Goal: Task Accomplishment & Management: Manage account settings

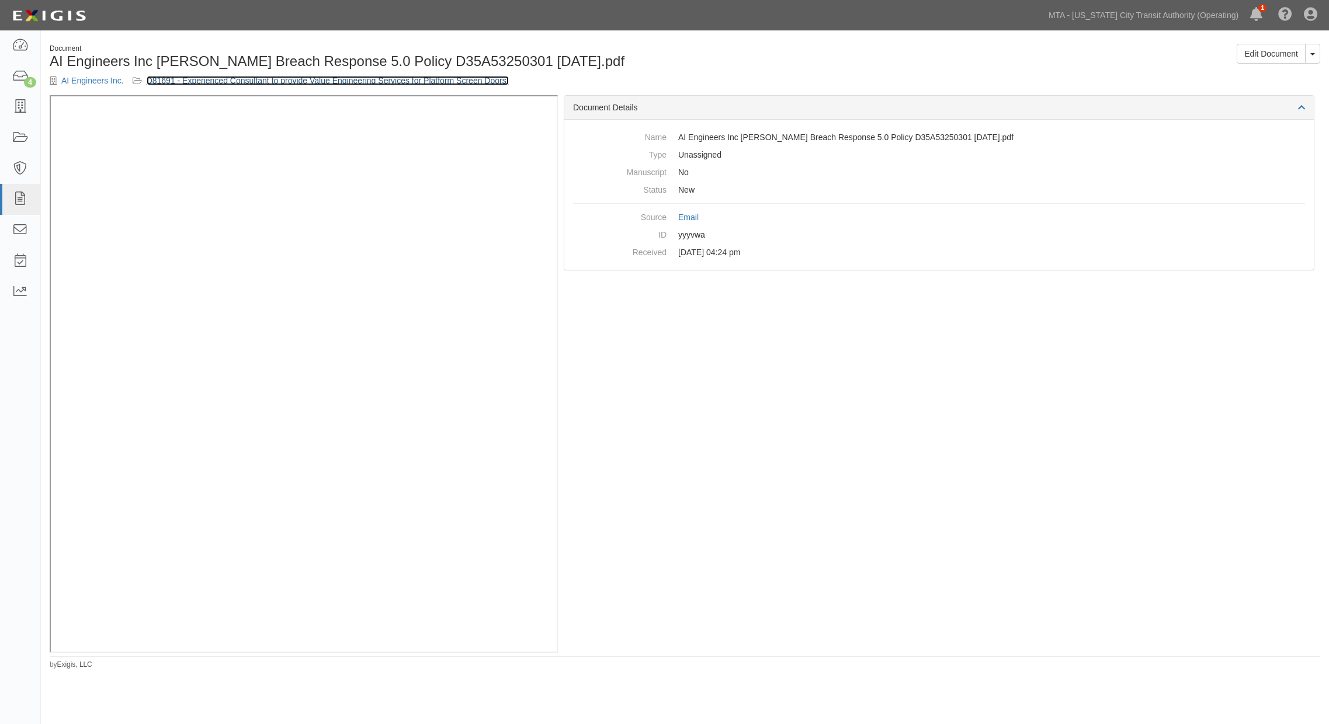
click at [241, 79] on link "D81691 - Experienced Consultant to provide Value Engineering Services for Platf…" at bounding box center [328, 80] width 362 height 9
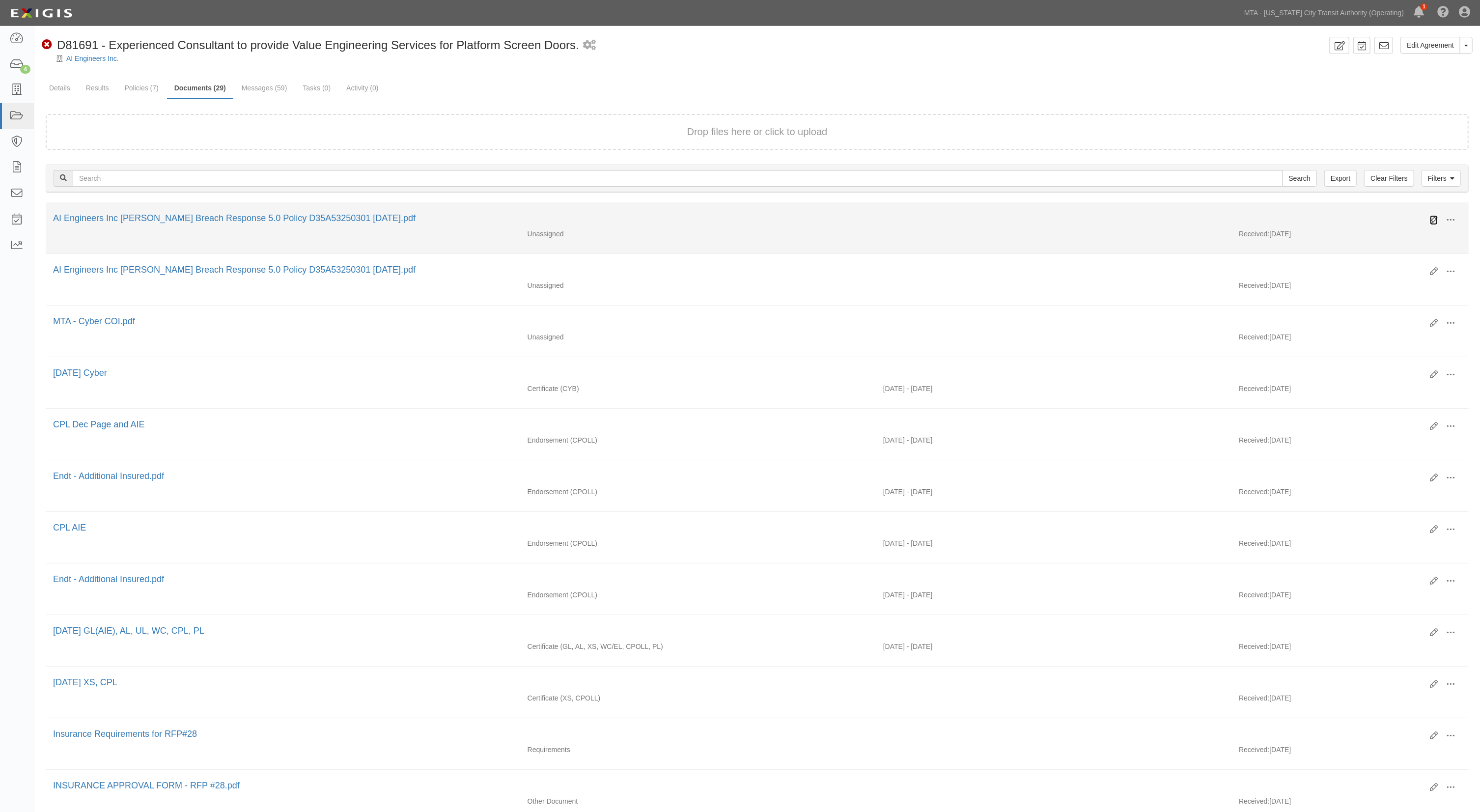
click at [1388, 218] on icon at bounding box center [1434, 219] width 8 height 8
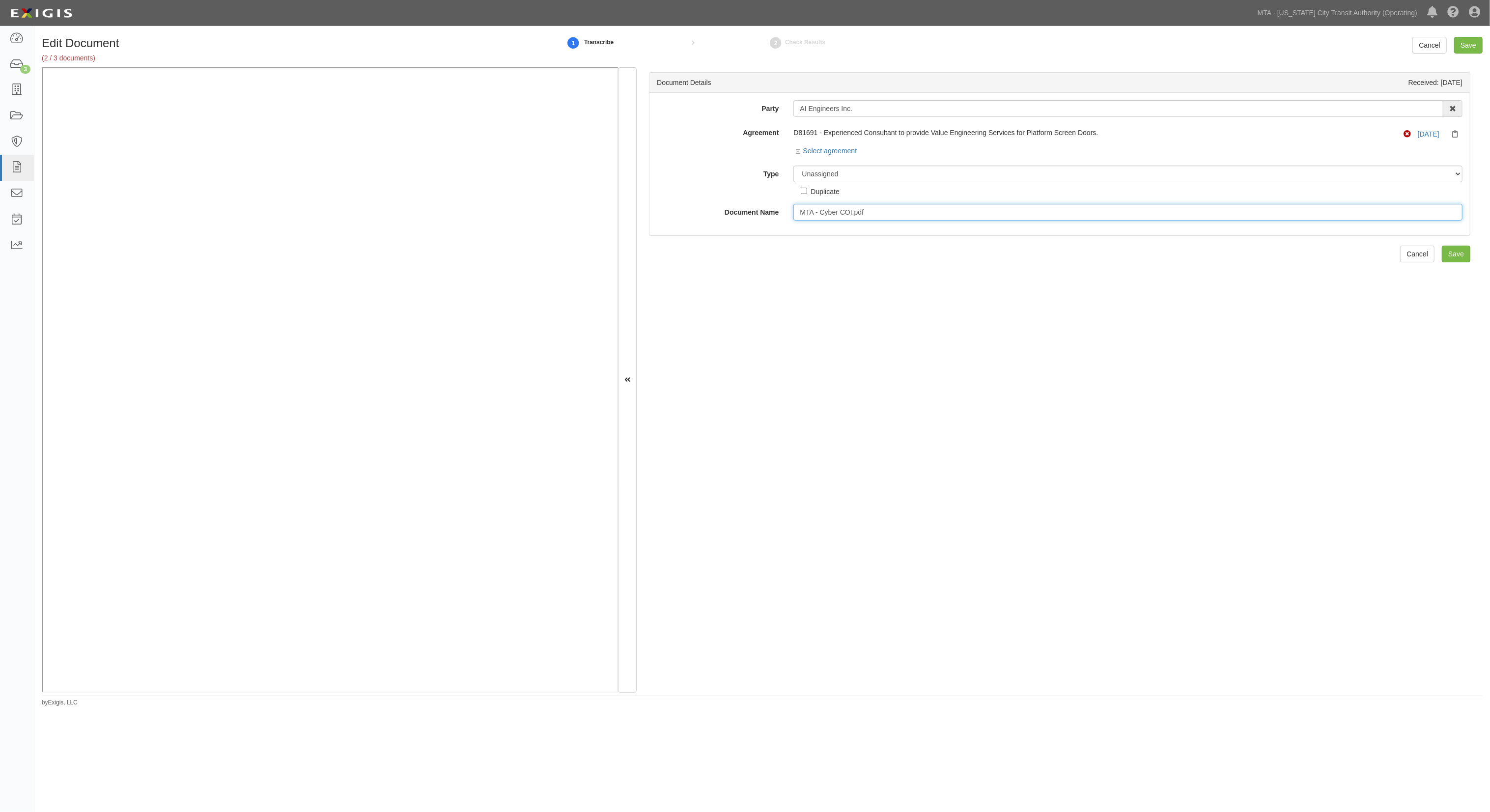
drag, startPoint x: 863, startPoint y: 214, endPoint x: 848, endPoint y: 182, distance: 35.3
click at [861, 214] on input "MTA - Cyber COI.pdf" at bounding box center [1128, 212] width 669 height 17
click at [842, 175] on select "Unassigned Binder Cancellation Notice Certificate Contract Endorsement Insuranc…" at bounding box center [1128, 174] width 669 height 17
click at [793, 166] on select "Unassigned Binder Cancellation Notice Certificate Contract Endorsement Insuranc…" at bounding box center [1128, 174] width 669 height 17
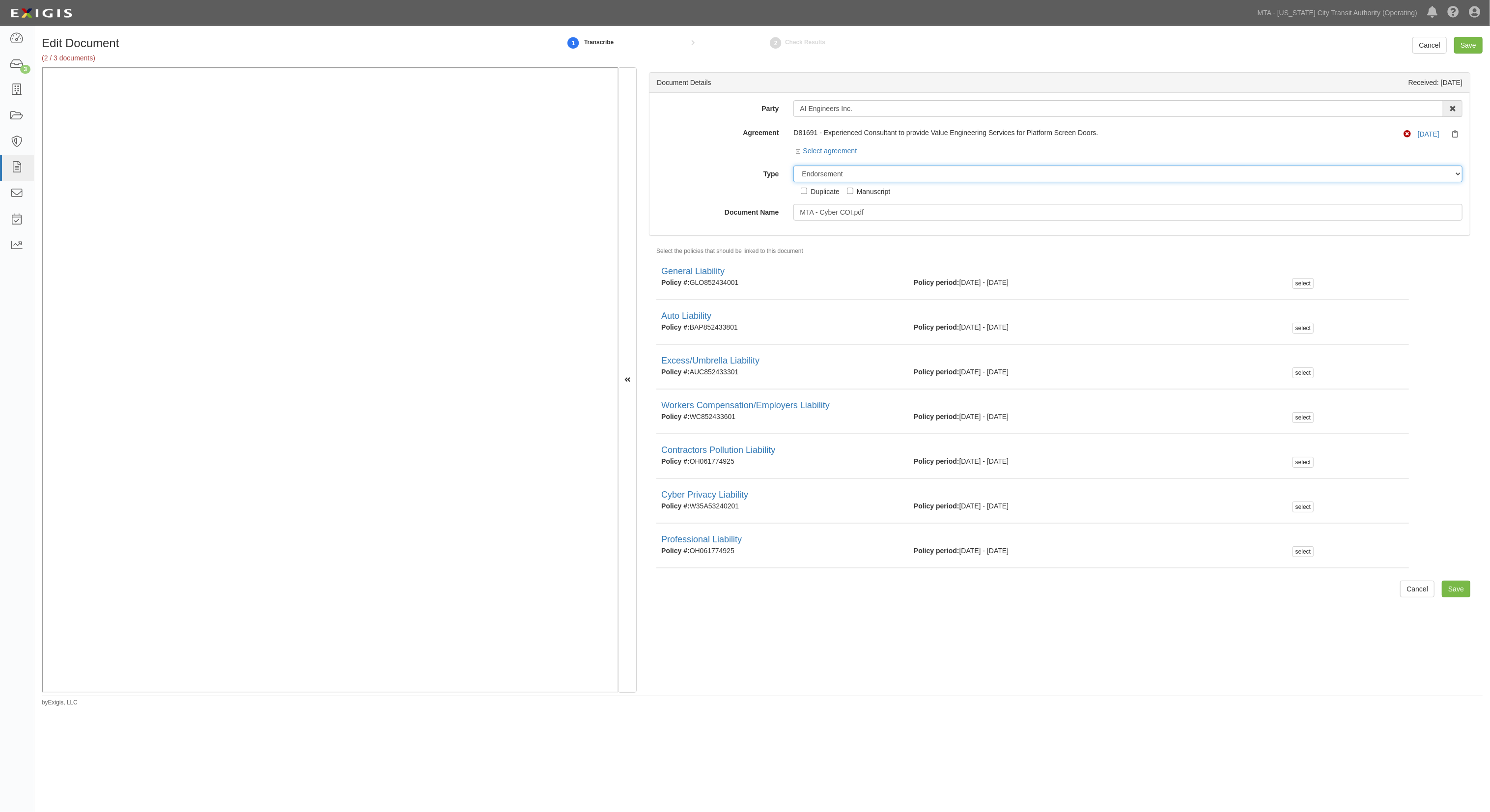
click at [839, 177] on select "Unassigned Binder Cancellation Notice Certificate Contract Endorsement Insuranc…" at bounding box center [1128, 174] width 669 height 17
select select "JunkDetail"
click at [793, 166] on select "Unassigned Binder Cancellation Notice Certificate Contract Endorsement Insuranc…" at bounding box center [1128, 174] width 669 height 17
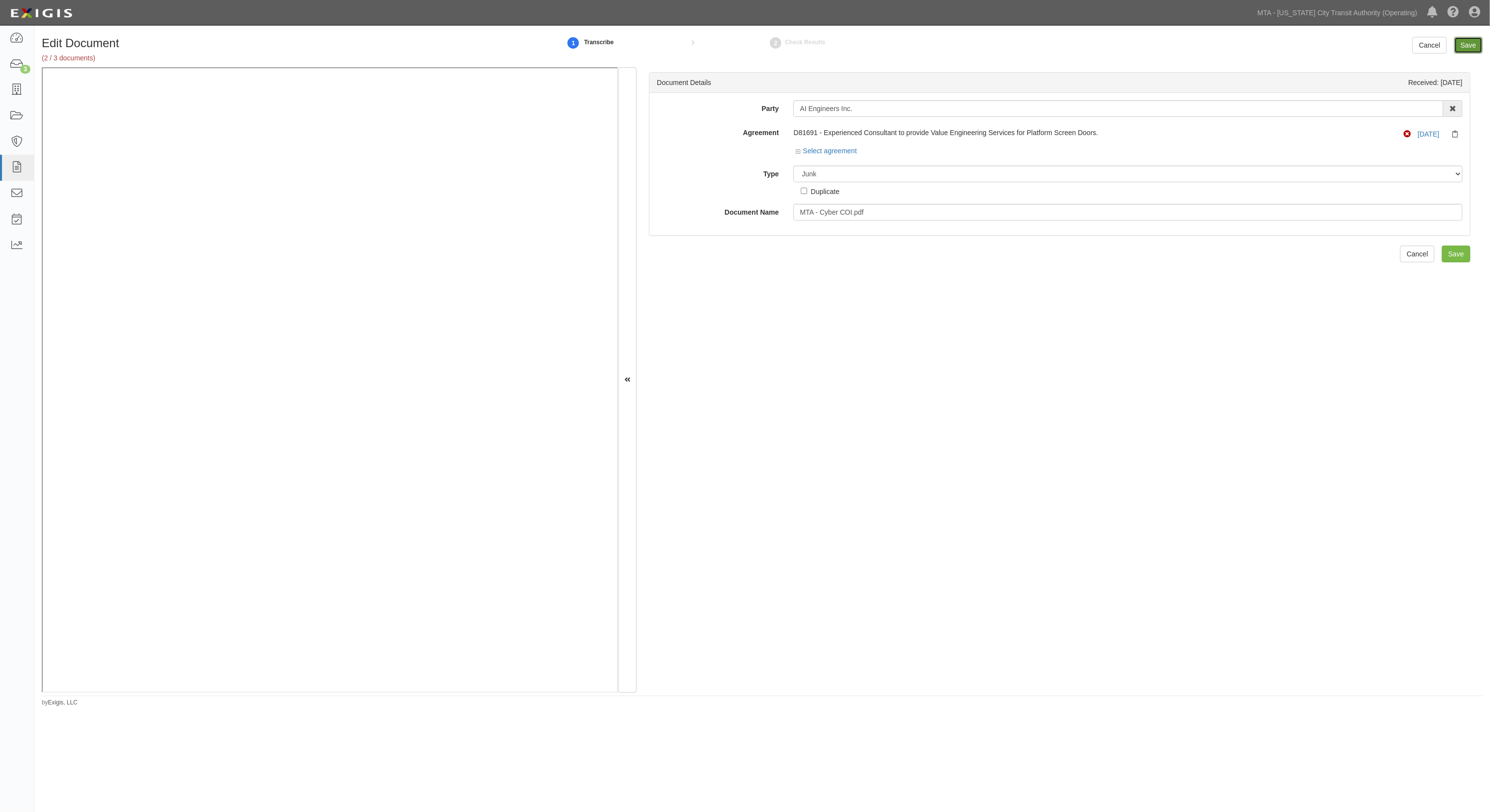
click at [1456, 47] on input "Save" at bounding box center [1468, 45] width 29 height 17
click at [847, 174] on select "Unassigned Binder Cancellation Notice Certificate Contract Endorsement Insuranc…" at bounding box center [1128, 174] width 669 height 17
select select "EndorsementDetail"
click at [793, 166] on select "Unassigned Binder Cancellation Notice Certificate Contract Endorsement Insuranc…" at bounding box center [1128, 174] width 669 height 17
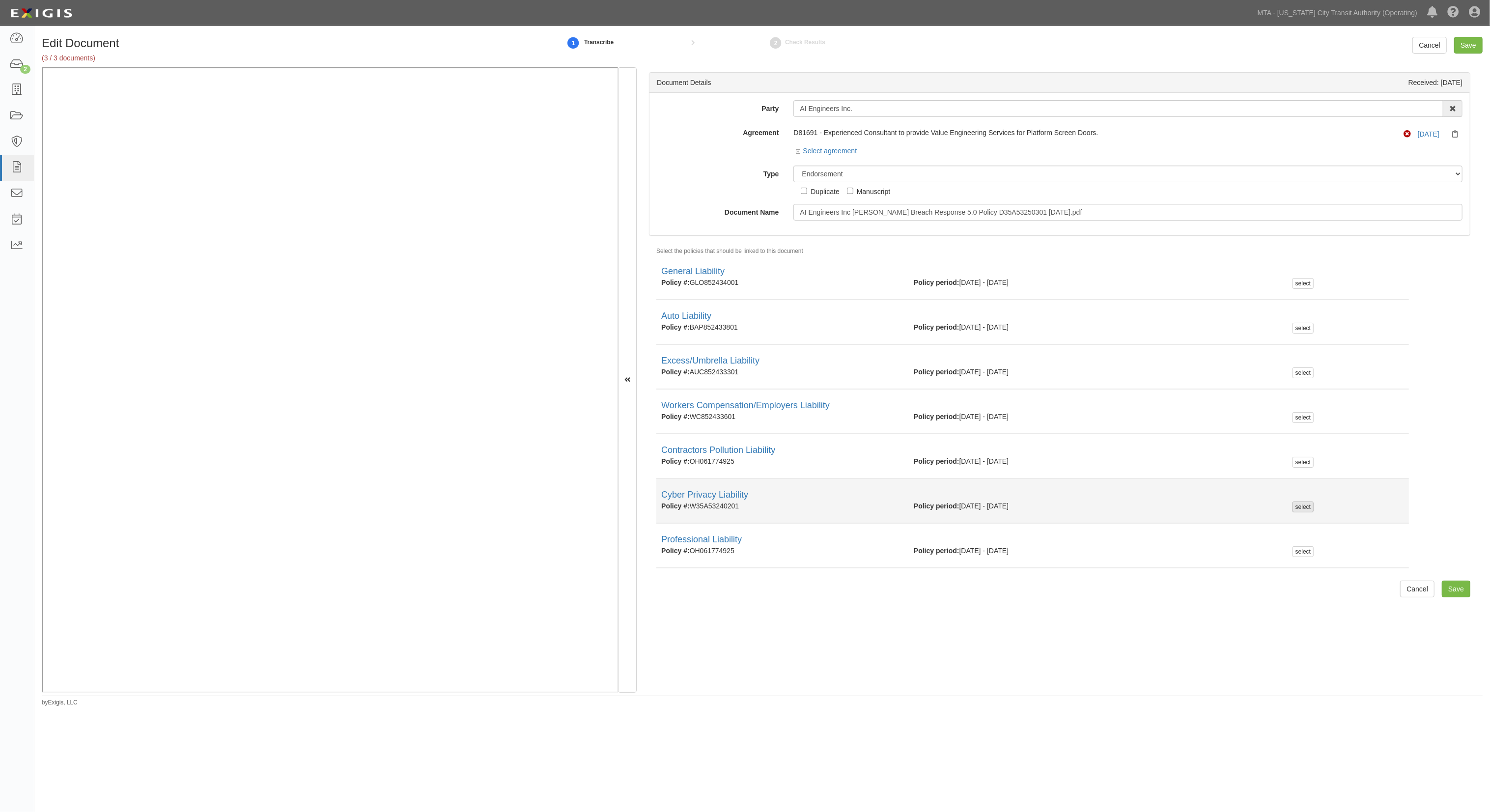
click at [1293, 501] on div "select" at bounding box center [1302, 506] width 21 height 11
checkbox input "true"
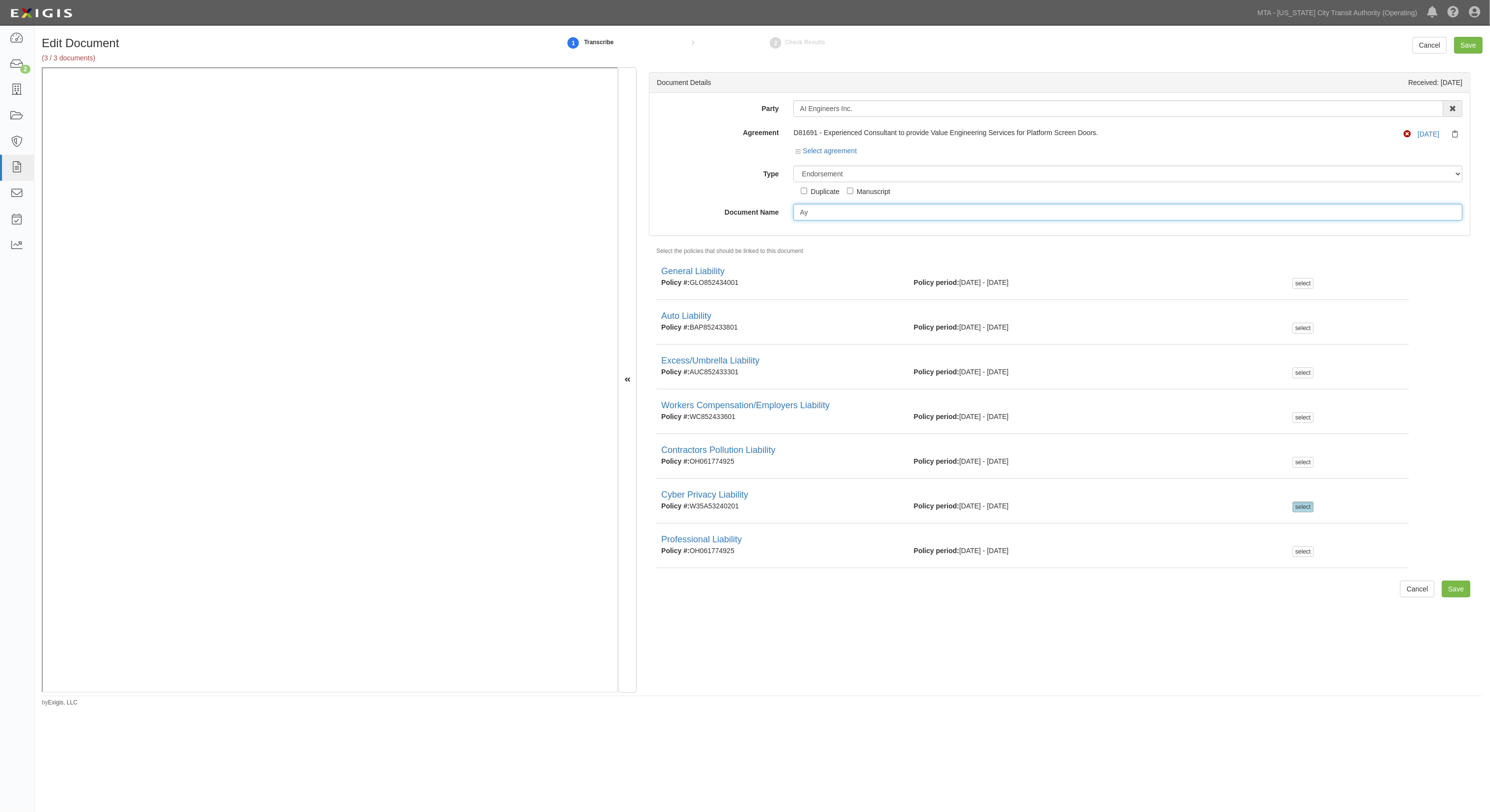
type input "A"
type input "Cyber AIE"
click at [1466, 45] on input "Save" at bounding box center [1468, 45] width 29 height 17
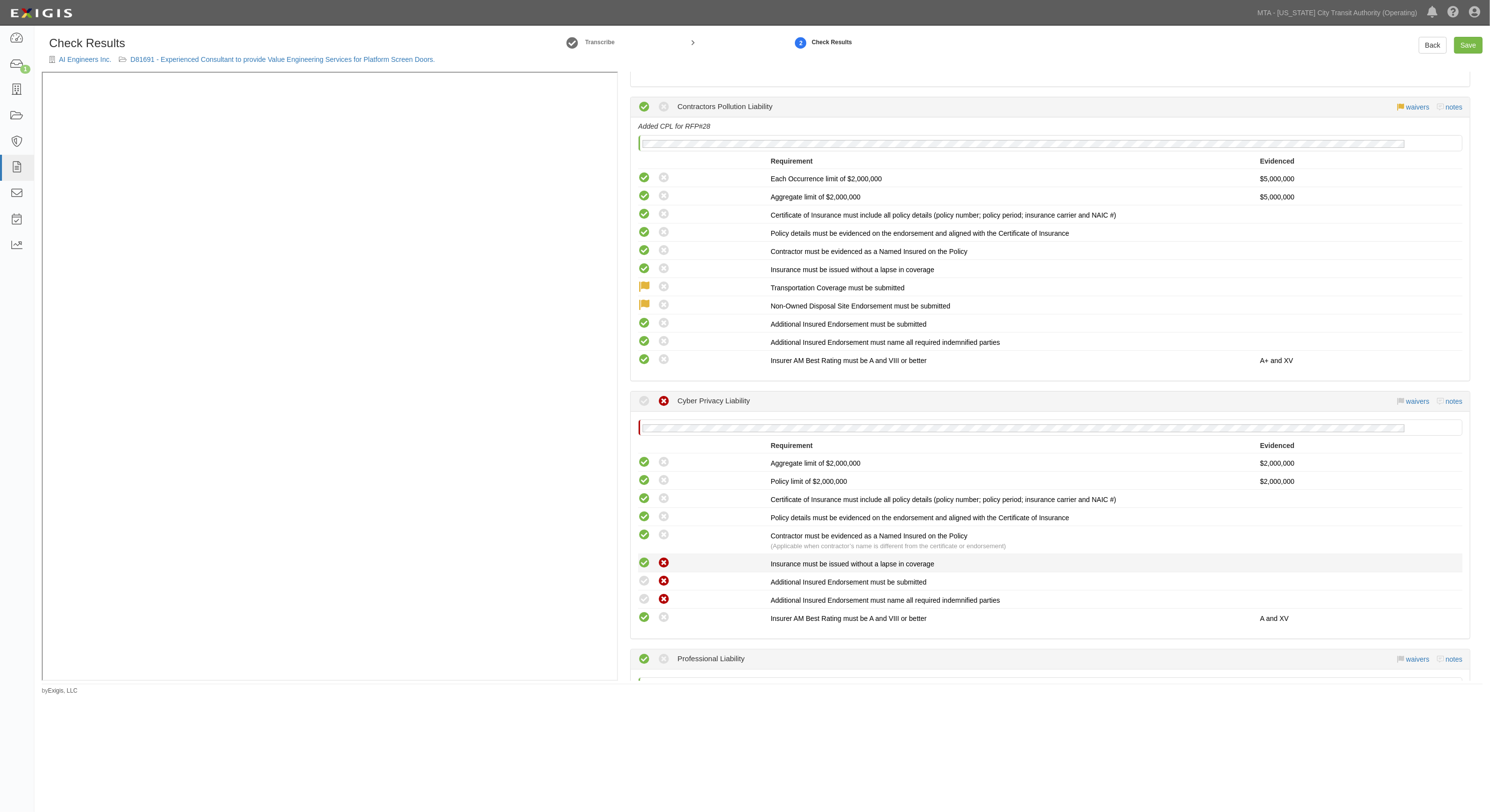
scroll to position [1309, 0]
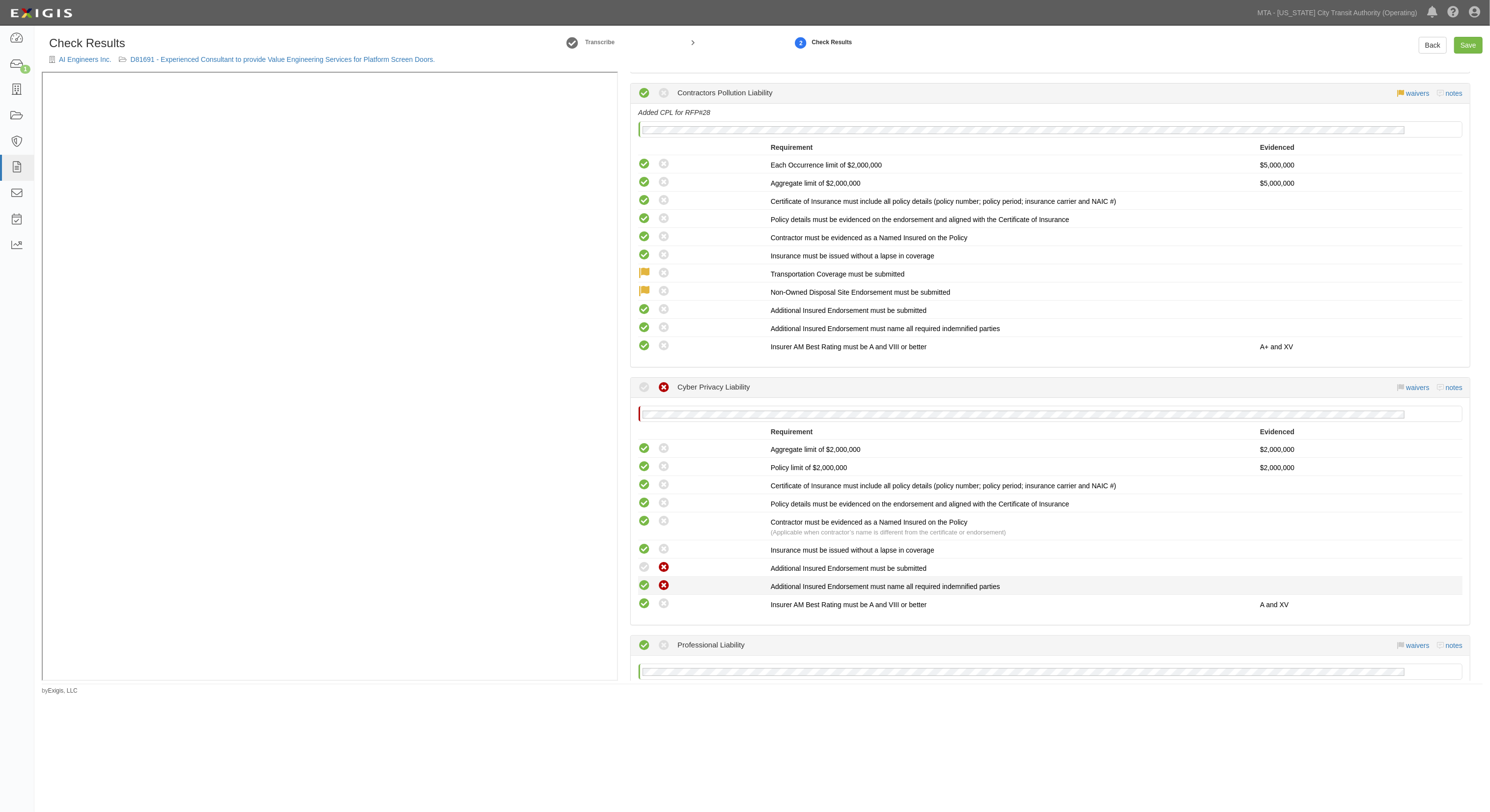
click at [647, 579] on icon at bounding box center [644, 585] width 13 height 13
radio input "true"
click at [643, 562] on icon at bounding box center [644, 567] width 13 height 13
radio input "true"
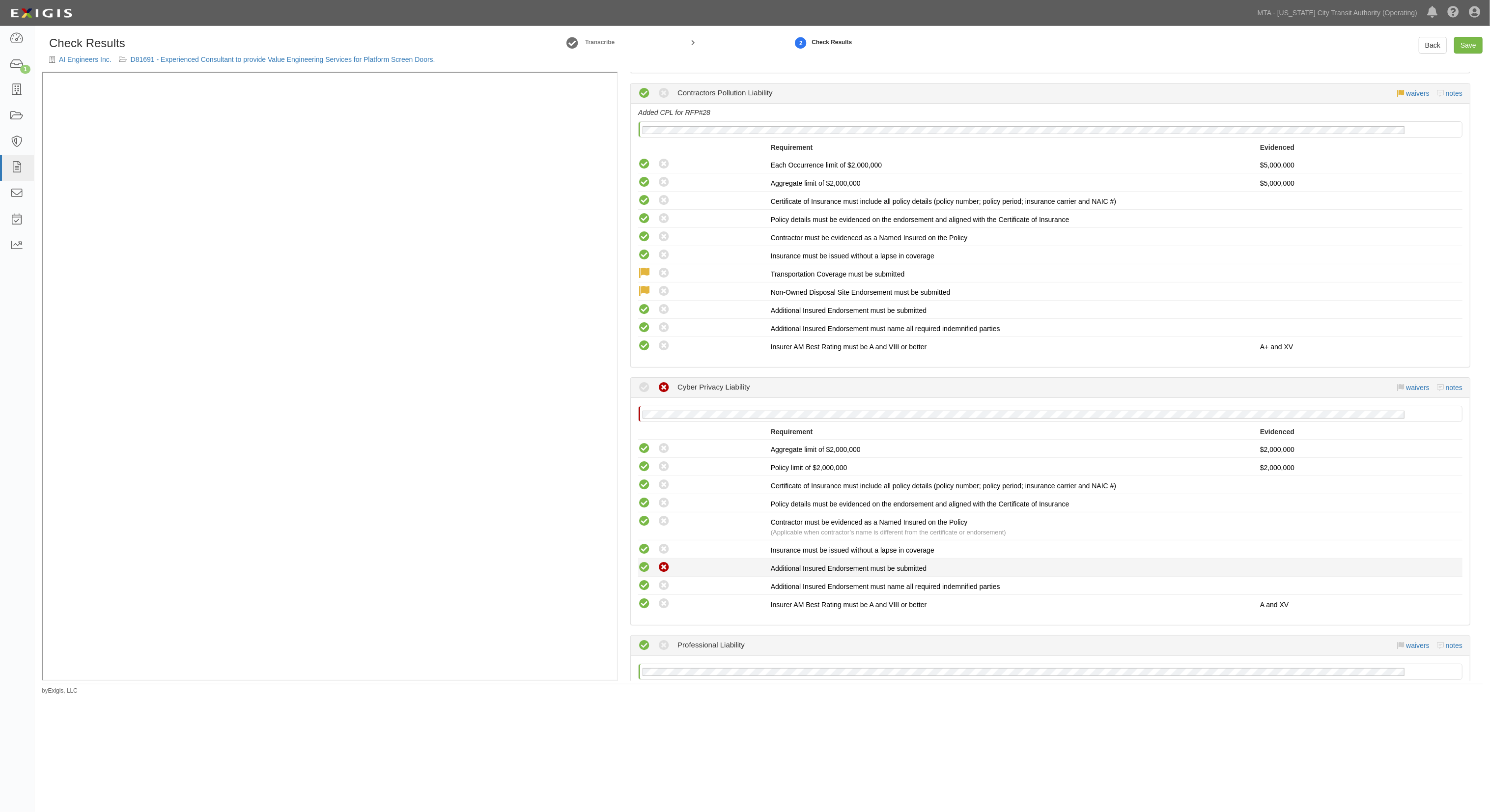
radio input "true"
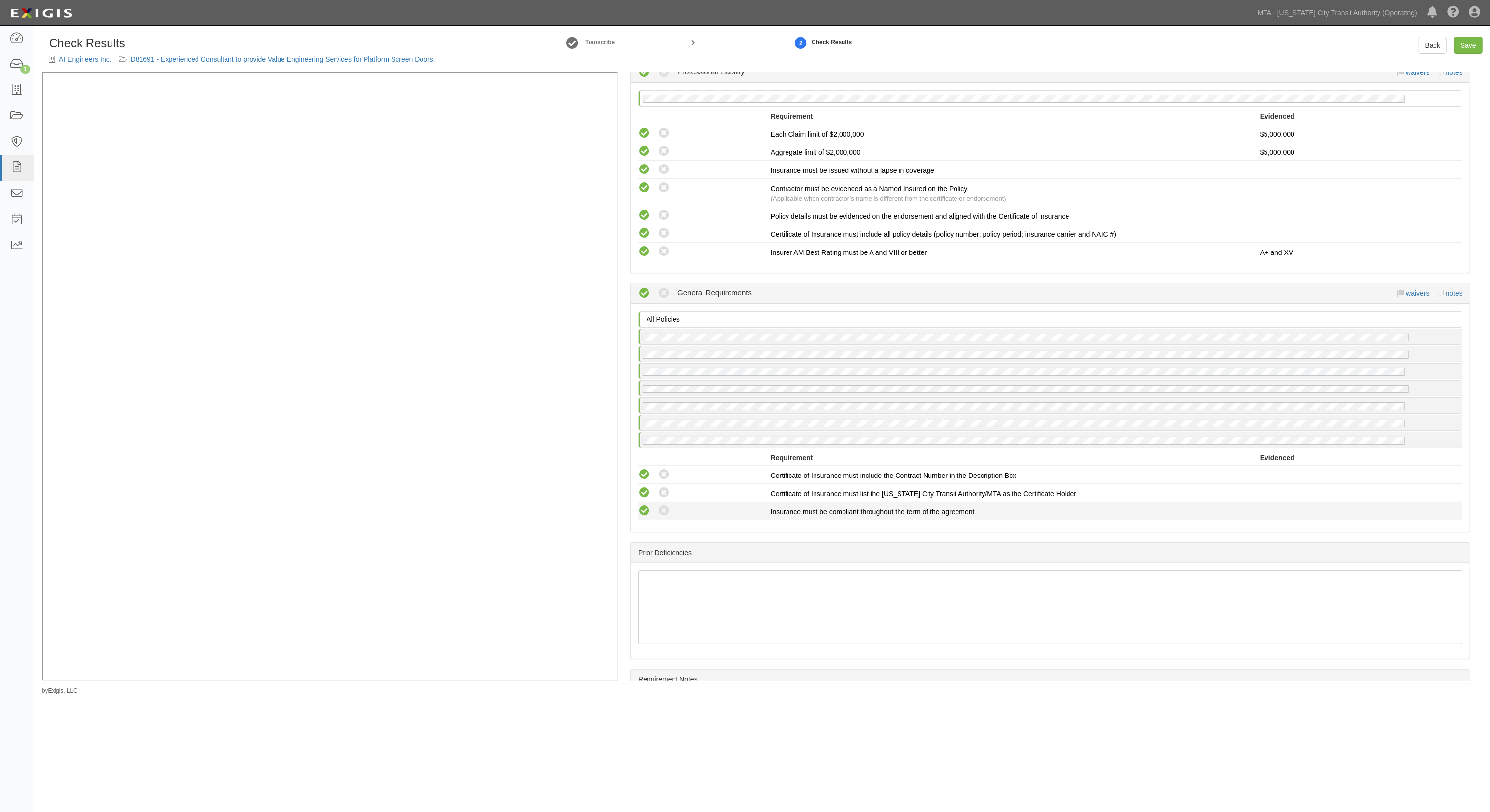
scroll to position [1988, 0]
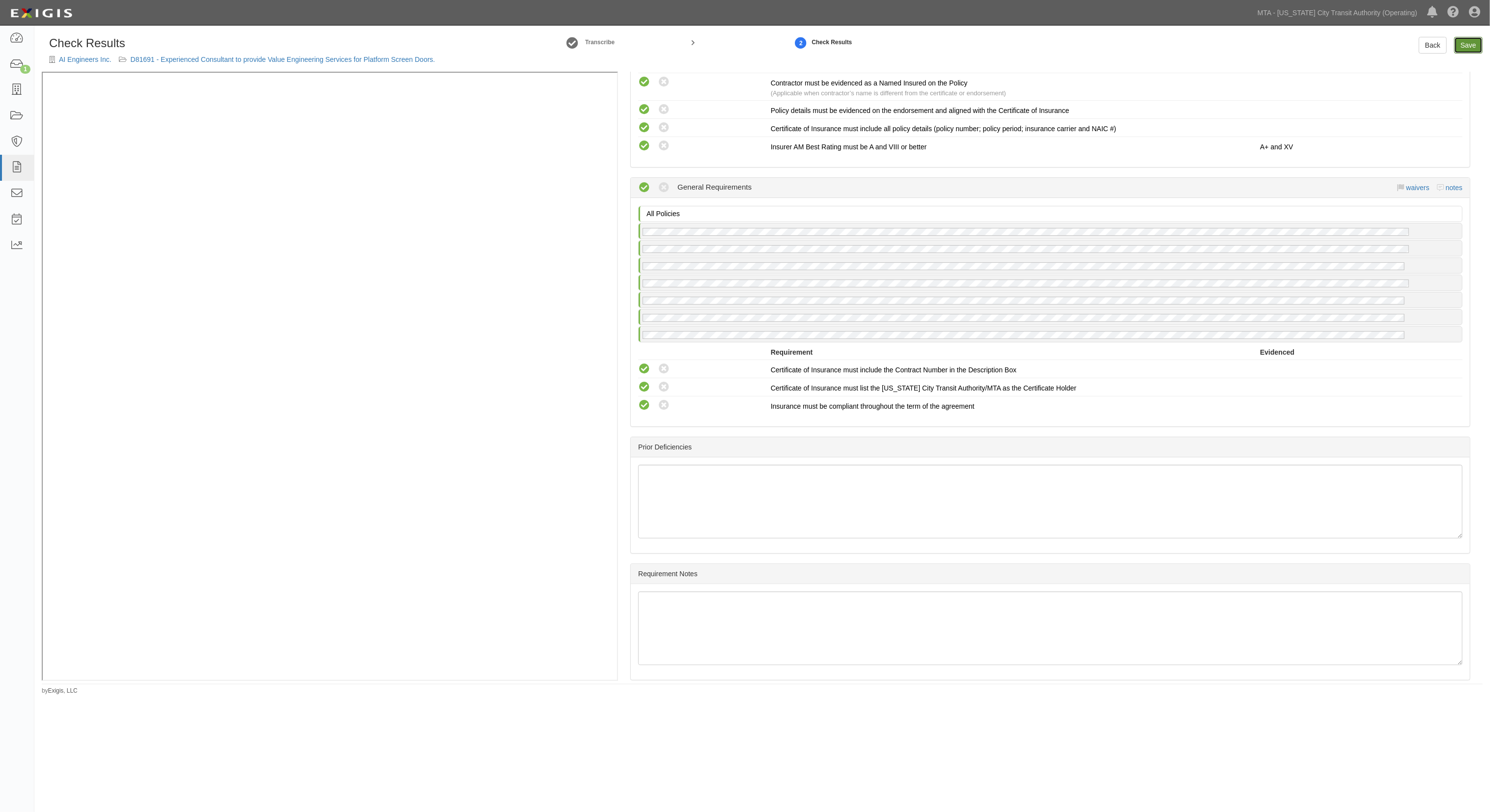
click at [1464, 42] on link "Save" at bounding box center [1468, 45] width 29 height 17
radio input "true"
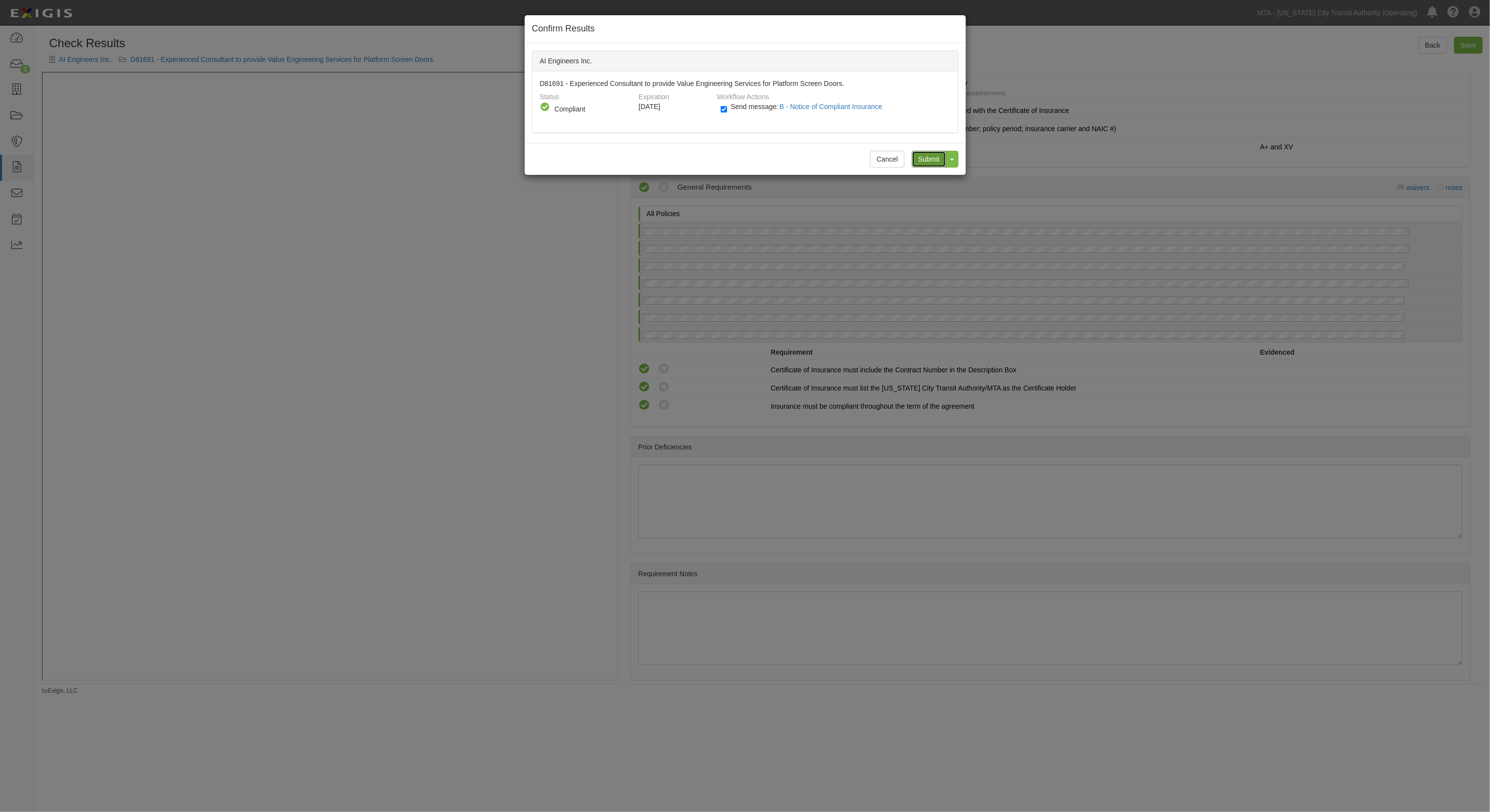
click at [921, 160] on input "Submit" at bounding box center [928, 159] width 34 height 17
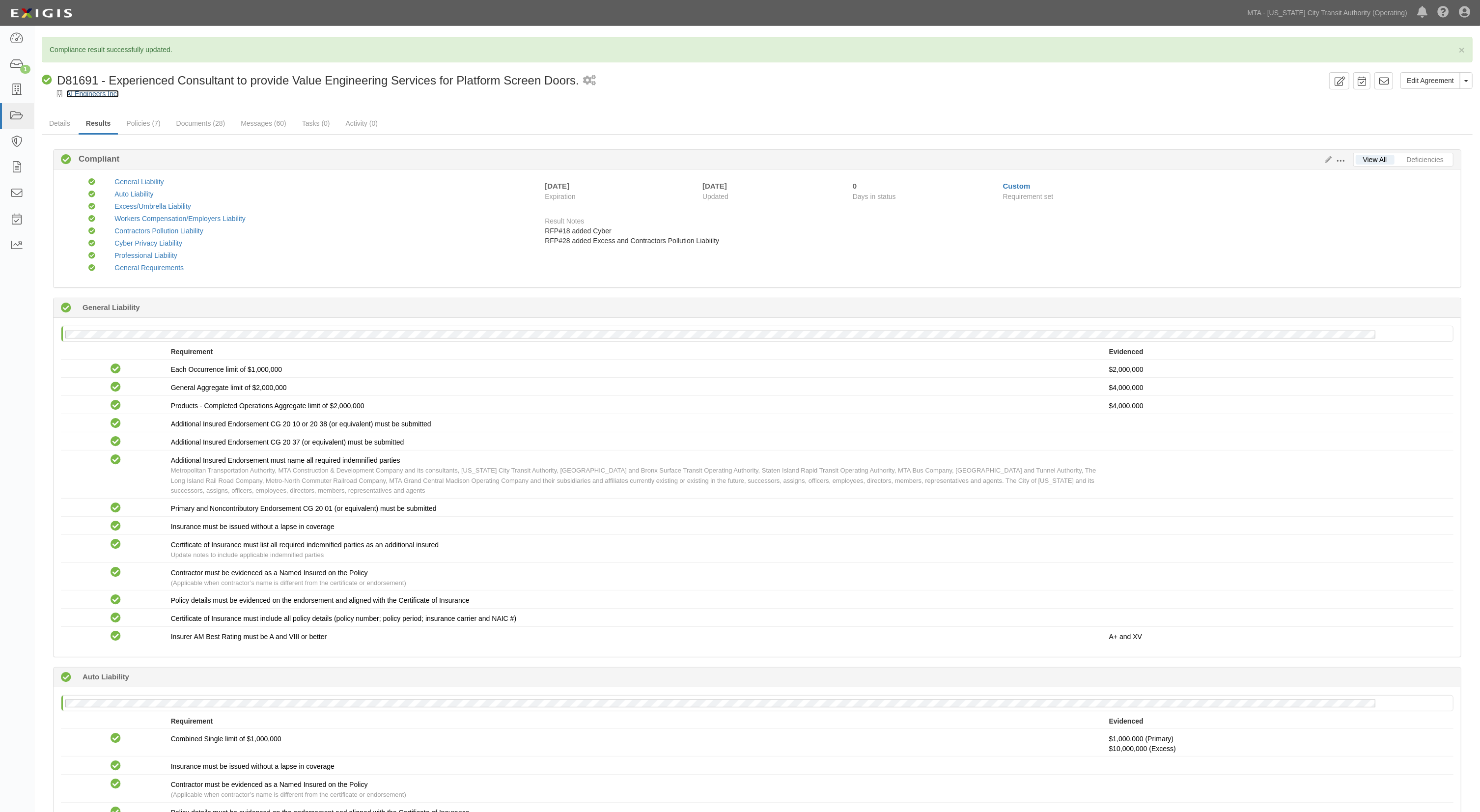
click at [100, 91] on link "AI Engineers Inc." at bounding box center [92, 93] width 53 height 8
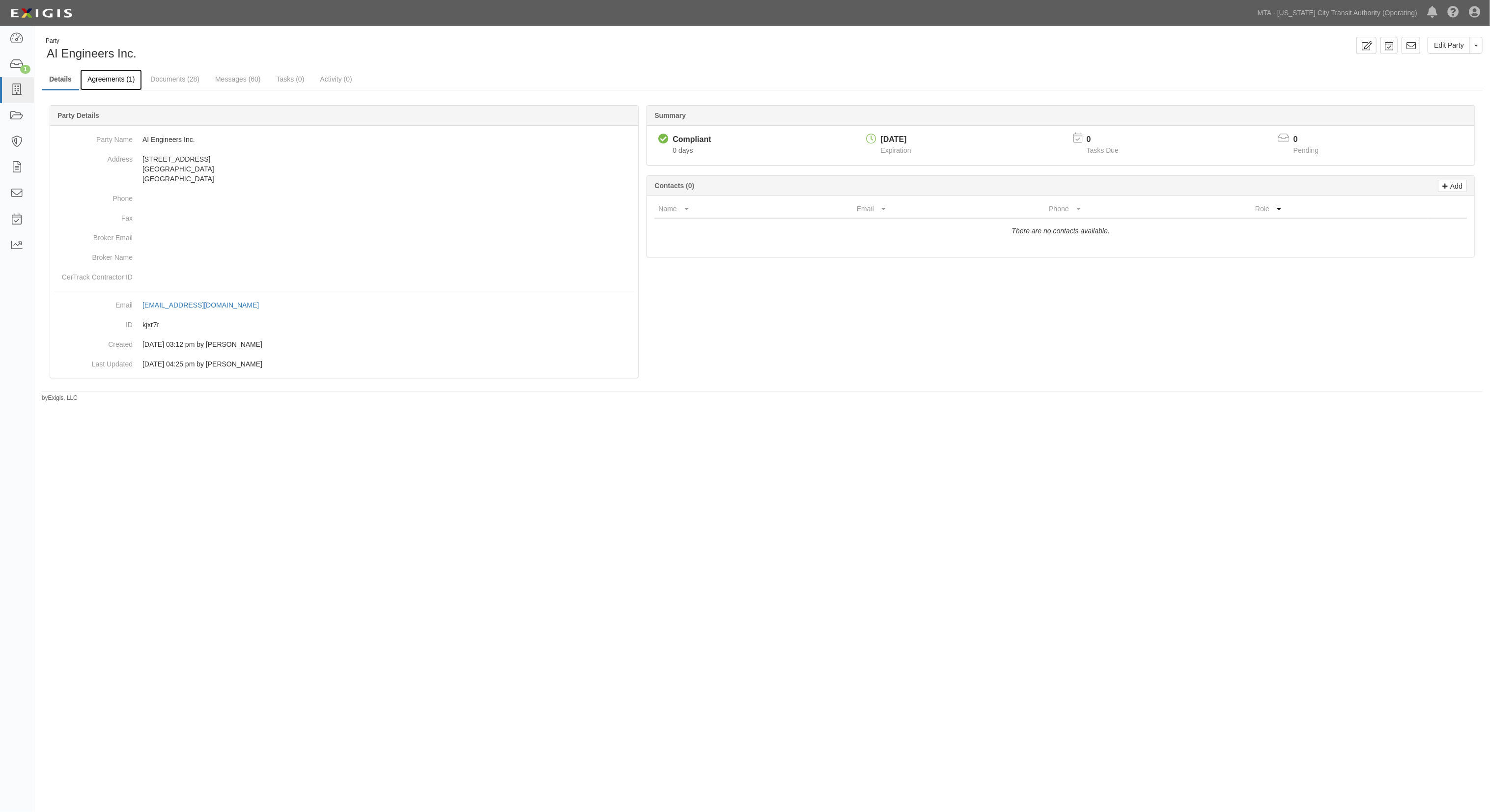
click at [119, 77] on link "Agreements (1)" at bounding box center [111, 79] width 62 height 21
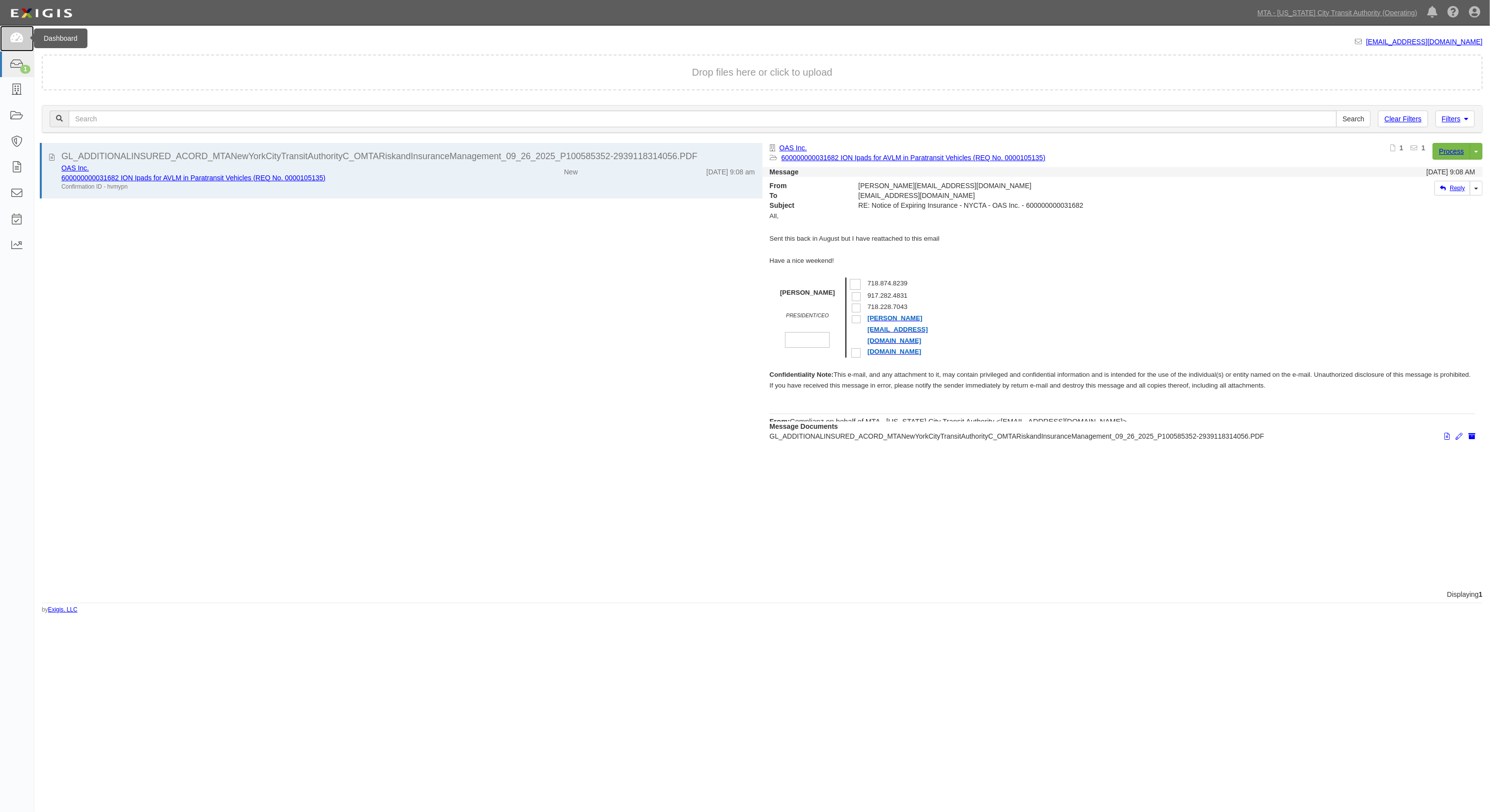
click at [18, 37] on icon at bounding box center [17, 38] width 13 height 11
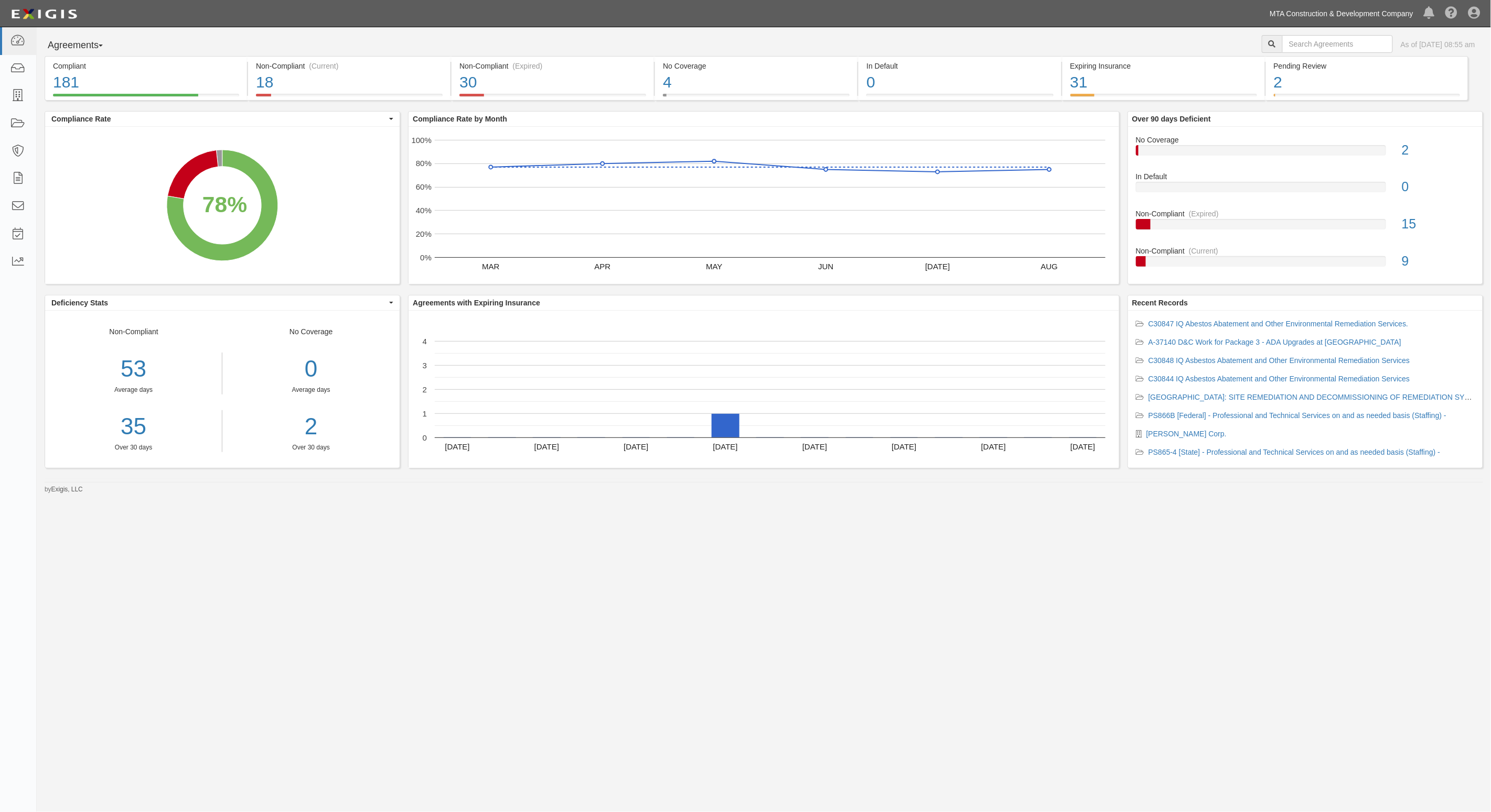
click at [1380, 16] on link "MTA Construction & Development Company" at bounding box center [1341, 13] width 154 height 21
drag, startPoint x: 1317, startPoint y: 119, endPoint x: 1206, endPoint y: 110, distance: 111.4
click at [1317, 119] on link "MTA - Triborough Bridge & Tunnel Authority" at bounding box center [1328, 115] width 181 height 21
click at [13, 45] on icon at bounding box center [18, 40] width 14 height 12
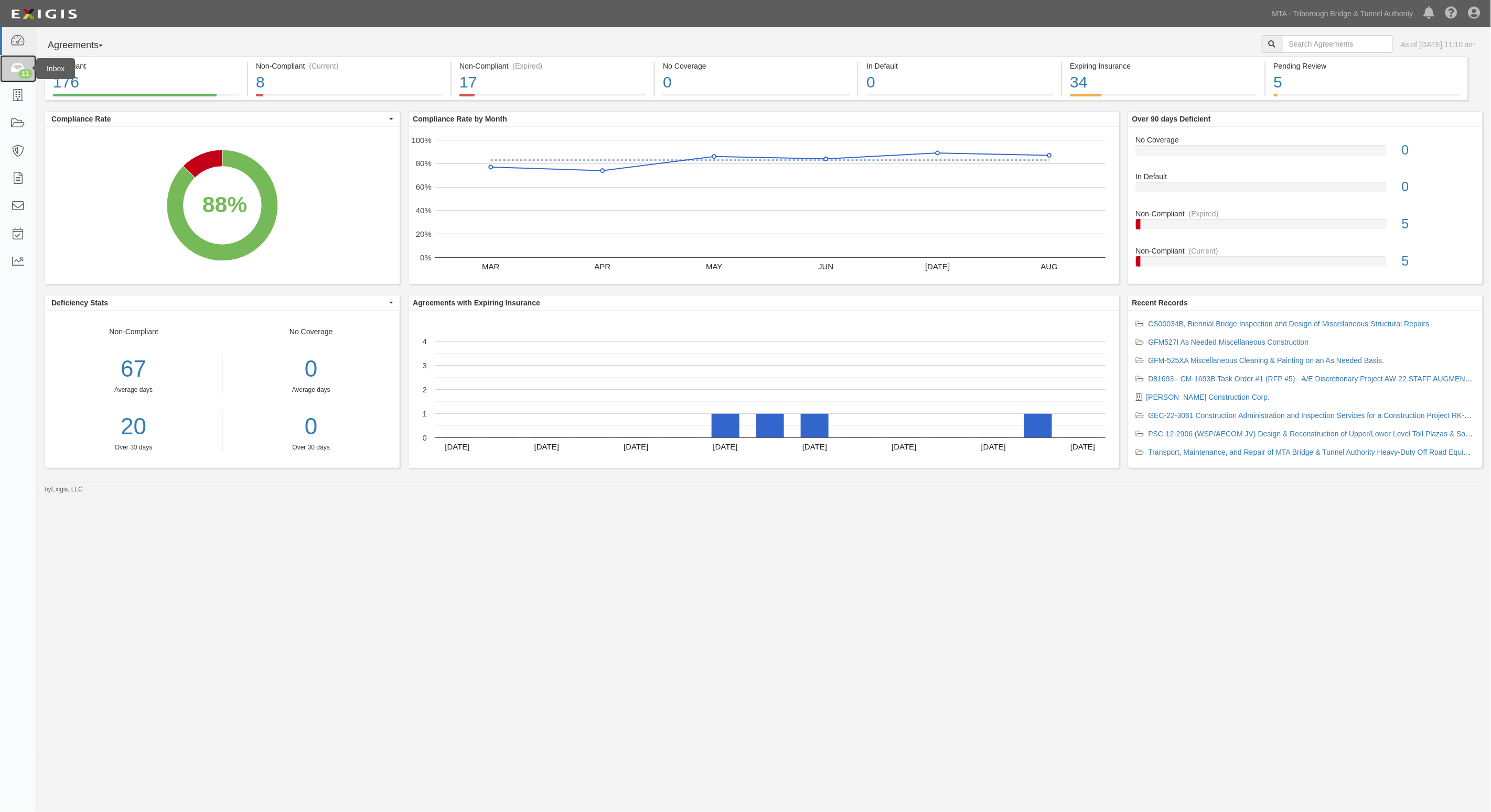
drag, startPoint x: 1157, startPoint y: 75, endPoint x: 16, endPoint y: 66, distance: 1141.0
click at [16, 66] on icon at bounding box center [18, 68] width 14 height 12
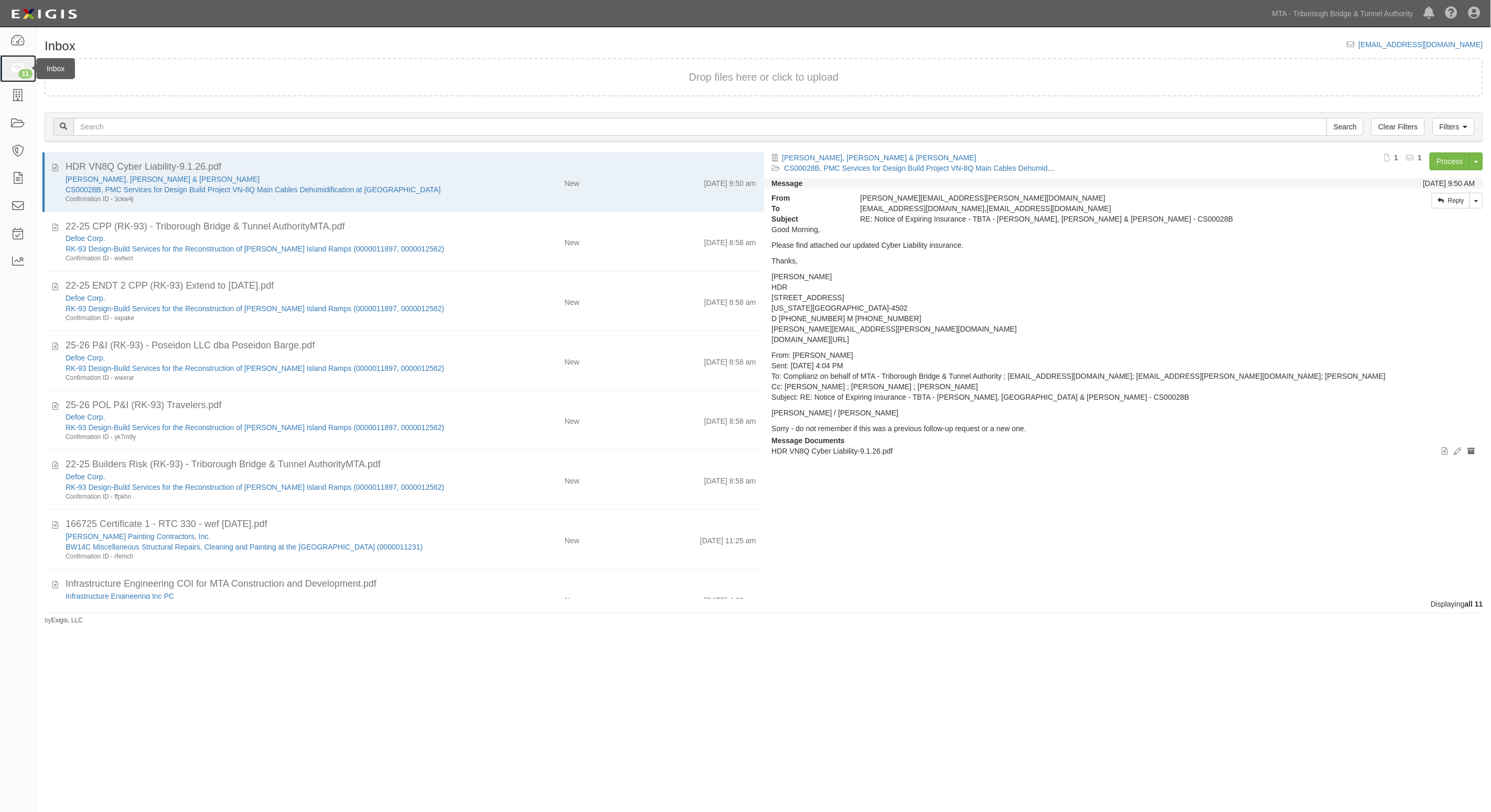
click at [17, 74] on icon at bounding box center [18, 68] width 14 height 12
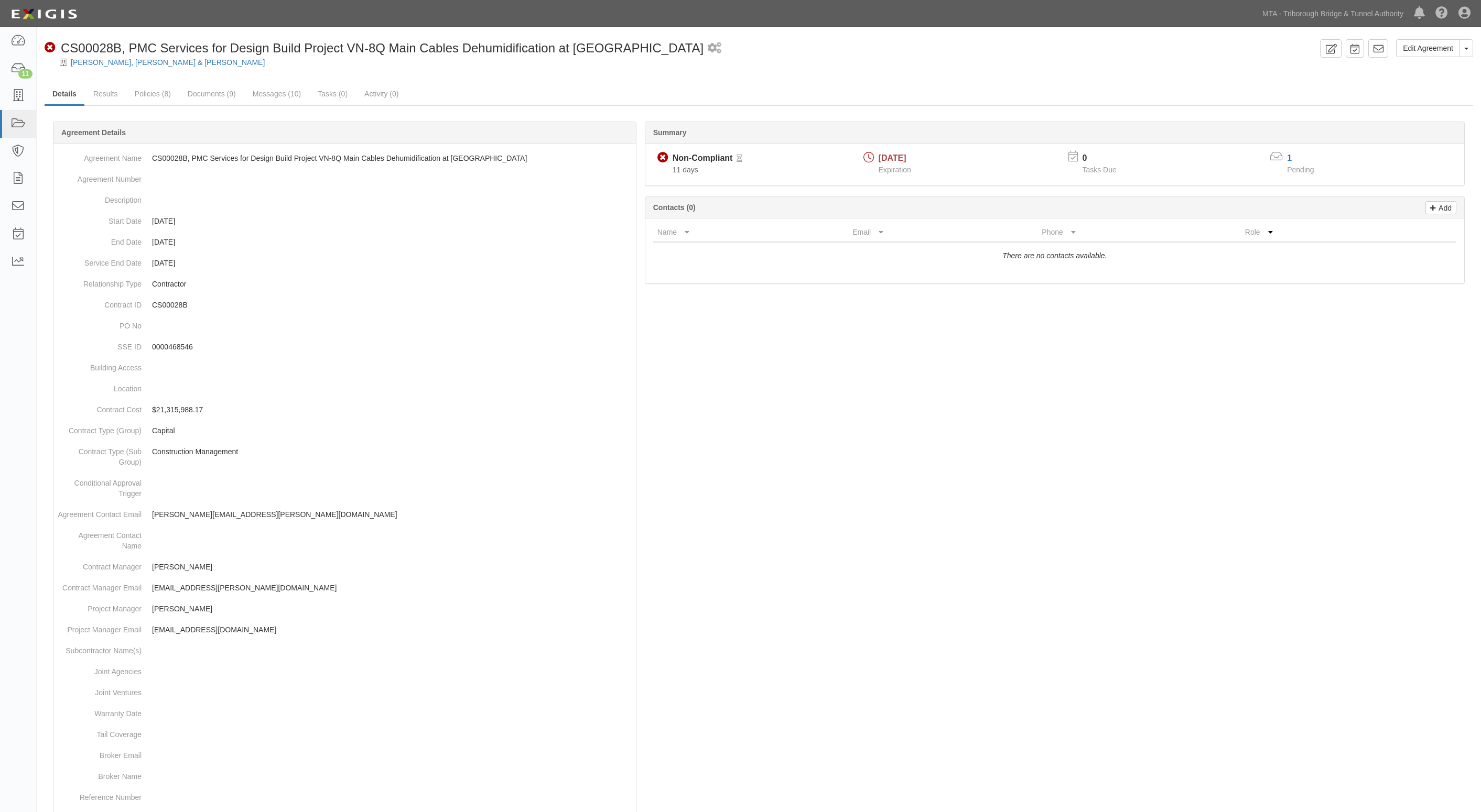
drag, startPoint x: 948, startPoint y: 380, endPoint x: 876, endPoint y: 297, distance: 109.9
click at [944, 380] on div at bounding box center [759, 569] width 1429 height 863
click at [96, 90] on link "Results" at bounding box center [105, 94] width 40 height 22
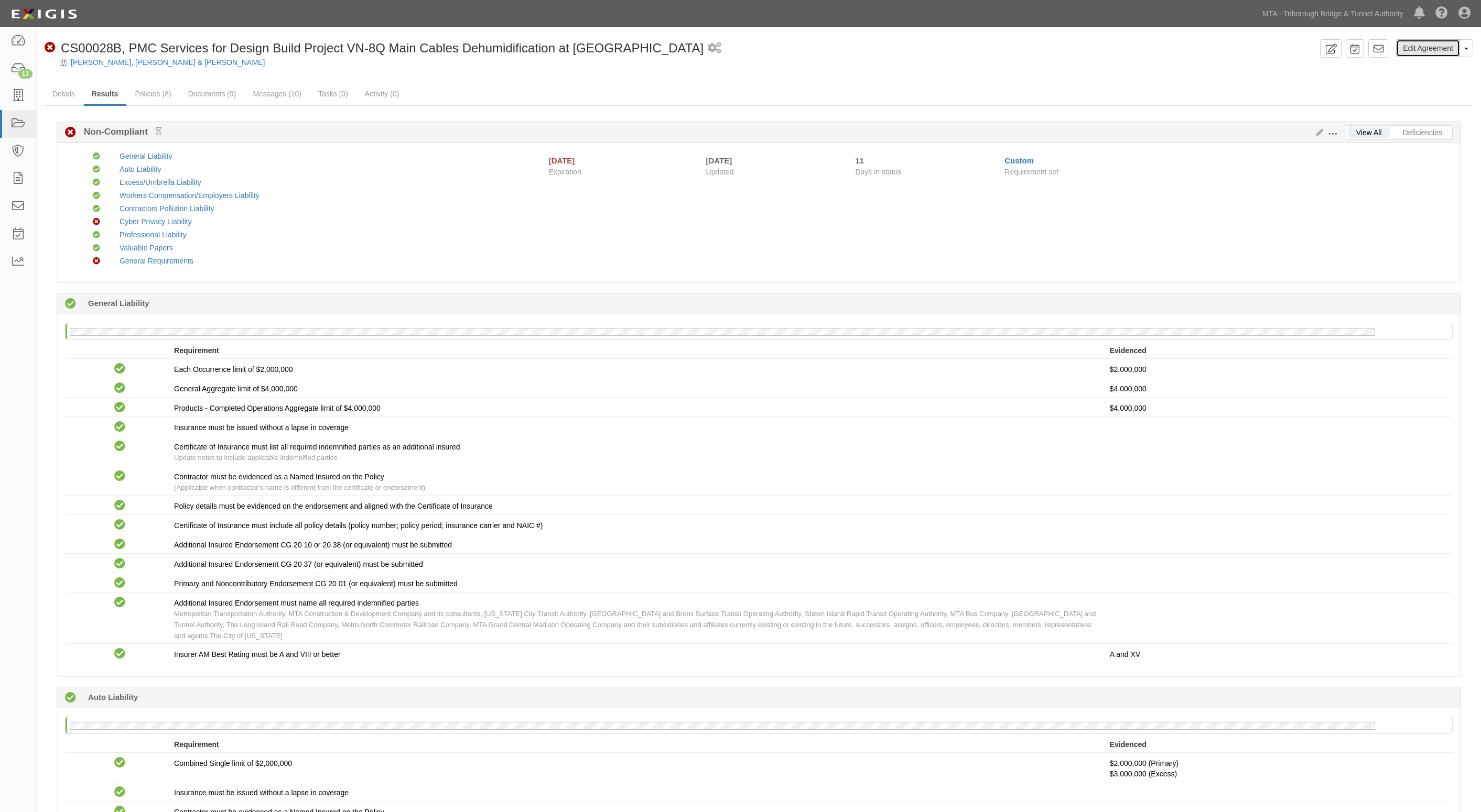
click at [1427, 53] on link "Edit Agreement" at bounding box center [1428, 48] width 64 height 18
click at [1422, 134] on link "Deficiencies" at bounding box center [1423, 133] width 55 height 11
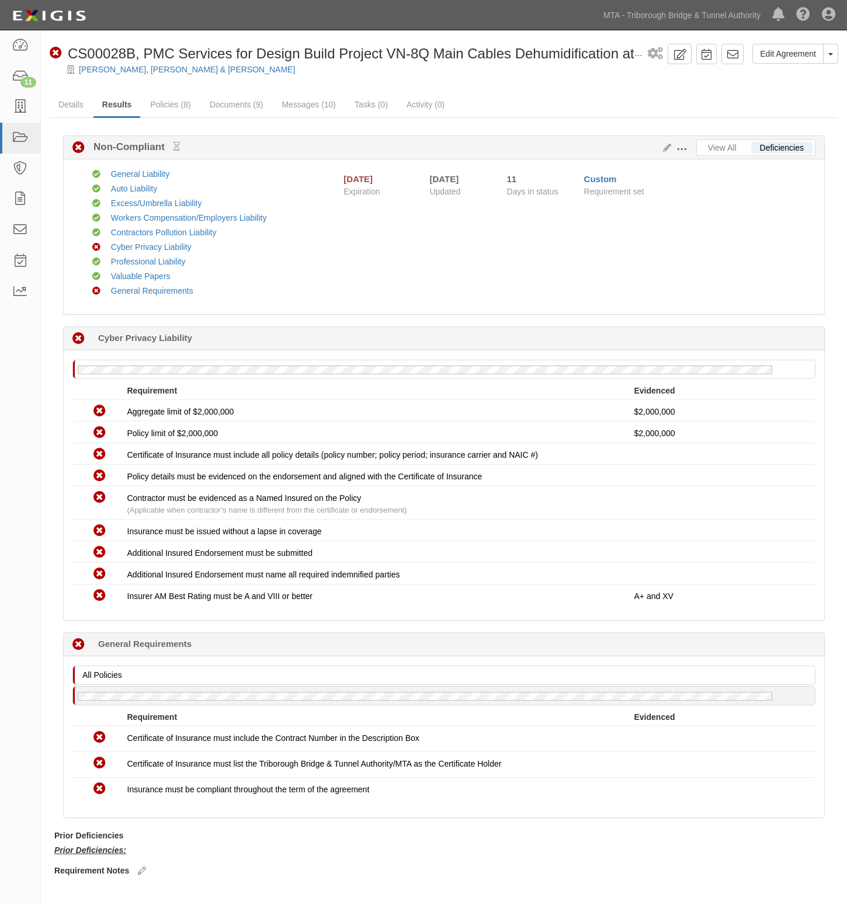
drag, startPoint x: 249, startPoint y: 308, endPoint x: 445, endPoint y: 336, distance: 198.3
click at [247, 310] on div "Compliant General Liability Compliant Auto Liability Compliant Excess/Umbrella …" at bounding box center [444, 236] width 761 height 155
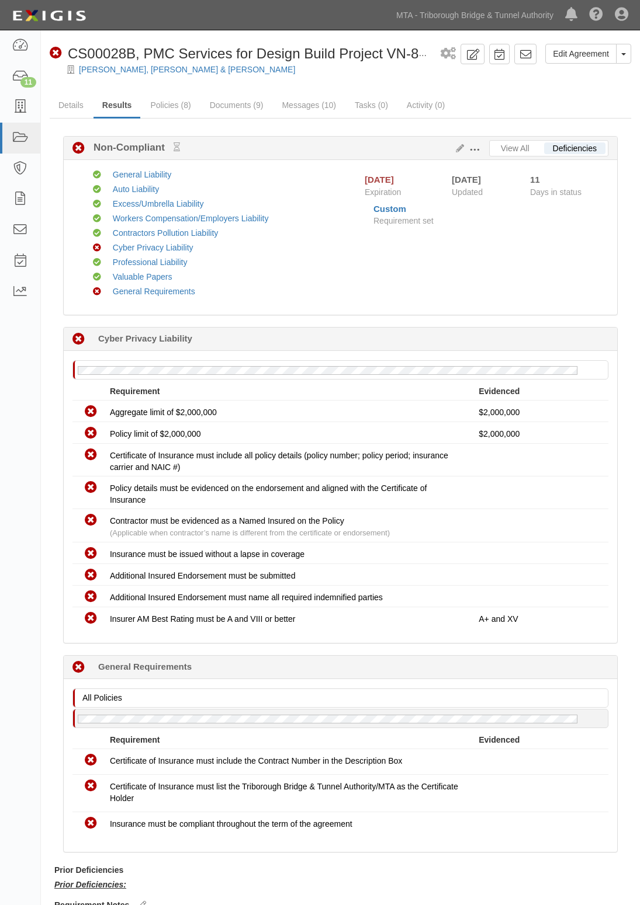
click at [266, 269] on div "Compliant Professional Liability" at bounding box center [214, 263] width 265 height 15
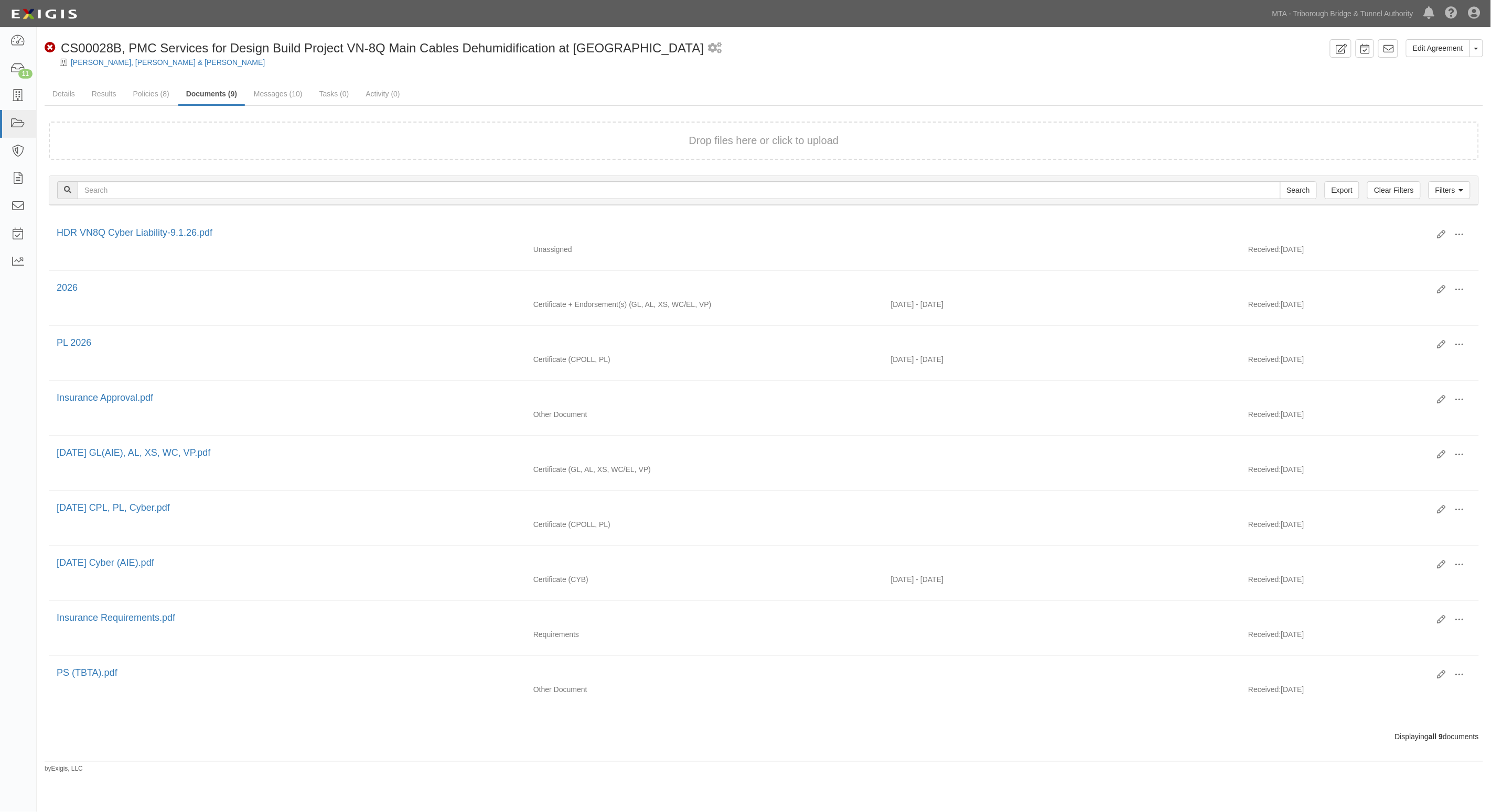
click at [1310, 95] on ul "Details Results Policies (8) Documents (9) Messages (10) Tasks (0) Activity (0)" at bounding box center [764, 94] width 1438 height 22
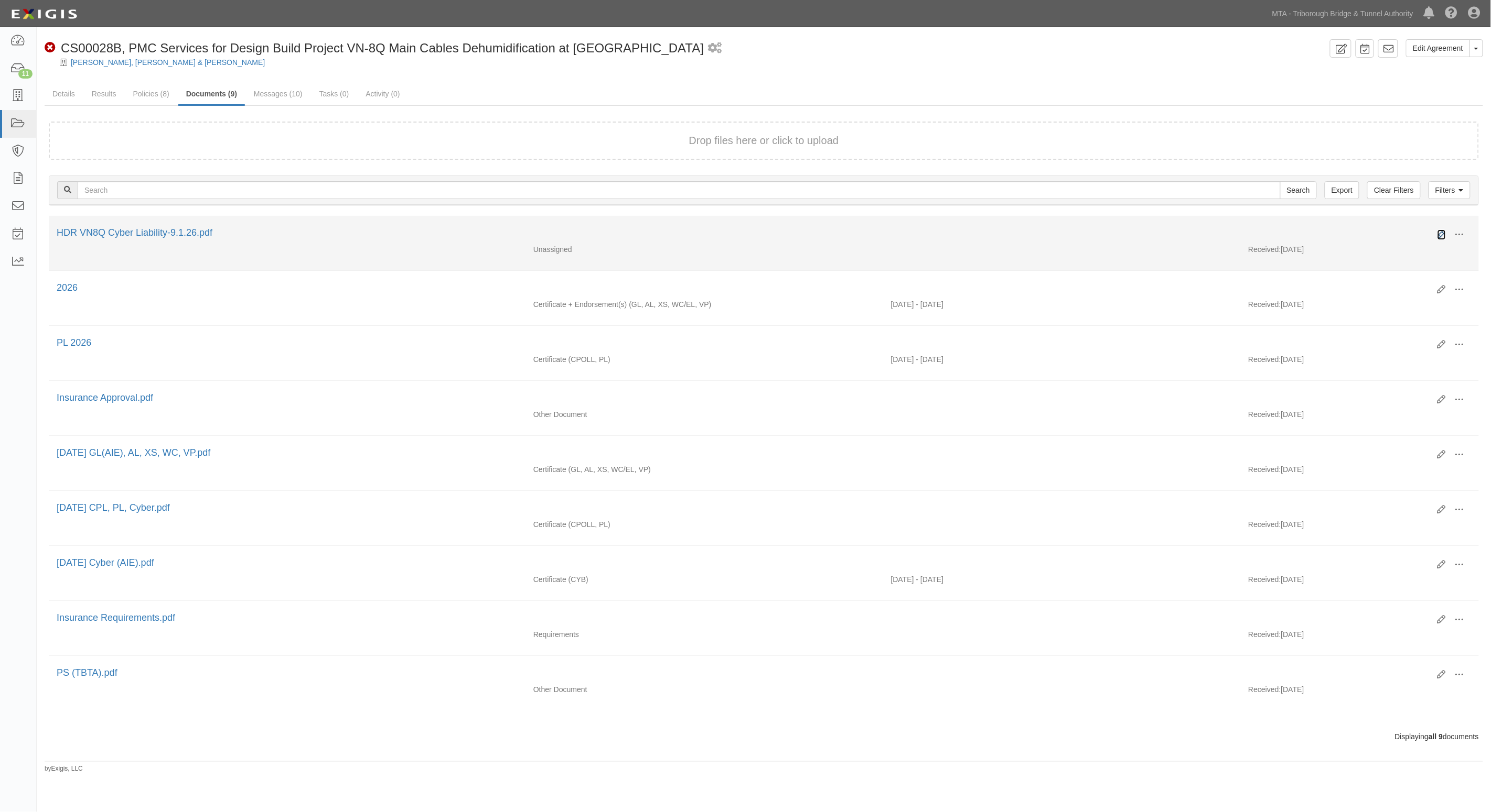
drag, startPoint x: 1441, startPoint y: 232, endPoint x: 1424, endPoint y: 227, distance: 17.7
click at [1441, 232] on icon at bounding box center [1441, 234] width 8 height 8
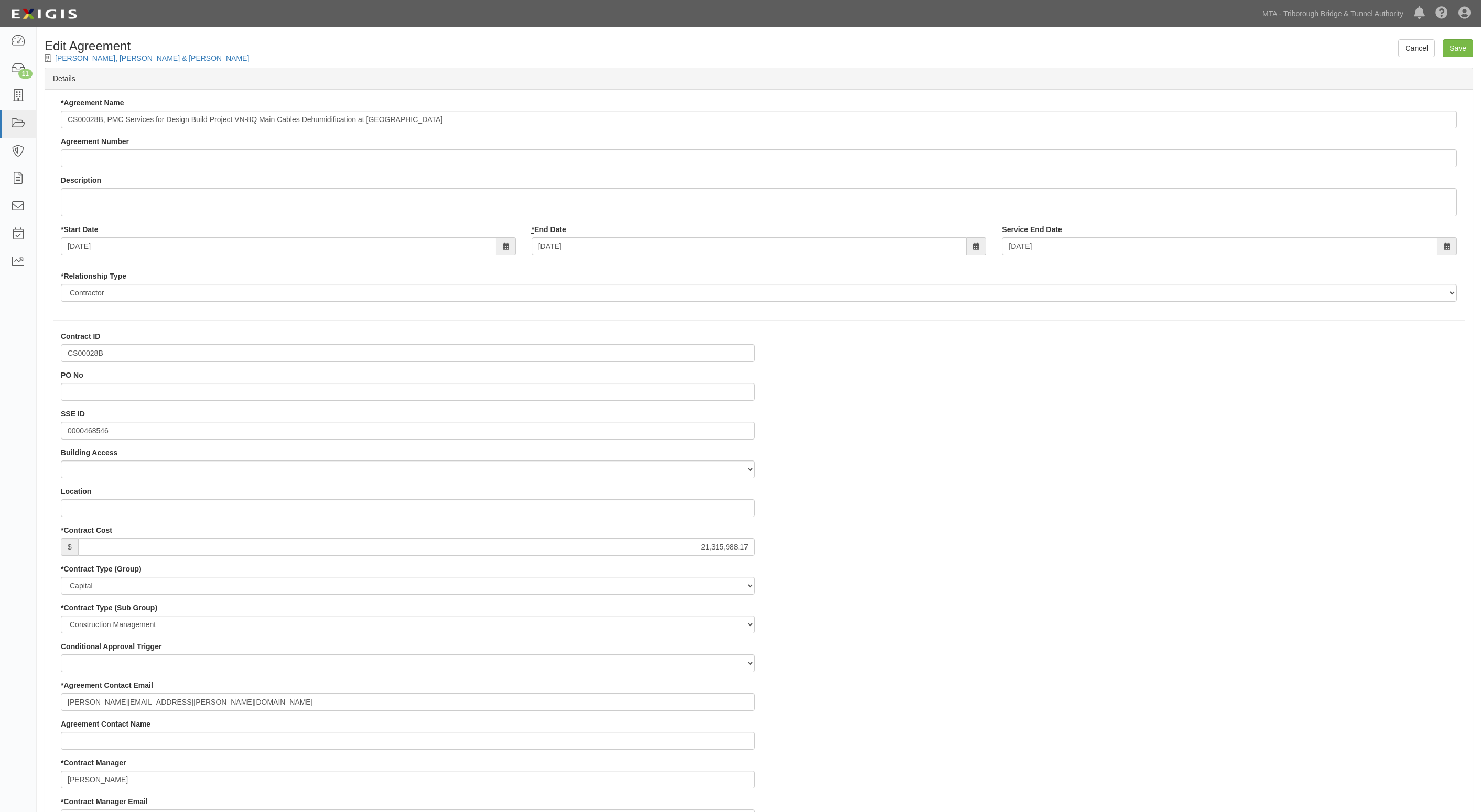
select select
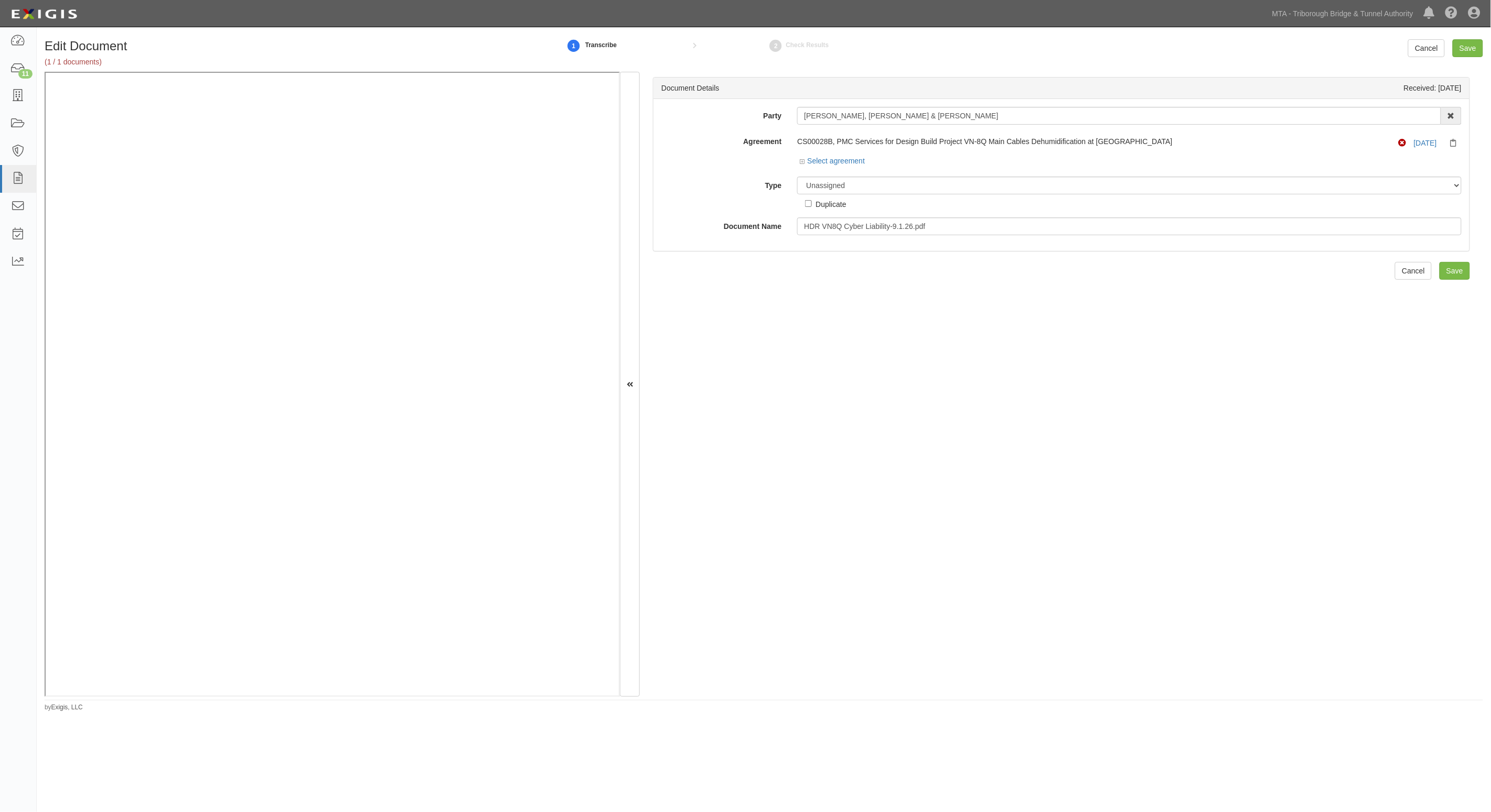
click at [958, 453] on div "Document Details Received: [DATE] Party [PERSON_NAME], [PERSON_NAME] & [PERSON_…" at bounding box center [1061, 385] width 843 height 626
drag, startPoint x: 605, startPoint y: 215, endPoint x: 934, endPoint y: 179, distance: 331.0
click at [934, 179] on select "Unassigned Binder Cancellation Notice Certificate Contract Endorsement Insuranc…" at bounding box center [1129, 186] width 664 height 18
select select "CertificateDetail"
click at [797, 177] on select "Unassigned Binder Cancellation Notice Certificate Contract Endorsement Insuranc…" at bounding box center [1129, 186] width 664 height 18
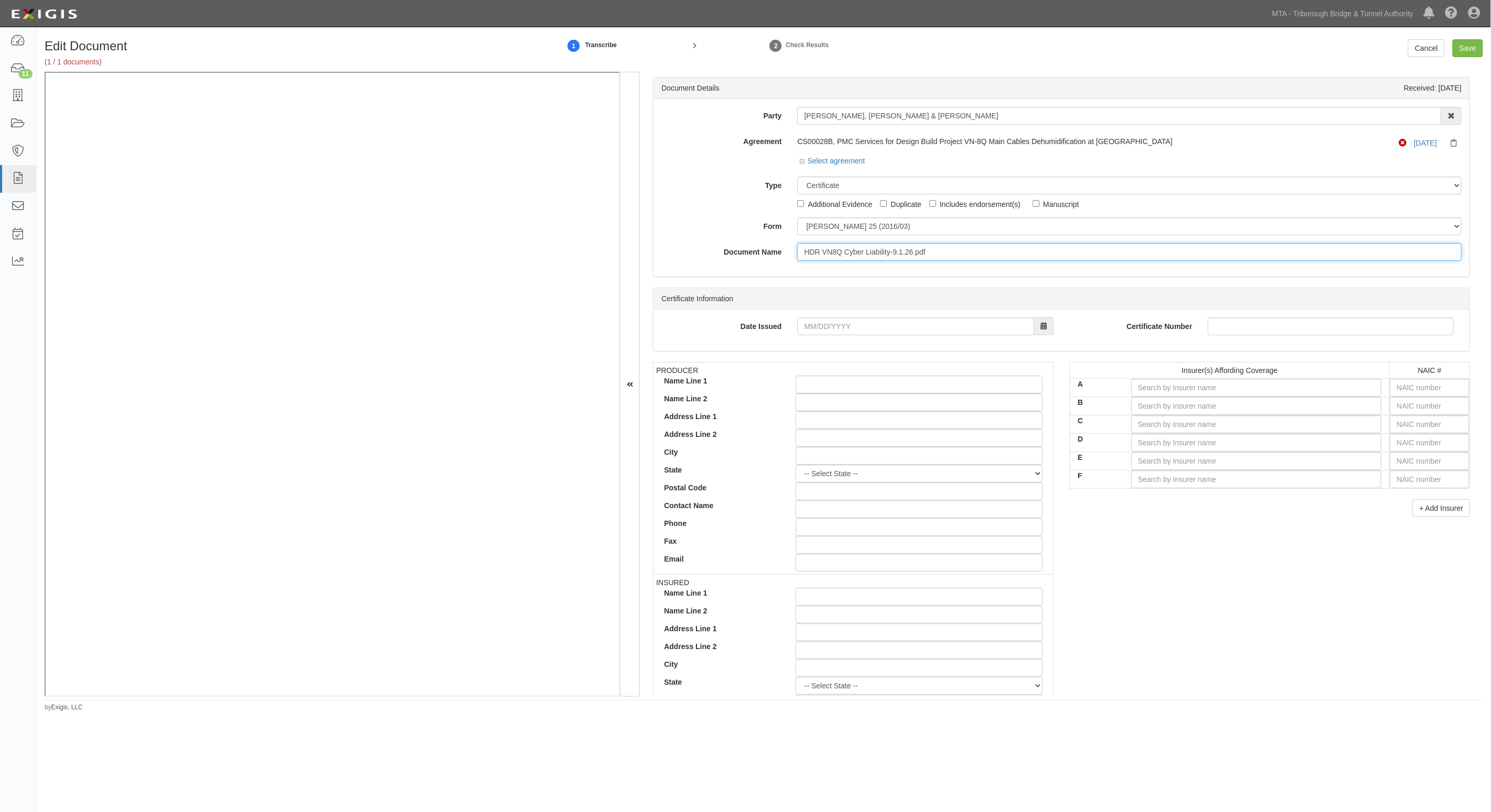
click at [939, 249] on input "HDR VN8Q Cyber Liability-9.1.26.pdf" at bounding box center [1129, 252] width 664 height 18
drag, startPoint x: 942, startPoint y: 252, endPoint x: 618, endPoint y: 247, distance: 324.0
click at [567, 138] on div "Document Details Received: 09/03/2025 Party Henningson, Durham & Richardson 3D …" at bounding box center [764, 385] width 1438 height 626
type input "9.1.26 Cyber"
click at [1416, 384] on input "text" at bounding box center [1429, 388] width 80 height 18
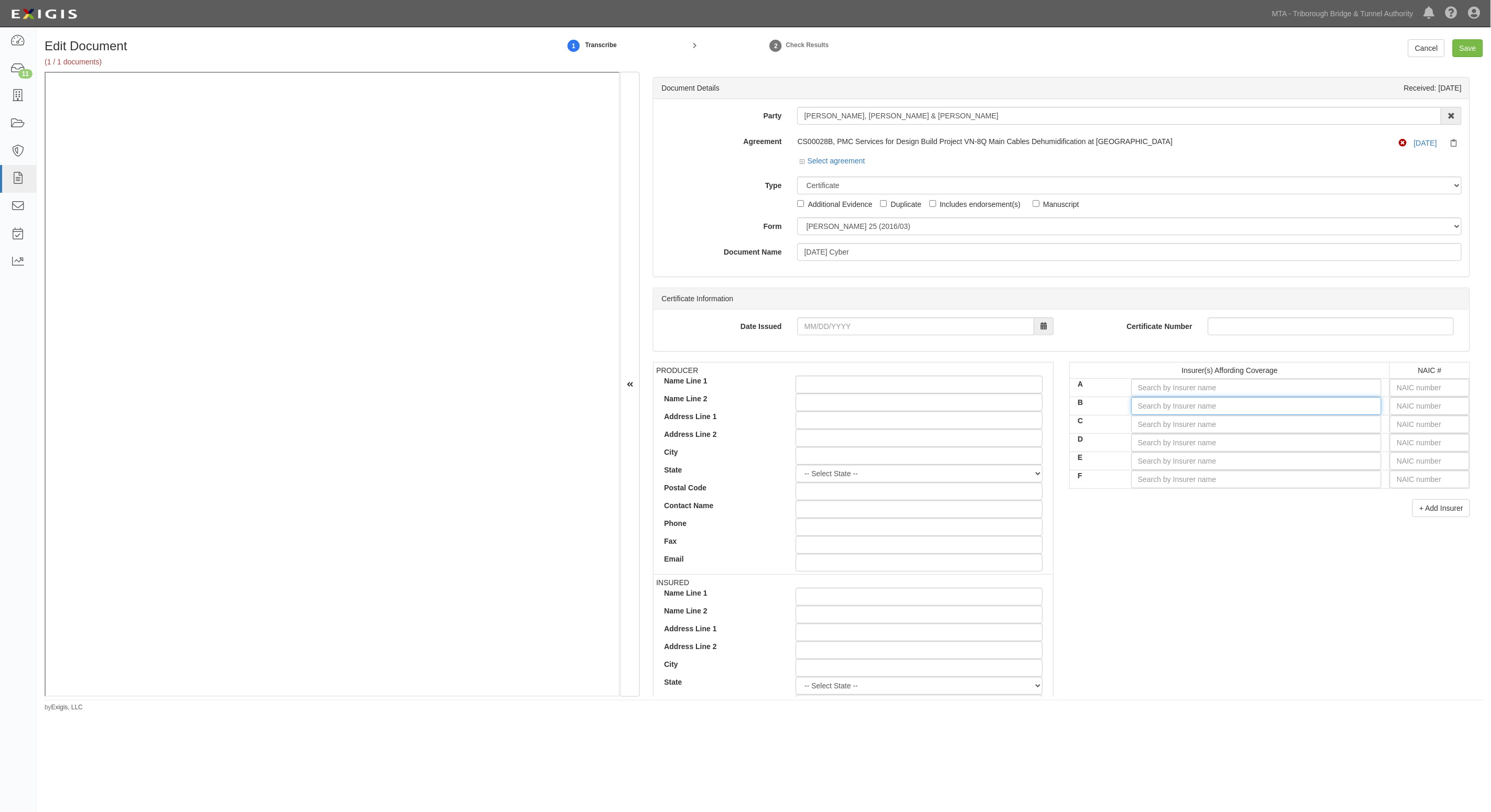
click at [1250, 409] on input "B" at bounding box center [1256, 406] width 250 height 18
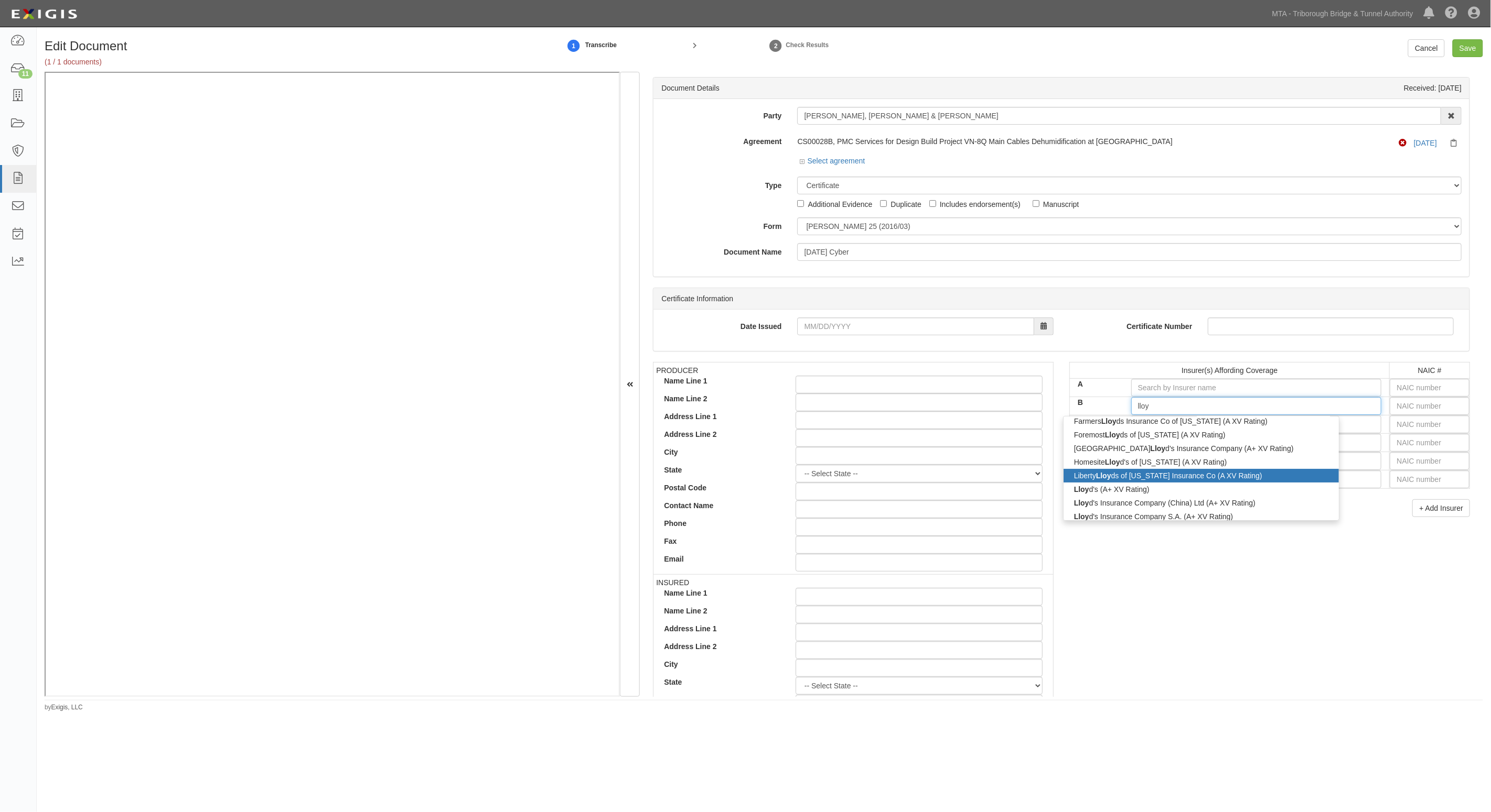
scroll to position [131, 0]
click at [1082, 480] on div "Lloy d's (A+ XV Rating)" at bounding box center [1201, 485] width 276 height 13
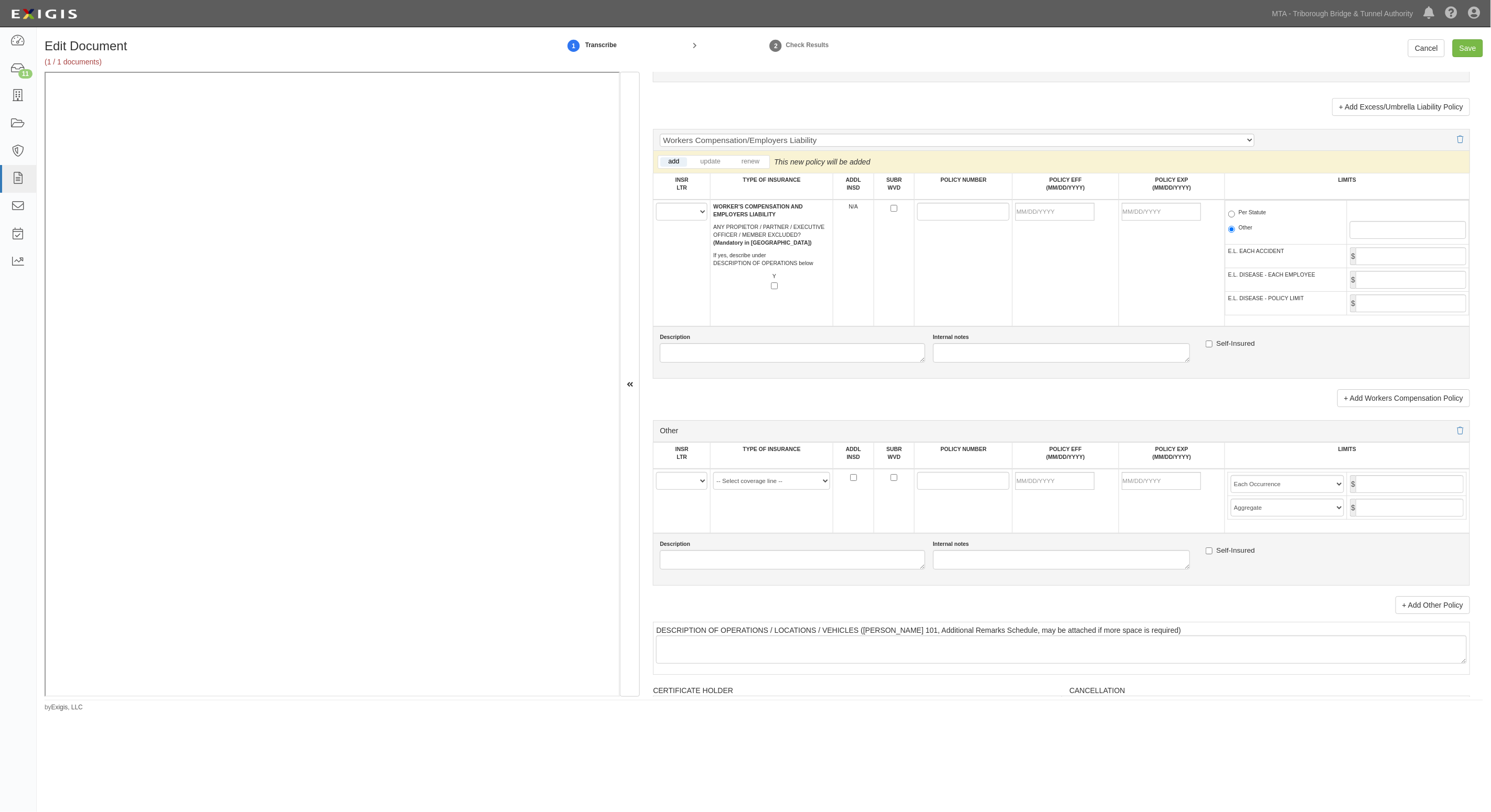
scroll to position [1638, 0]
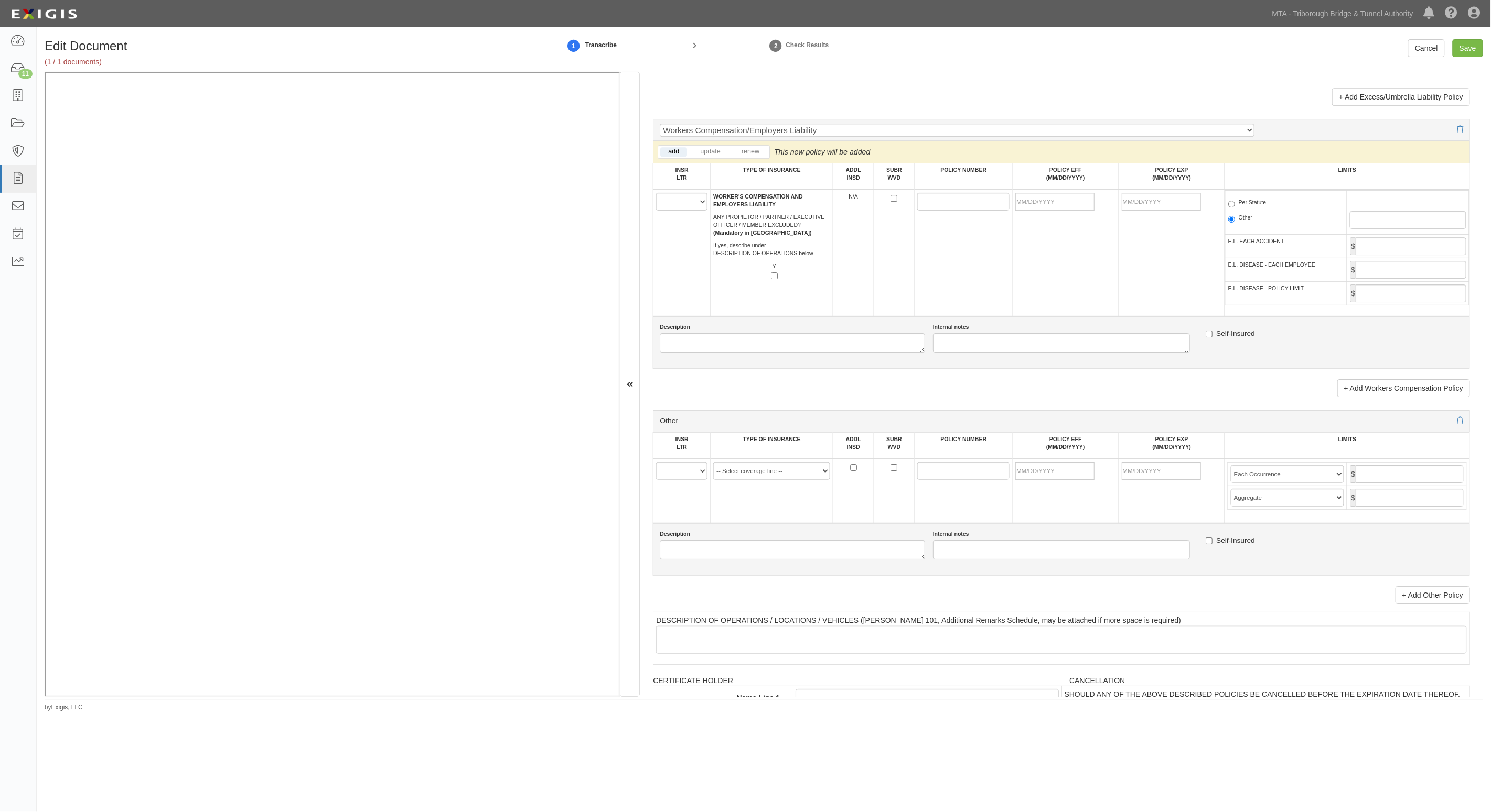
type input "Lloyd's (A+ XV Rating)"
click at [693, 473] on select "A B C D E F" at bounding box center [681, 471] width 51 height 18
select select "B"
click at [656, 462] on select "A B C D E F" at bounding box center [681, 471] width 51 height 18
click at [765, 475] on select "-- Select coverage line -- Asbestos Abatement Auto Physical Damage Aviation Lia…" at bounding box center [772, 471] width 117 height 18
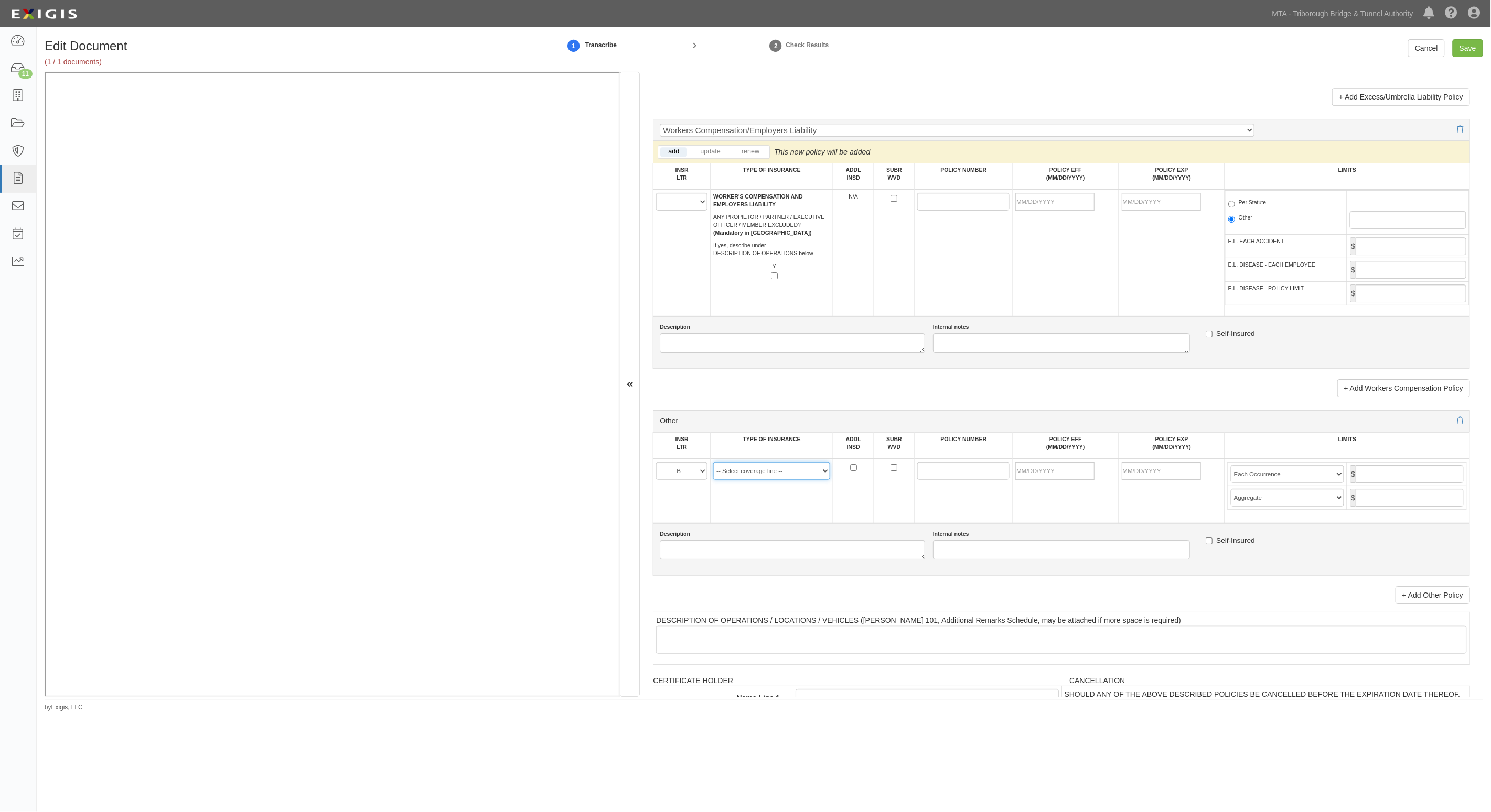
select select "152"
click at [714, 480] on select "-- Select coverage line -- Asbestos Abatement Auto Physical Damage Aviation Lia…" at bounding box center [772, 471] width 117 height 18
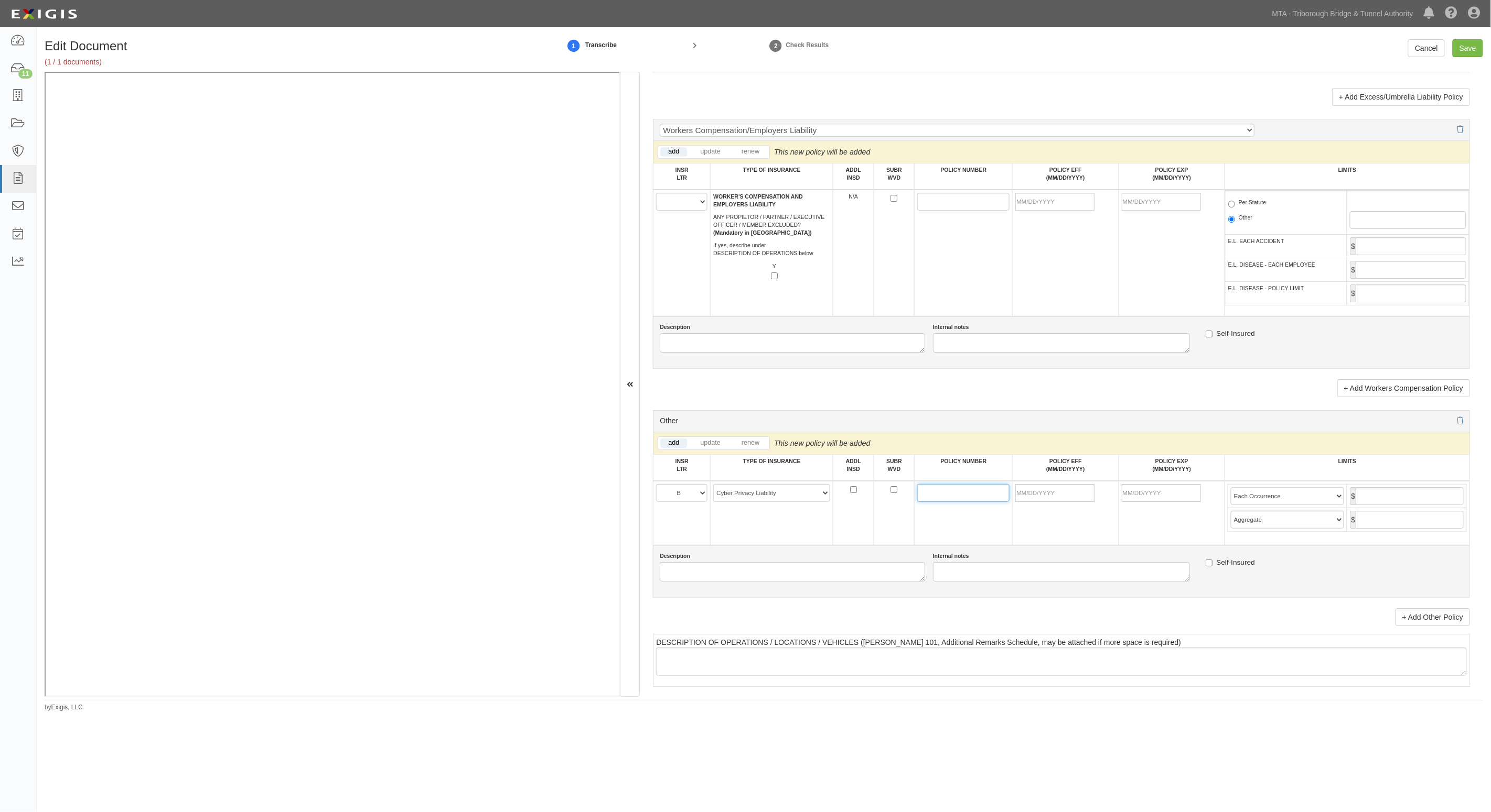
click at [960, 497] on input "POLICY NUMBER" at bounding box center [963, 493] width 92 height 18
click at [957, 492] on input "POLICY NUMBER" at bounding box center [963, 493] width 92 height 18
type input "B0713MEDTE2504380"
type input "09/01/2025"
type input "09/01/2026"
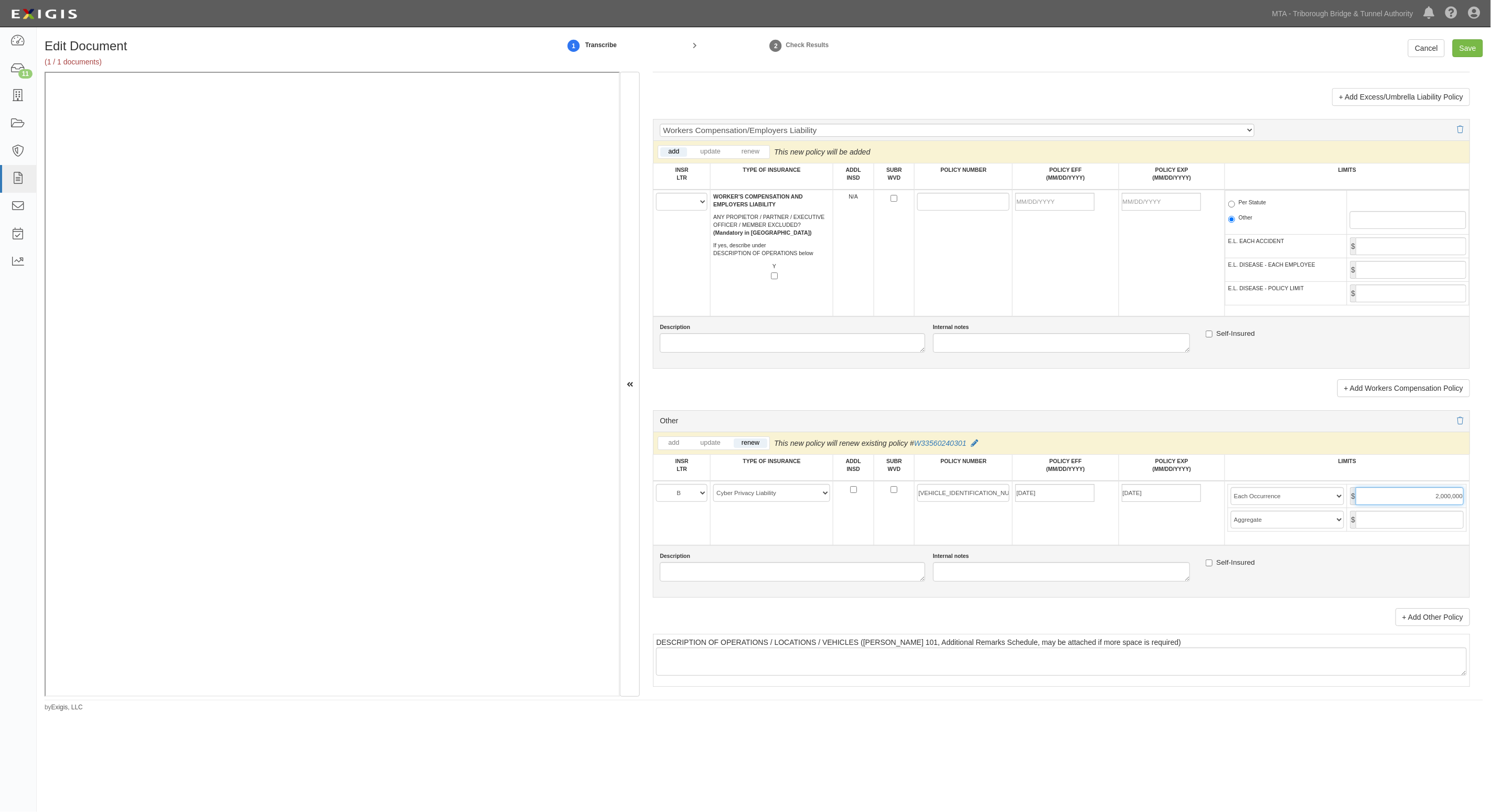
type input "2,000,000"
click at [1461, 50] on input "Save" at bounding box center [1468, 48] width 31 height 18
type input "2000000"
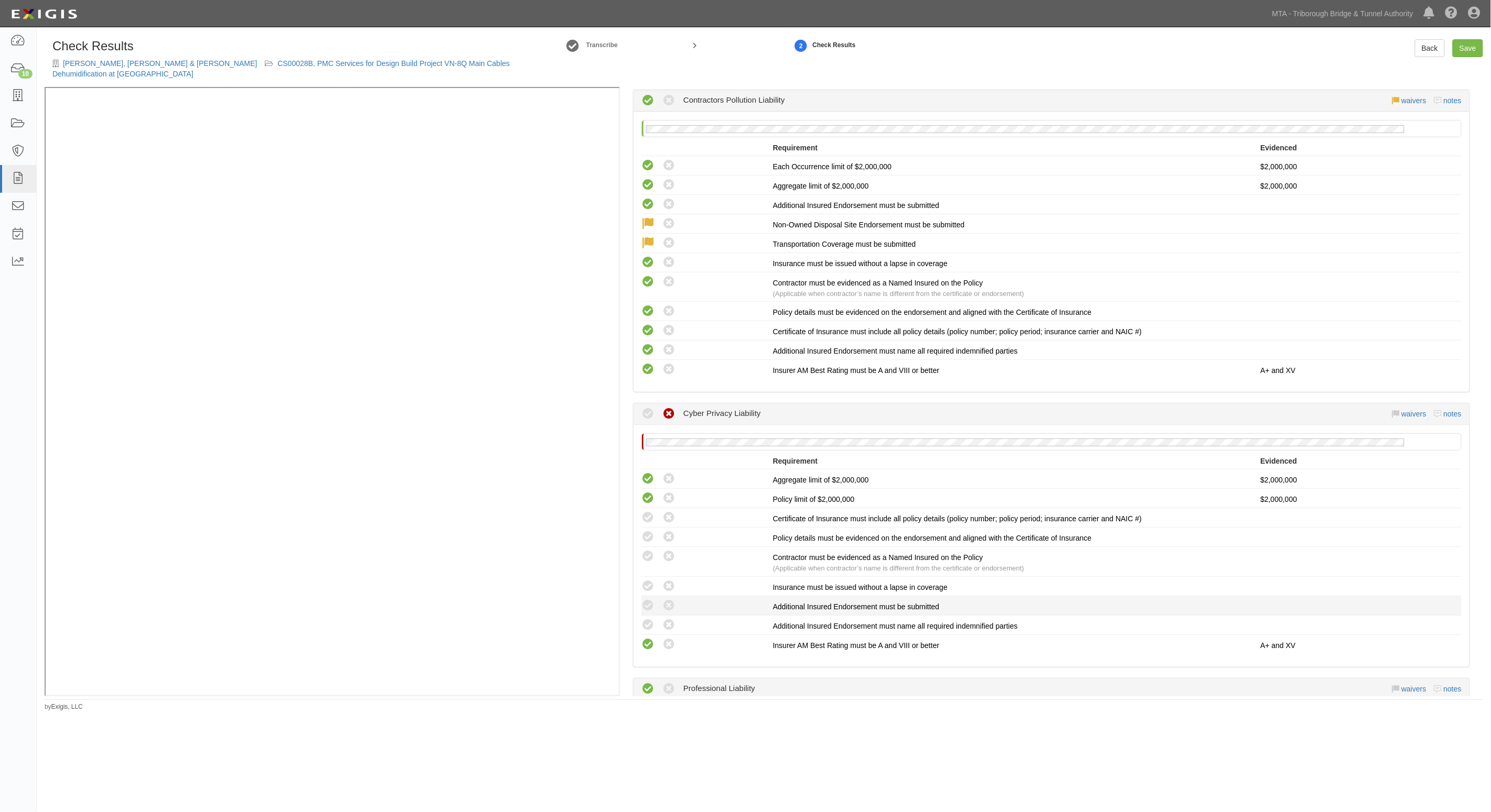
scroll to position [1573, 0]
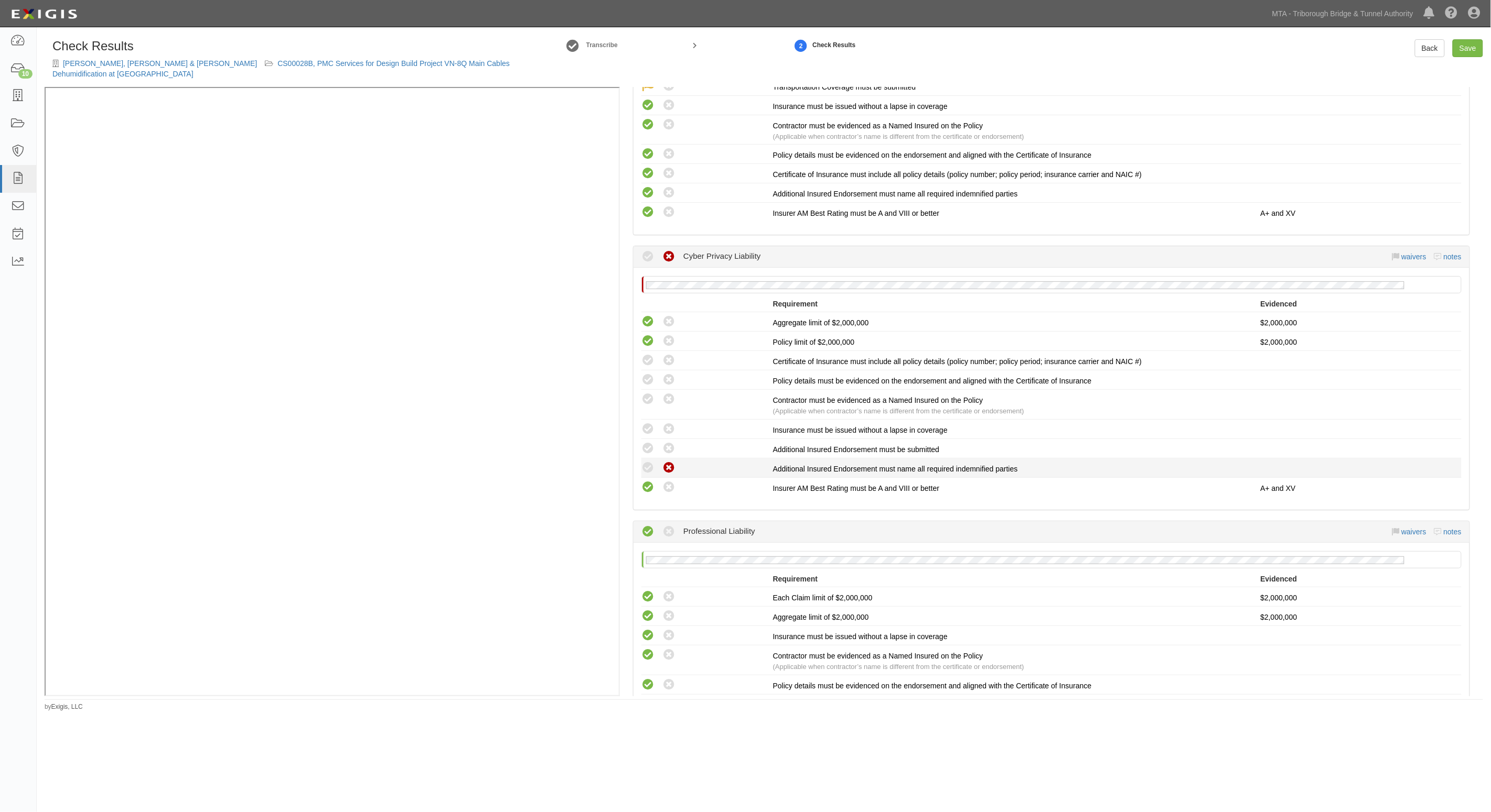
click at [670, 462] on icon at bounding box center [669, 468] width 13 height 13
radio input "true"
click at [669, 442] on icon at bounding box center [669, 449] width 13 height 13
radio input "true"
click at [645, 423] on icon at bounding box center [647, 429] width 13 height 13
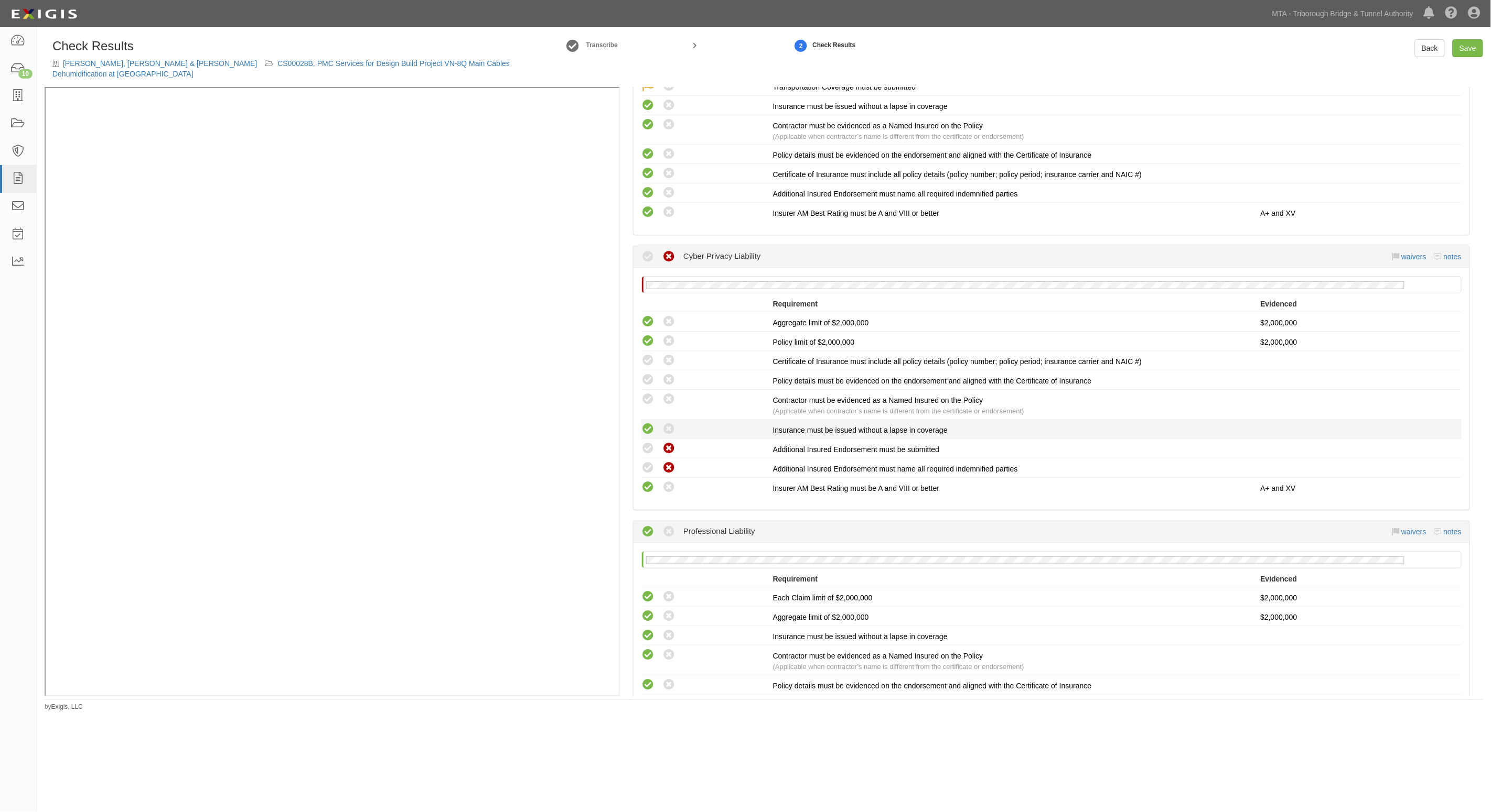
radio input "true"
click at [643, 393] on icon at bounding box center [647, 399] width 13 height 13
radio input "true"
click at [661, 373] on div "Compliant Waived: Non-Compliant" at bounding box center [706, 380] width 132 height 13
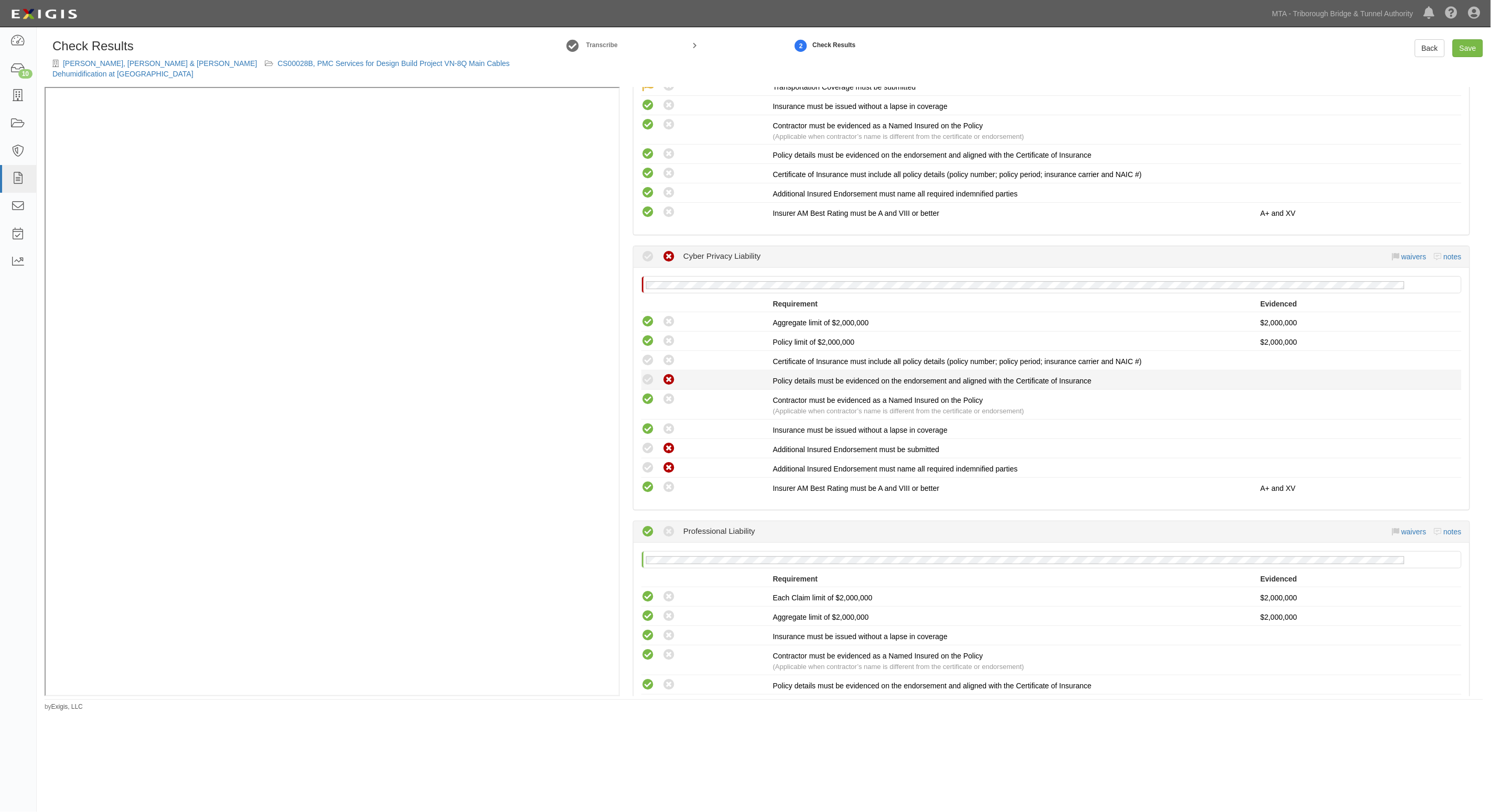
click at [662, 374] on icon at bounding box center [669, 380] width 13 height 13
radio input "true"
click at [649, 354] on icon at bounding box center [647, 361] width 13 height 13
radio input "true"
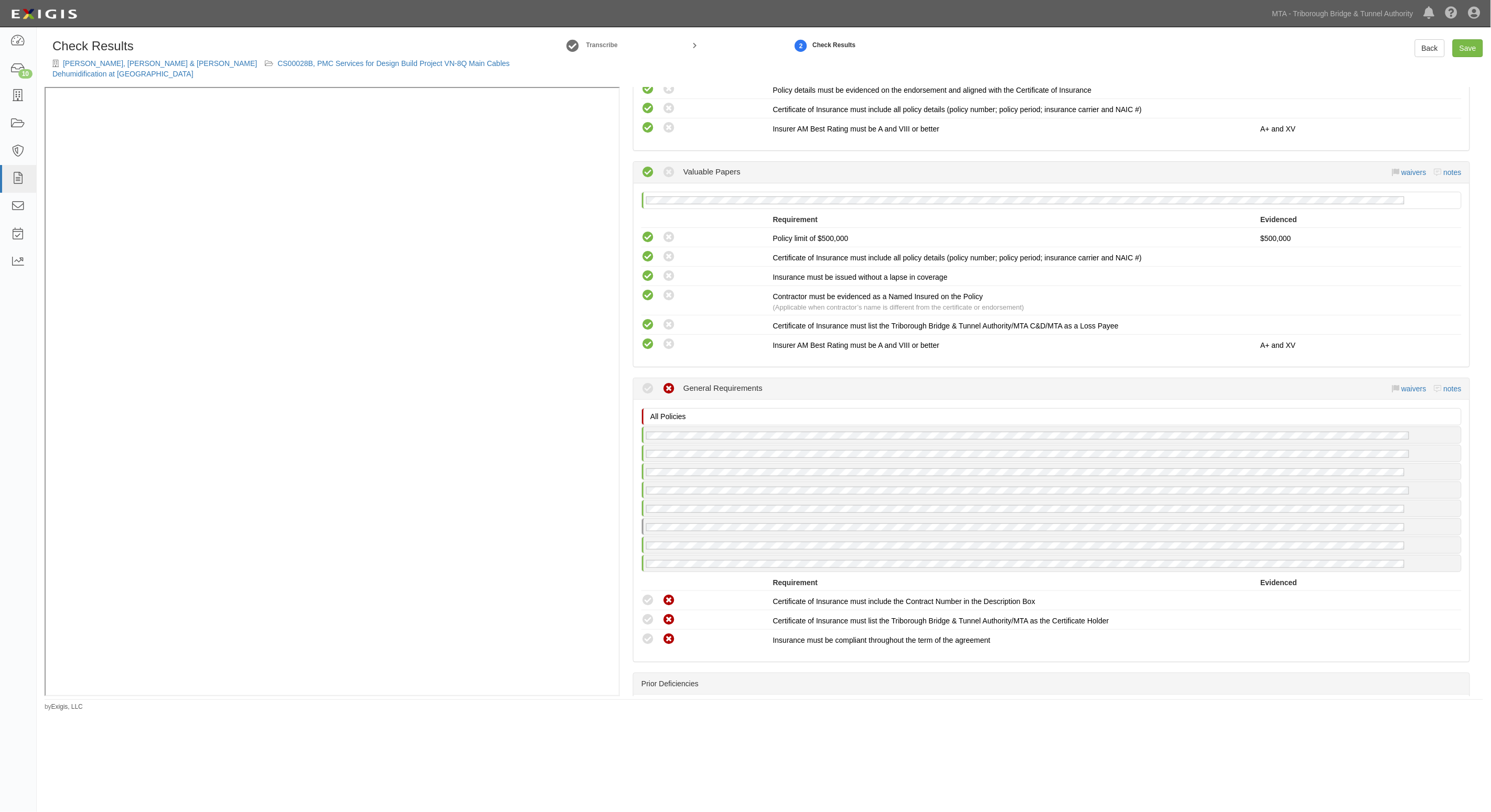
scroll to position [2424, 0]
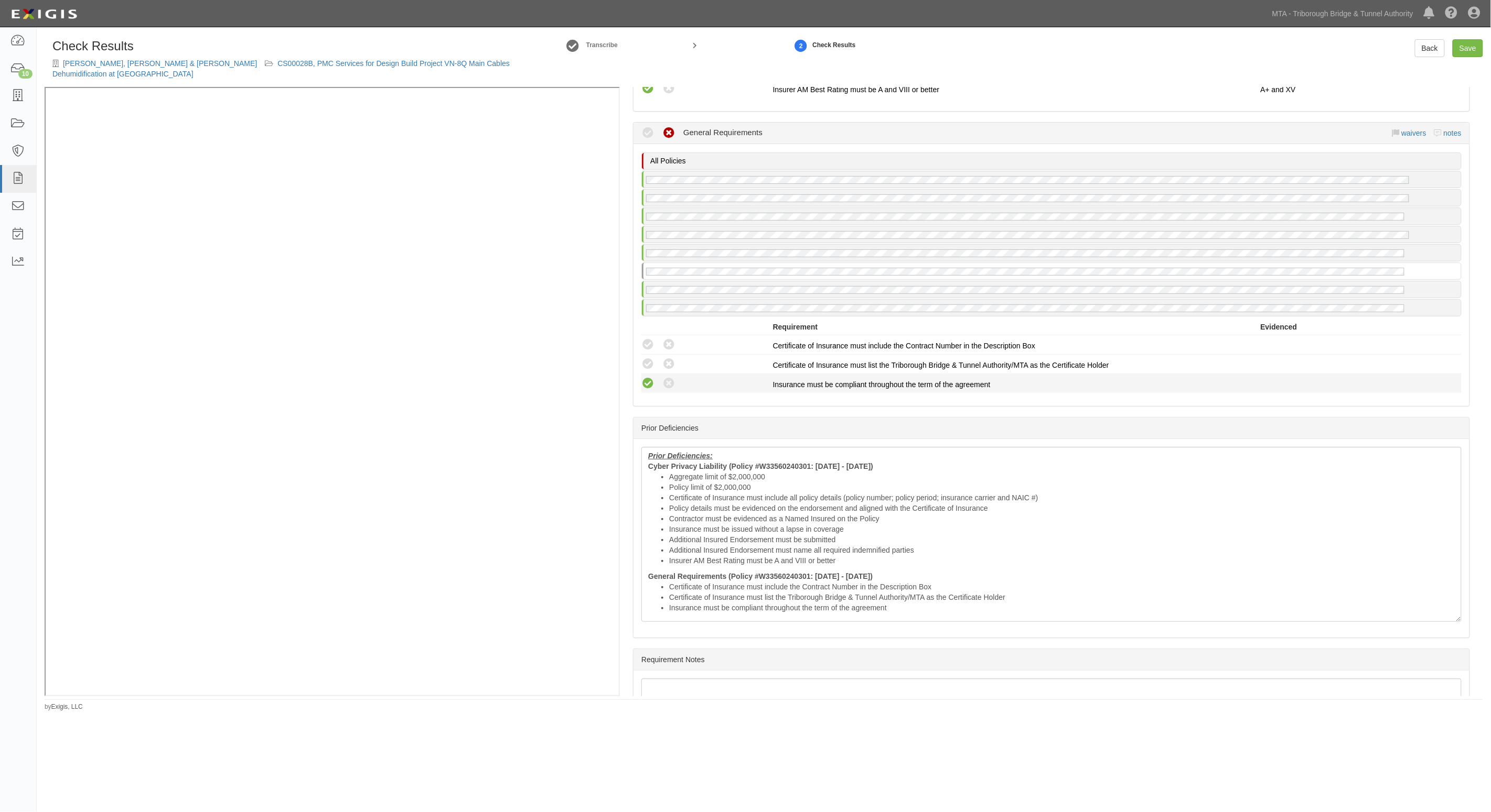
click at [649, 378] on icon at bounding box center [647, 384] width 13 height 13
radio input "true"
click at [649, 358] on icon at bounding box center [647, 364] width 13 height 13
radio input "true"
click at [646, 338] on icon at bounding box center [647, 345] width 13 height 13
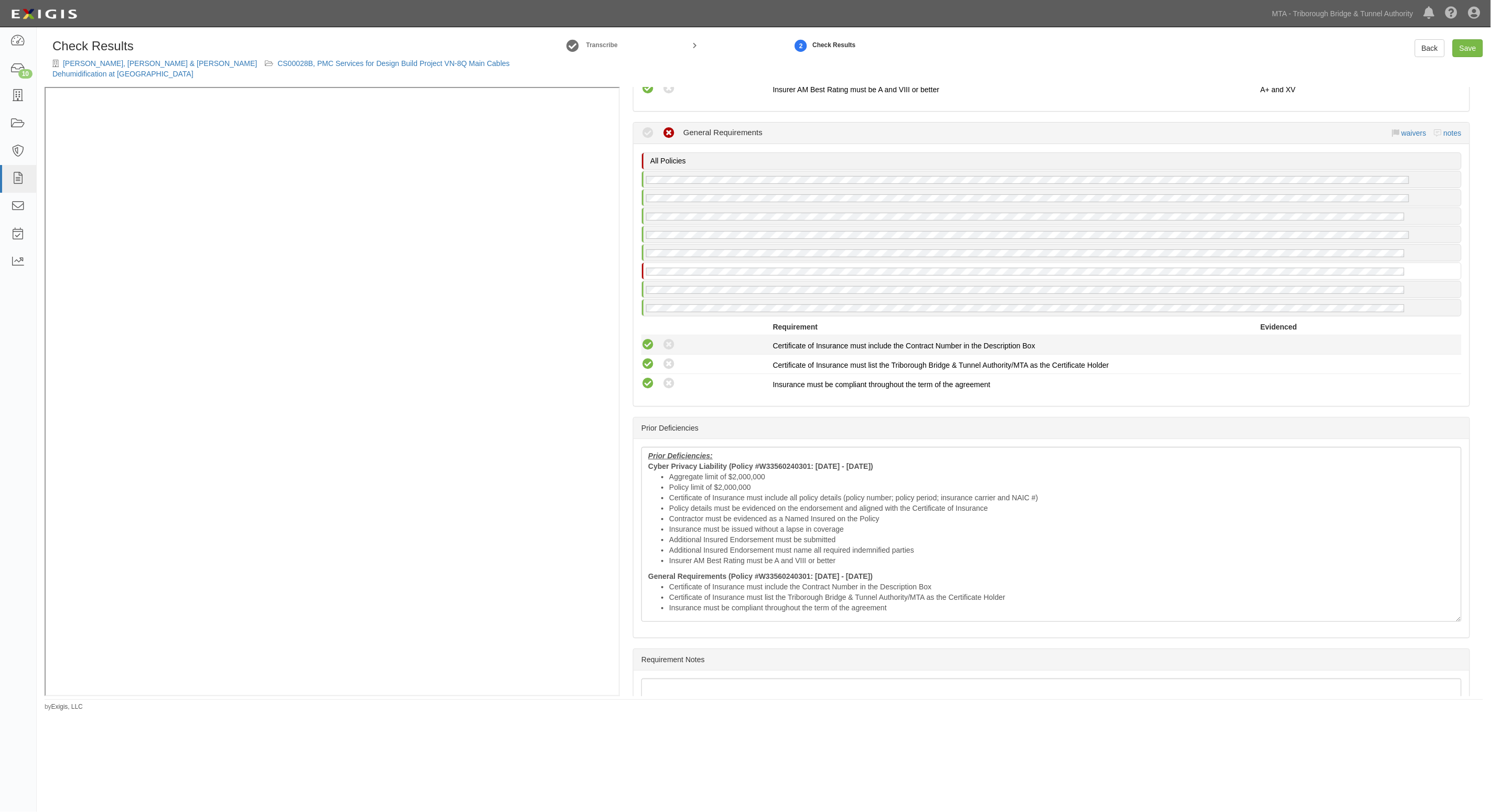
radio input "true"
click at [667, 519] on ul "Aggregate limit of $2,000,000 Policy limit of $2,000,000 Certificate of Insuran…" at bounding box center [1051, 519] width 806 height 94
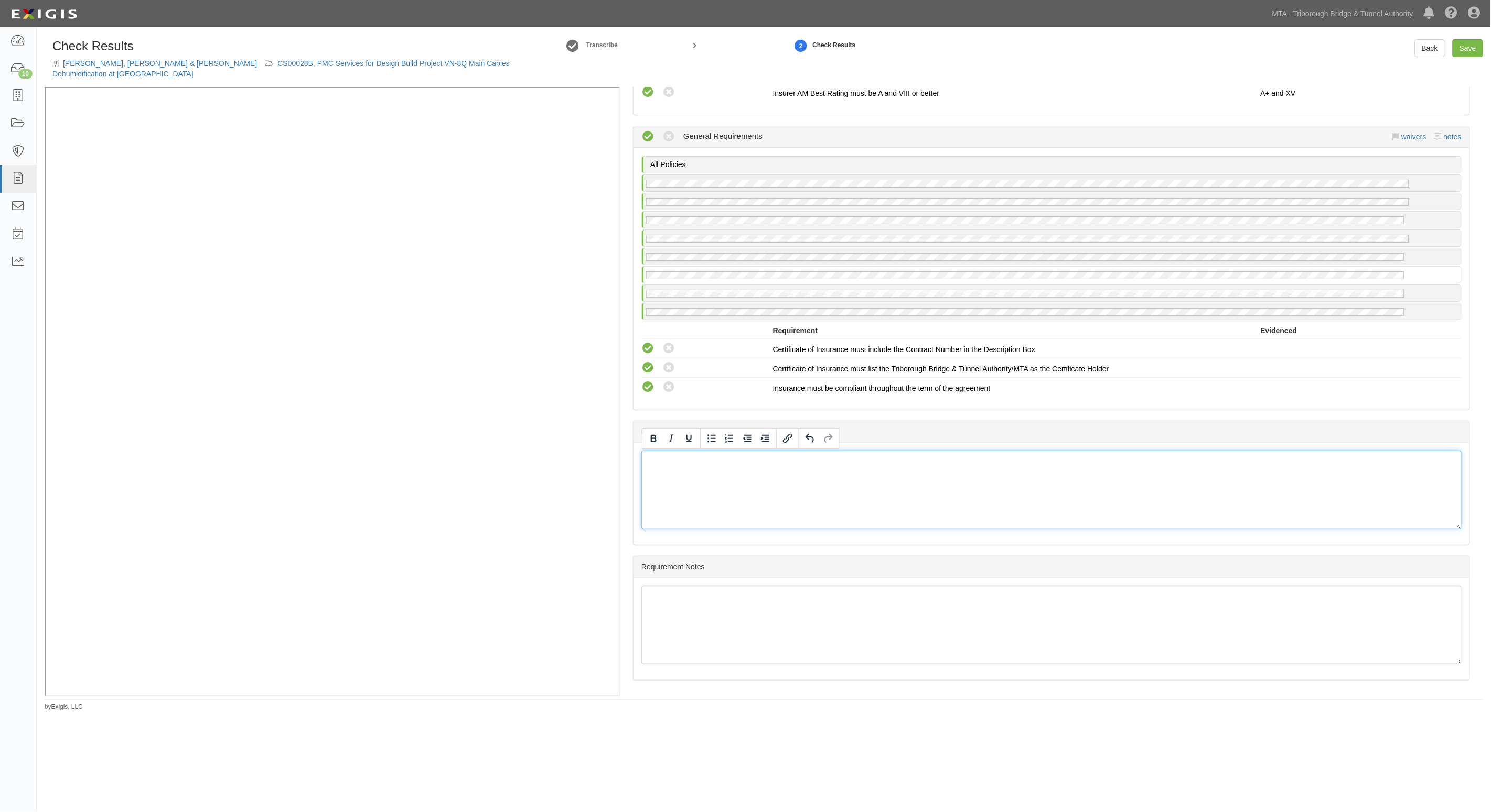
scroll to position [2396, 0]
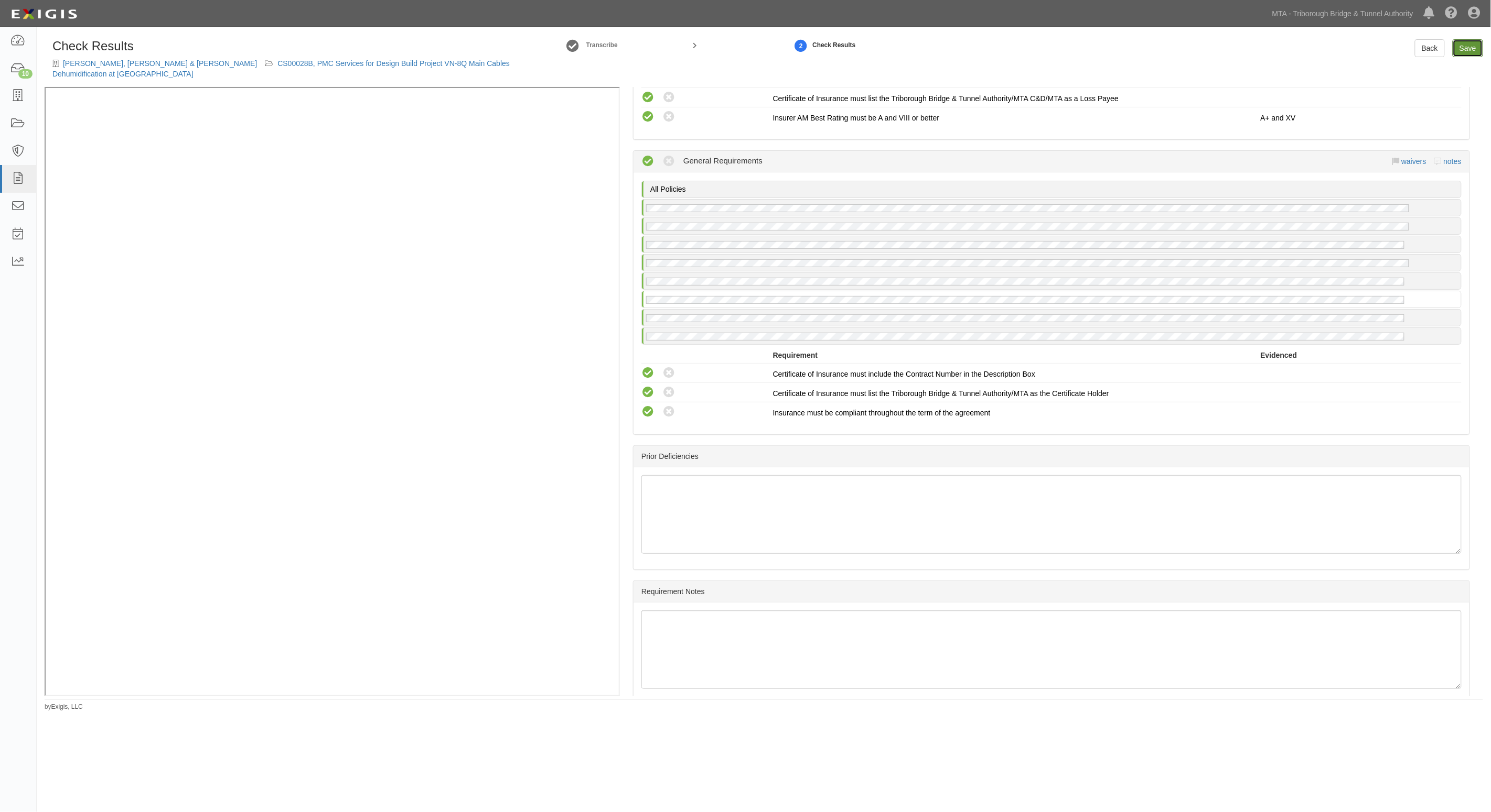
click at [1471, 48] on link "Save" at bounding box center [1468, 48] width 31 height 18
radio input "true"
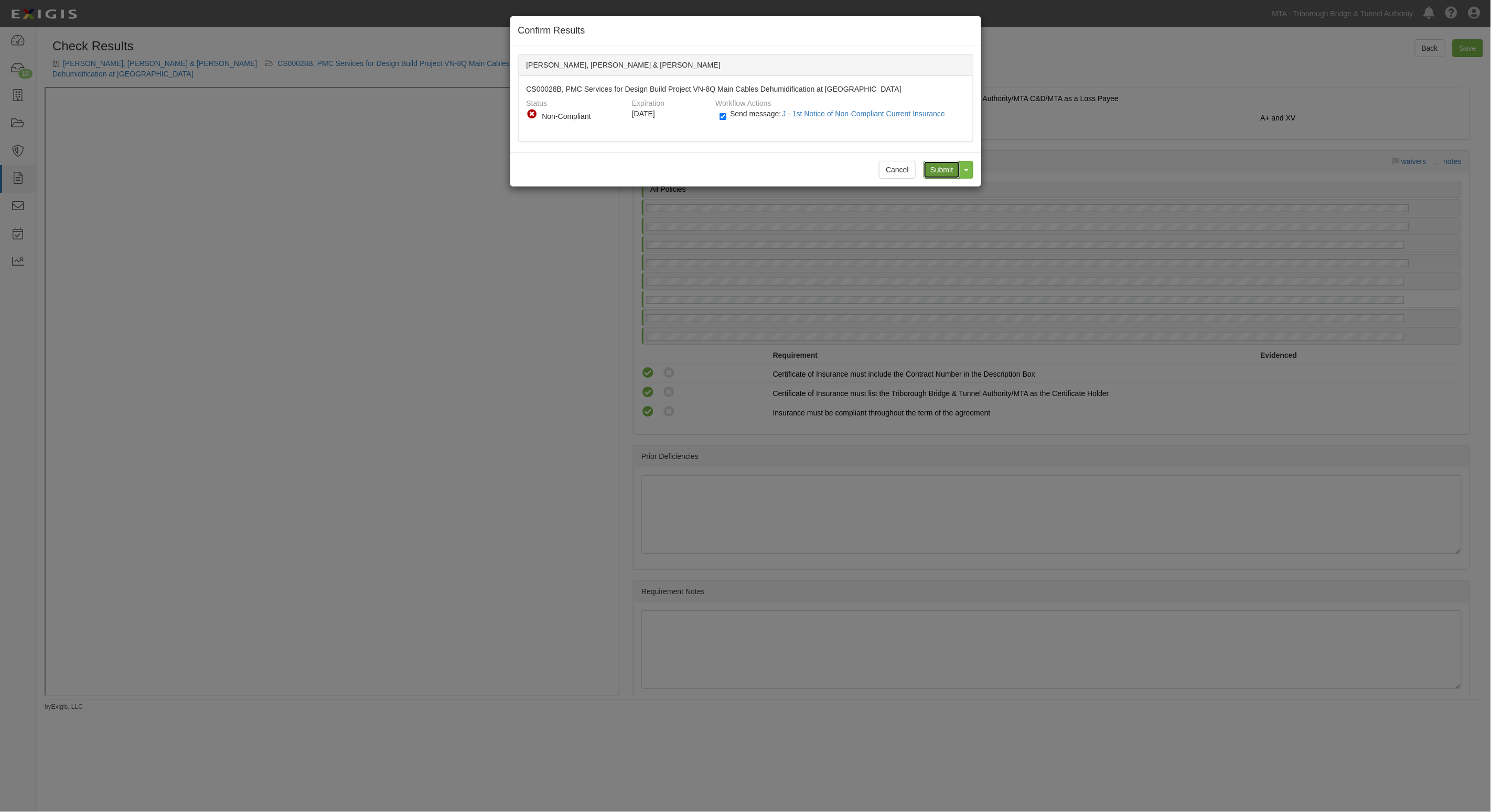
click at [939, 167] on input "Submit" at bounding box center [942, 170] width 37 height 18
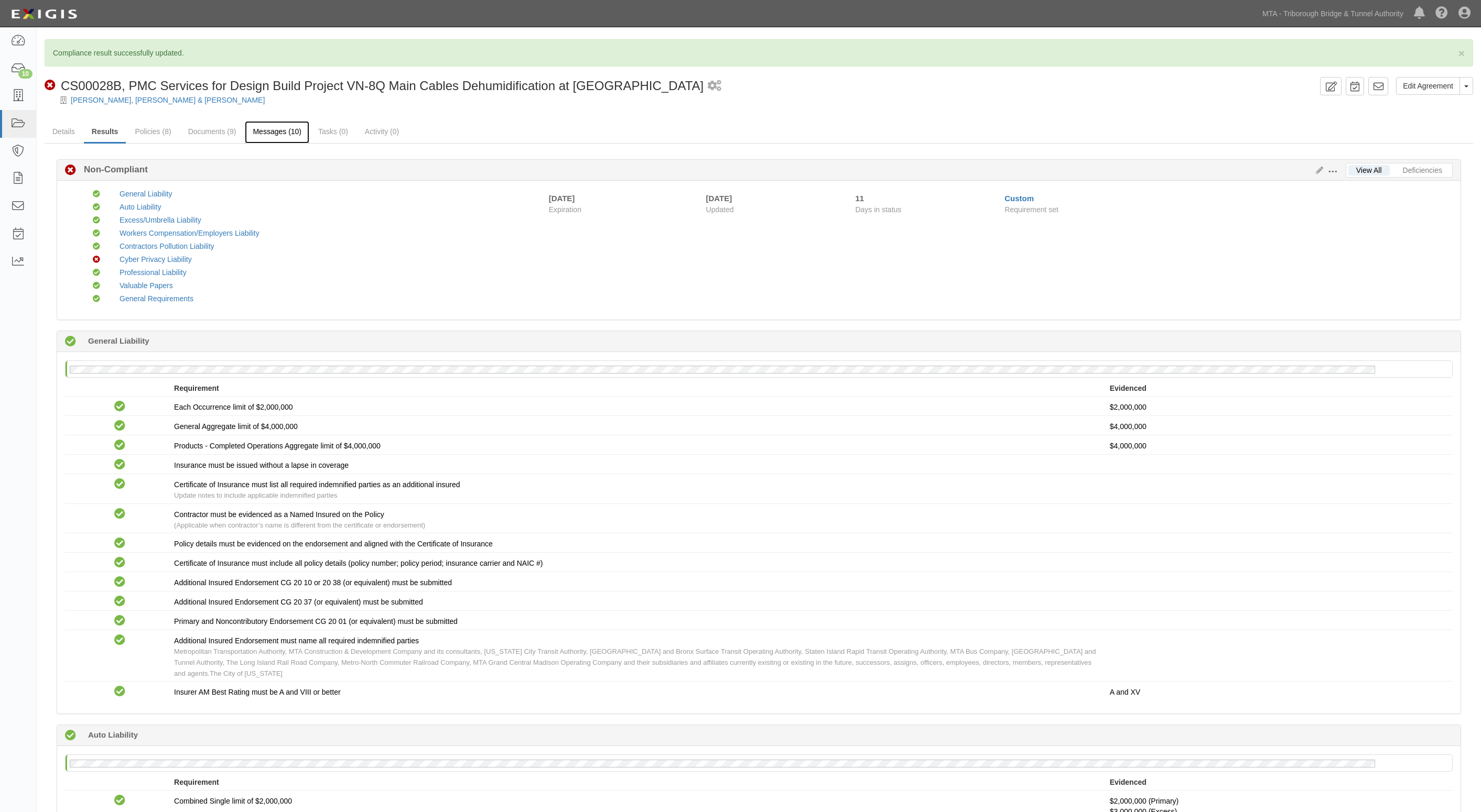
click at [270, 135] on link "Messages (10)" at bounding box center [277, 132] width 65 height 22
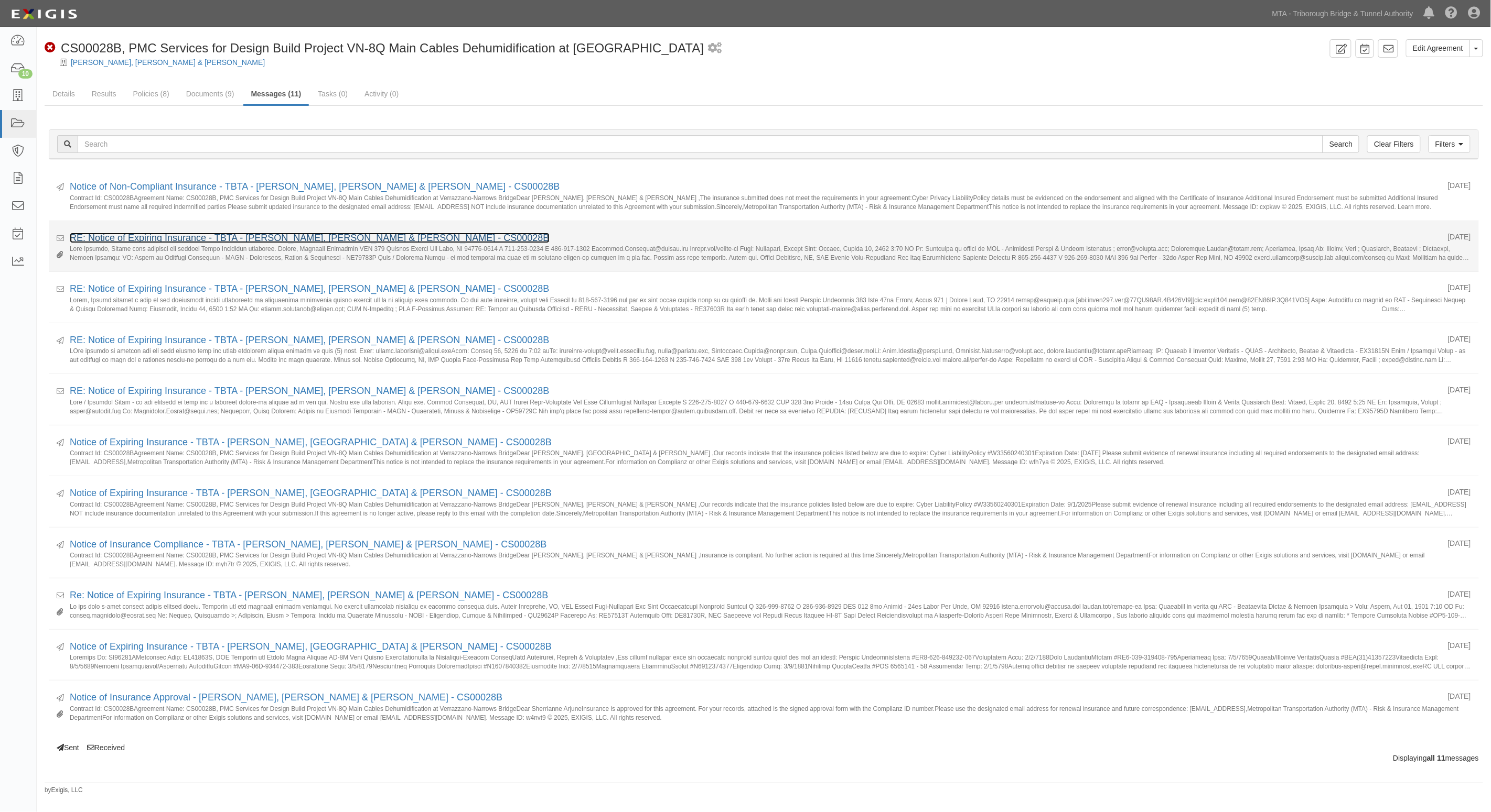
click at [129, 238] on link "RE: Notice of Expiring Insurance - TBTA - [PERSON_NAME], [PERSON_NAME] & [PERSO…" at bounding box center [310, 238] width 480 height 11
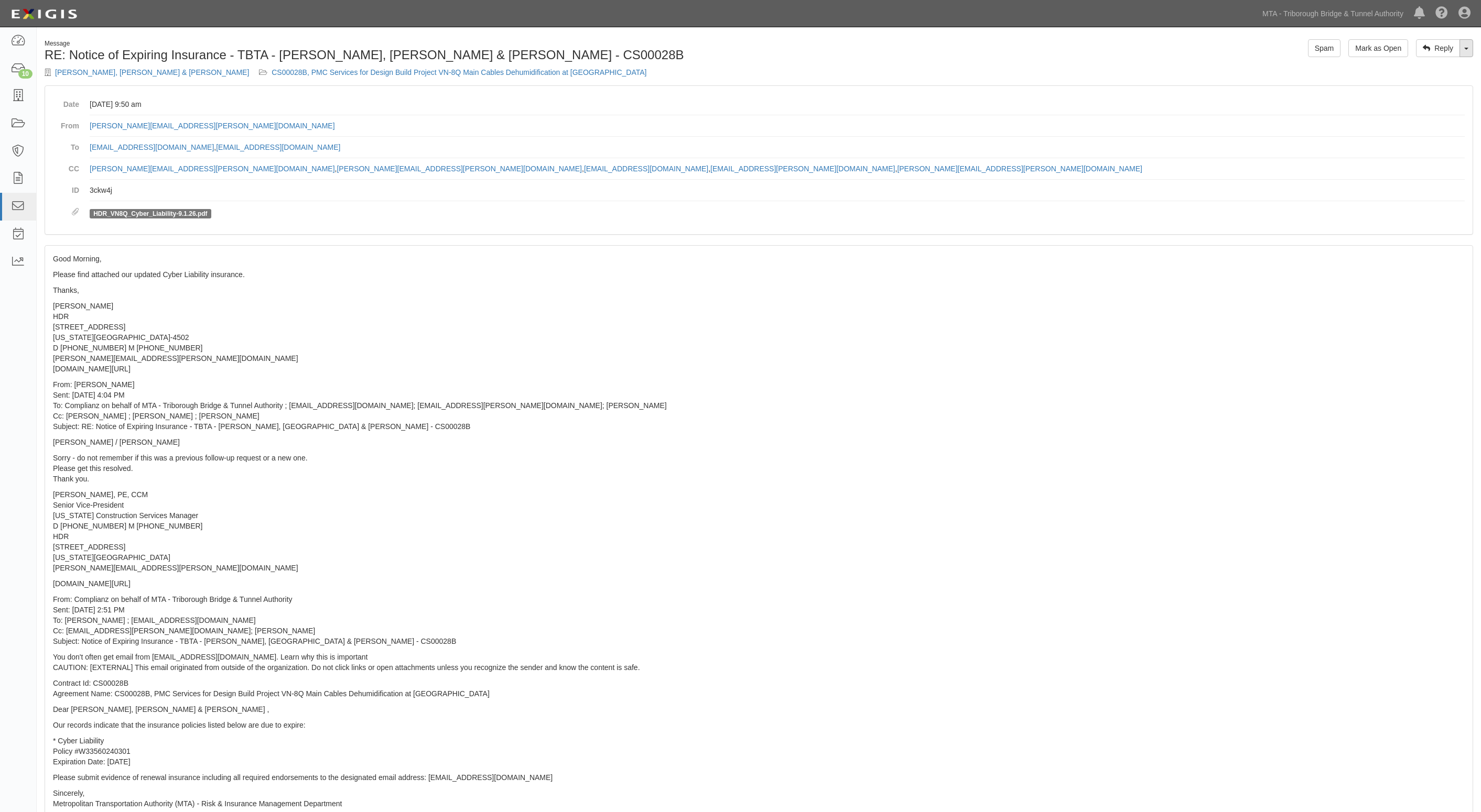
click at [1467, 51] on link "Toggle Dropdown" at bounding box center [1466, 48] width 13 height 18
click at [1404, 70] on link "Reply All" at bounding box center [1432, 67] width 83 height 13
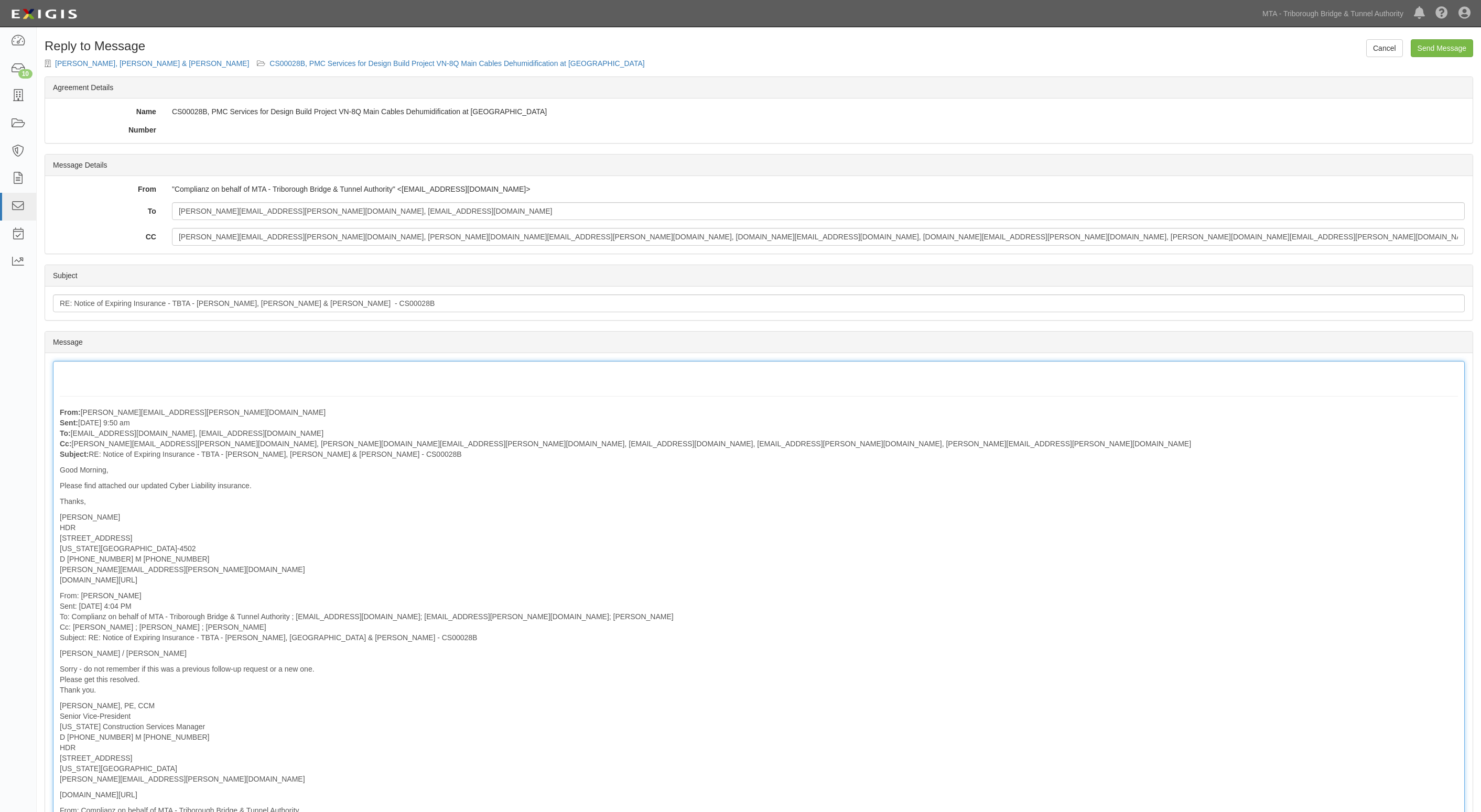
click at [145, 378] on div "From: [PERSON_NAME][EMAIL_ADDRESS][PERSON_NAME][DOMAIN_NAME] Sent: [DATE] 9:50 …" at bounding box center [758, 727] width 1412 height 731
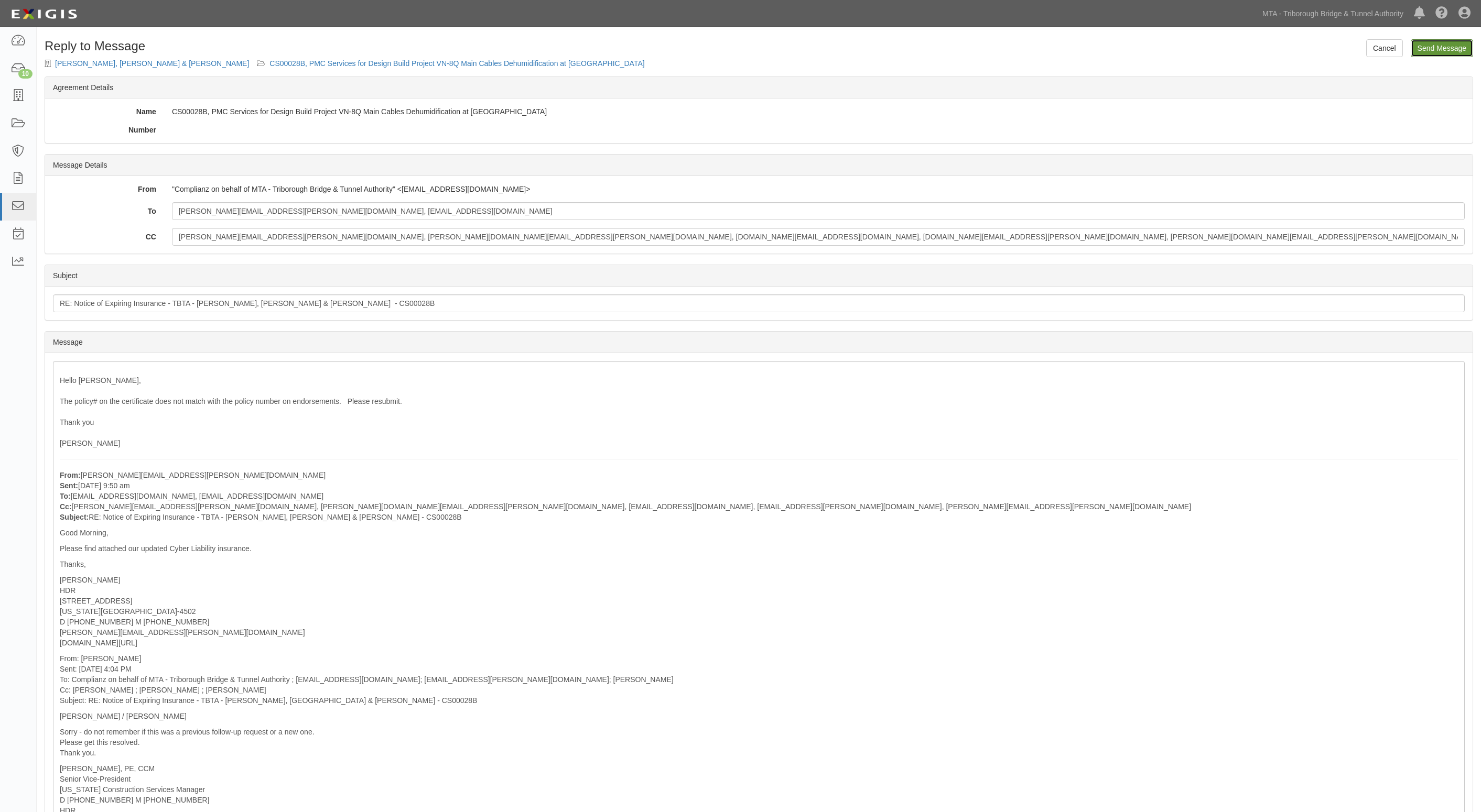
click at [1434, 48] on input "Send Message" at bounding box center [1442, 48] width 63 height 18
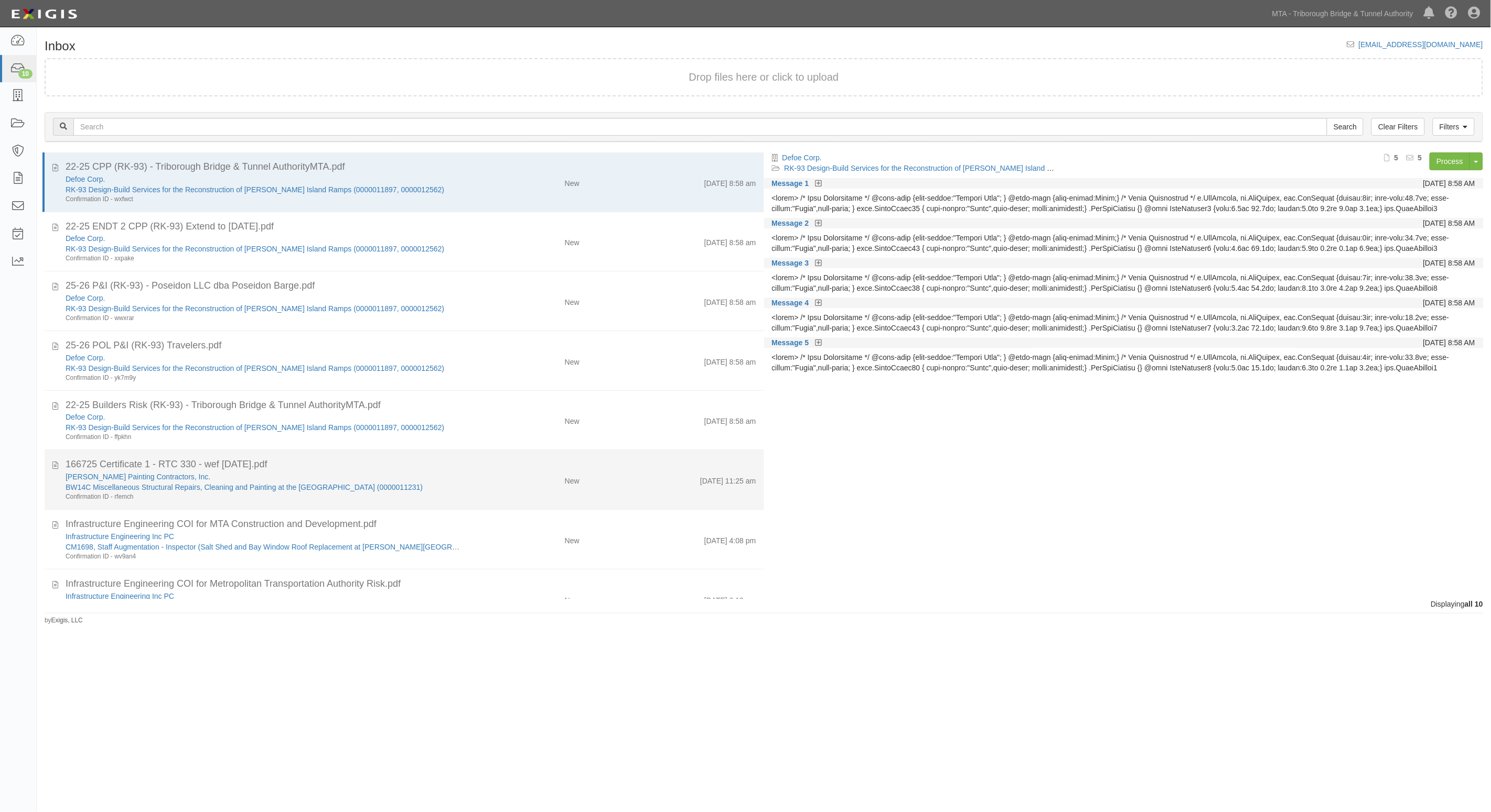
scroll to position [145, 0]
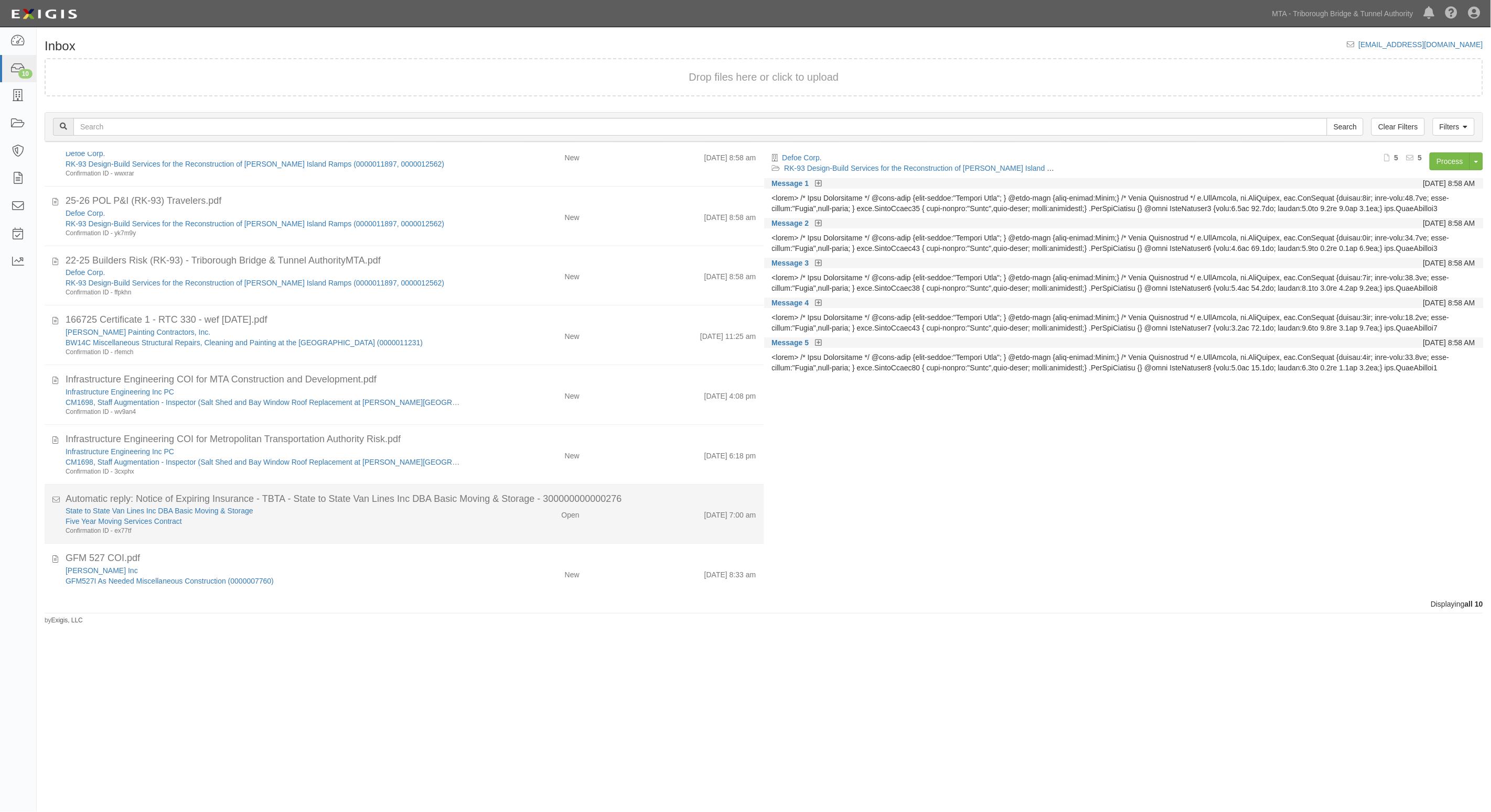
click at [505, 541] on li "Automatic reply: Notice of Expiring Insurance - TBTA - State to State Van Lines…" at bounding box center [405, 514] width 720 height 60
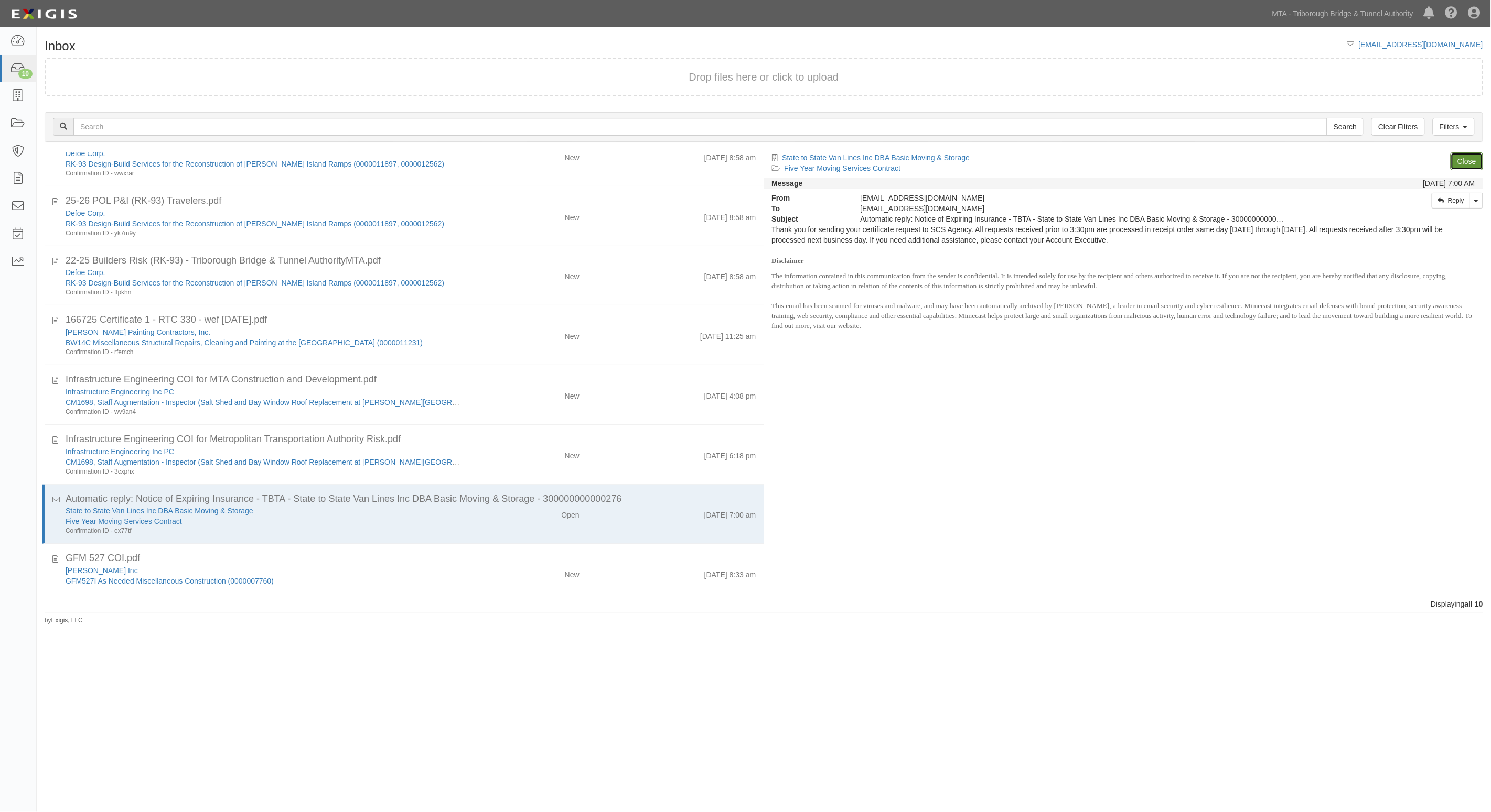
click at [1460, 160] on link "Close" at bounding box center [1467, 162] width 32 height 18
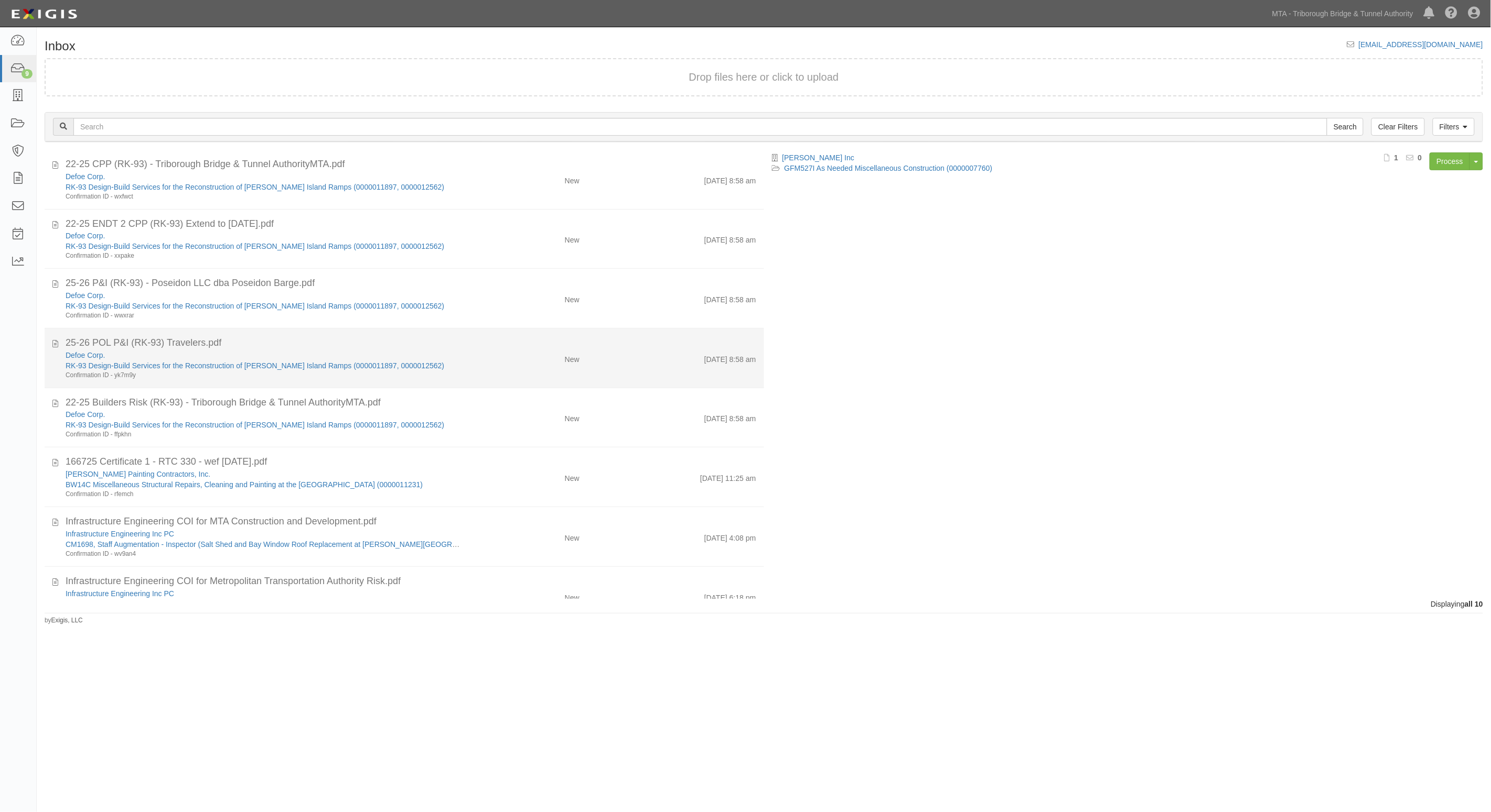
scroll to position [0, 0]
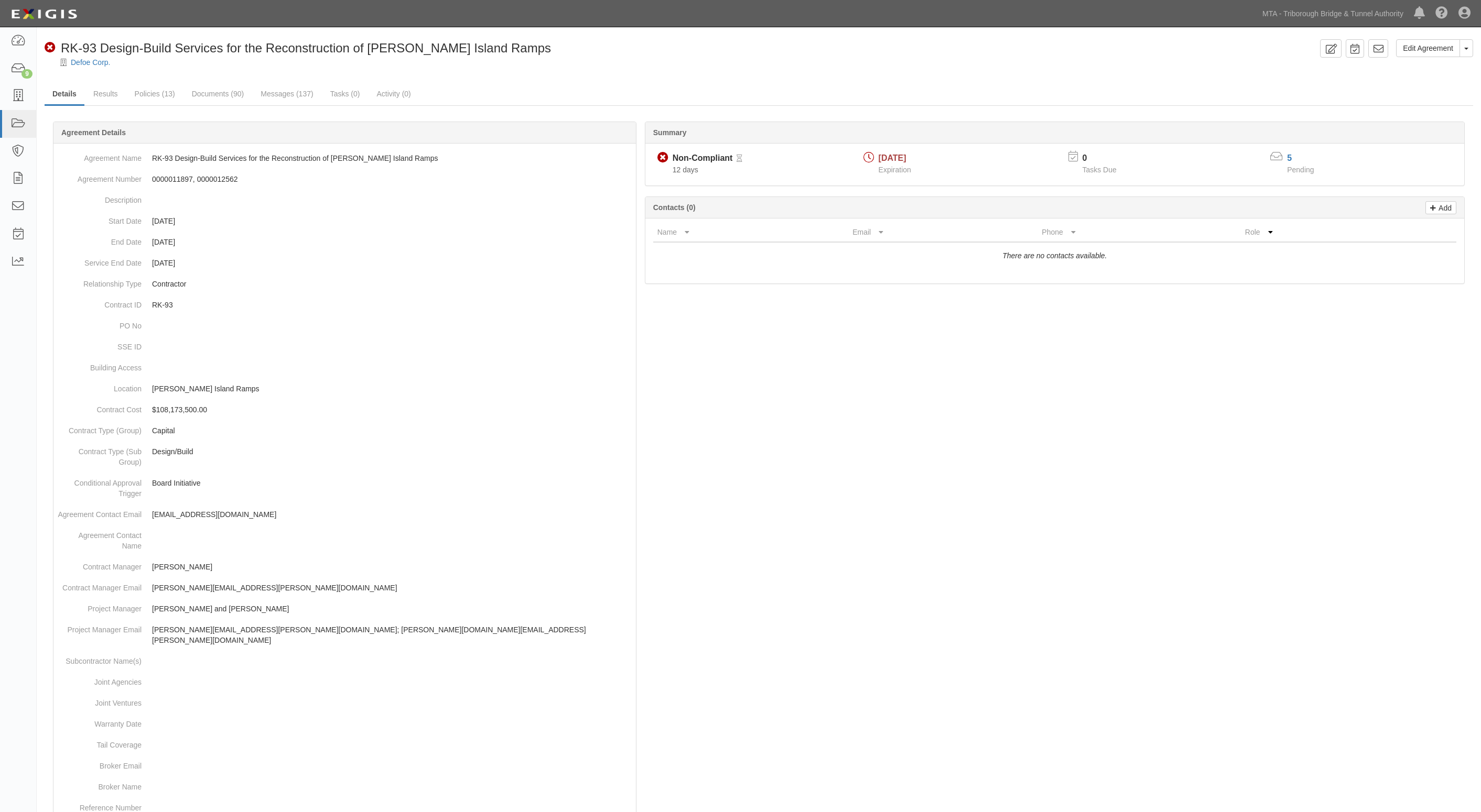
click at [1021, 454] on div at bounding box center [759, 573] width 1429 height 873
click at [102, 92] on link "Results" at bounding box center [105, 94] width 40 height 22
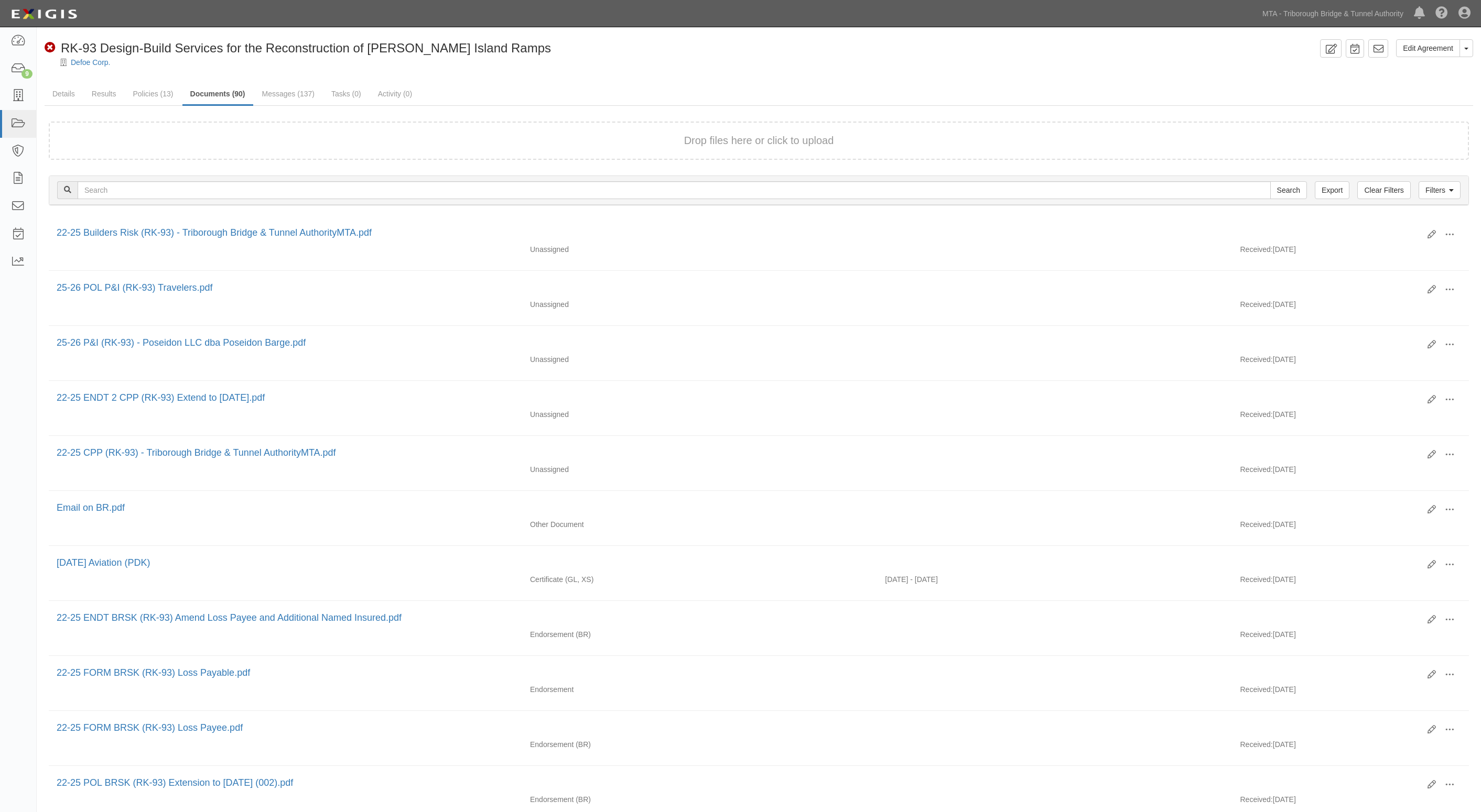
click at [1369, 92] on ul "Details Results Policies (13) Documents (90) Messages (137) Tasks (0) Activity …" at bounding box center [759, 94] width 1429 height 22
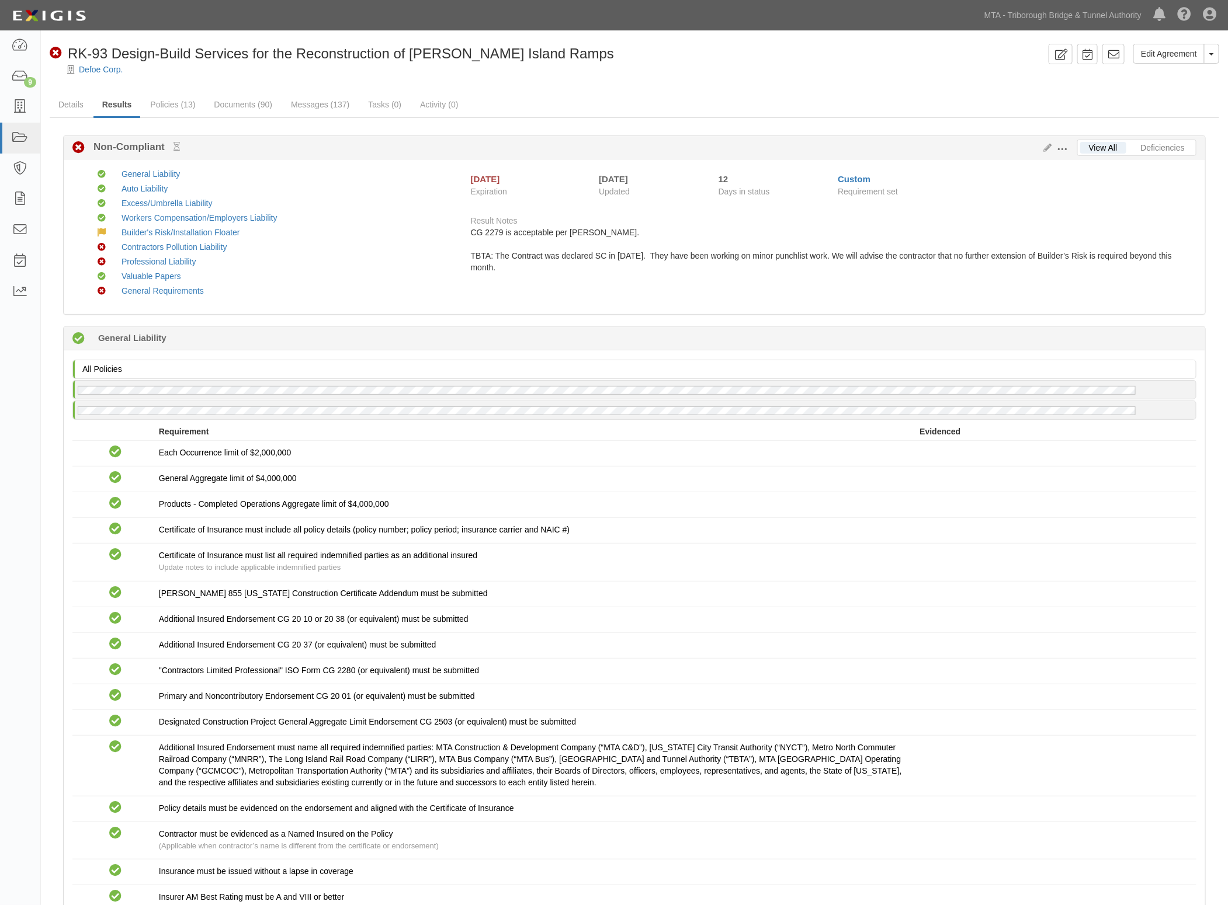
click at [311, 331] on div "Compliant 22 days (since 08/21/2025) General Liability" at bounding box center [635, 338] width 1142 height 23
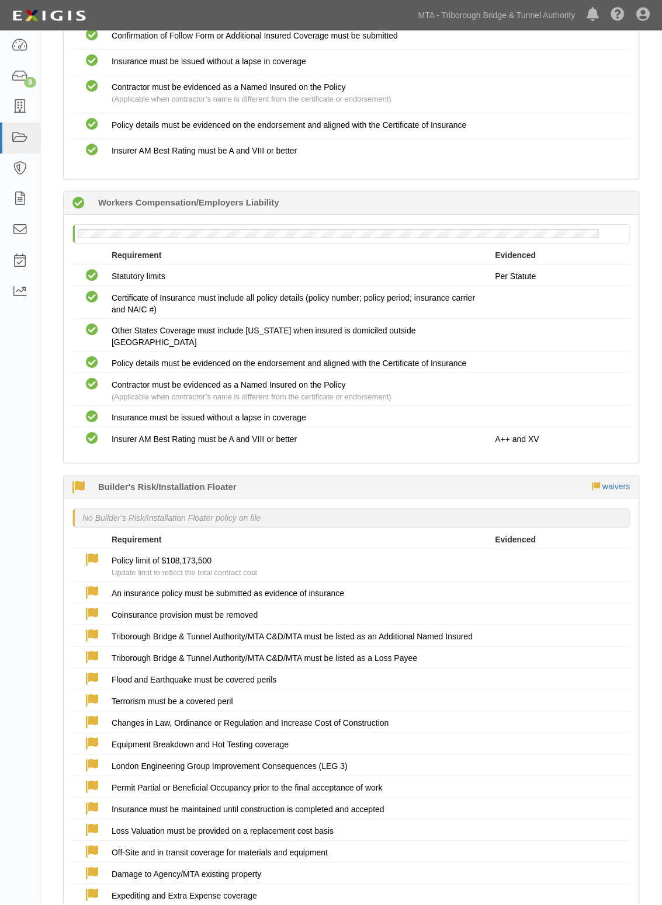
scroll to position [1826, 0]
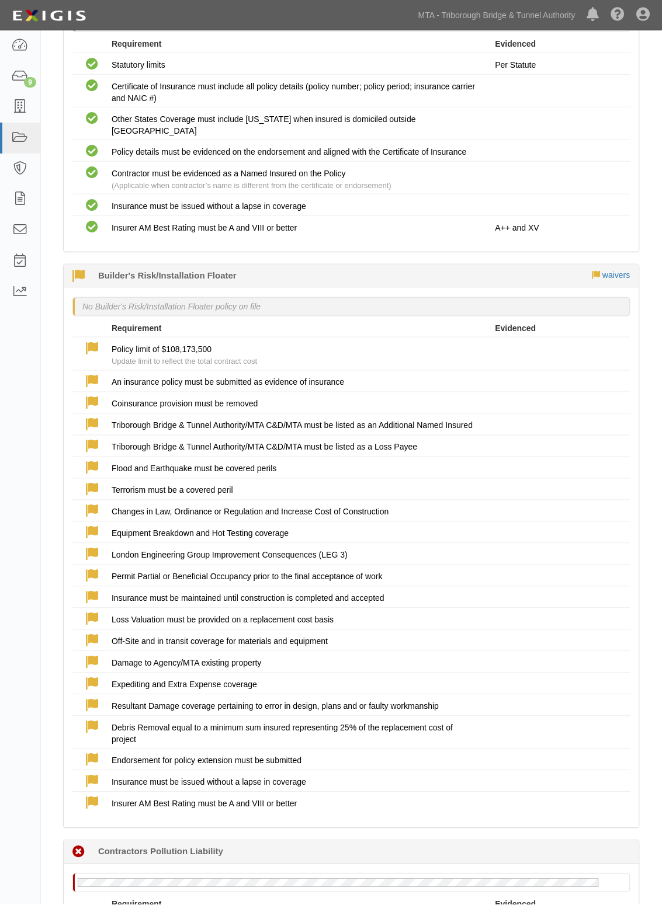
click at [352, 322] on div "No Builder's Risk/Installation Floater policy on file" at bounding box center [351, 309] width 558 height 25
click at [372, 71] on div "Compliant Statutory limits Per Statute" at bounding box center [351, 63] width 575 height 15
click at [429, 50] on div "Requirement" at bounding box center [304, 44] width 384 height 12
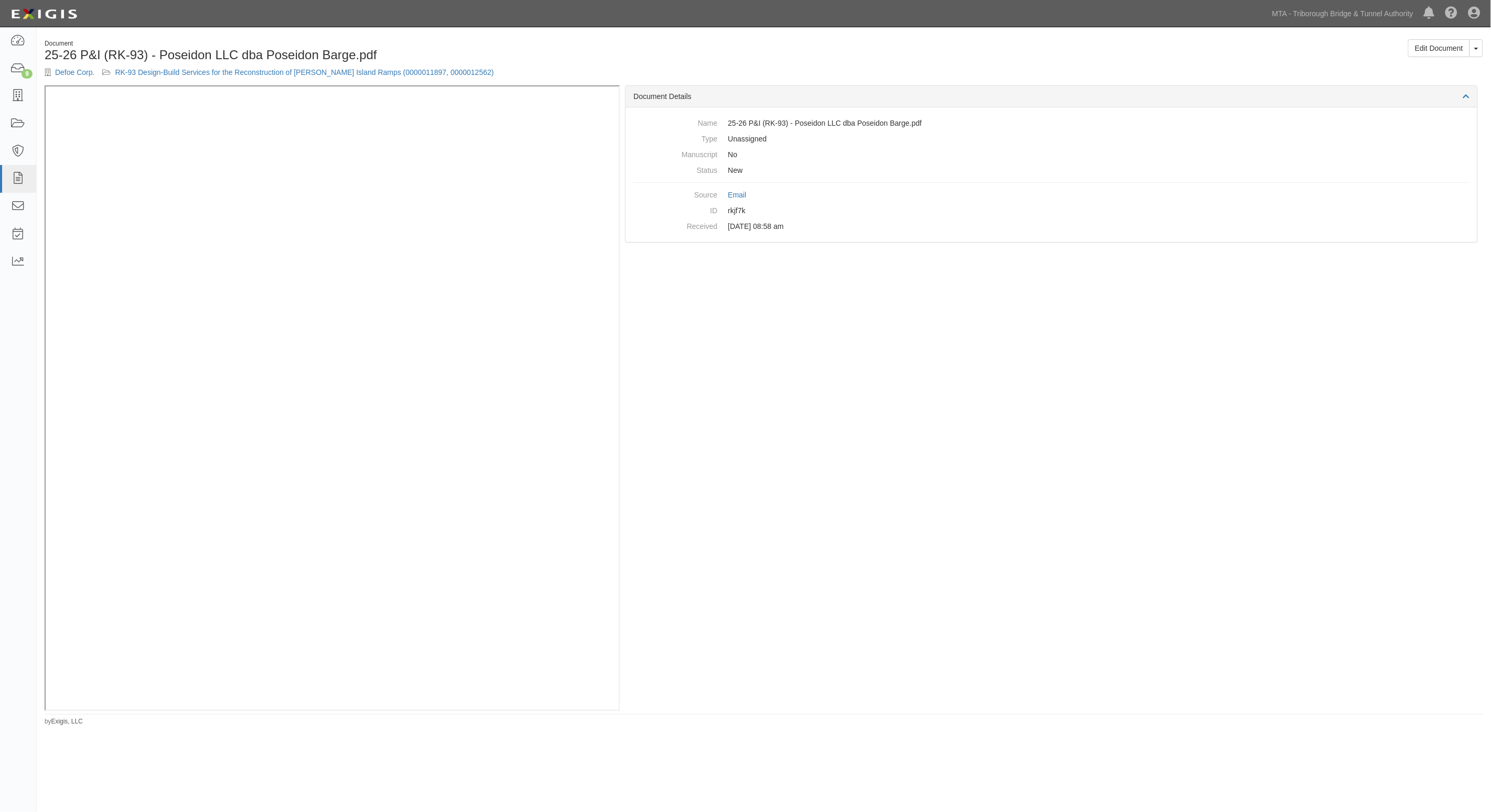
drag, startPoint x: 1010, startPoint y: 353, endPoint x: 1007, endPoint y: 344, distance: 9.5
click at [1007, 349] on div "Document Details Name 25-26 P&I (RK-93) - Poseidon LLC dba Poseidon Barge.pdf T…" at bounding box center [1052, 398] width 864 height 626
click at [962, 80] on div "Document 25-26 P&I (RK-93) - Poseidon LLC dba Poseidon Barge.pdf Defoe Corp. RK…" at bounding box center [764, 62] width 1454 height 46
click at [972, 637] on div "Document Details Name 25-26 P&I (RK-93) - Poseidon LLC dba Poseidon Barge.pdf T…" at bounding box center [1052, 398] width 864 height 626
click at [573, 61] on h1 "25-26 P&I (RK-93) - Poseidon LLC dba Poseidon Barge.pdf" at bounding box center [400, 55] width 712 height 13
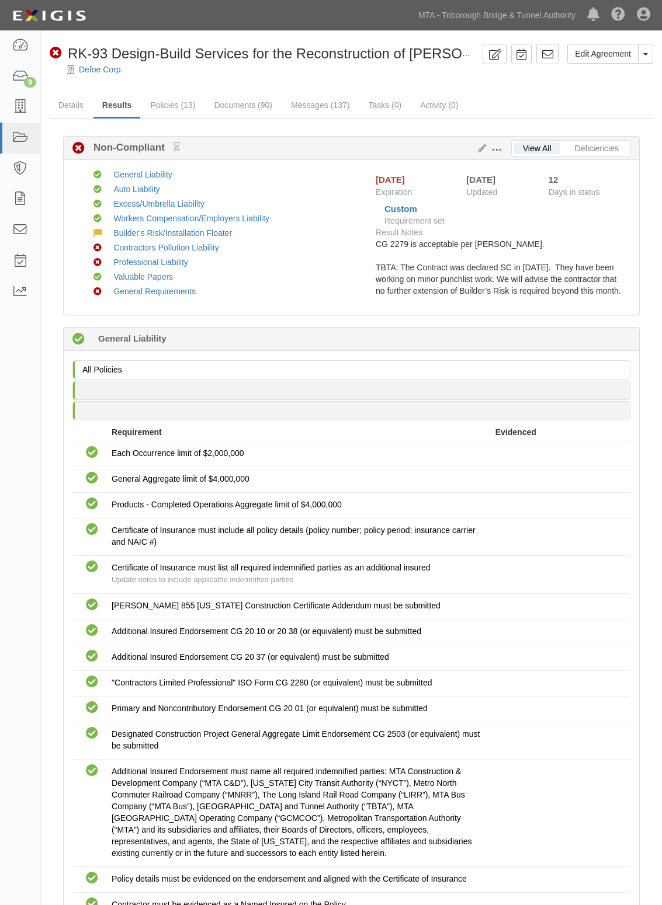
scroll to position [1826, 0]
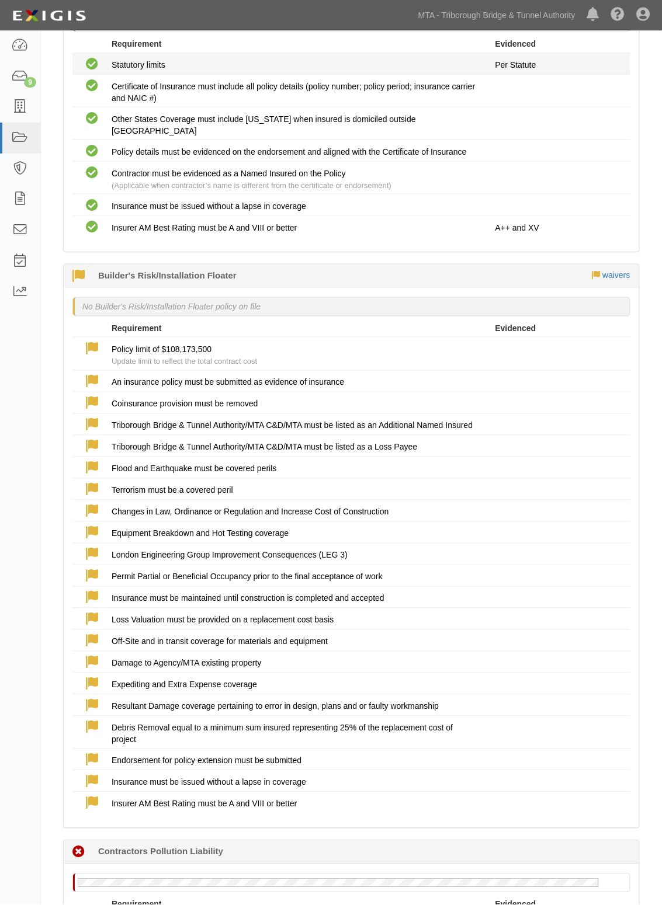
click at [381, 71] on div "Compliant Statutory limits Per Statute" at bounding box center [351, 63] width 575 height 15
click at [384, 288] on div "Waived: The Contract was declared SC in December of 2024. They have been workin…" at bounding box center [351, 276] width 575 height 23
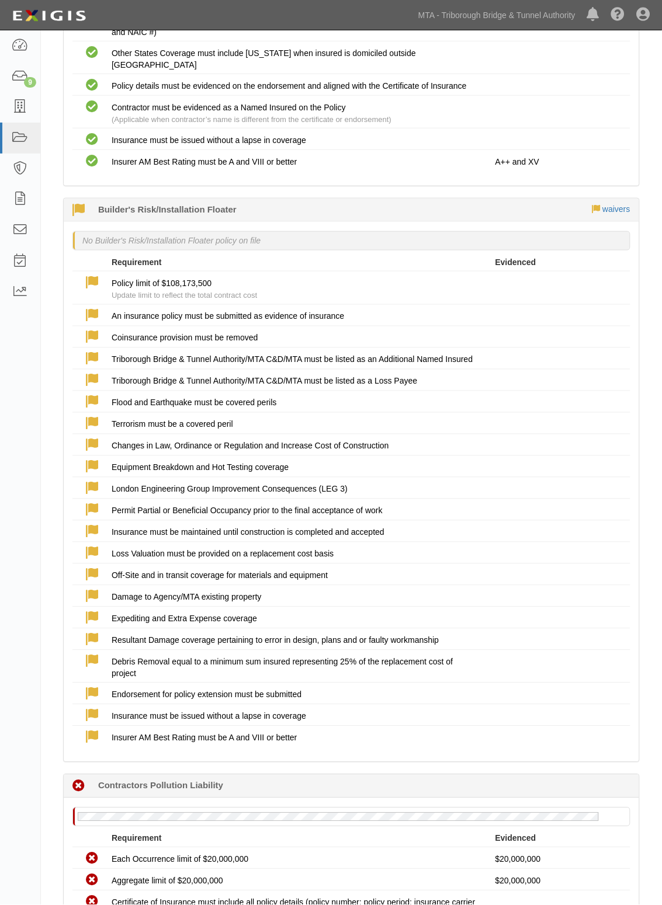
scroll to position [1899, 0]
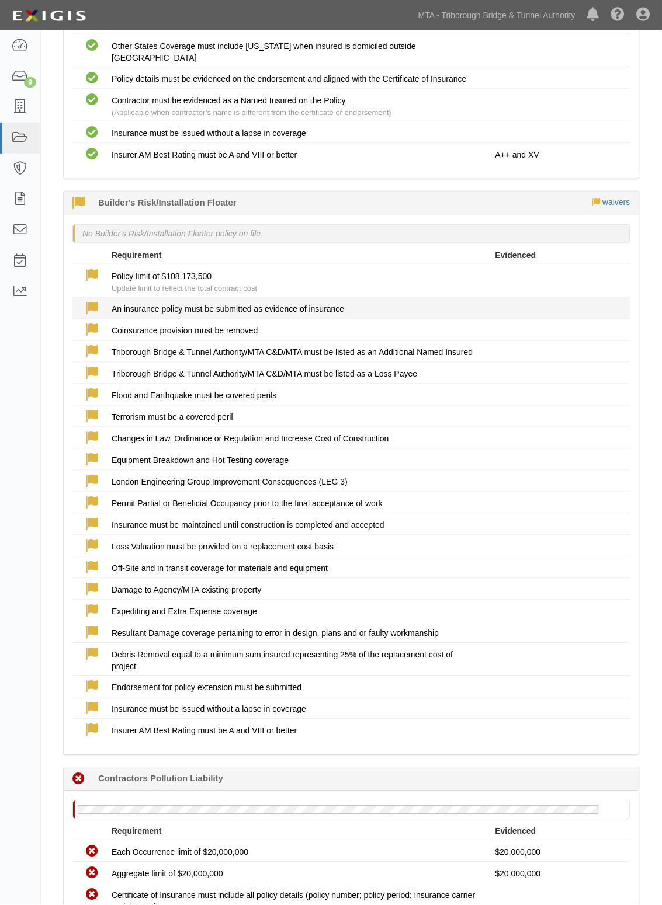
click at [448, 304] on li "Waived An insurance policy must be submitted as evidence of insurance" at bounding box center [351, 309] width 558 height 22
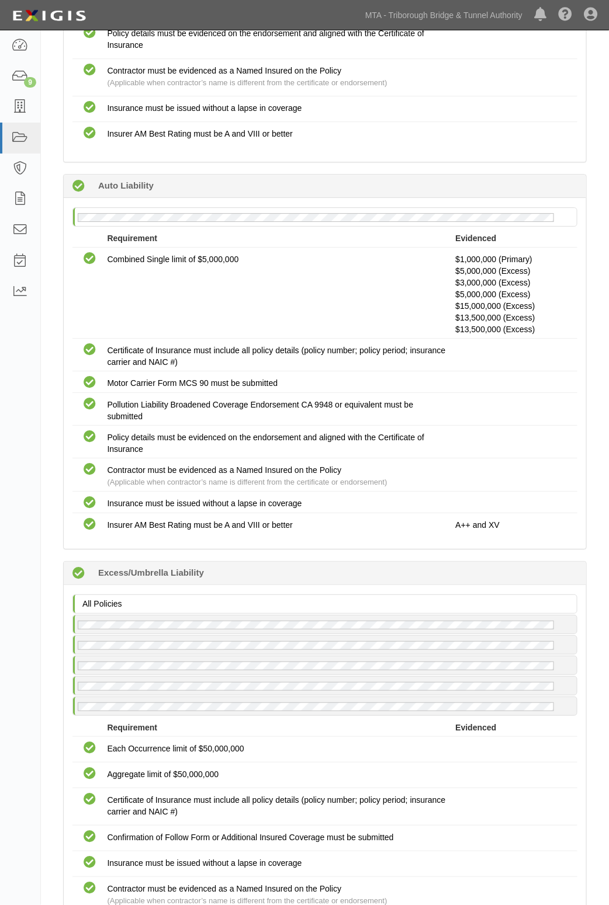
scroll to position [862, 0]
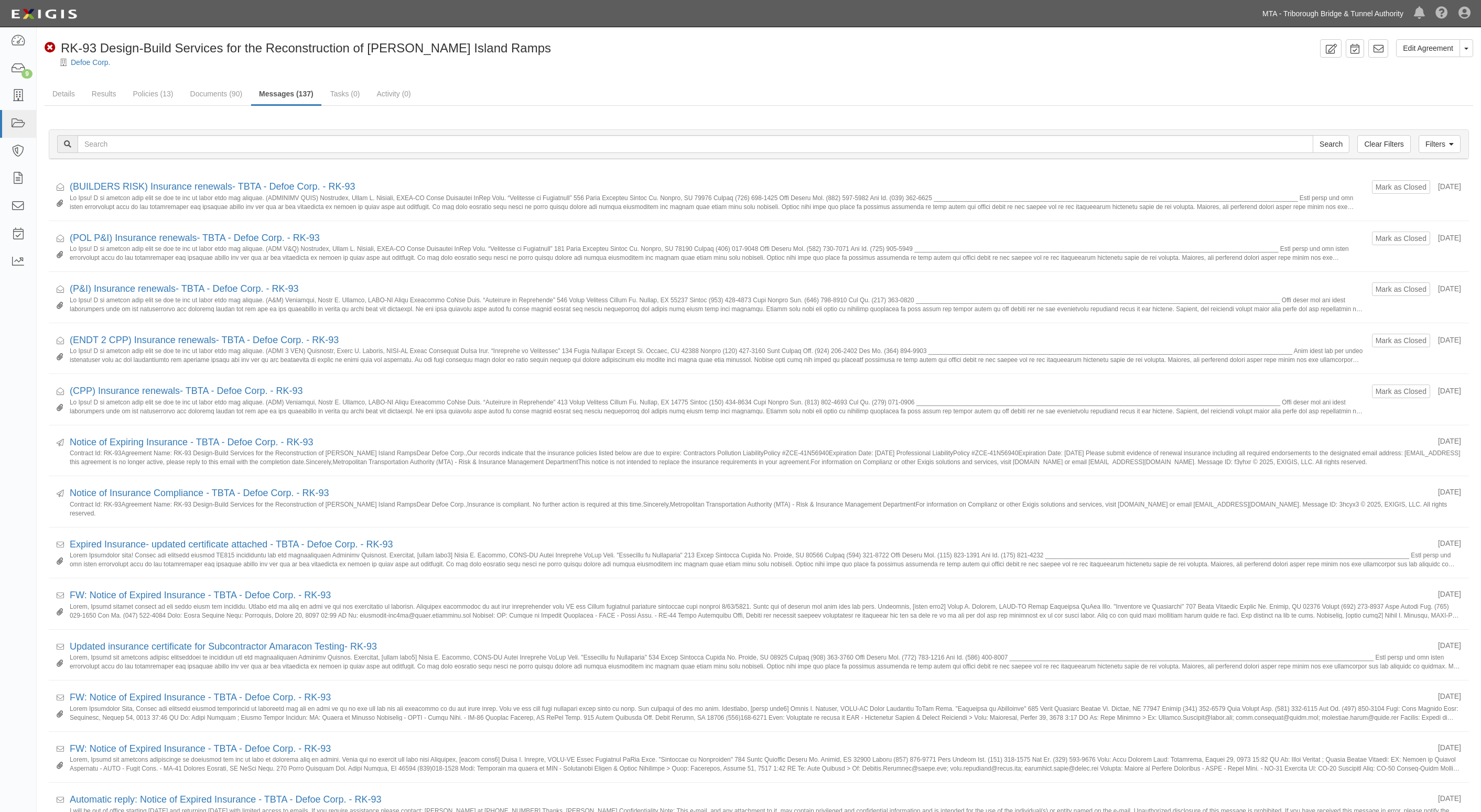
click at [1352, 14] on link "MTA - Triborough Bridge & Tunnel Authority" at bounding box center [1333, 13] width 152 height 21
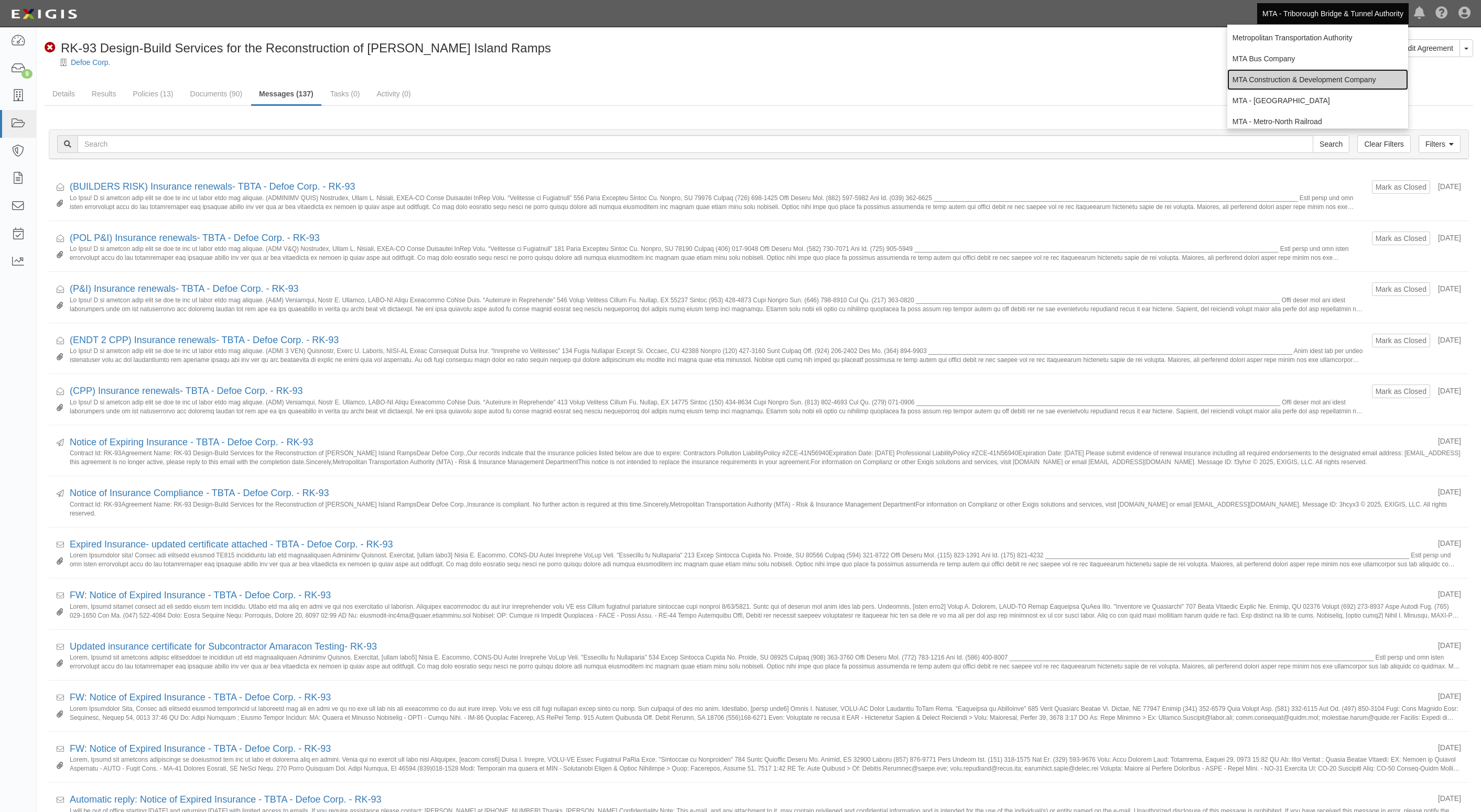
click at [1257, 79] on link "MTA Construction & Development Company" at bounding box center [1319, 79] width 181 height 21
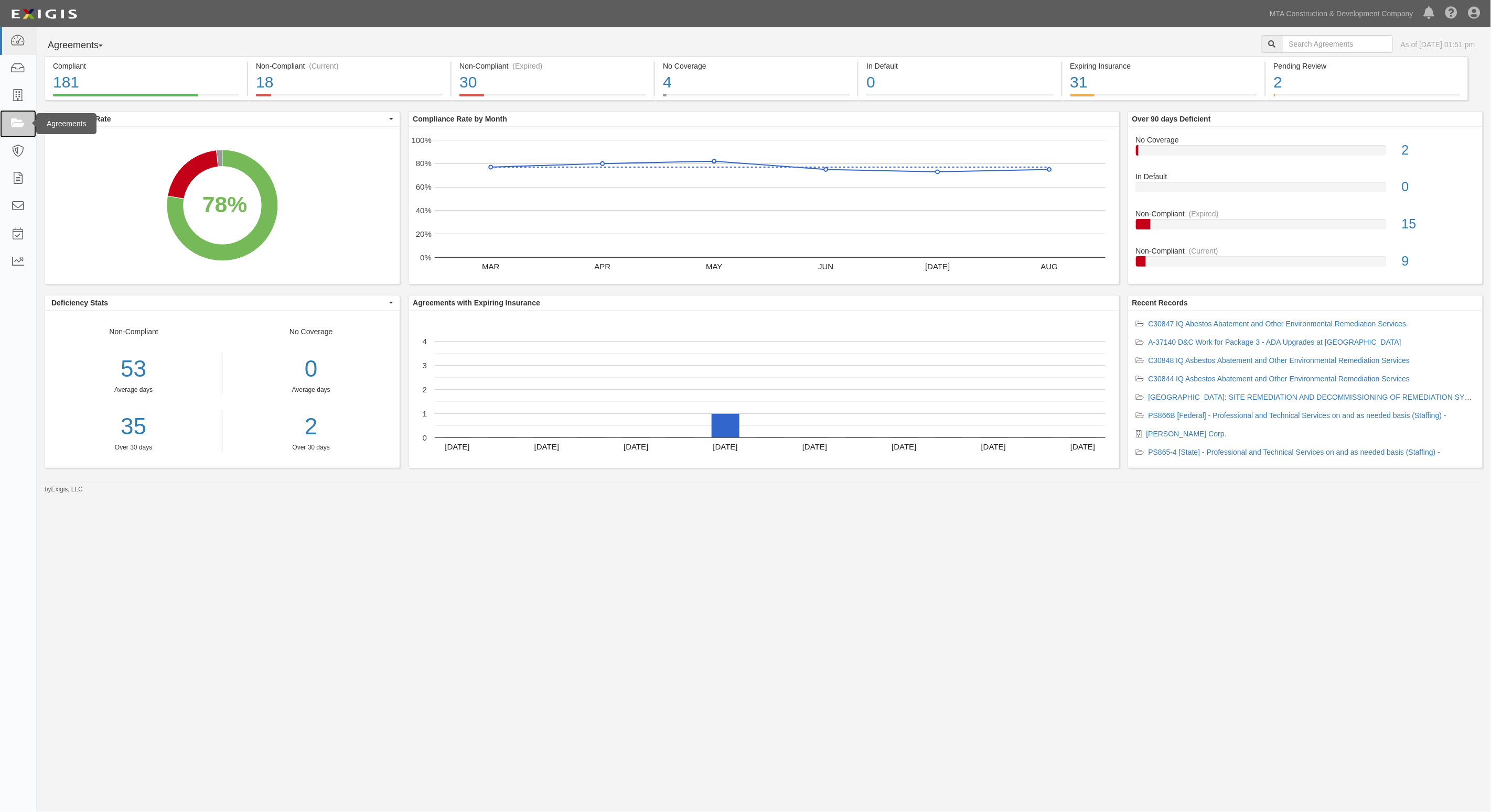
click at [13, 127] on icon at bounding box center [18, 123] width 14 height 12
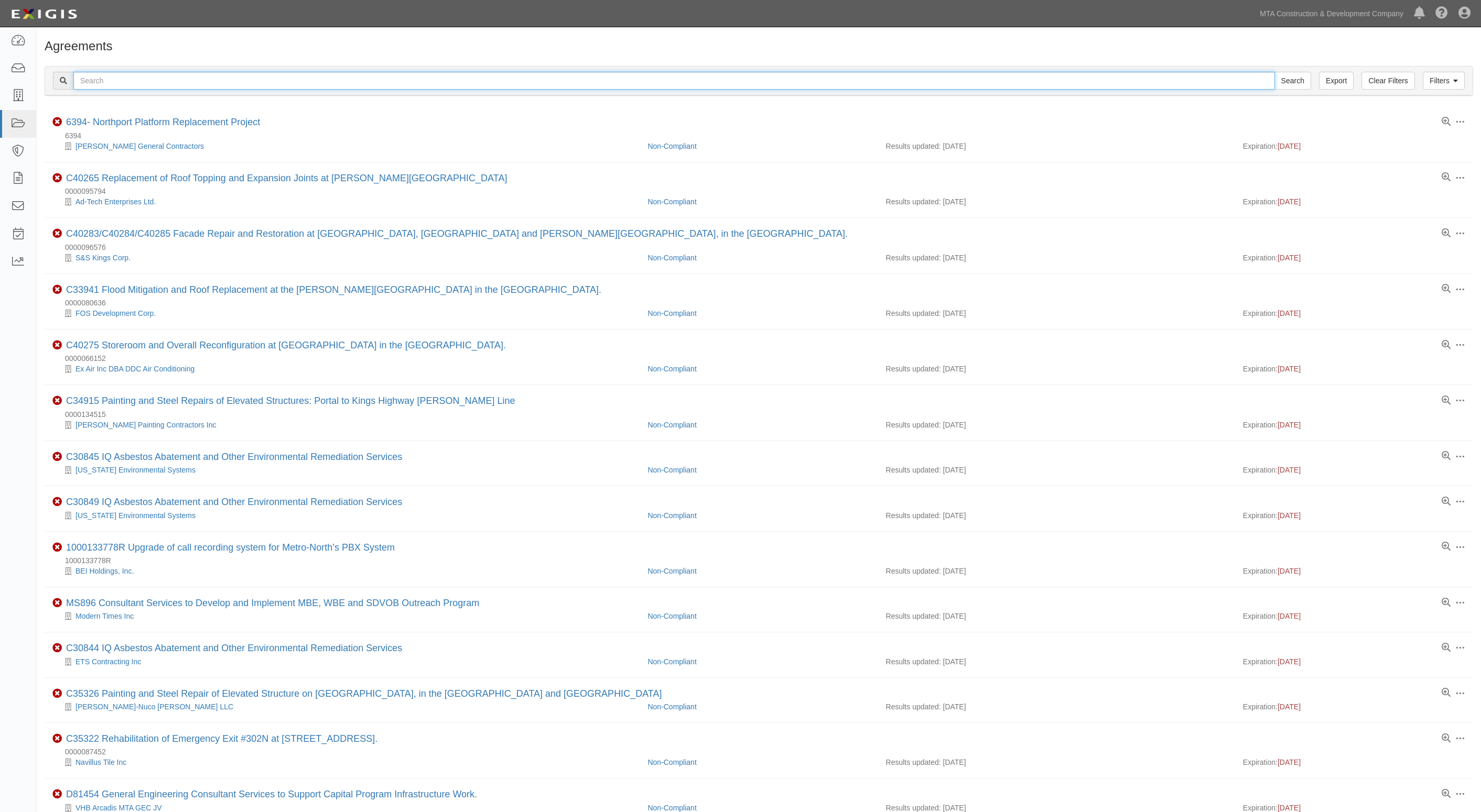
click at [154, 79] on input "text" at bounding box center [674, 81] width 1202 height 18
type input "32789"
click at [1275, 72] on input "Search" at bounding box center [1293, 81] width 37 height 18
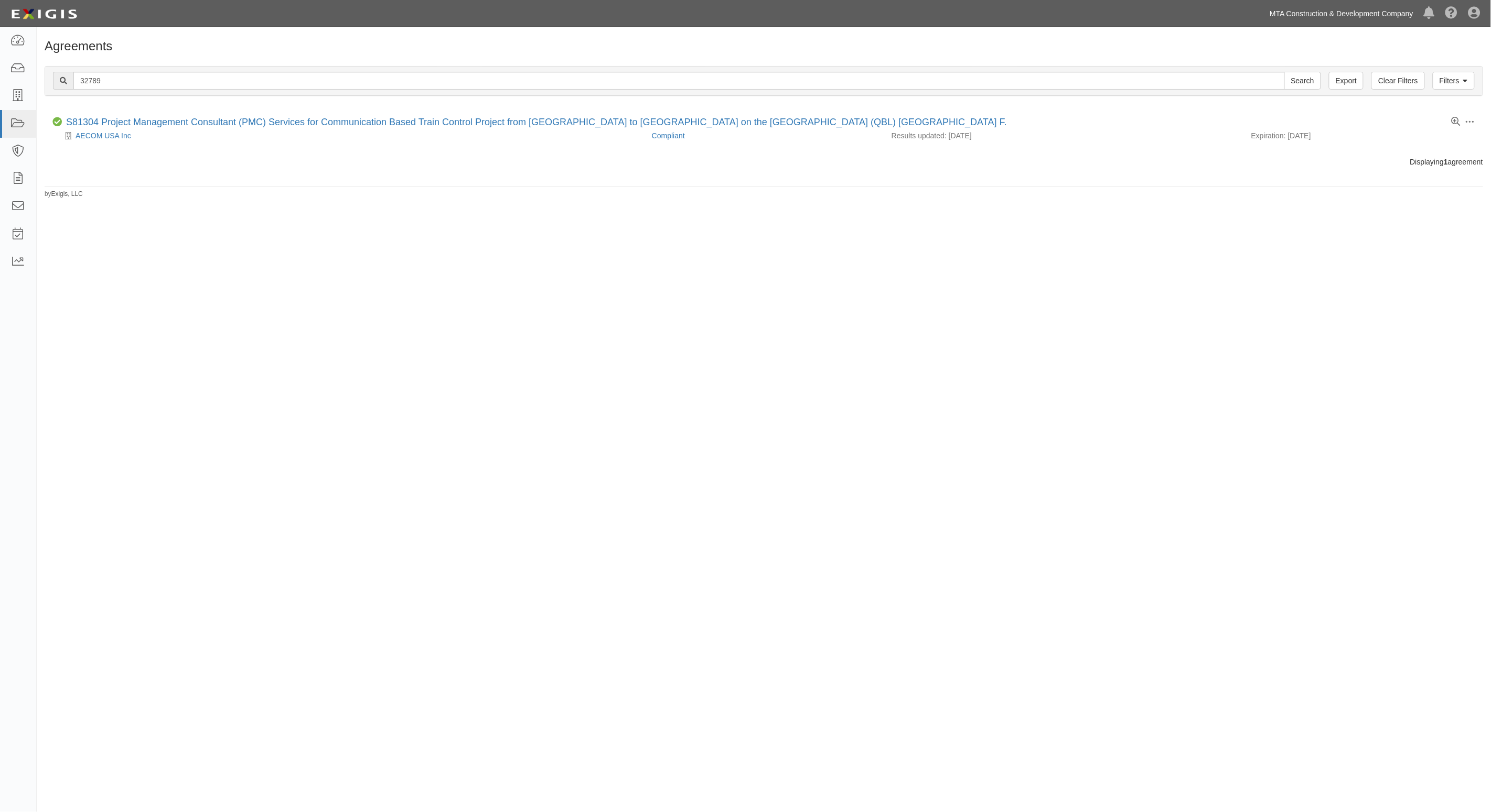
click at [1346, 20] on link "MTA Construction & Development Company" at bounding box center [1341, 13] width 154 height 21
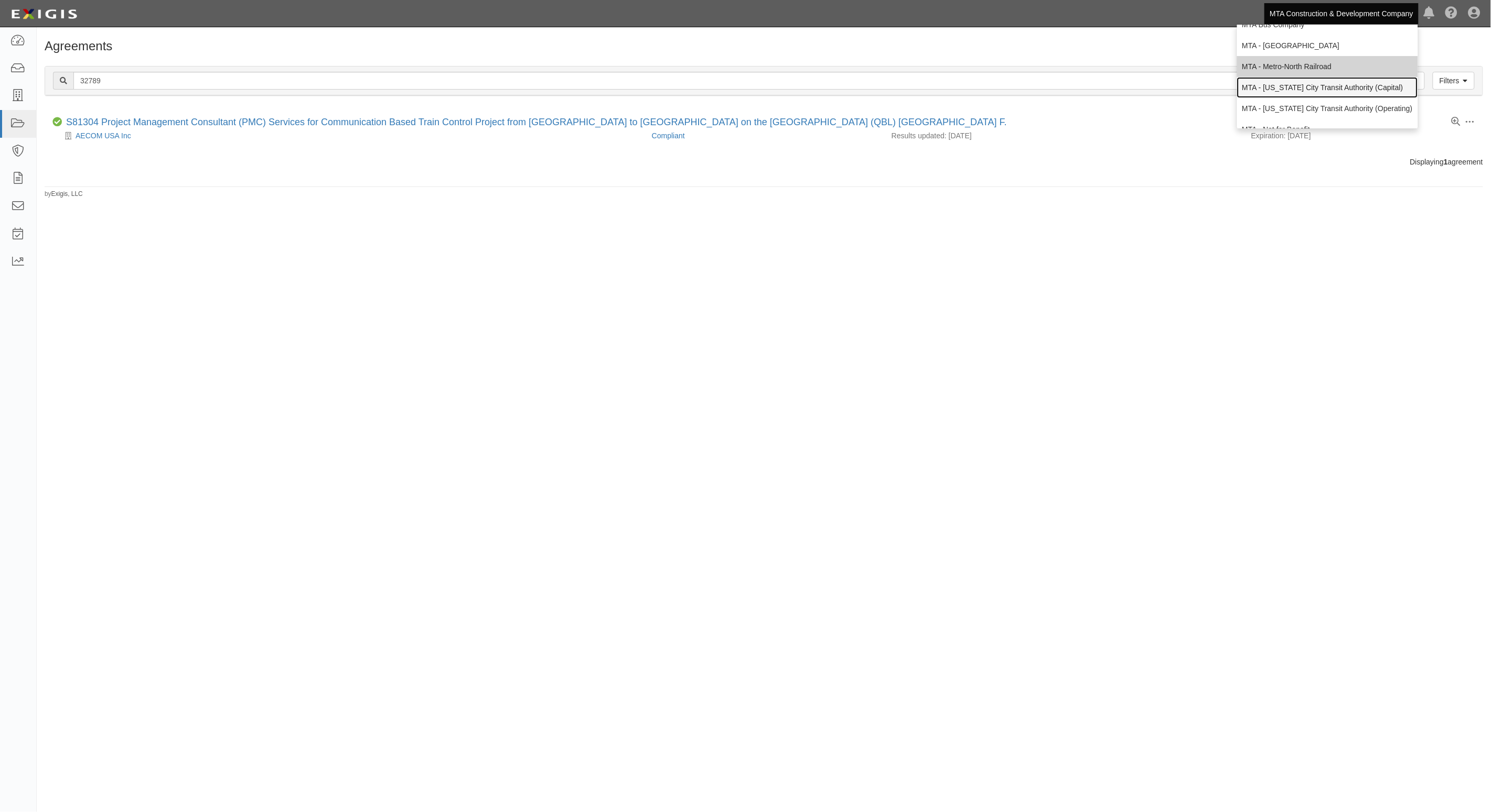
scroll to position [65, 0]
click at [1335, 71] on link "MTA - [US_STATE] City Transit Authority (Operating)" at bounding box center [1328, 76] width 181 height 21
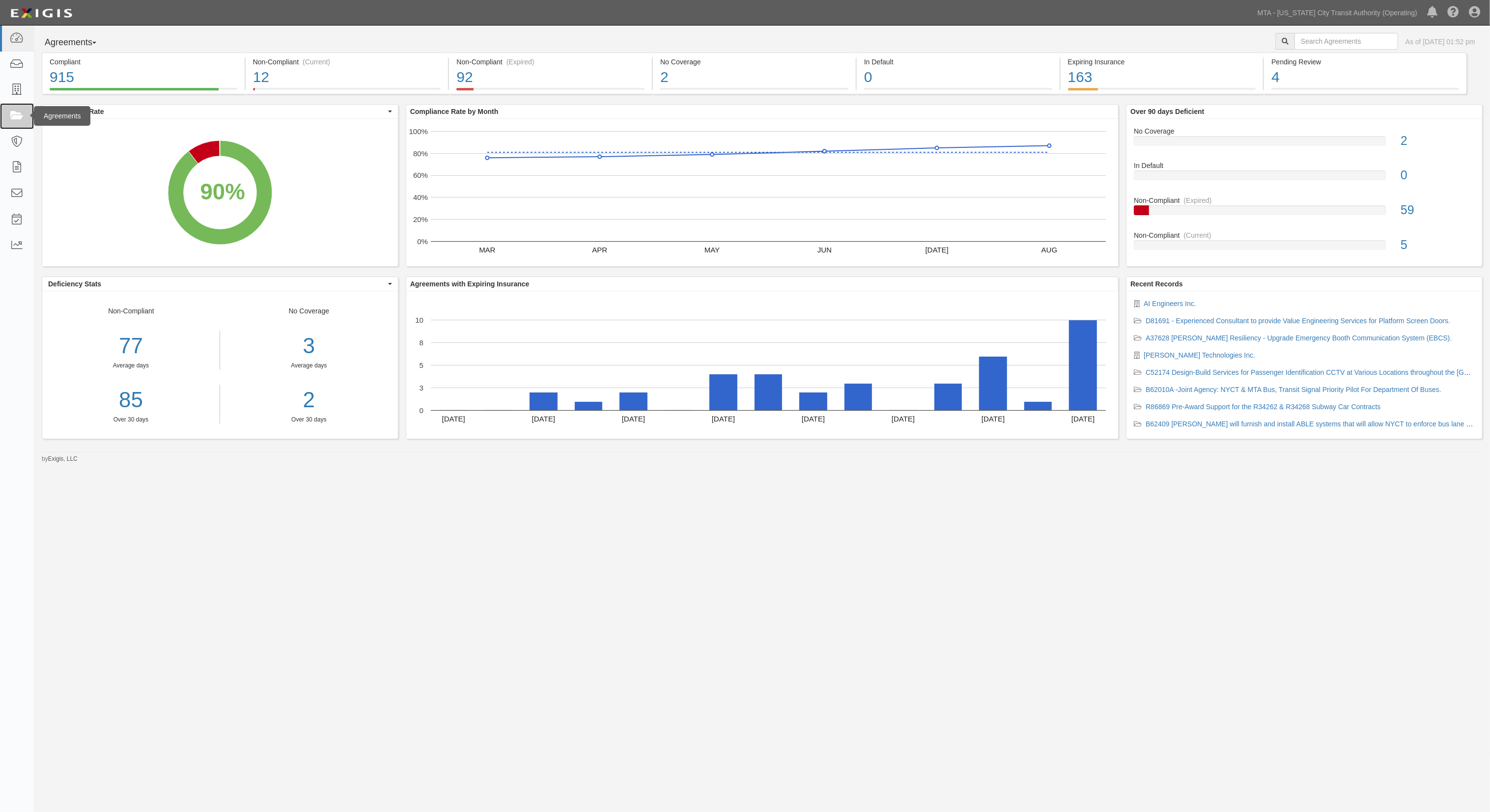
click at [16, 119] on icon at bounding box center [17, 115] width 13 height 11
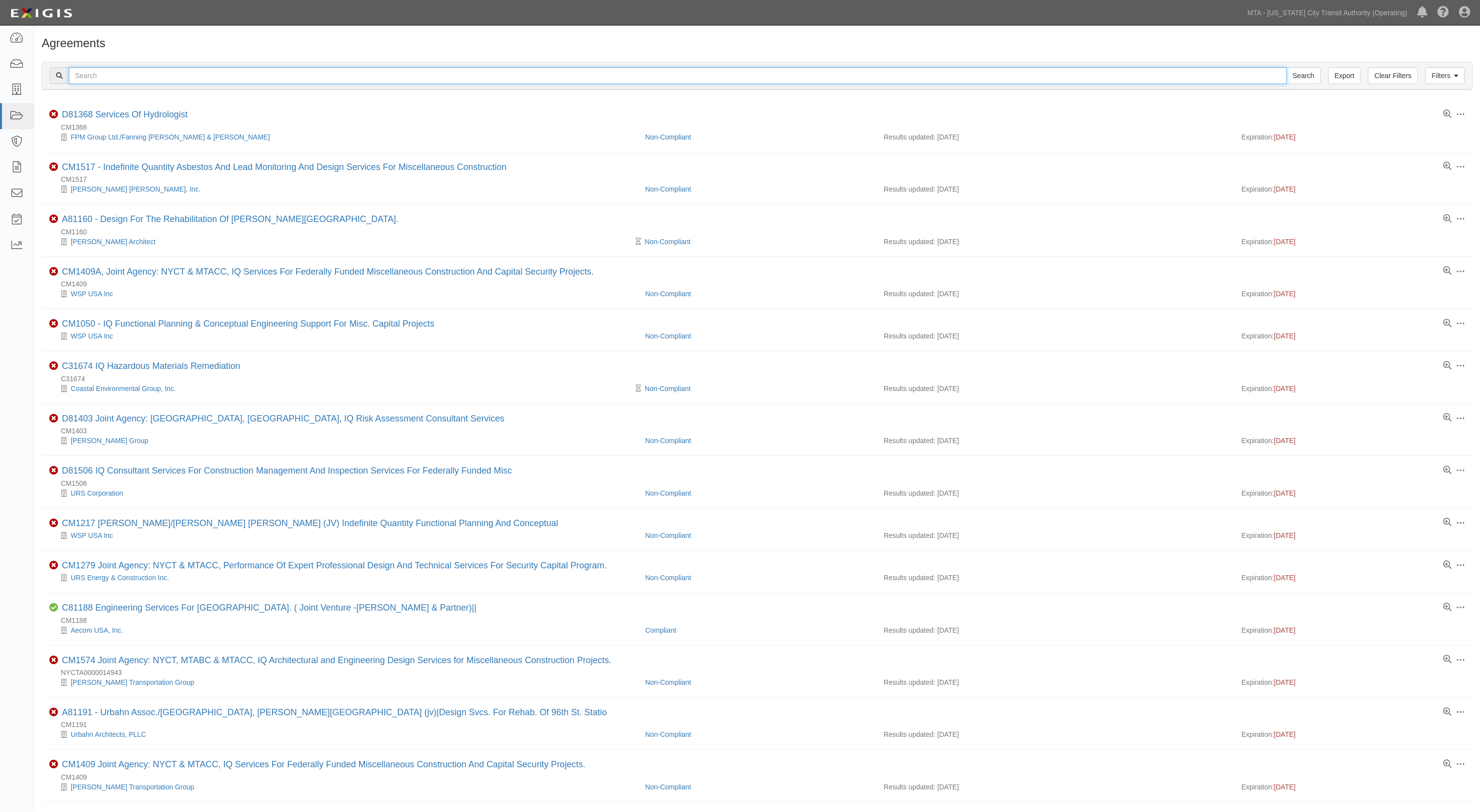
click at [103, 80] on input "text" at bounding box center [678, 76] width 1218 height 17
type input "32789"
click at [1287, 67] on input "Search" at bounding box center [1303, 76] width 34 height 17
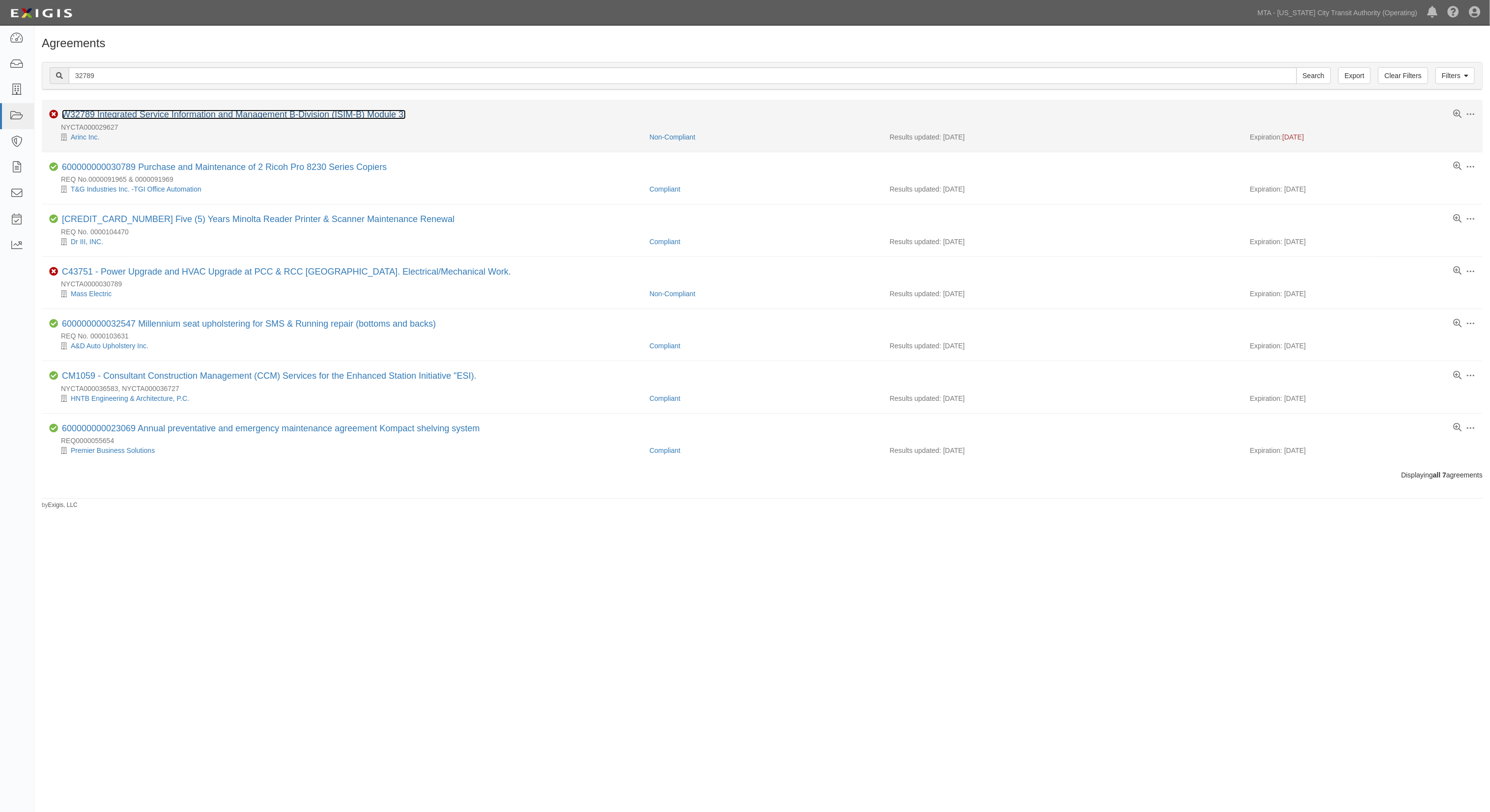
click at [103, 114] on link "W32789 Integrated Service Information and Management B-Division (ISIM-B) Module…" at bounding box center [234, 114] width 344 height 10
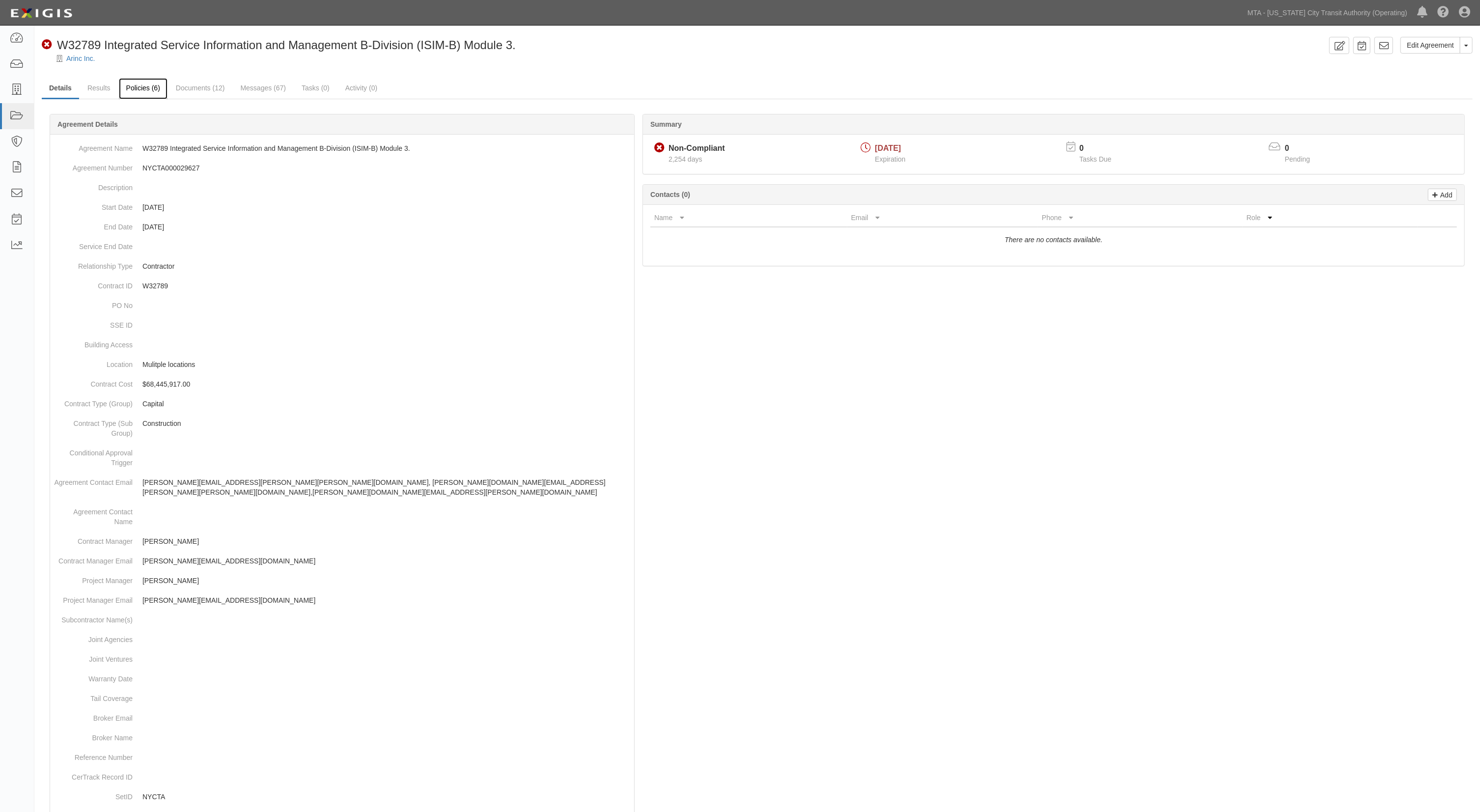
click at [140, 94] on link "Policies (6)" at bounding box center [143, 88] width 49 height 21
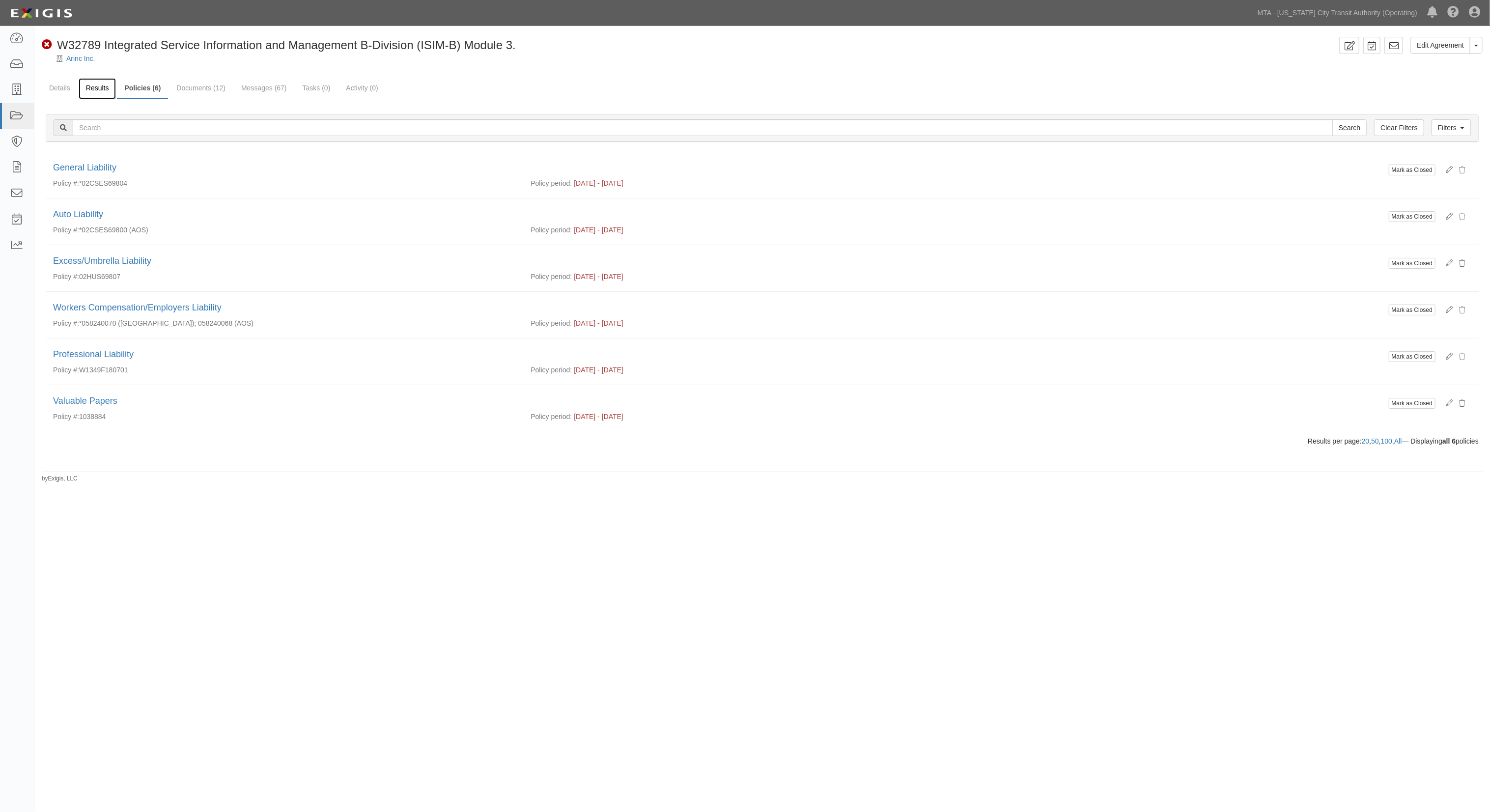
click at [97, 89] on link "Results" at bounding box center [97, 88] width 38 height 21
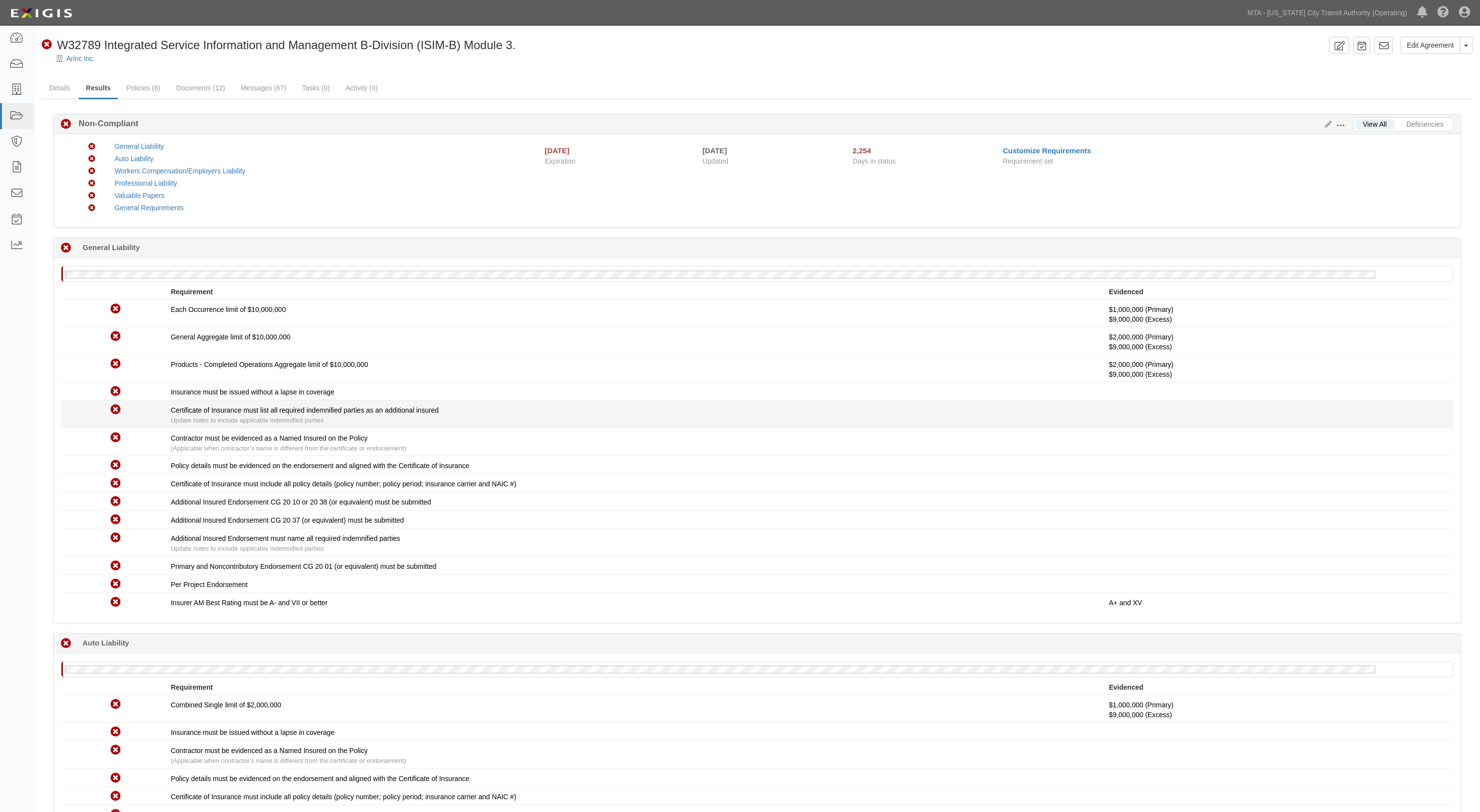
click at [989, 425] on div "Certificate of Insurance must list all required indemnified parties as an addit…" at bounding box center [640, 415] width 938 height 20
click at [880, 408] on div "Certificate of Insurance must list all required indemnified parties as an addit…" at bounding box center [640, 415] width 938 height 20
drag, startPoint x: 895, startPoint y: 460, endPoint x: 761, endPoint y: 385, distance: 153.6
click at [895, 460] on div "Non-Compliant Policy details must be evidenced on the endorsement and aligned w…" at bounding box center [758, 464] width 1408 height 13
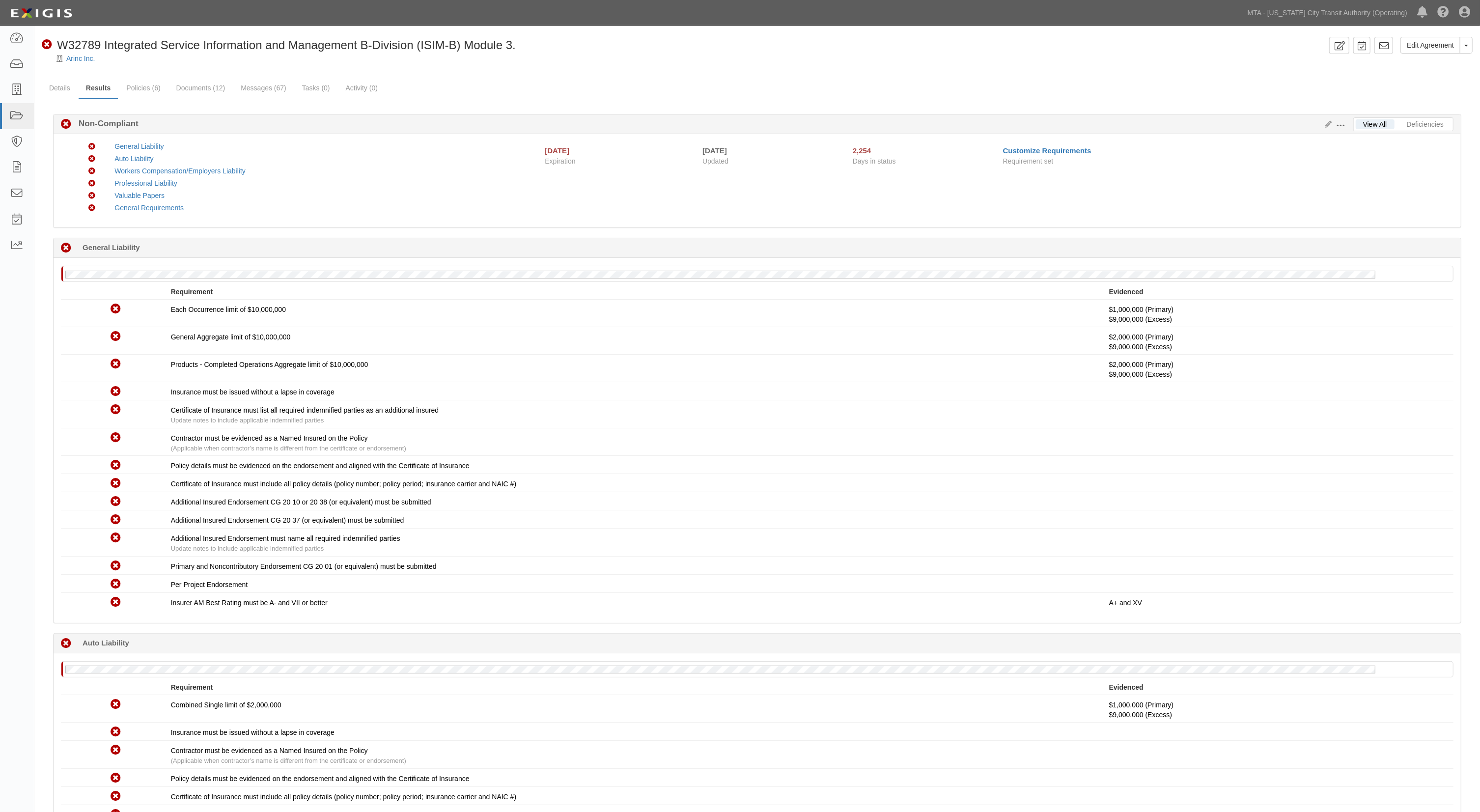
click at [348, 179] on div "Professional Liability" at bounding box center [318, 183] width 423 height 10
click at [209, 92] on link "Documents (12)" at bounding box center [201, 88] width 64 height 21
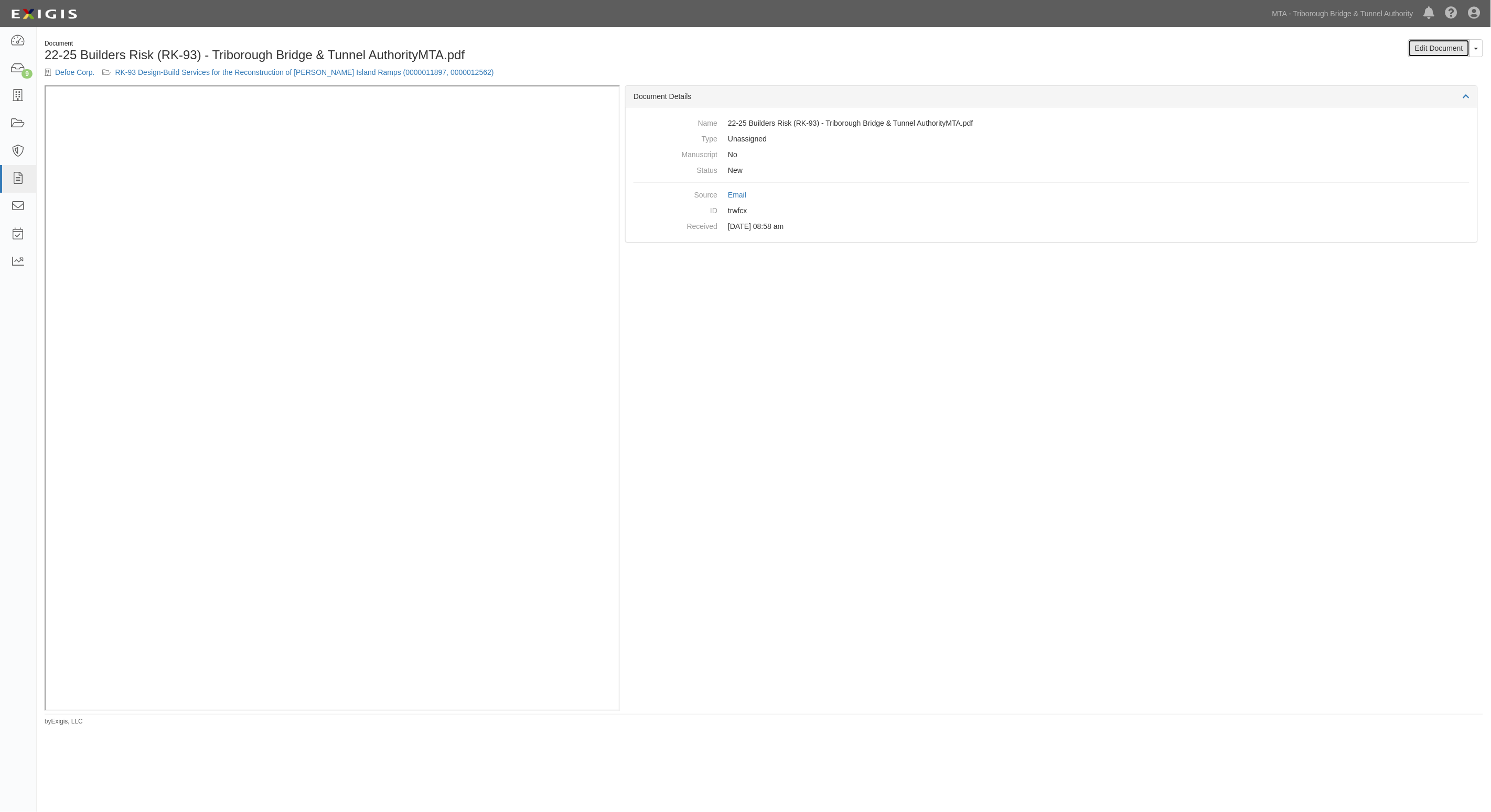
click at [1427, 48] on link "Edit Document" at bounding box center [1439, 48] width 62 height 18
click at [1422, 48] on link "Edit Document" at bounding box center [1439, 48] width 62 height 18
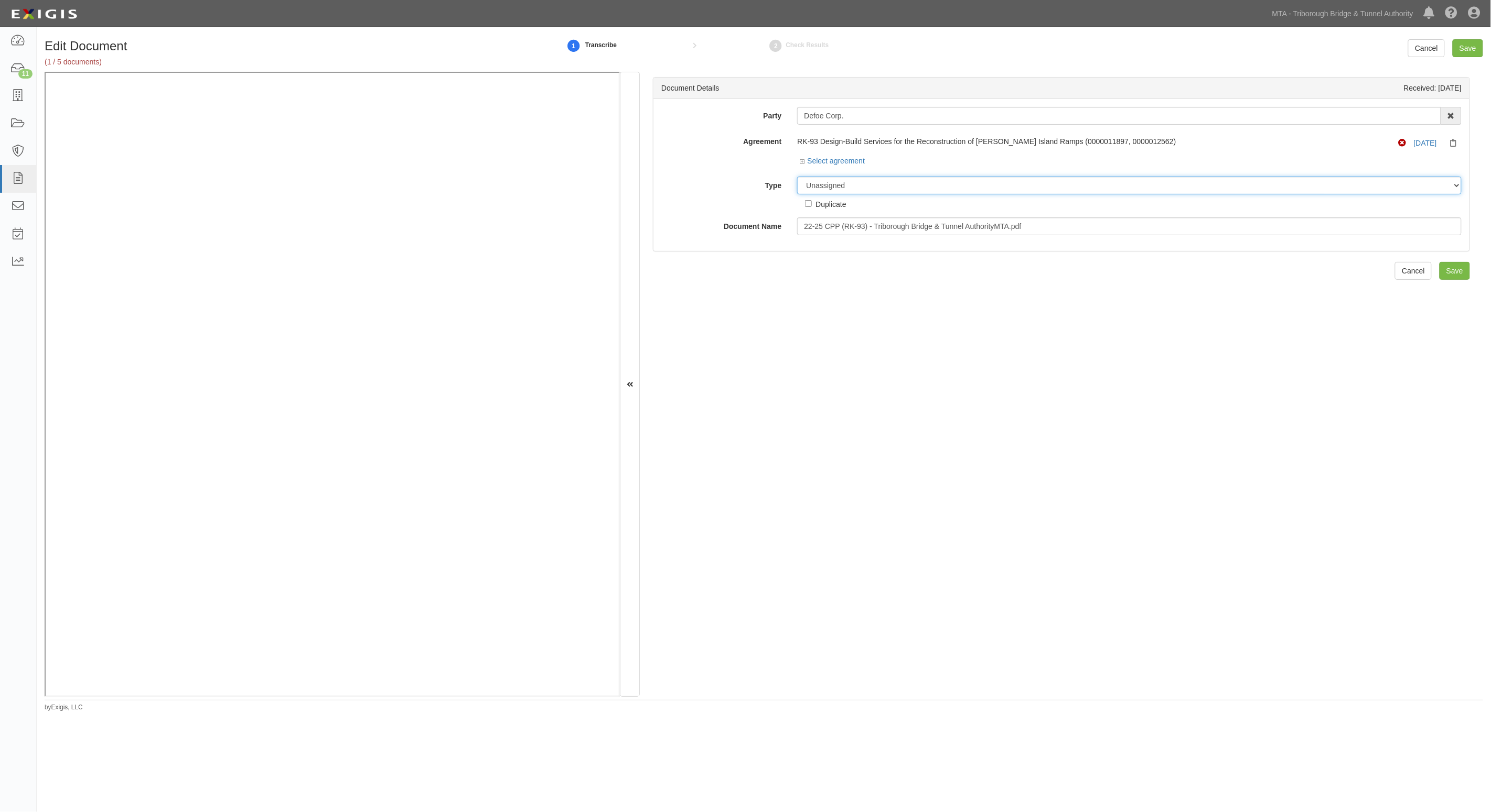
click at [871, 186] on select "Unassigned Binder Cancellation Notice Certificate Contract Endorsement Insuranc…" at bounding box center [1129, 186] width 664 height 18
select select "CertificateDetail"
click at [797, 177] on select "Unassigned Binder Cancellation Notice Certificate Contract Endorsement Insuranc…" at bounding box center [1129, 186] width 664 height 18
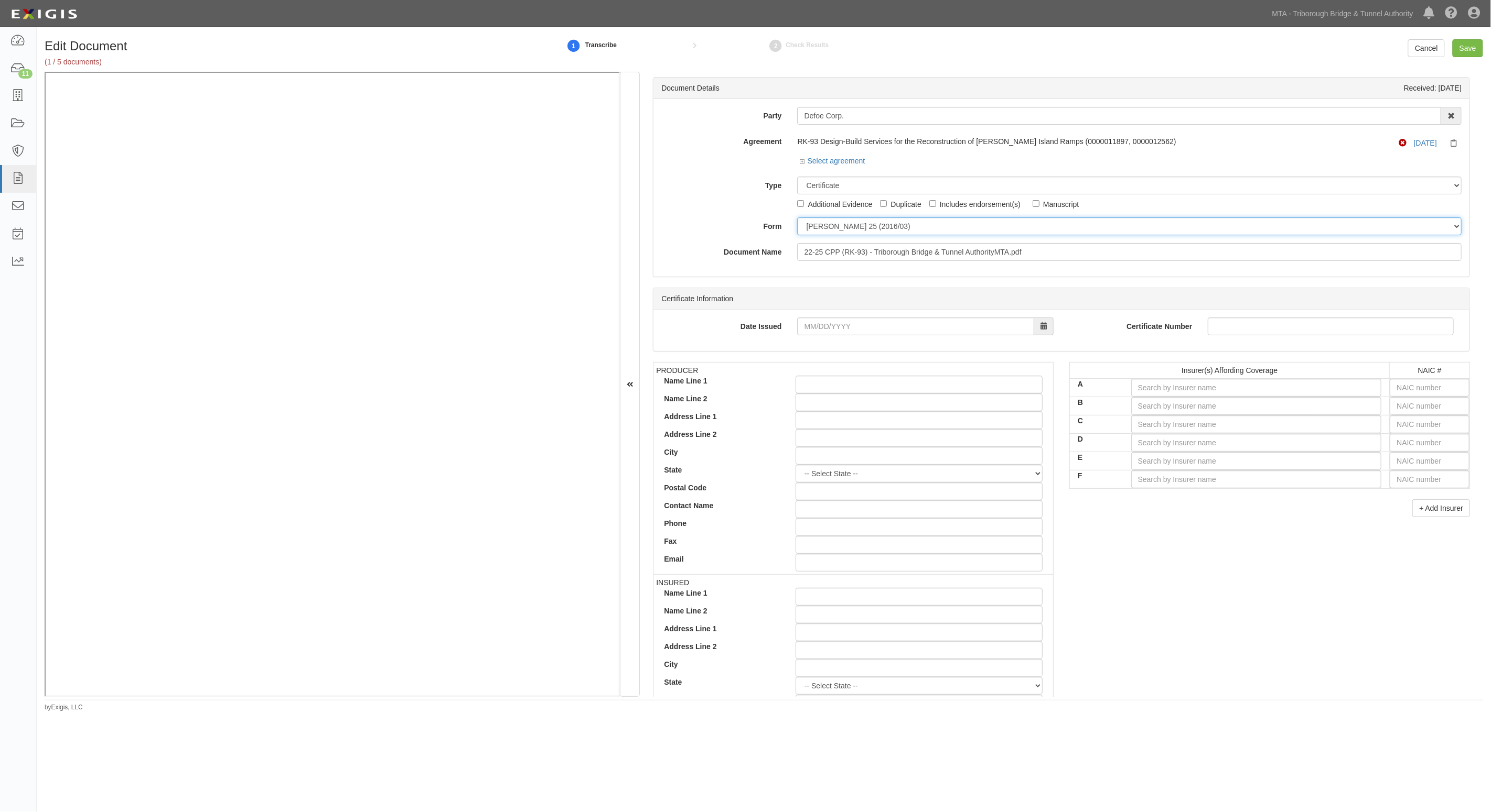
click at [884, 234] on select "ACORD 25 (2016/03) ACORD 101 ACORD 855 NY (2014/05) General" at bounding box center [1129, 226] width 664 height 18
click at [845, 188] on select "Unassigned Binder Cancellation Notice Certificate Contract Endorsement Insuranc…" at bounding box center [1129, 186] width 664 height 18
click at [748, 201] on div "Type Unassigned Binder Cancellation Notice Certificate Contract Endorsement Ins…" at bounding box center [1061, 193] width 816 height 33
drag, startPoint x: 1100, startPoint y: 258, endPoint x: 581, endPoint y: 226, distance: 520.0
click at [355, 109] on div "Document Details Received: 09/08/2025 Party Defoe Corp. 3D Industrial Sales & S…" at bounding box center [764, 385] width 1438 height 626
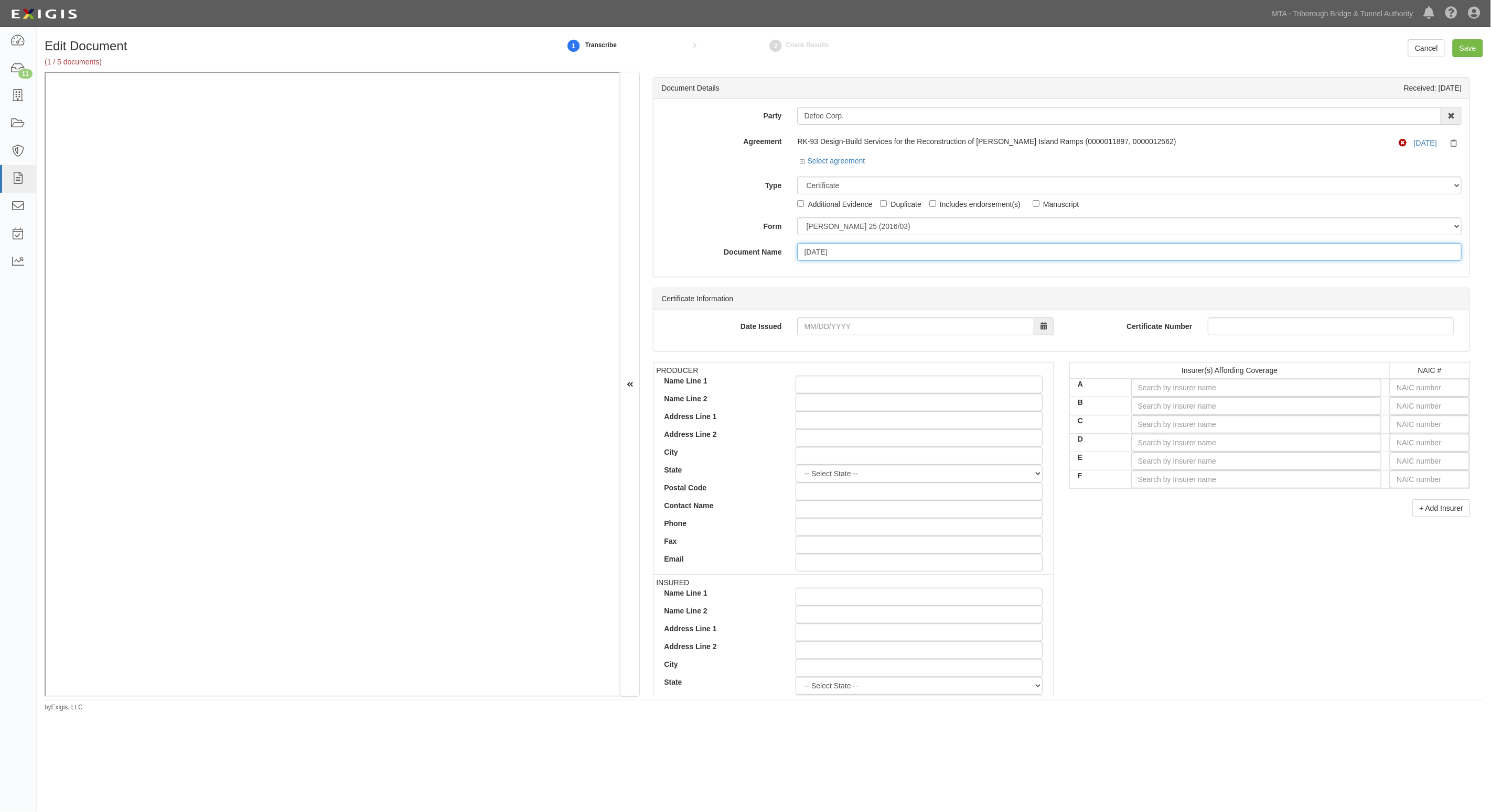
type input "11.29.25"
click at [1444, 389] on input "text" at bounding box center [1429, 388] width 80 height 18
type input "36404"
type input "3"
type input "34789"
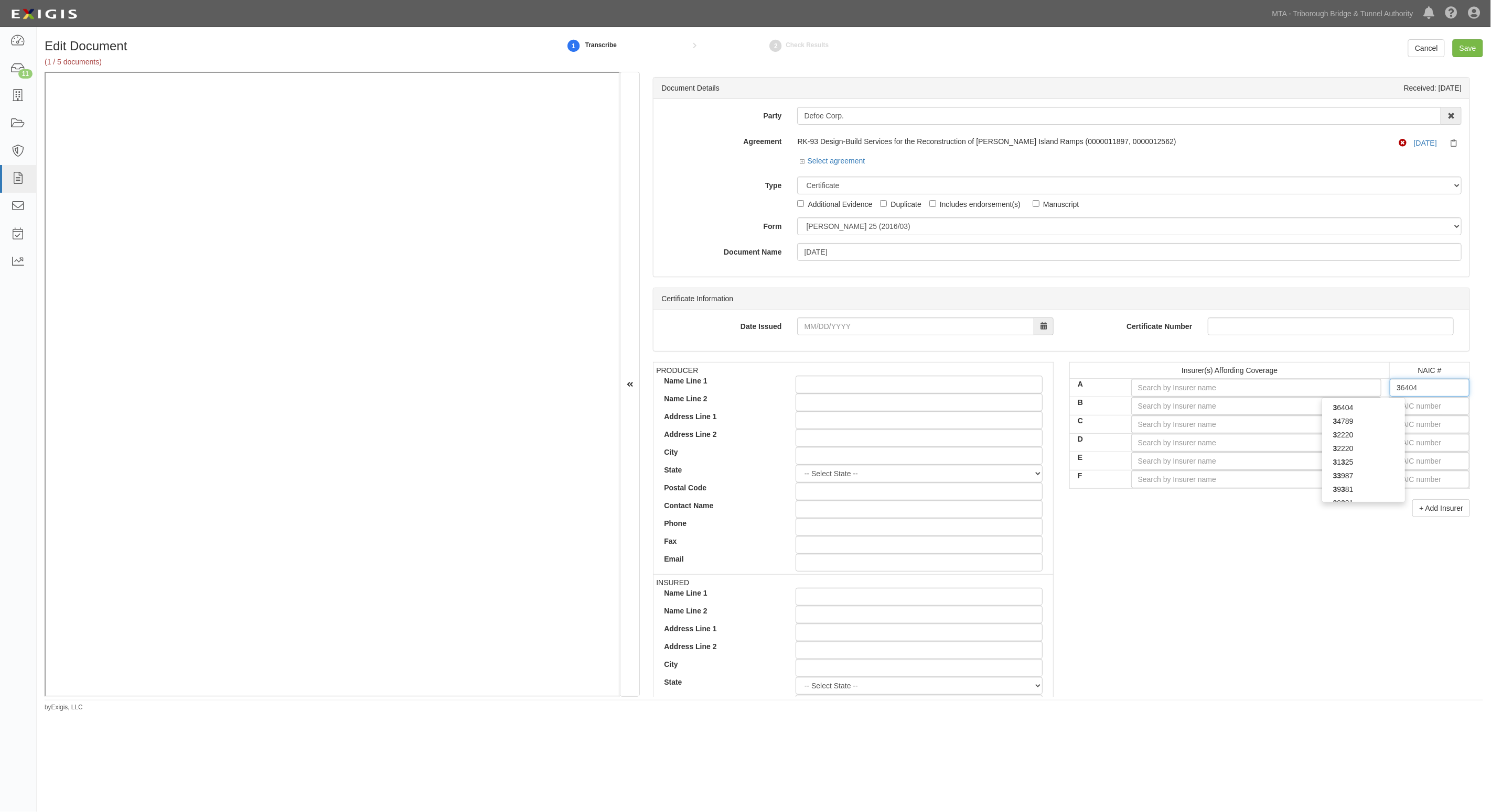
type input "34"
type input "34886"
type input "348"
type input "34789"
type input "34"
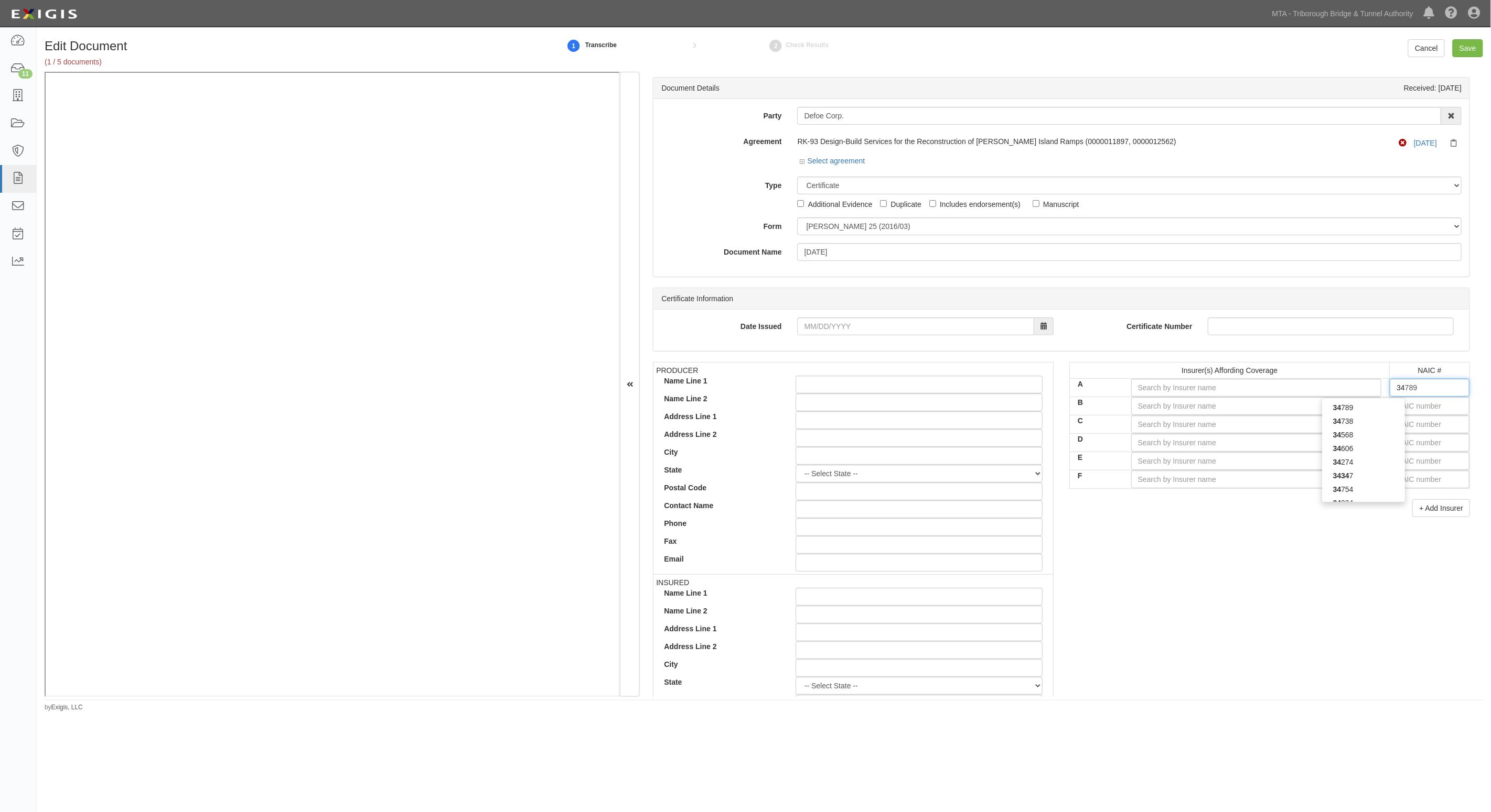
type input "36404"
type input "3"
type input "30970"
type input "30"
type input "30449"
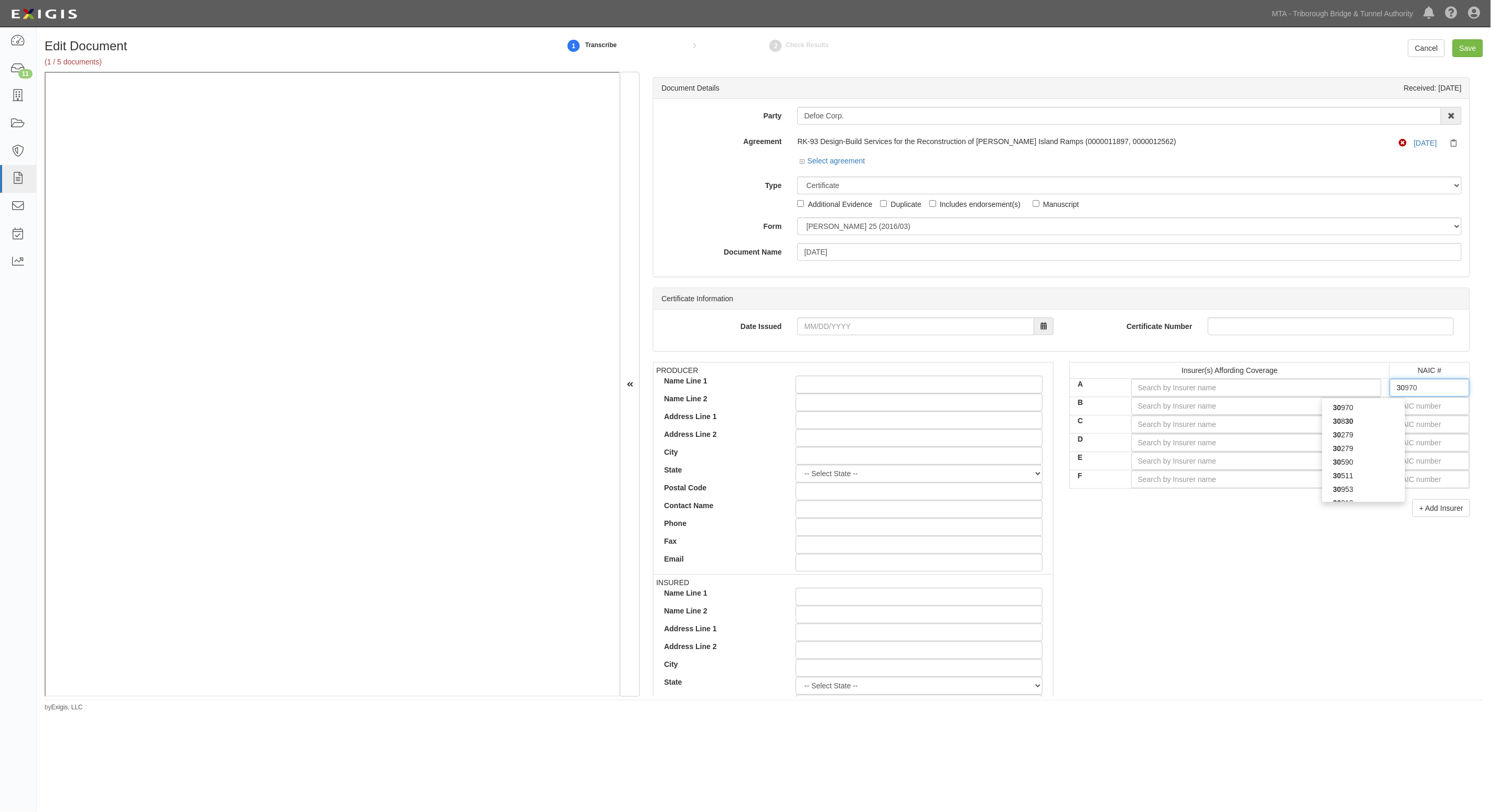
type input "304"
type input "30481"
type input "3048"
type input "30481"
click at [1346, 423] on div "30481" at bounding box center [1364, 421] width 83 height 13
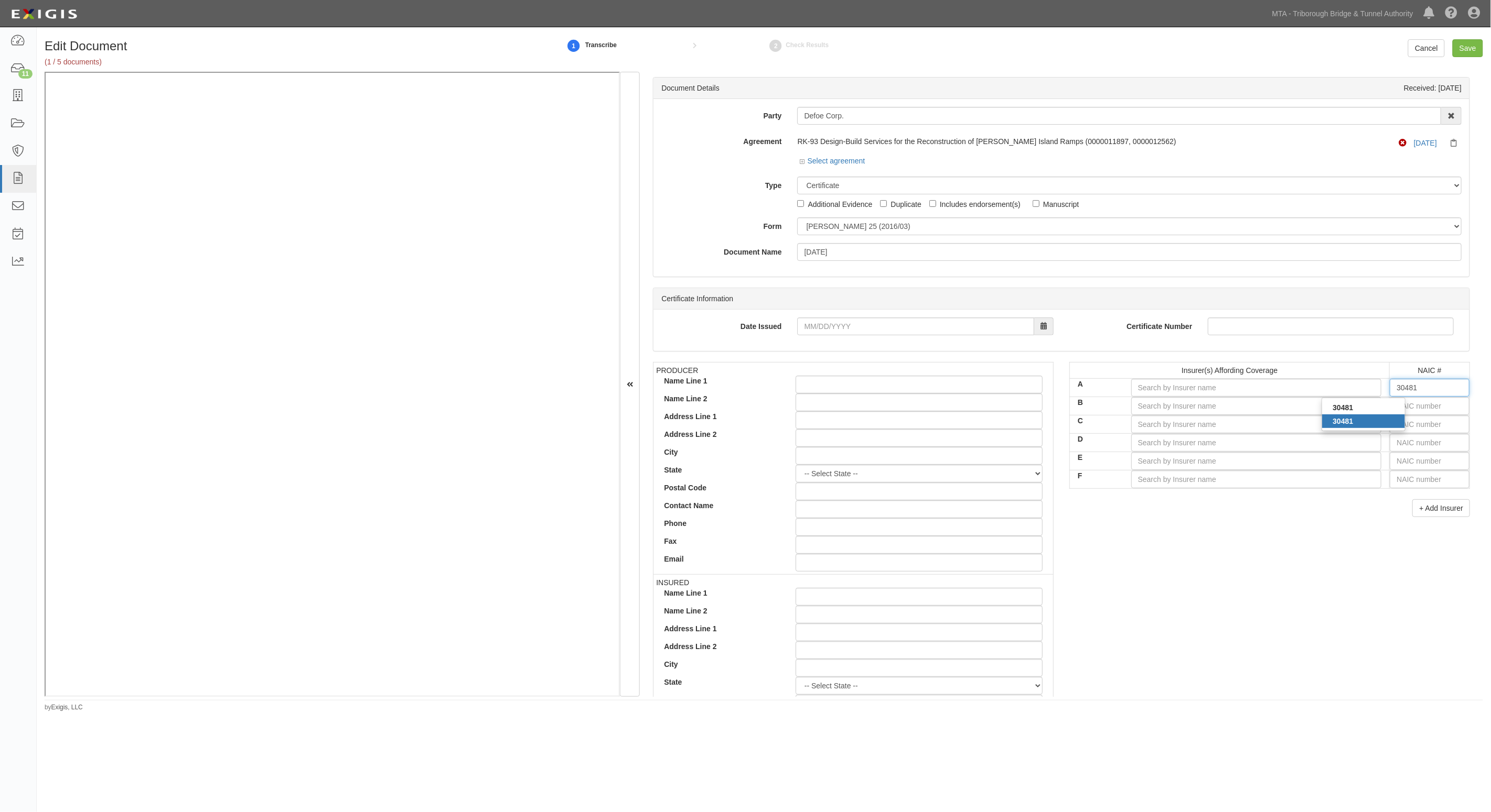
type input "St. Paul Surplus Lines Insurance Company (A++ XV Rating)"
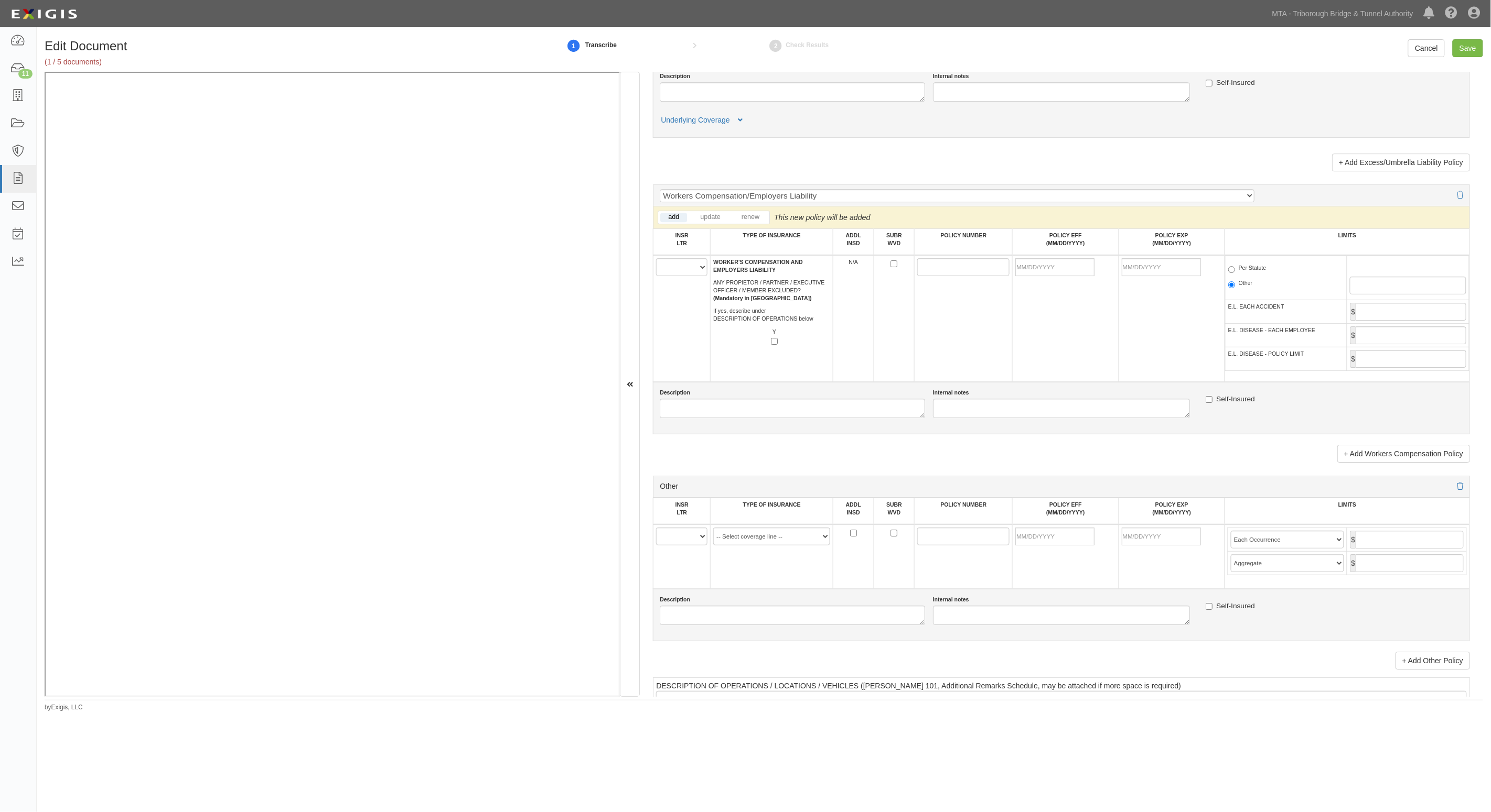
scroll to position [1769, 0]
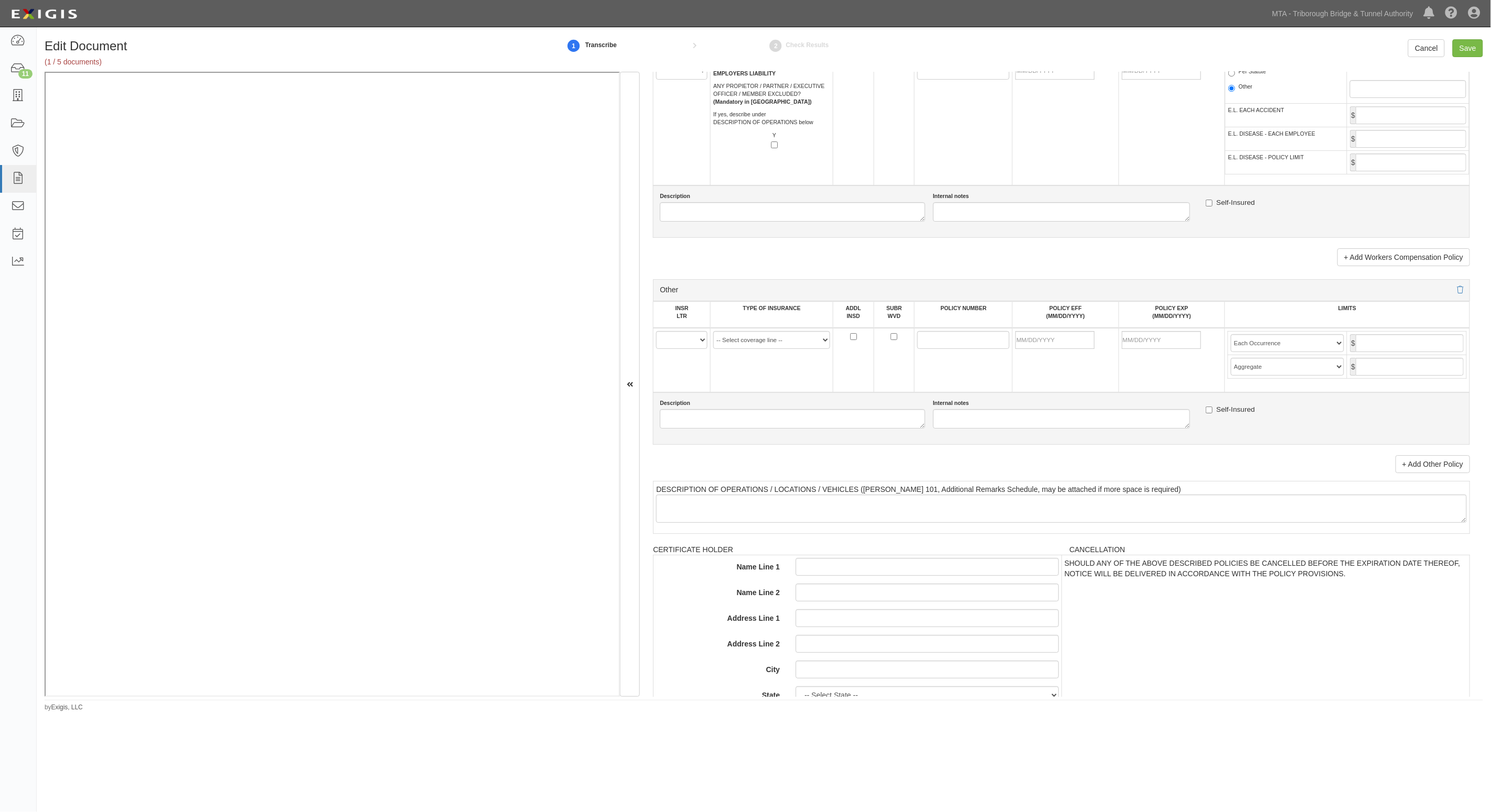
type input "30481"
click at [693, 342] on select "A B C D E F" at bounding box center [681, 340] width 51 height 18
select select "A"
click at [656, 331] on select "A B C D E F" at bounding box center [681, 340] width 51 height 18
click at [788, 350] on td "-- Select coverage line -- Asbestos Abatement Auto Physical Damage Aviation Lia…" at bounding box center [772, 361] width 123 height 65
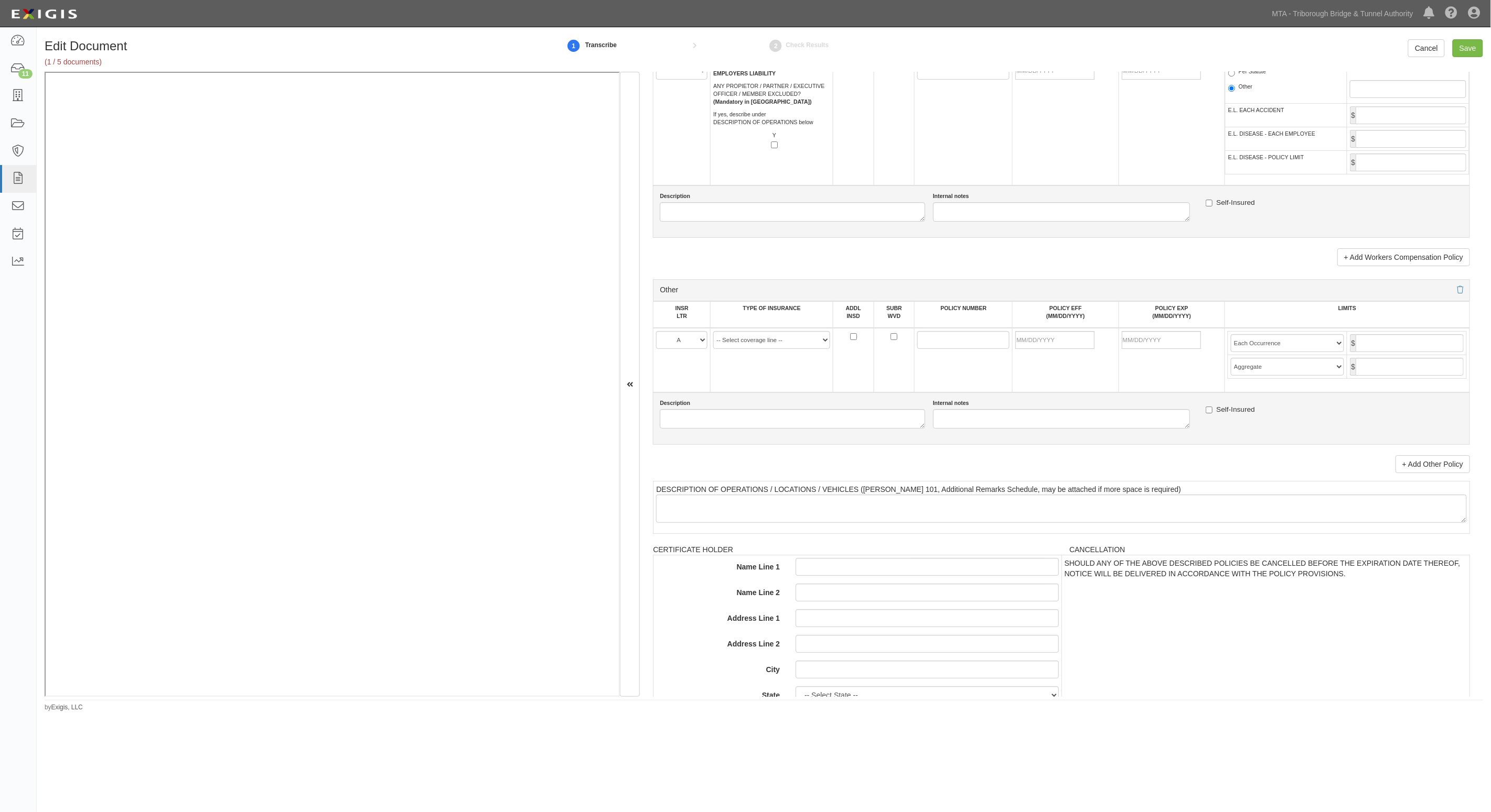
click at [785, 349] on td "-- Select coverage line -- Asbestos Abatement Auto Physical Damage Aviation Lia…" at bounding box center [772, 361] width 123 height 65
click at [785, 341] on select "-- Select coverage line -- Asbestos Abatement Auto Physical Damage Aviation Lia…" at bounding box center [772, 340] width 117 height 18
select select "14"
click at [714, 349] on select "-- Select coverage line -- Asbestos Abatement Auto Physical Damage Aviation Lia…" at bounding box center [772, 340] width 117 height 18
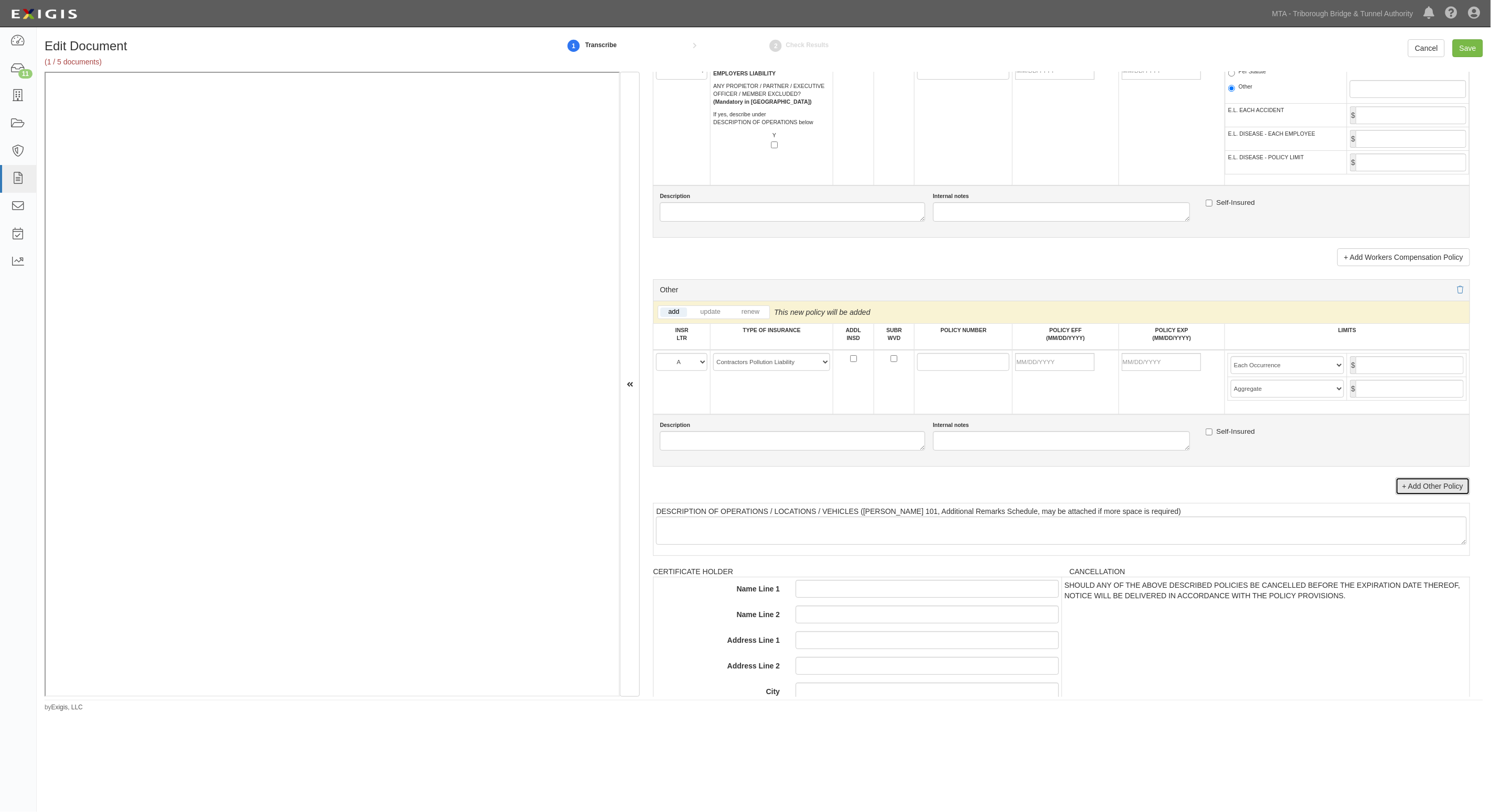
click at [1443, 481] on link "+ Add Other Policy" at bounding box center [1433, 486] width 75 height 18
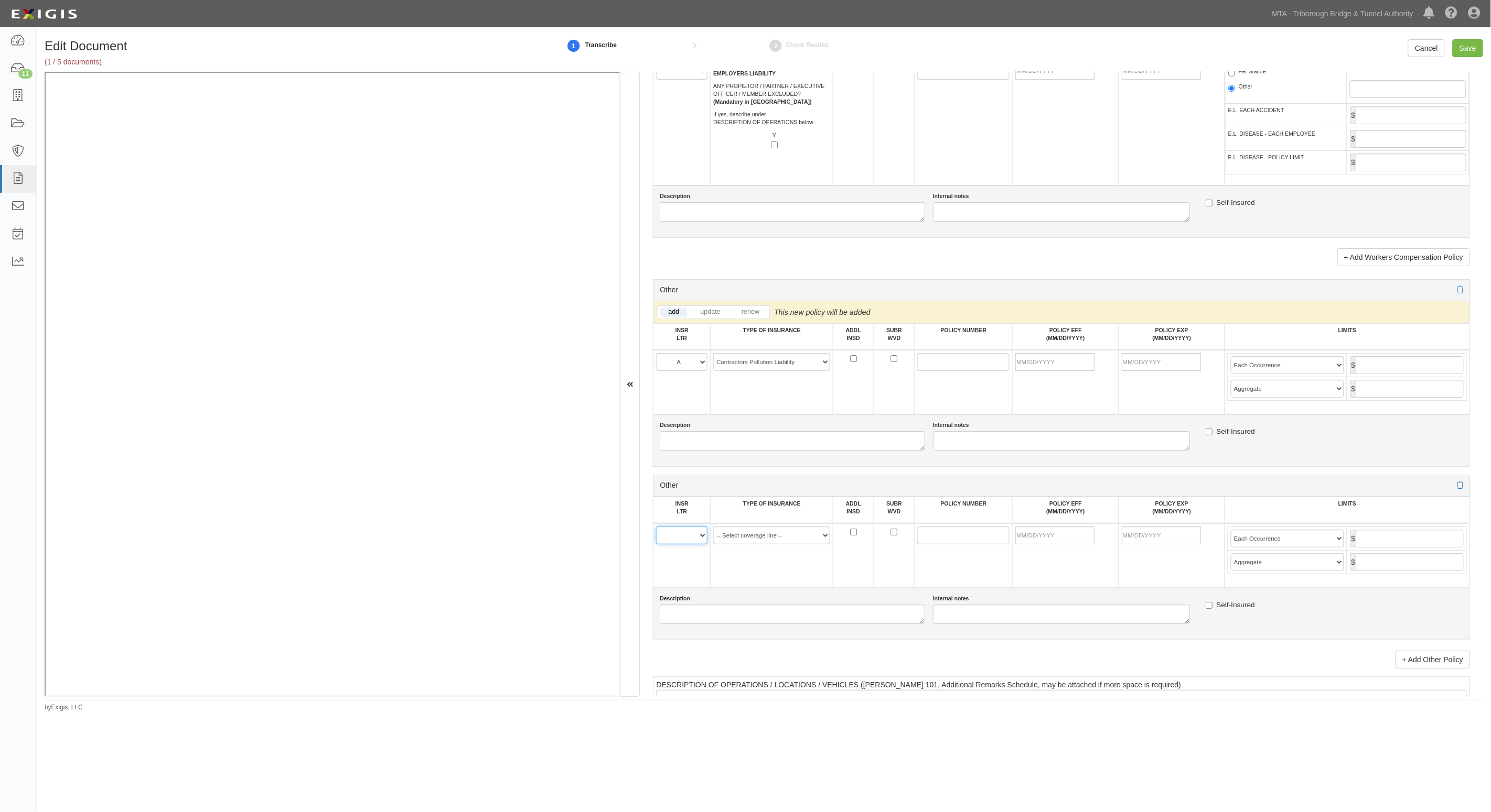
drag, startPoint x: 689, startPoint y: 537, endPoint x: 688, endPoint y: 543, distance: 6.1
click at [689, 537] on select "A B C D E F" at bounding box center [681, 536] width 51 height 18
select select "A"
click at [656, 527] on select "A B C D E F" at bounding box center [681, 536] width 51 height 18
click at [780, 539] on select "-- Select coverage line -- Asbestos Abatement Auto Physical Damage Aviation Lia…" at bounding box center [772, 536] width 117 height 18
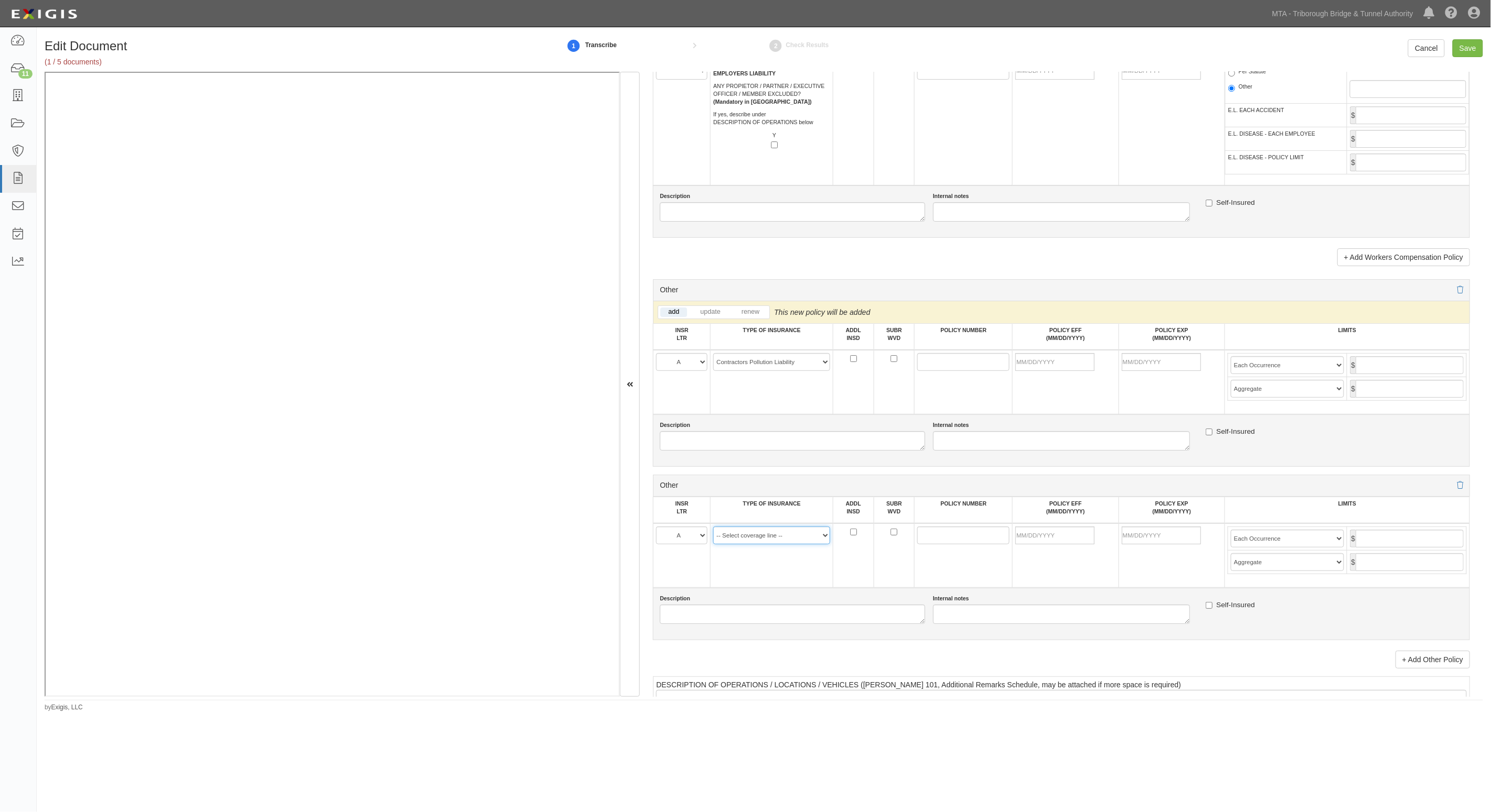
select select "44"
click at [714, 545] on select "-- Select coverage line -- Asbestos Abatement Auto Physical Damage Aviation Lia…" at bounding box center [772, 536] width 117 height 18
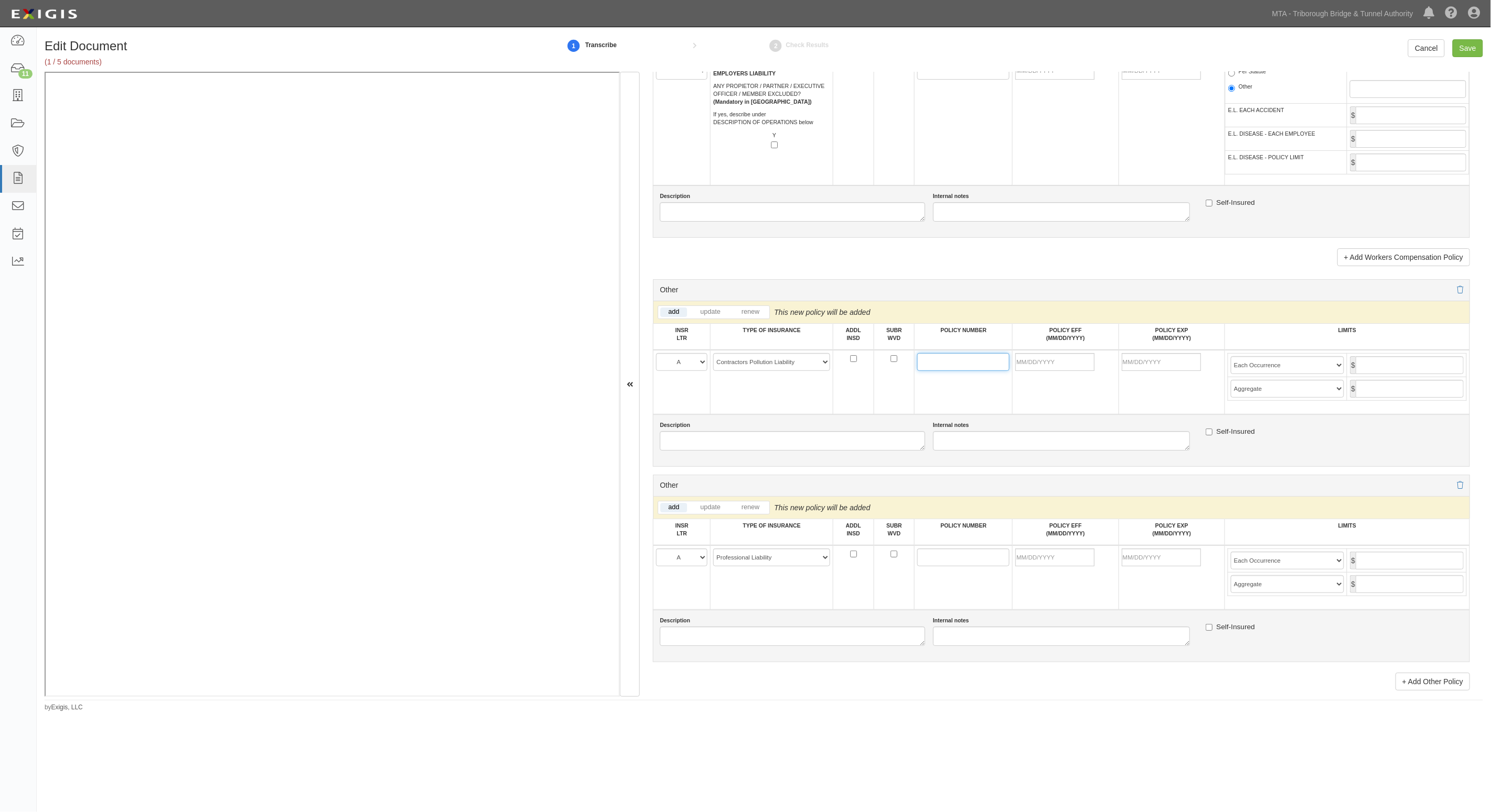
paste input "ZCE-41N56940"
type input "ZCE-41N56940"
paste input "ZCE-41N56940"
type input "ZCE-41N56940"
click at [1044, 354] on input "POLICY EFF (MM/DD/YYYY)" at bounding box center [1055, 362] width 79 height 18
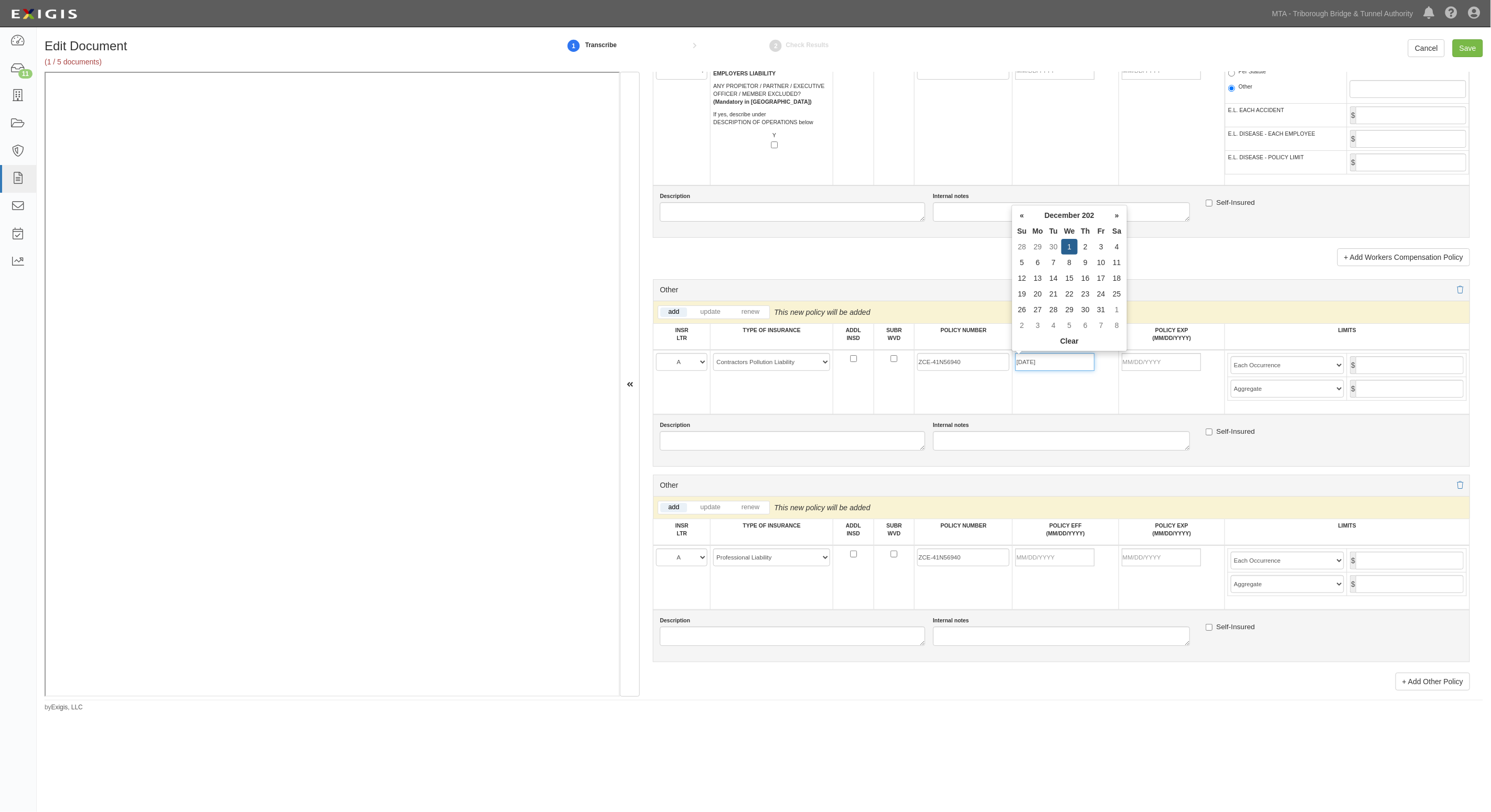
type input "12/01/2022"
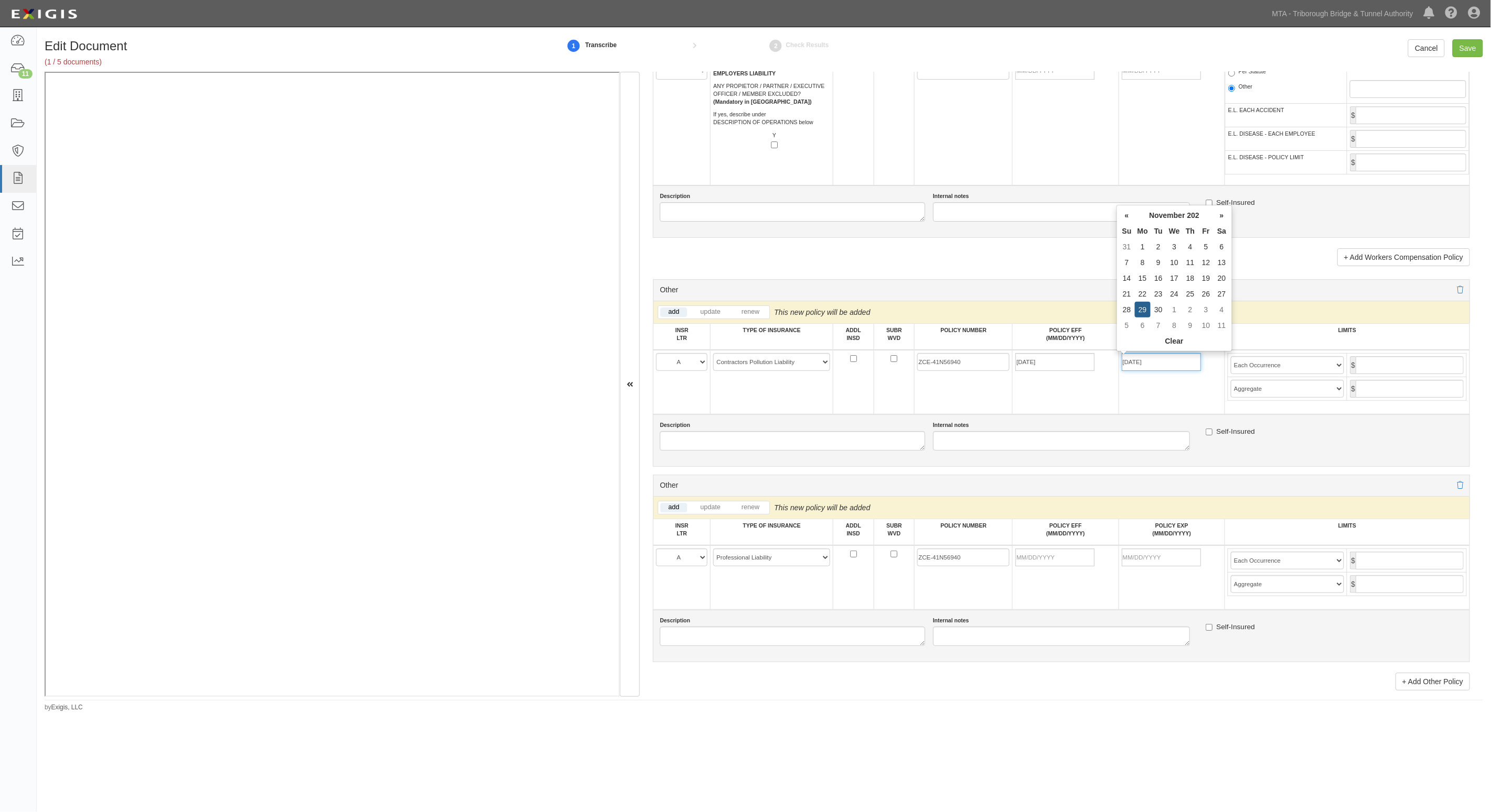
type input "11/29/2025"
type input "20,000,000"
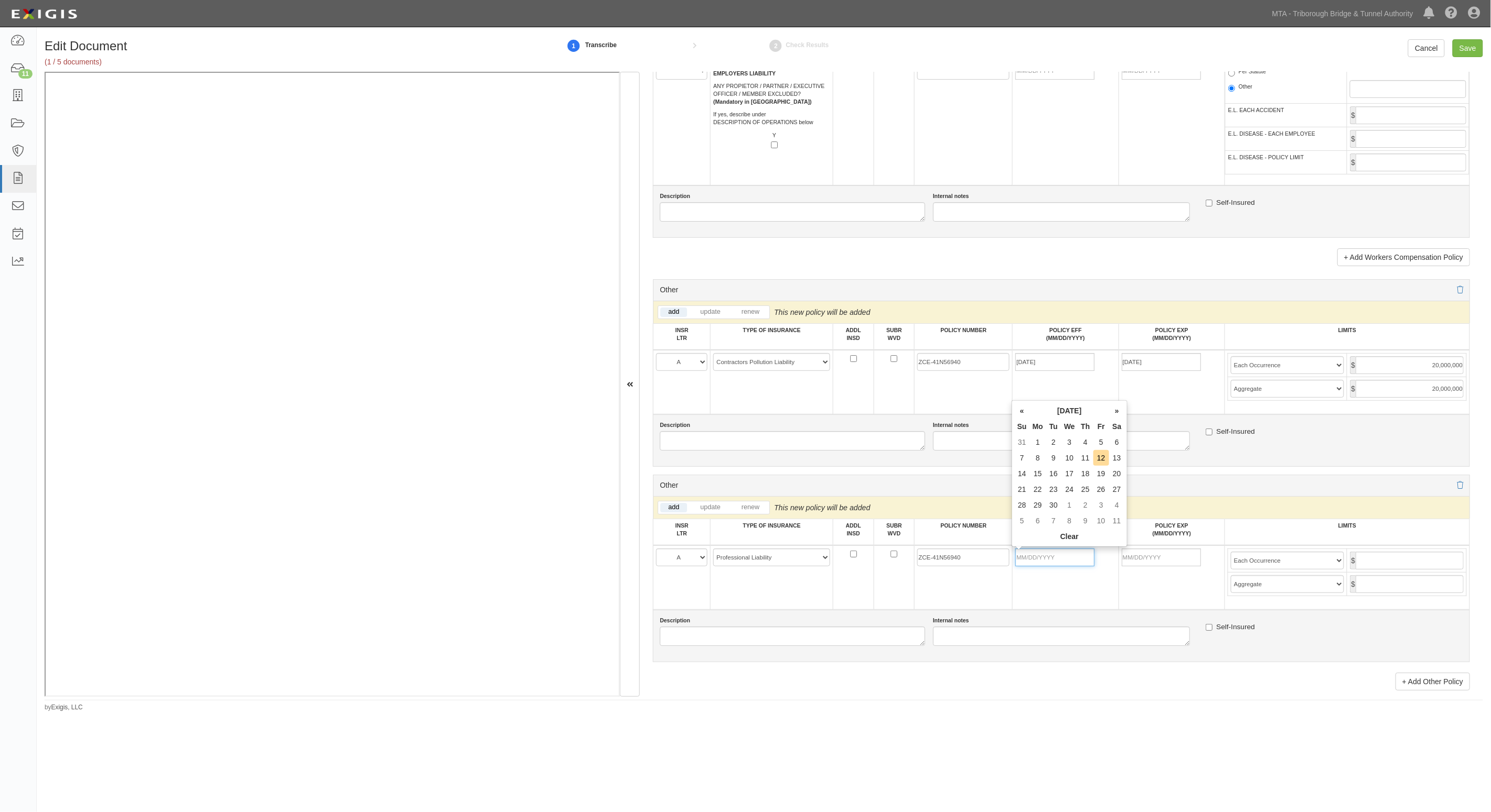
click at [1033, 563] on input "POLICY EFF (MM/DD/YYYY)" at bounding box center [1055, 558] width 79 height 18
type input "12/01/2022"
type input "1"
type input "11/29/2025"
type input "20,000,000"
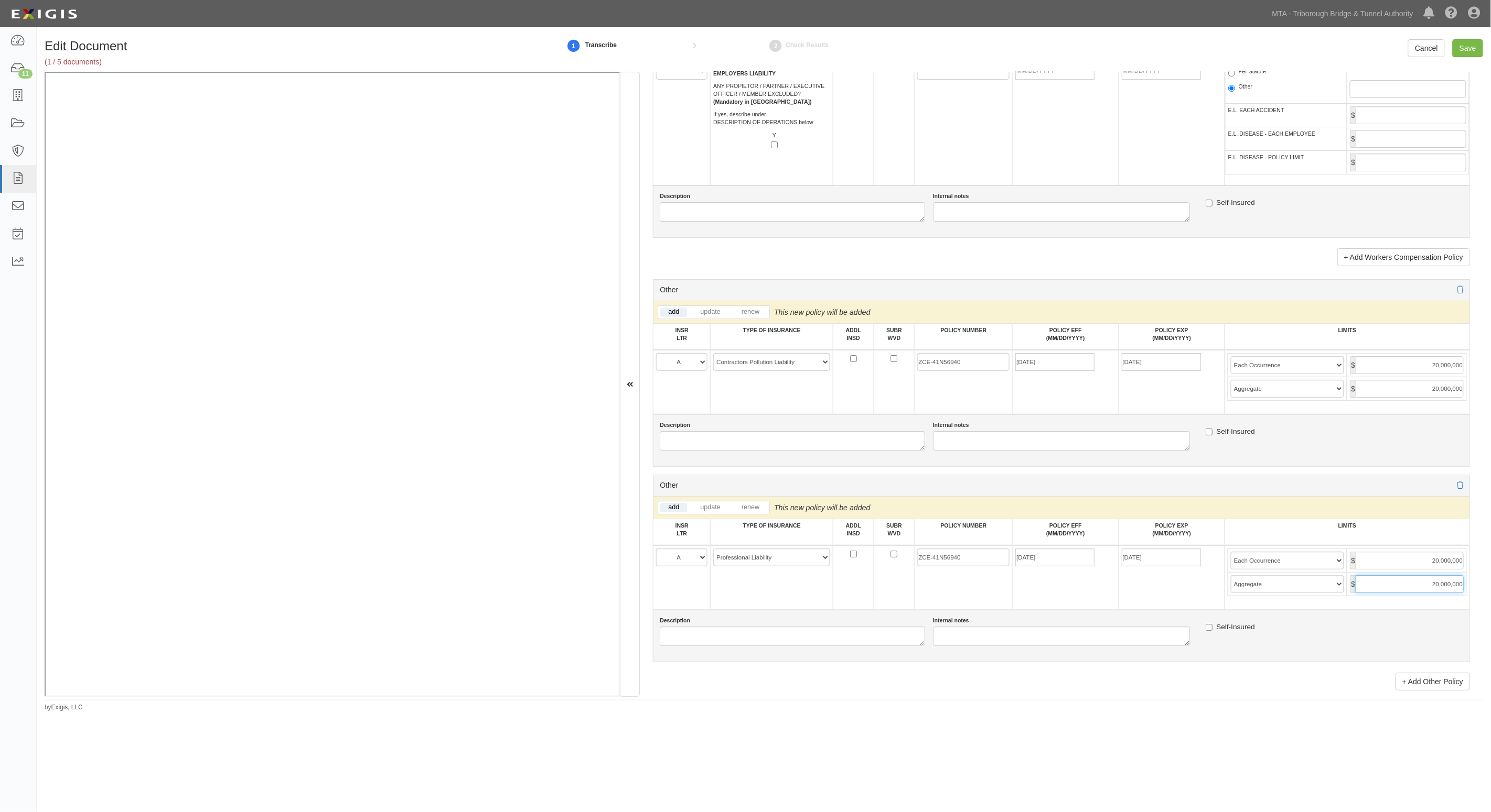
type input "20,000,000"
drag, startPoint x: 1288, startPoint y: 558, endPoint x: 1288, endPoint y: 568, distance: 10.0
click at [1288, 562] on select "Limit Each Occurrence Each Claim Aggregate Deductible Self-Insured Retention Pe…" at bounding box center [1287, 561] width 114 height 18
select select "Each Claim"
click at [1231, 552] on select "Limit Each Occurrence Each Claim Aggregate Deductible Self-Insured Retention Pe…" at bounding box center [1287, 561] width 114 height 18
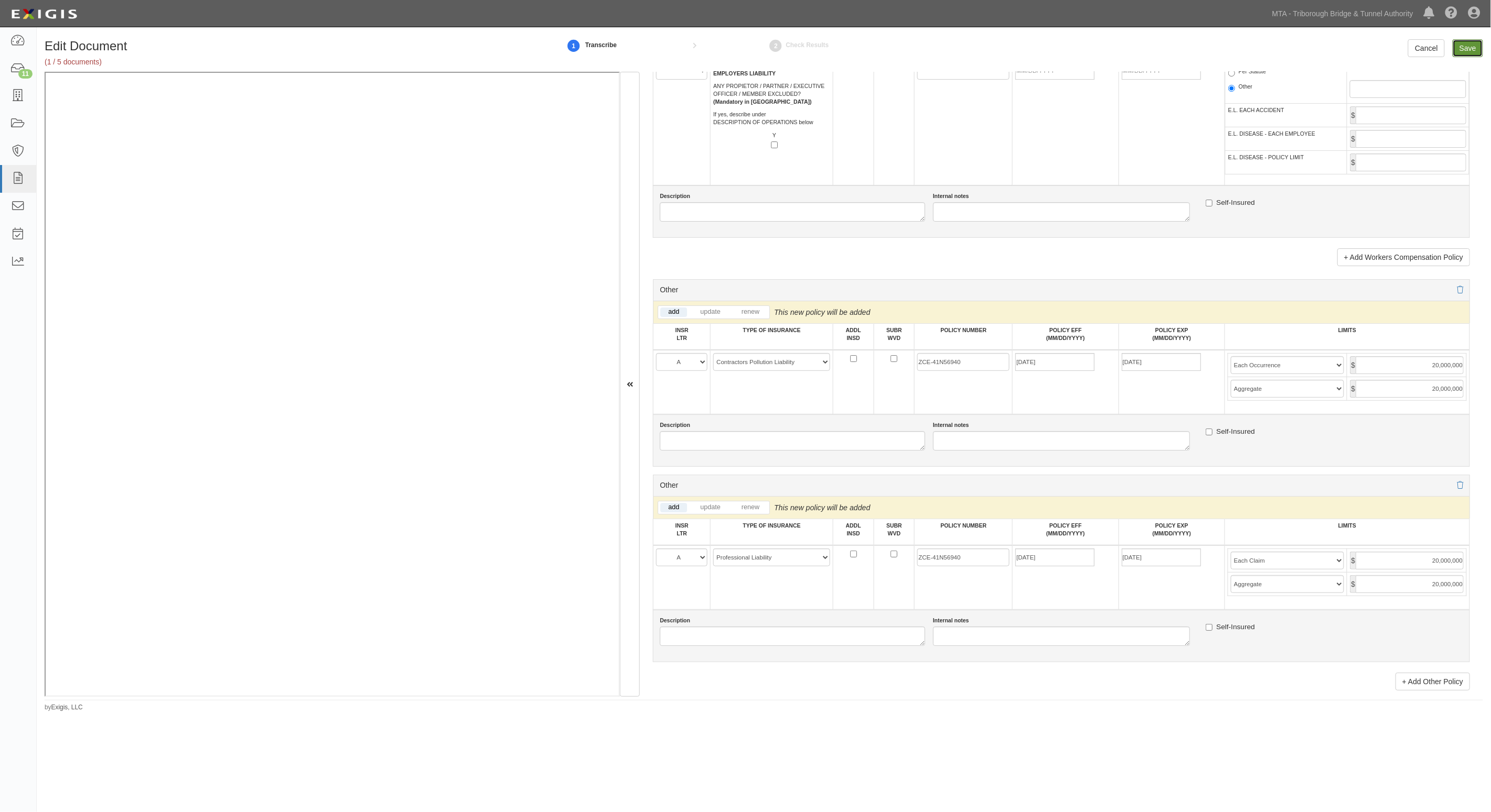
click at [1467, 48] on input "Save" at bounding box center [1468, 48] width 31 height 18
type input "20000000"
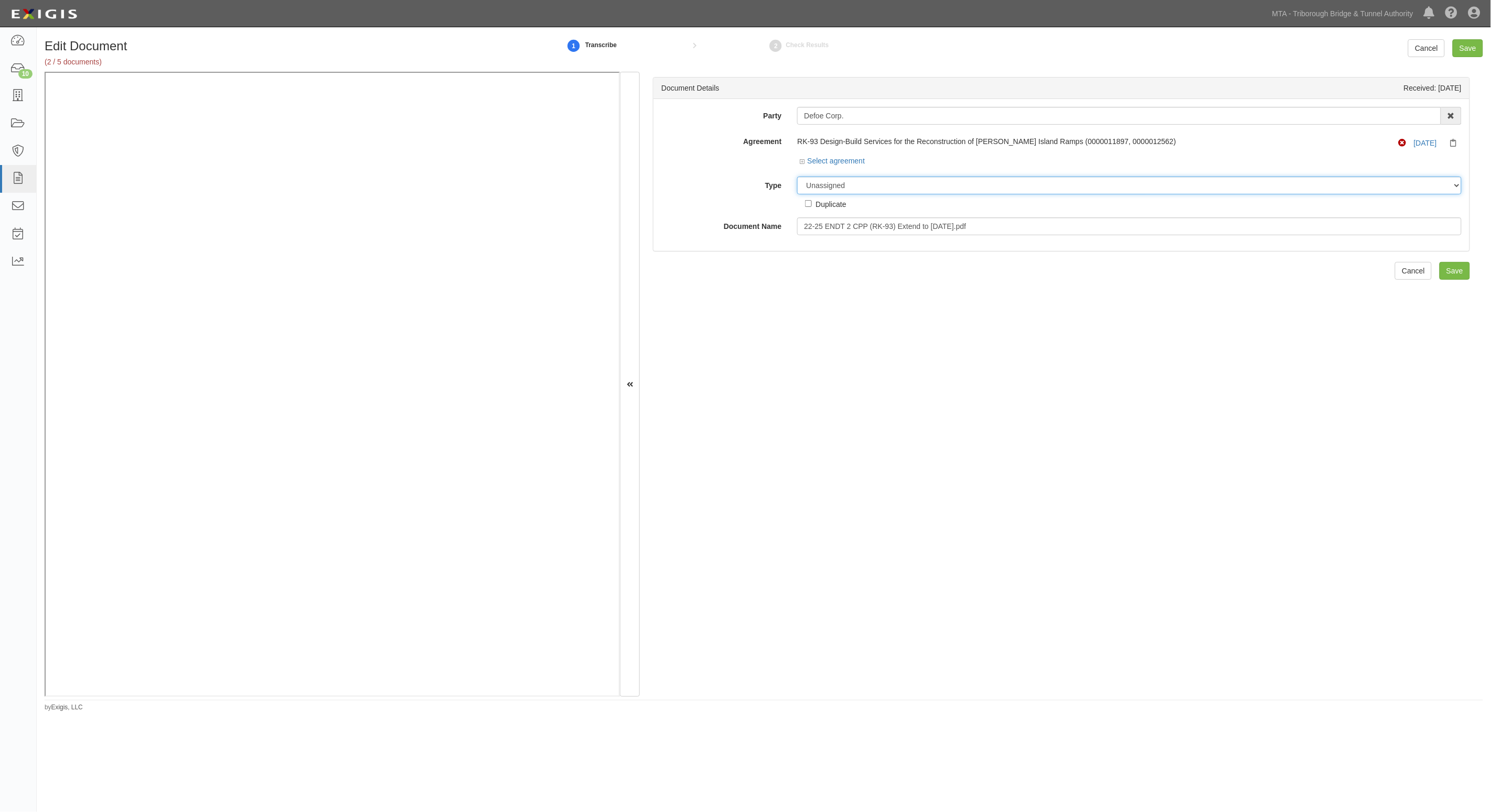
click at [876, 189] on select "Unassigned Binder Cancellation Notice Certificate Contract Endorsement Insuranc…" at bounding box center [1129, 186] width 664 height 18
select select "EndorsementDetail"
click at [797, 177] on select "Unassigned Binder Cancellation Notice Certificate Contract Endorsement Insuranc…" at bounding box center [1129, 186] width 664 height 18
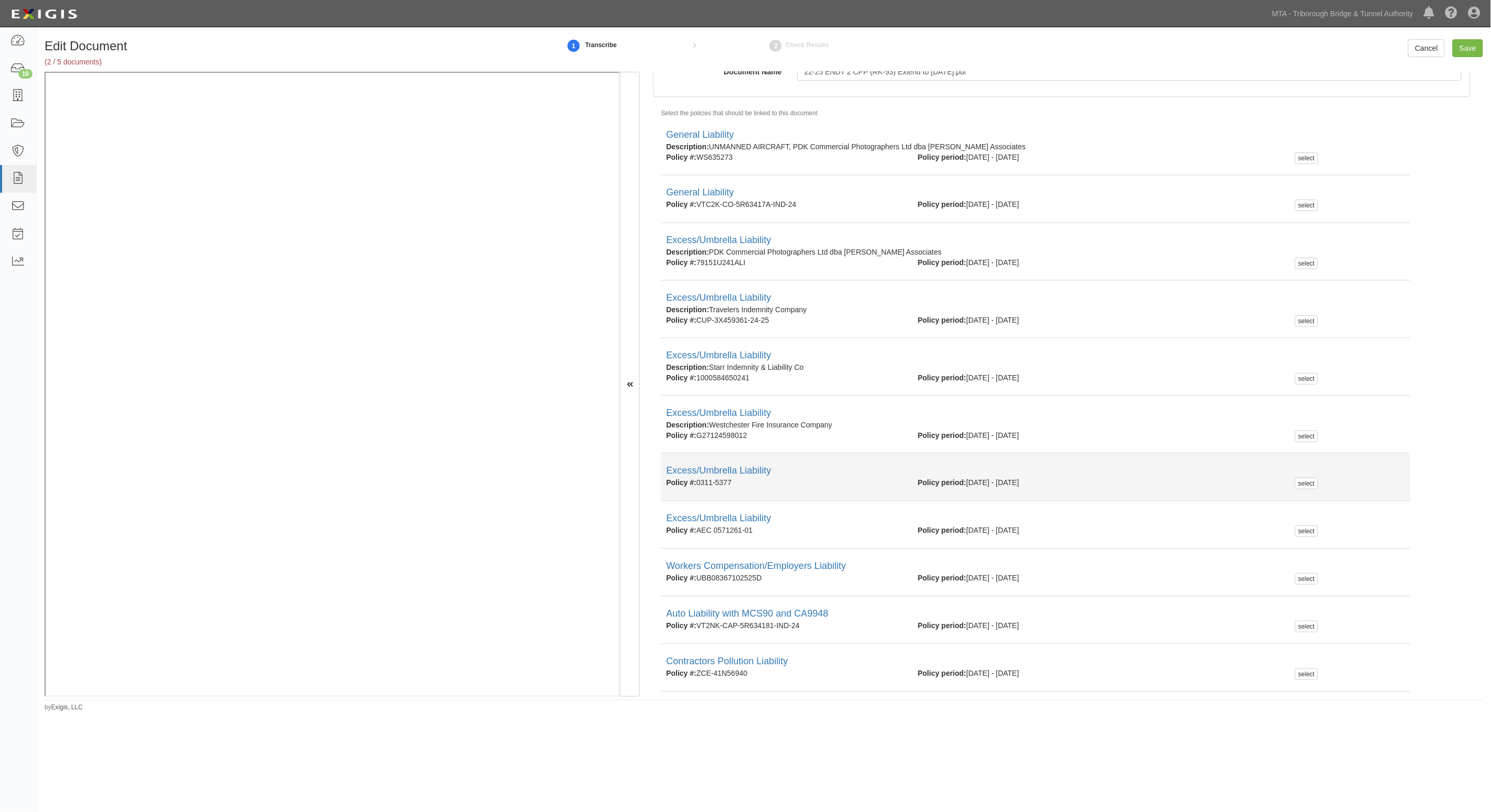
scroll to position [376, 0]
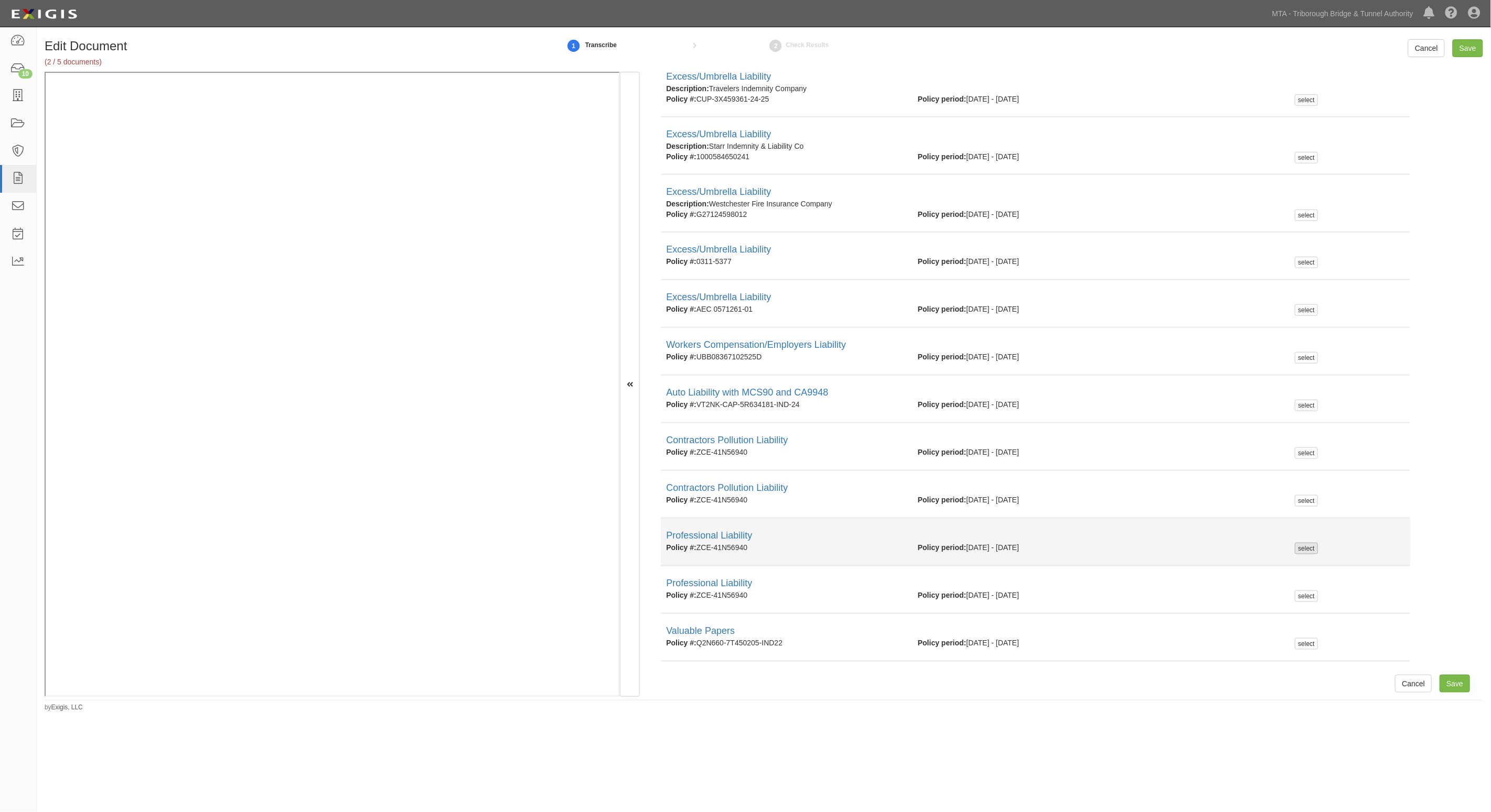
click at [1294, 546] on div "select" at bounding box center [1305, 548] width 22 height 12
checkbox input "true"
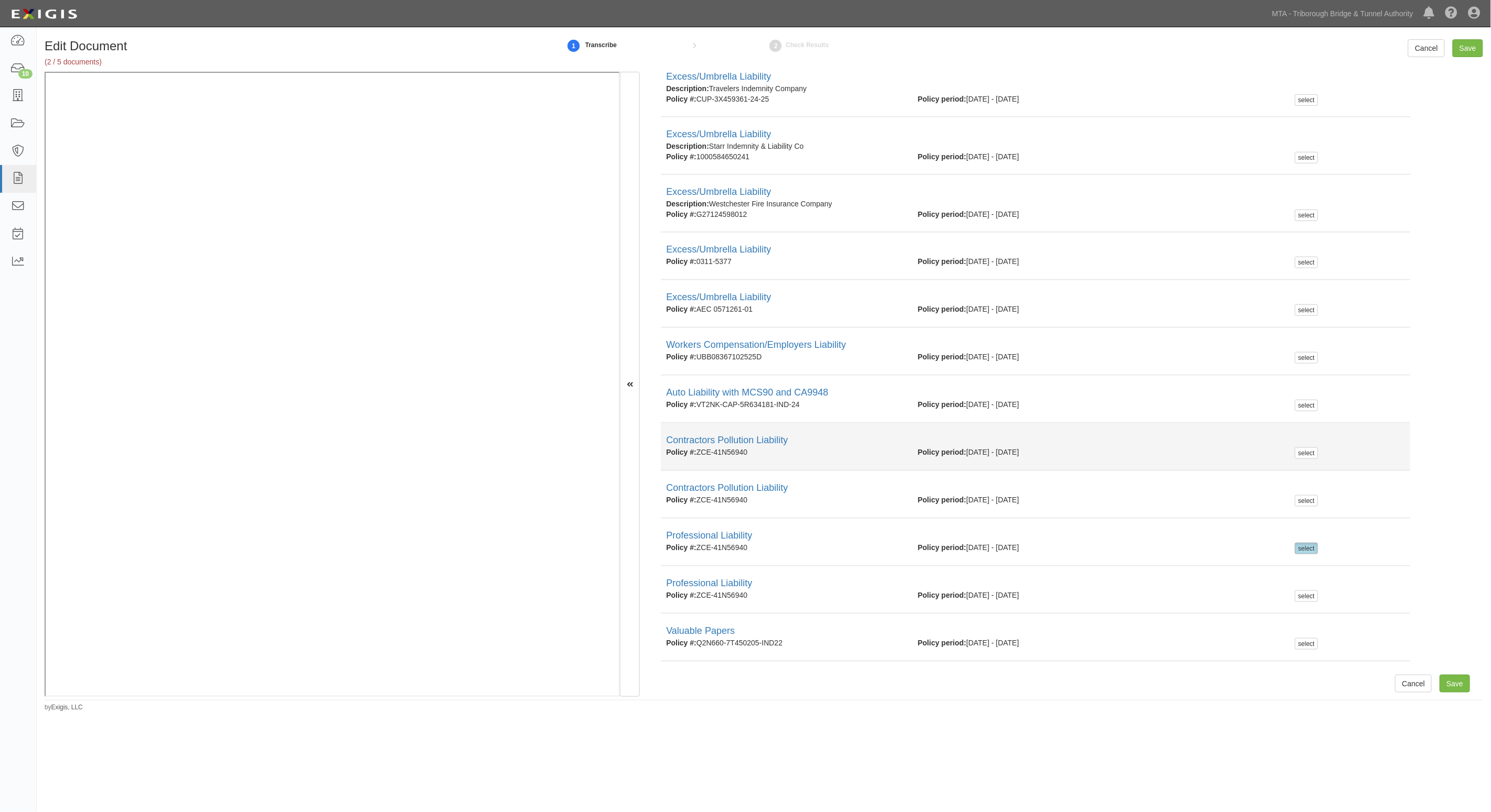
click at [1299, 443] on div "Contractors Pollution Liability" at bounding box center [1035, 441] width 739 height 13
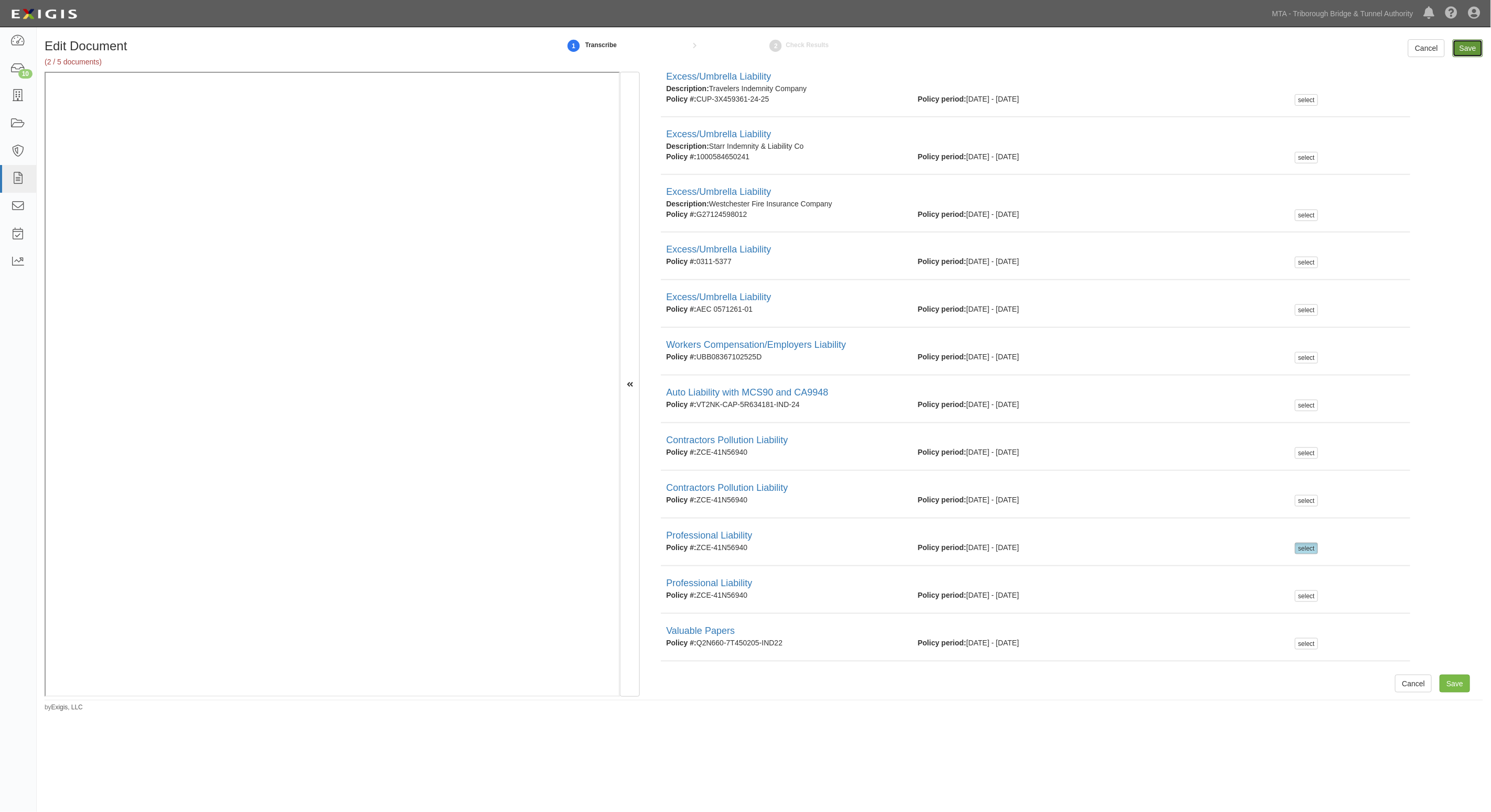
click at [1469, 42] on input "Save" at bounding box center [1468, 48] width 31 height 18
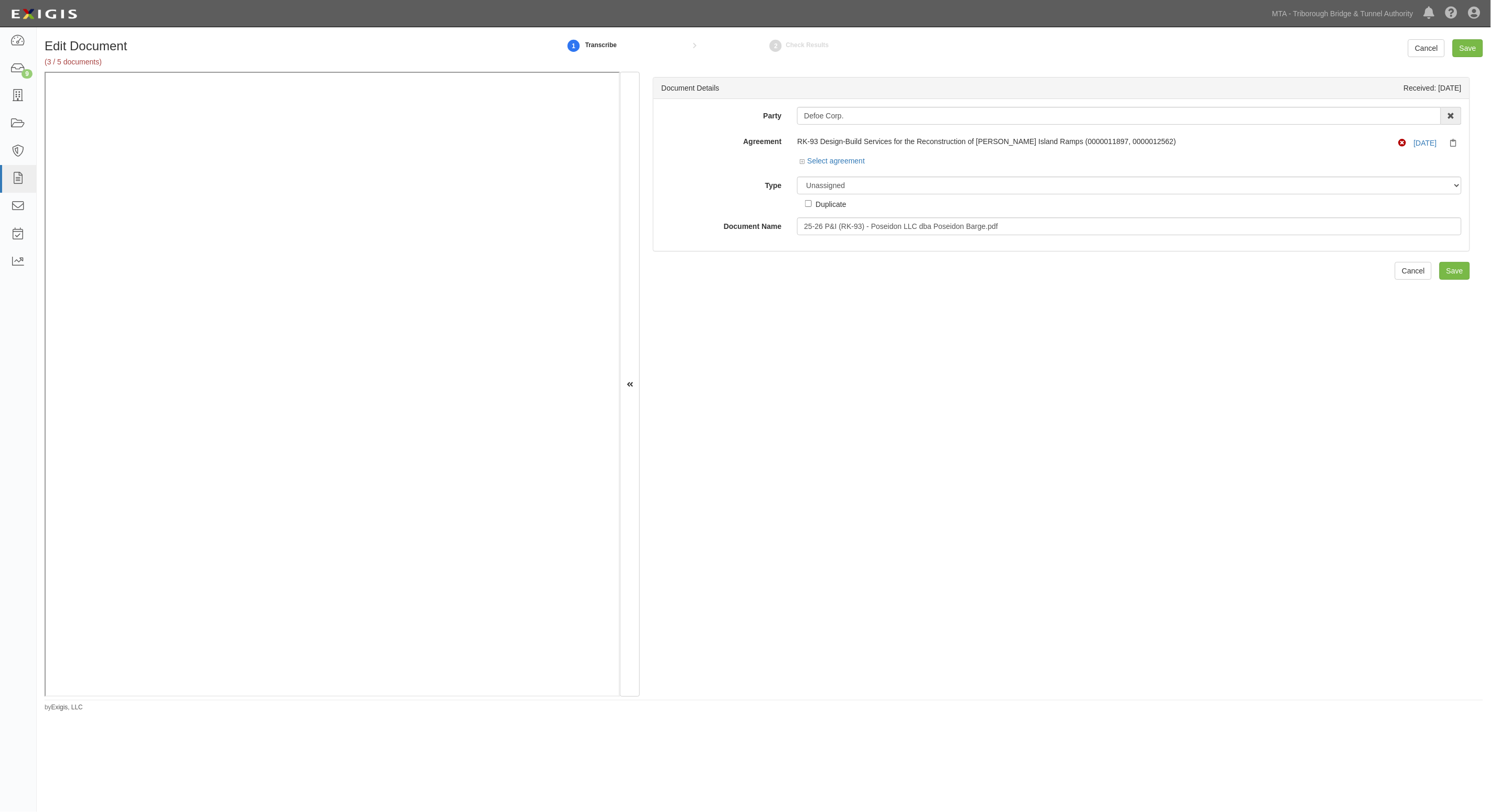
click at [1058, 380] on div "Document Details Received: [DATE] Party Defoe Corp. 3D Industrial Sales & Servi…" at bounding box center [1061, 385] width 843 height 626
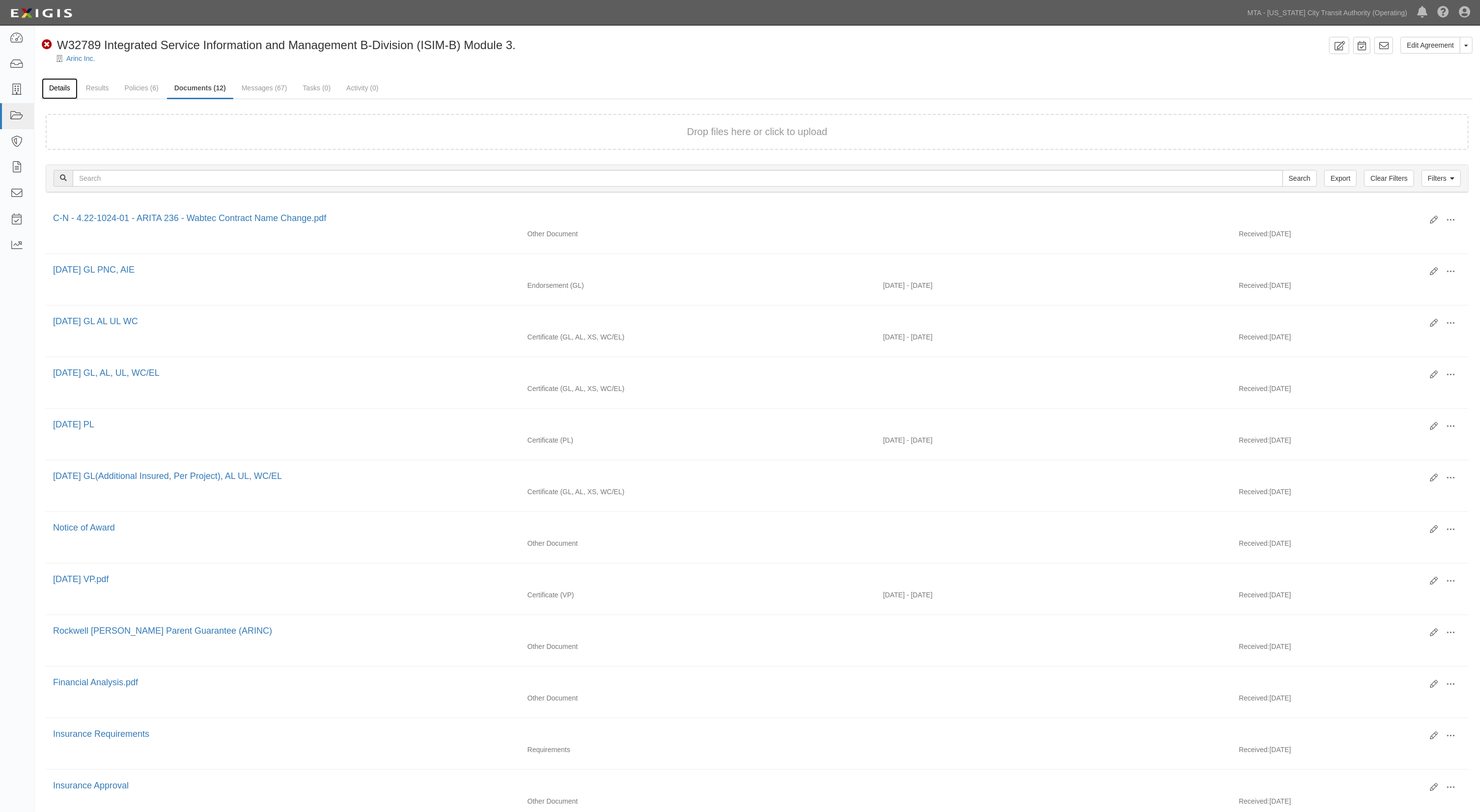
click at [73, 81] on link "Details" at bounding box center [60, 88] width 36 height 21
click at [142, 89] on link "Policies (6)" at bounding box center [141, 88] width 49 height 21
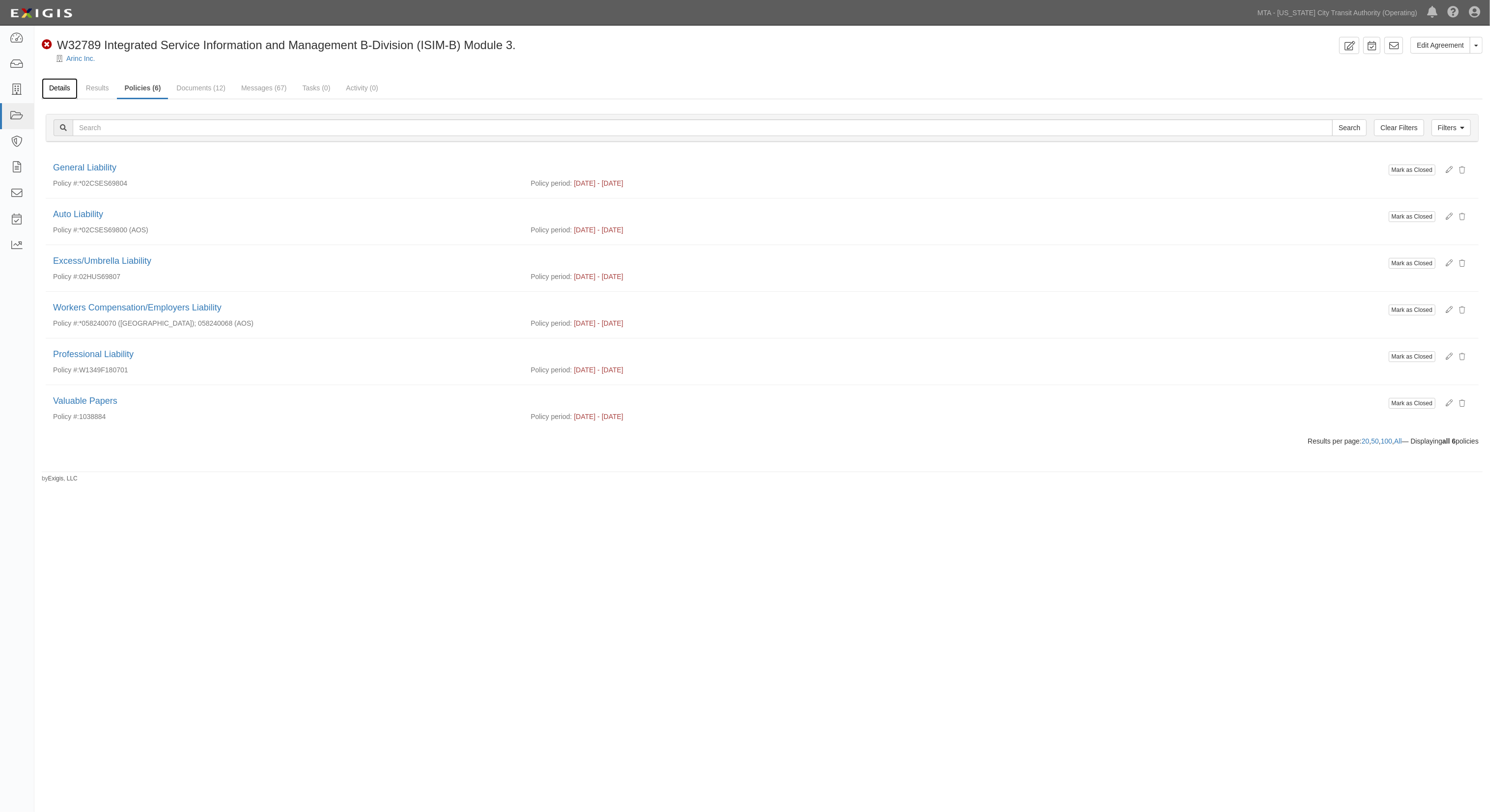
click at [54, 92] on link "Details" at bounding box center [60, 88] width 36 height 21
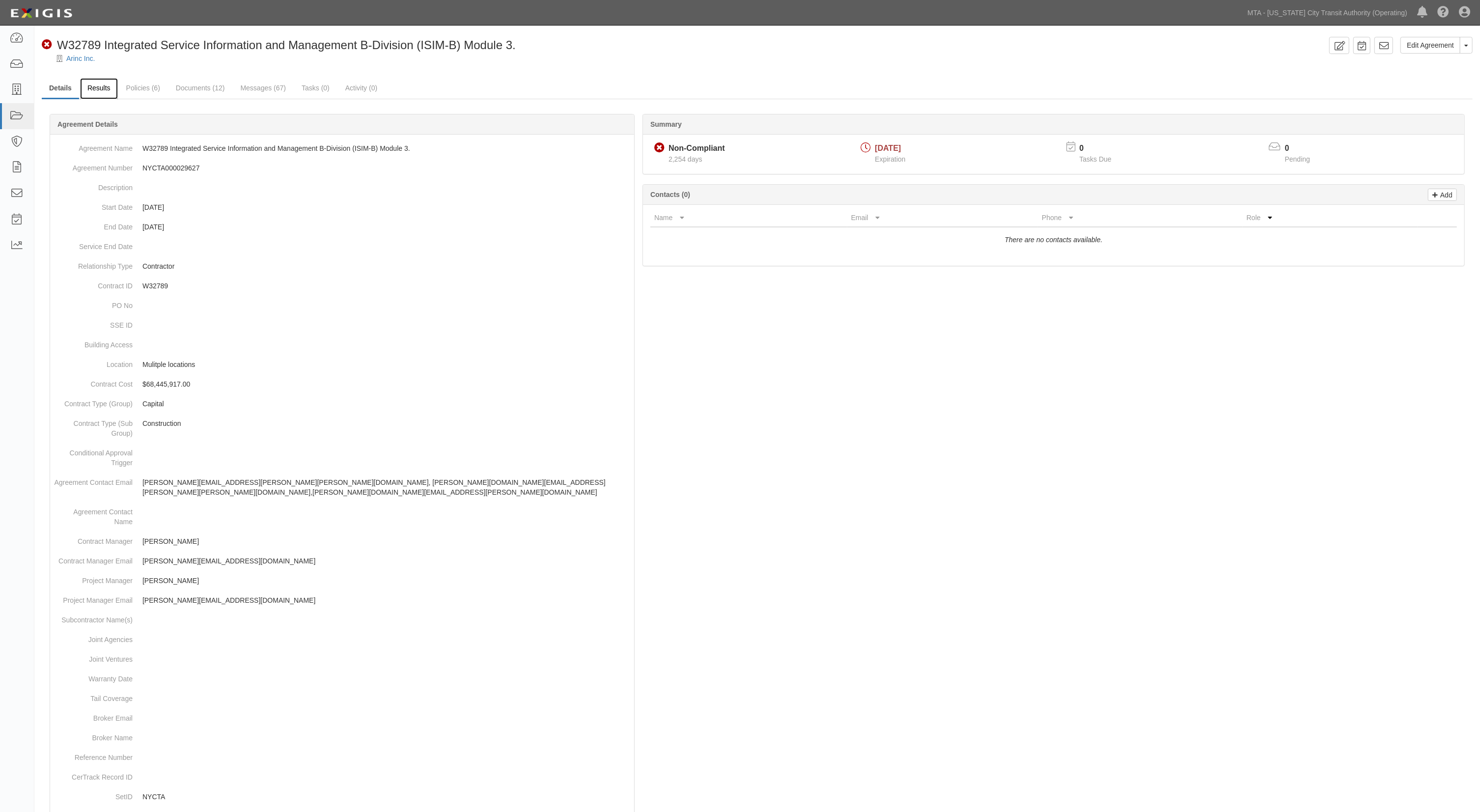
click at [88, 89] on link "Results" at bounding box center [98, 88] width 38 height 21
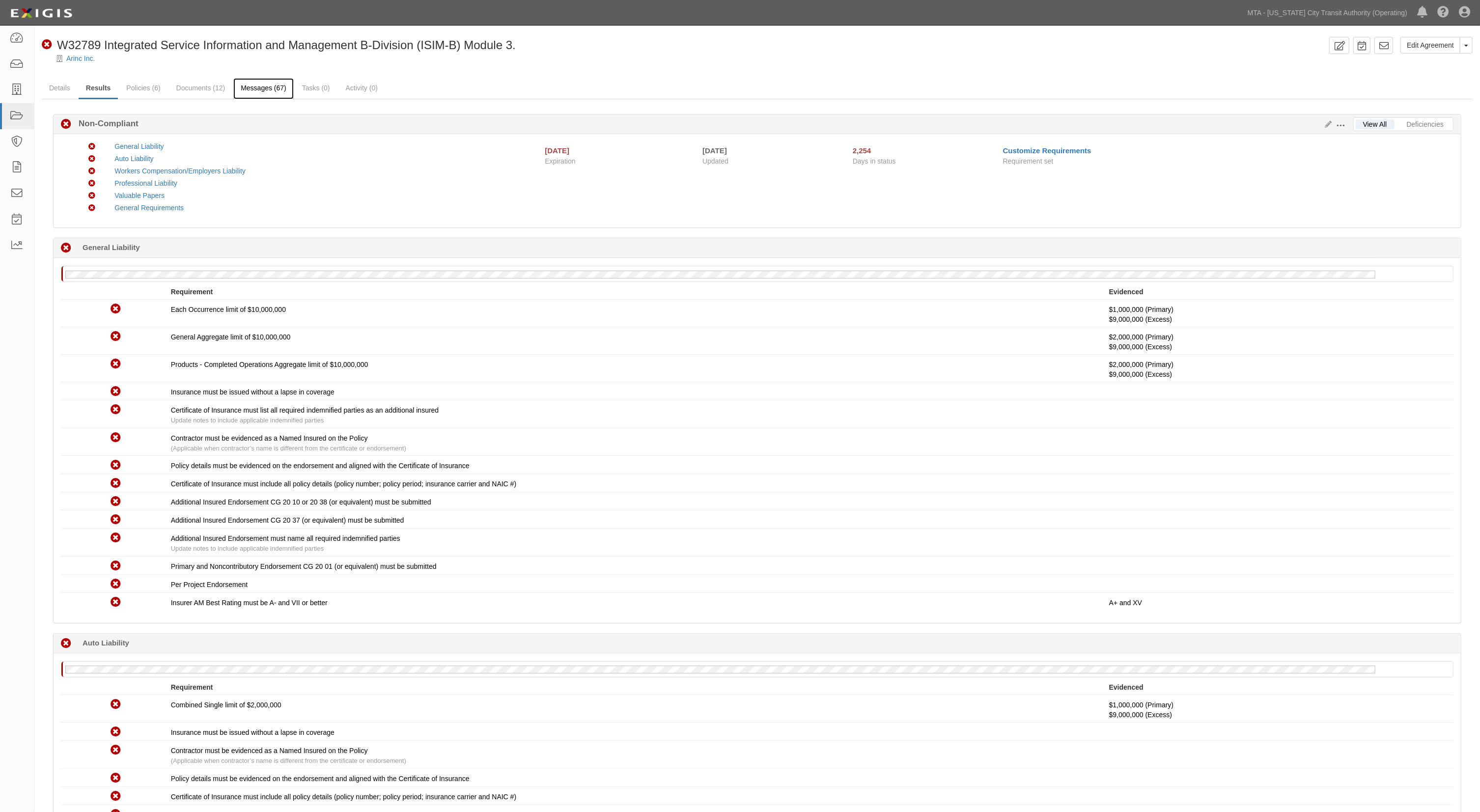
click at [256, 90] on link "Messages (67)" at bounding box center [263, 88] width 61 height 21
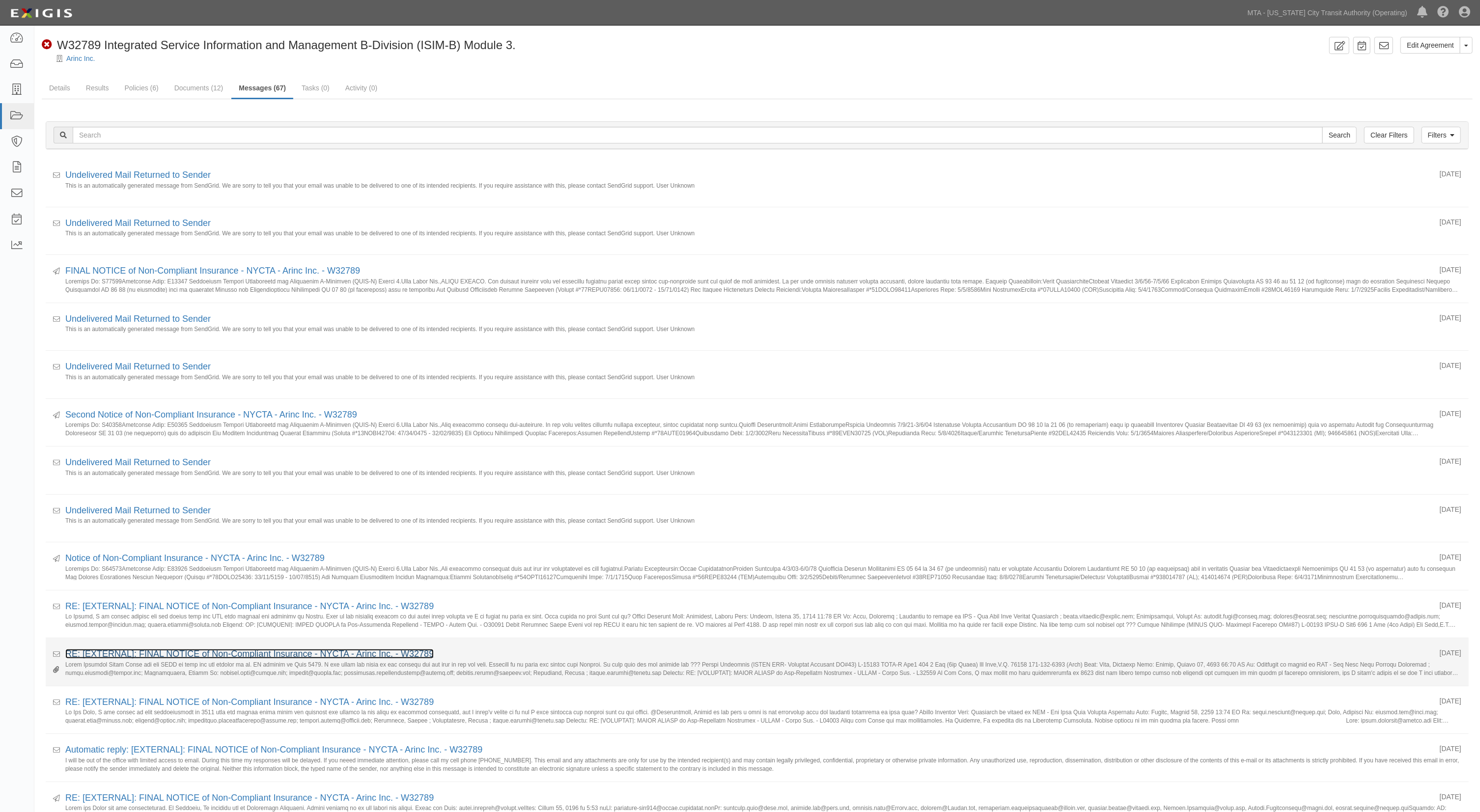
click at [259, 655] on link "RE: [EXTERNAL]: FINAL NOTICE of Non-Compliant Insurance - NYCTA - Arinc Inc. - …" at bounding box center [250, 654] width 368 height 10
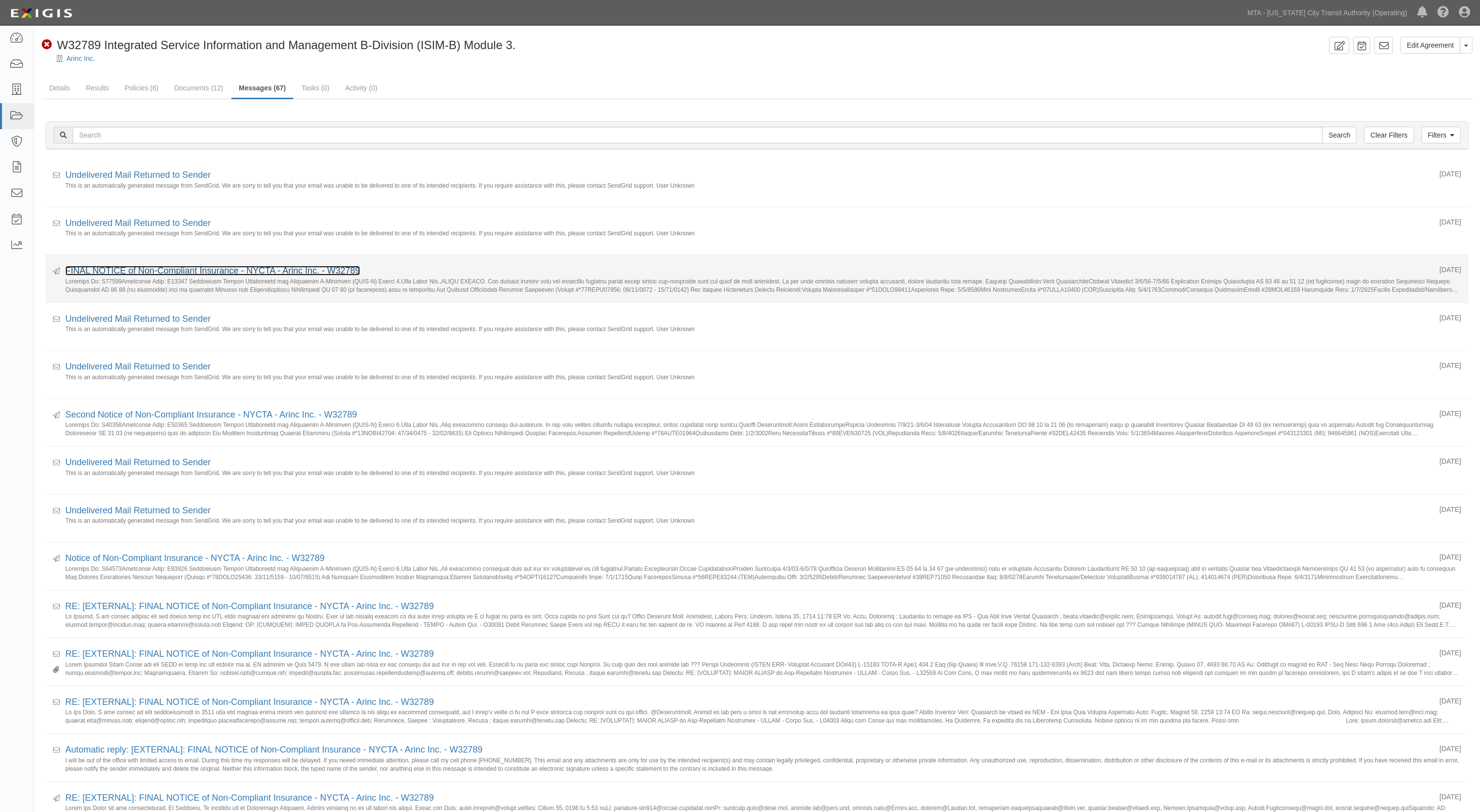
click at [181, 270] on link "FINAL NOTICE of Non-Compliant Insurance - NYCTA - Arinc Inc. - W32789" at bounding box center [213, 271] width 295 height 10
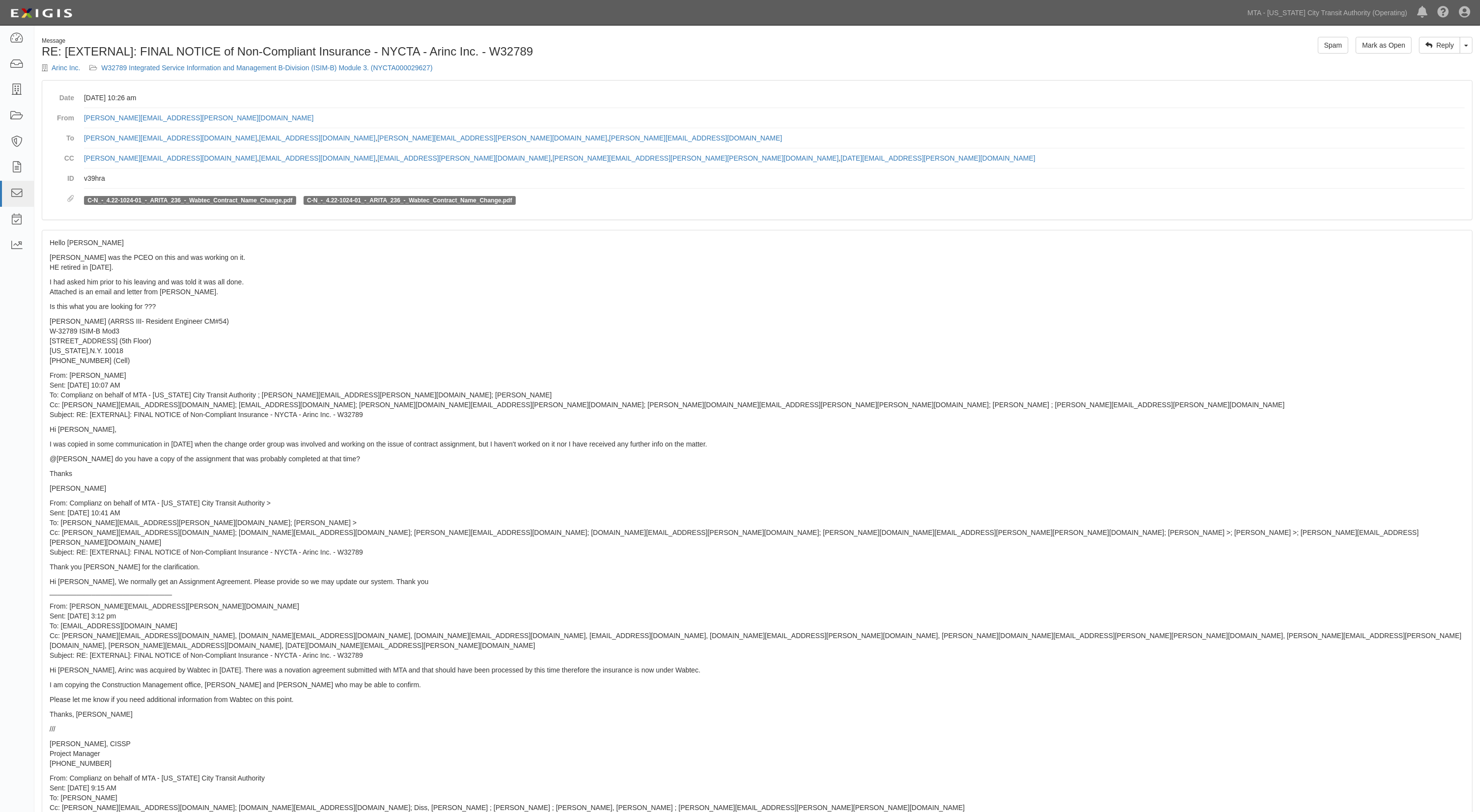
drag, startPoint x: 767, startPoint y: 66, endPoint x: 745, endPoint y: 61, distance: 22.6
click at [765, 67] on div "Message RE: [EXTERNAL]: FINAL NOTICE of Non-Compliant Insurance - NYCTA - Arinc…" at bounding box center [757, 58] width 1446 height 43
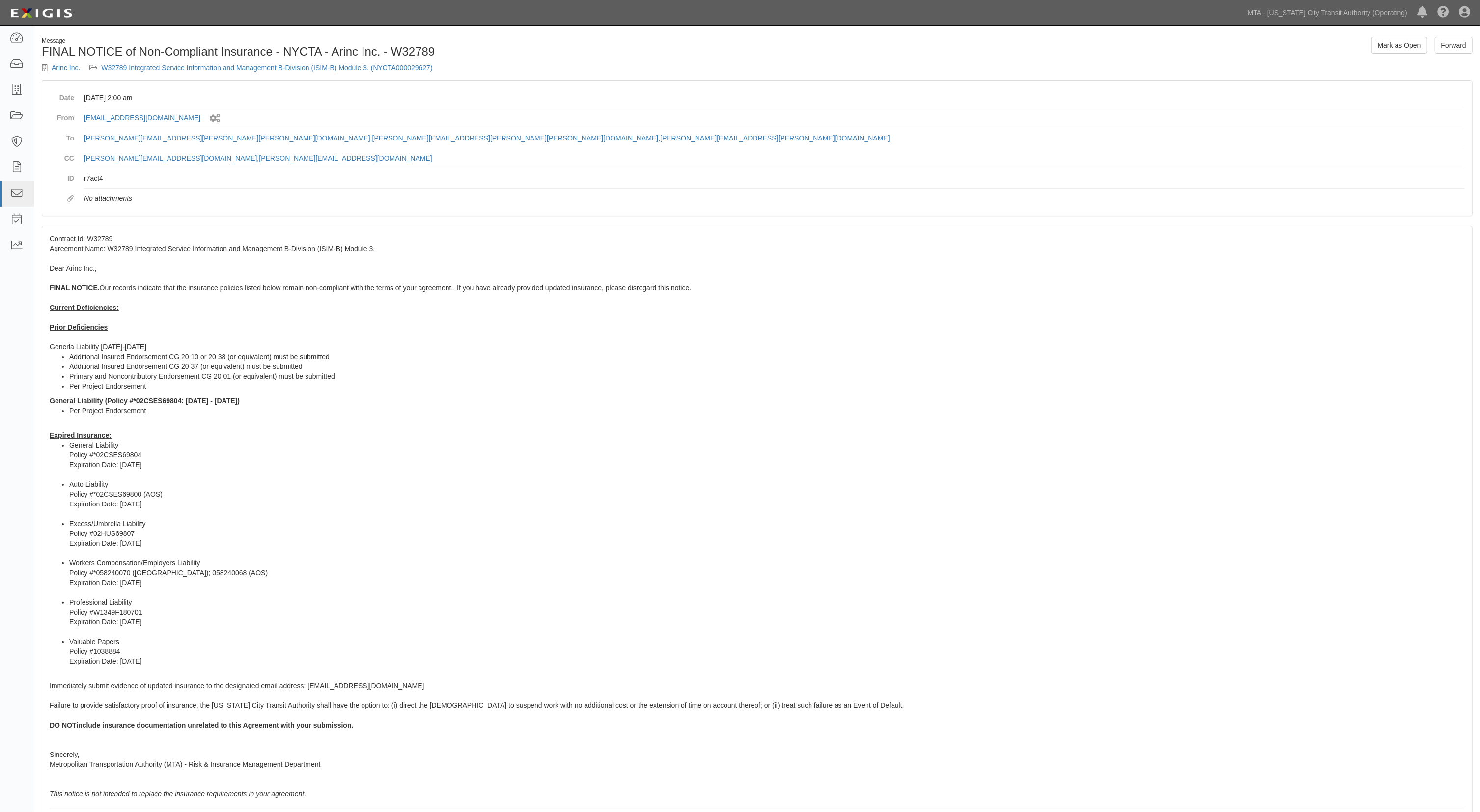
click at [537, 549] on li "Excess/Umbrella Liability Policy #02HUS69807 Expiration Date: [DATE]" at bounding box center [767, 538] width 1396 height 40
click at [722, 411] on li "Per Project Endorsement" at bounding box center [767, 411] width 1396 height 10
click at [381, 535] on li "Excess/Umbrella Liability Policy #02HUS69807 Expiration Date: [DATE]" at bounding box center [767, 538] width 1396 height 40
drag, startPoint x: 1066, startPoint y: 372, endPoint x: 823, endPoint y: 282, distance: 259.1
click at [1066, 372] on li "Primary and Noncontributory Endorsement CG 20 01 (or equivalent) must be submit…" at bounding box center [767, 377] width 1396 height 10
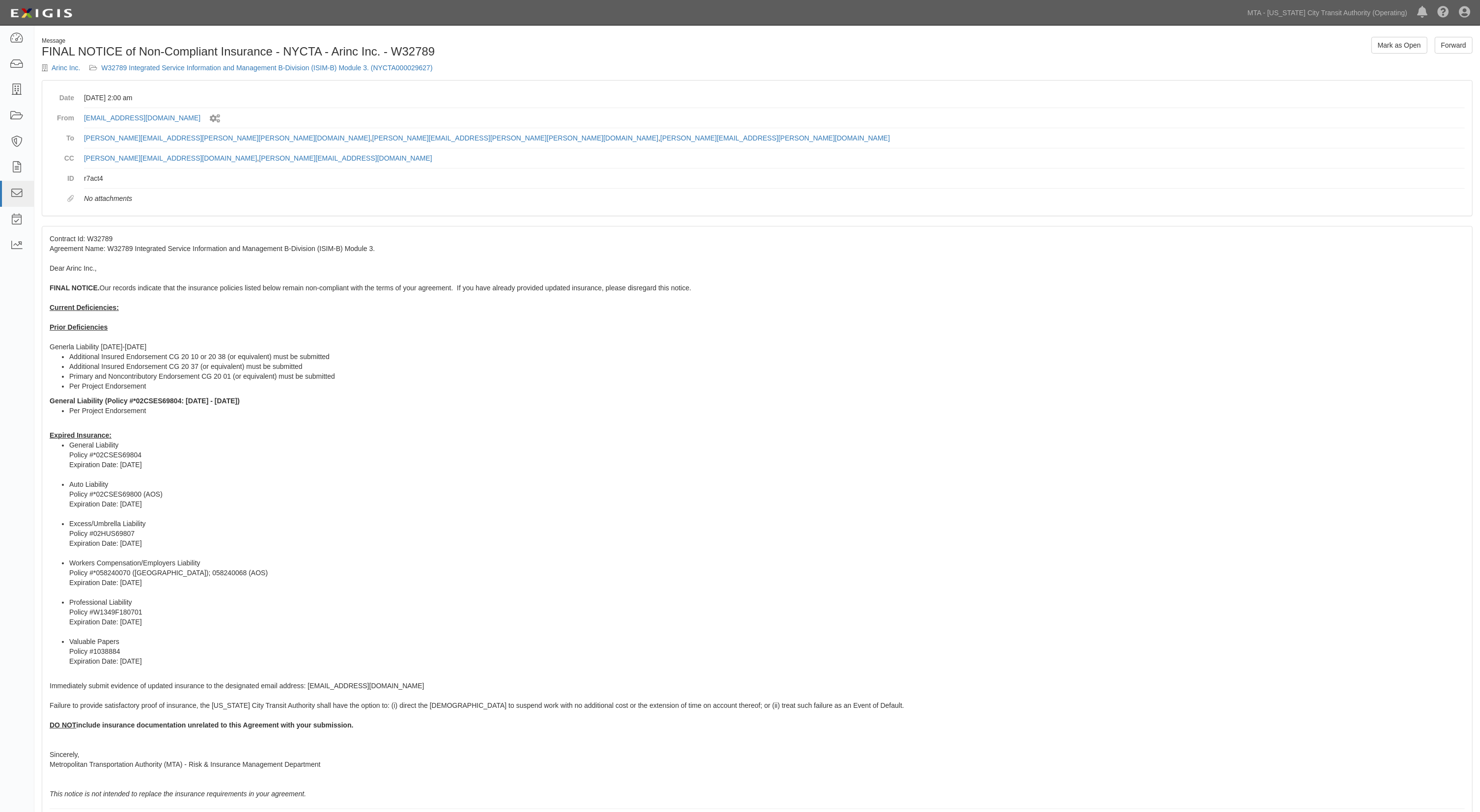
click at [1324, 407] on li "Per Project Endorsement" at bounding box center [767, 411] width 1396 height 10
click at [758, 64] on div "Message FINAL NOTICE of Non-Compliant Insurance - NYCTA - Arinc Inc. - W32789 A…" at bounding box center [757, 58] width 1446 height 43
click at [10, 114] on icon at bounding box center [17, 115] width 13 height 11
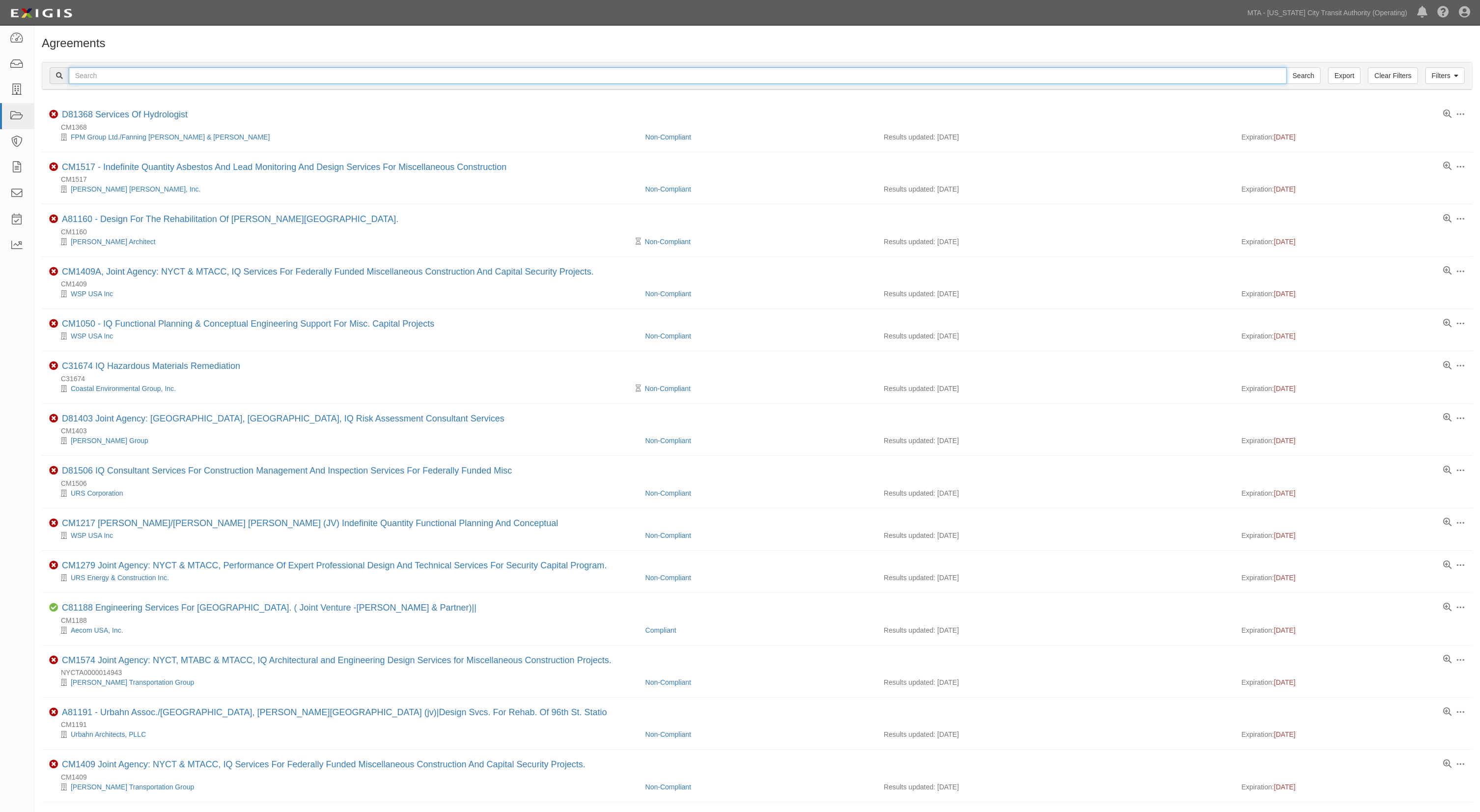
click at [188, 76] on input "text" at bounding box center [678, 76] width 1218 height 17
type input "c40903"
click at [1287, 67] on input "Search" at bounding box center [1303, 76] width 34 height 17
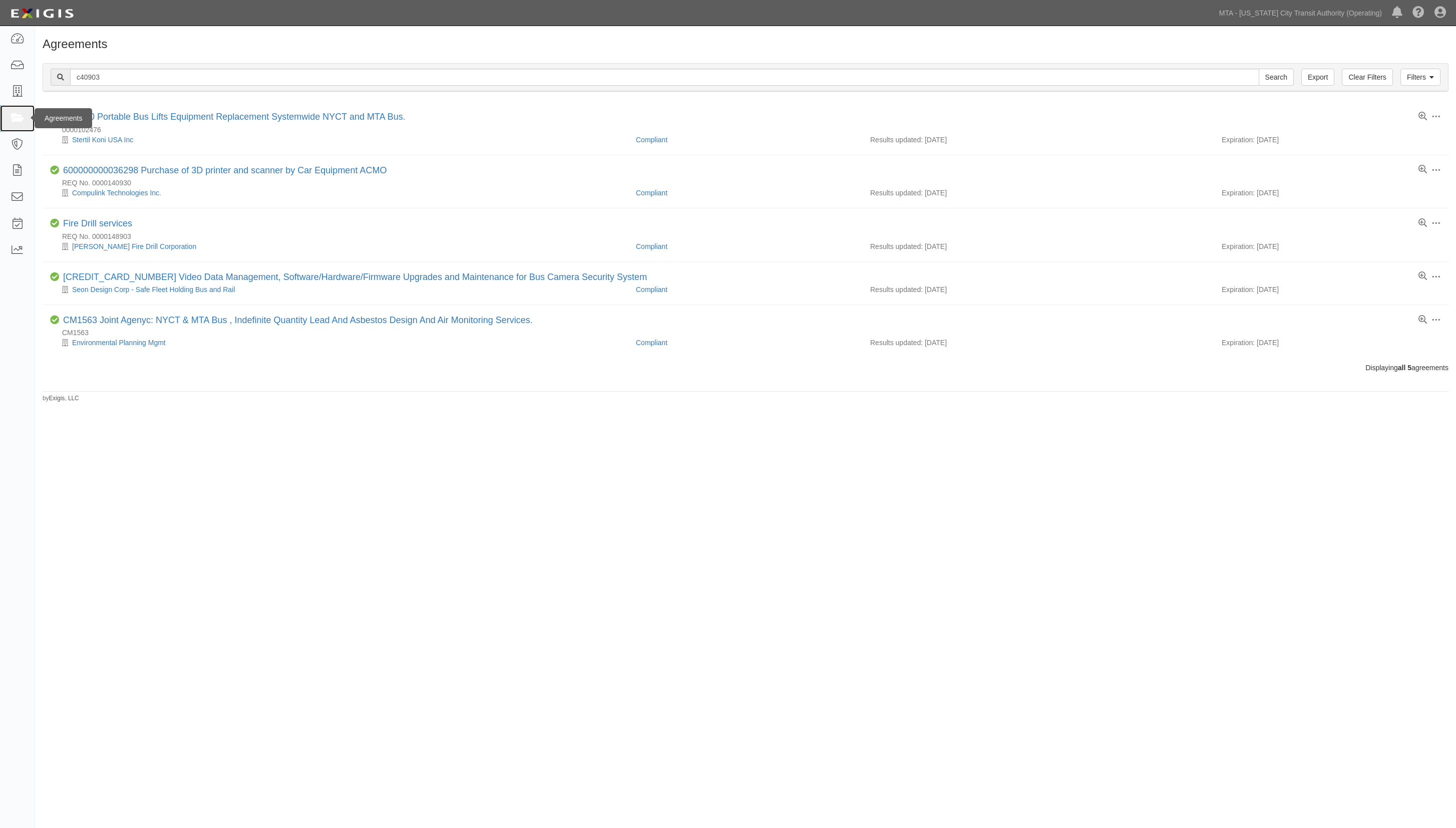
click at [13, 117] on icon at bounding box center [17, 117] width 14 height 11
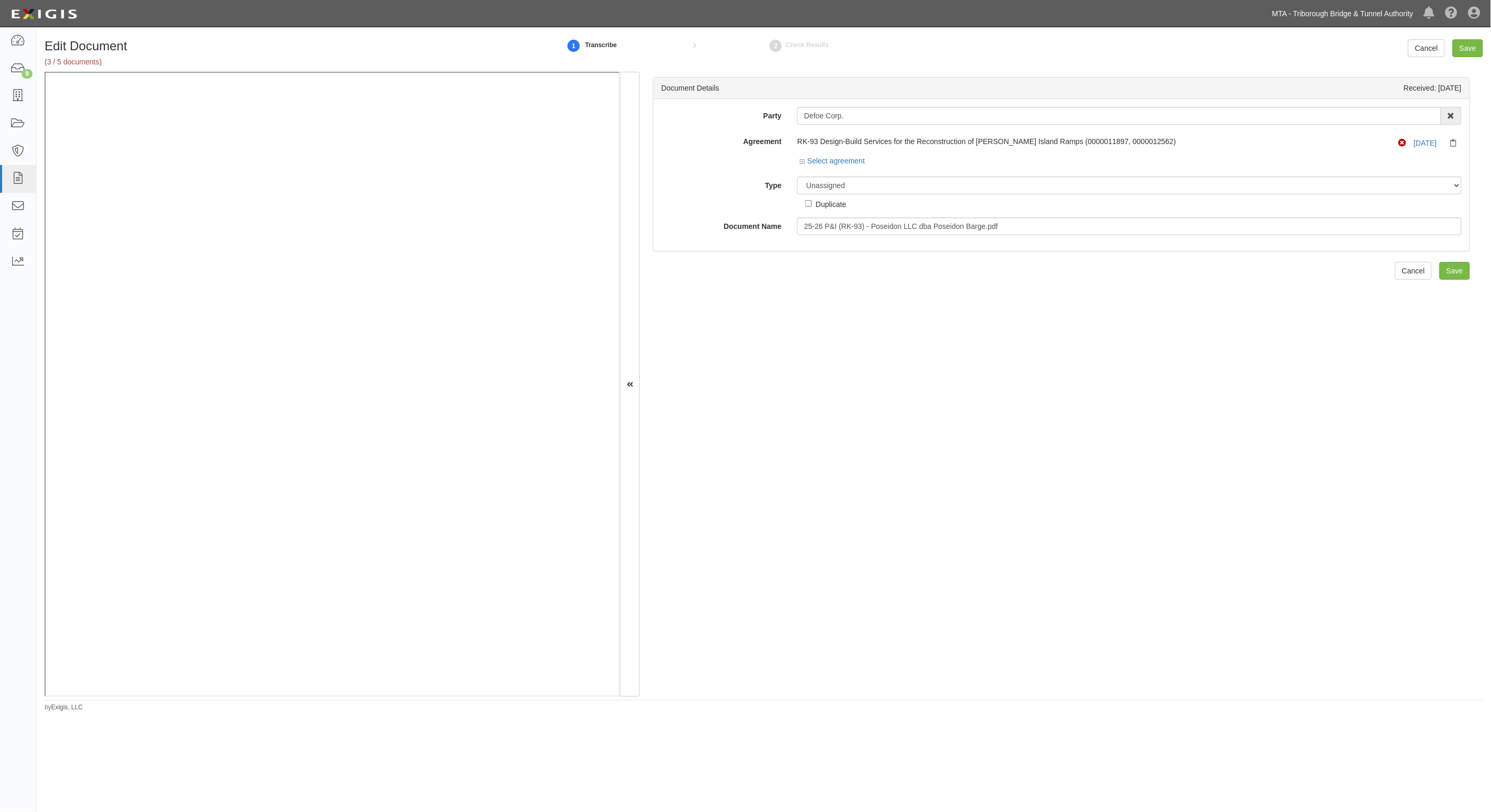
click at [1344, 14] on link "MTA - Triborough Bridge & Tunnel Authority" at bounding box center [1342, 13] width 152 height 21
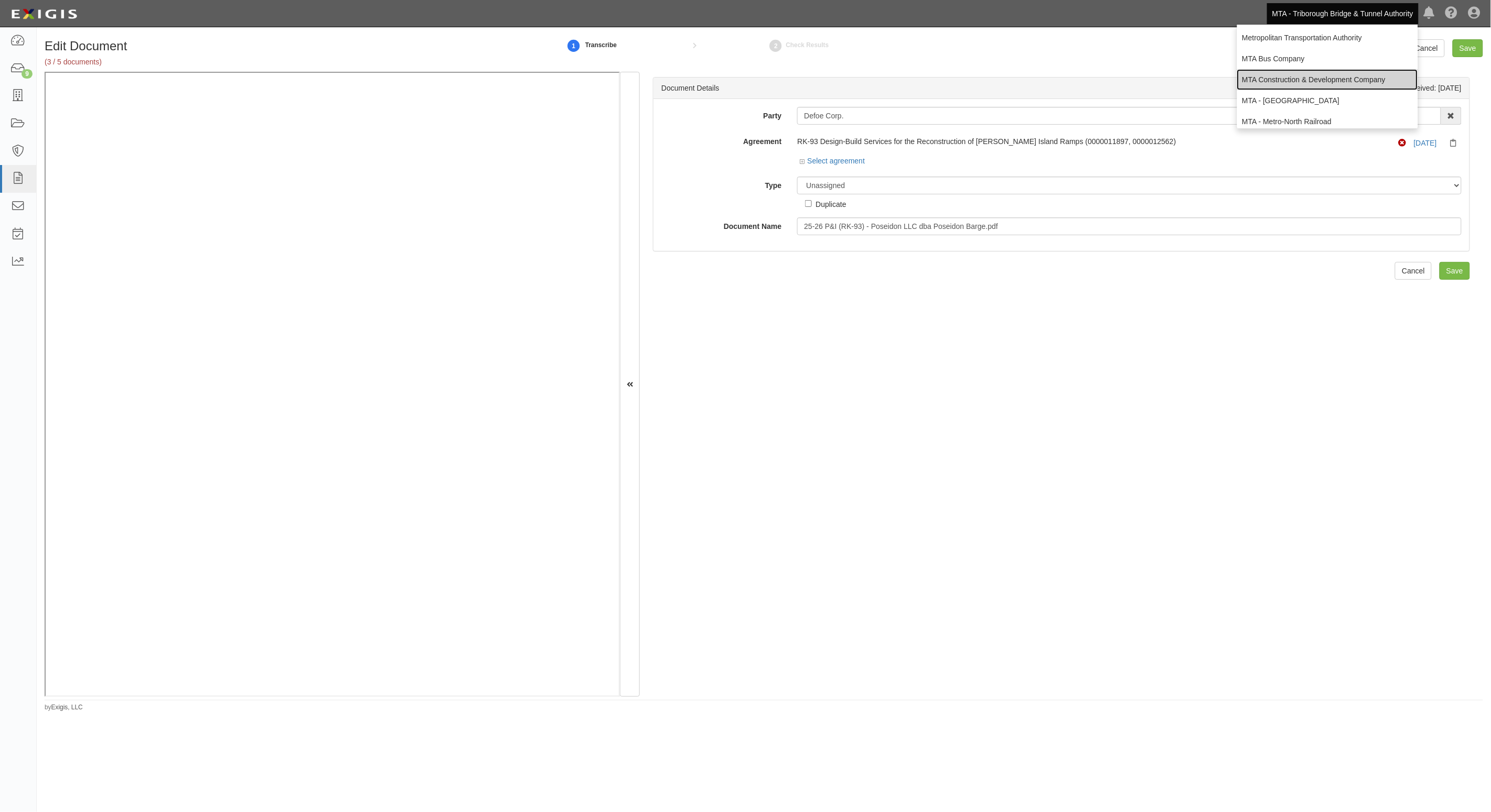
click at [1264, 71] on link "MTA Construction & Development Company" at bounding box center [1328, 79] width 181 height 21
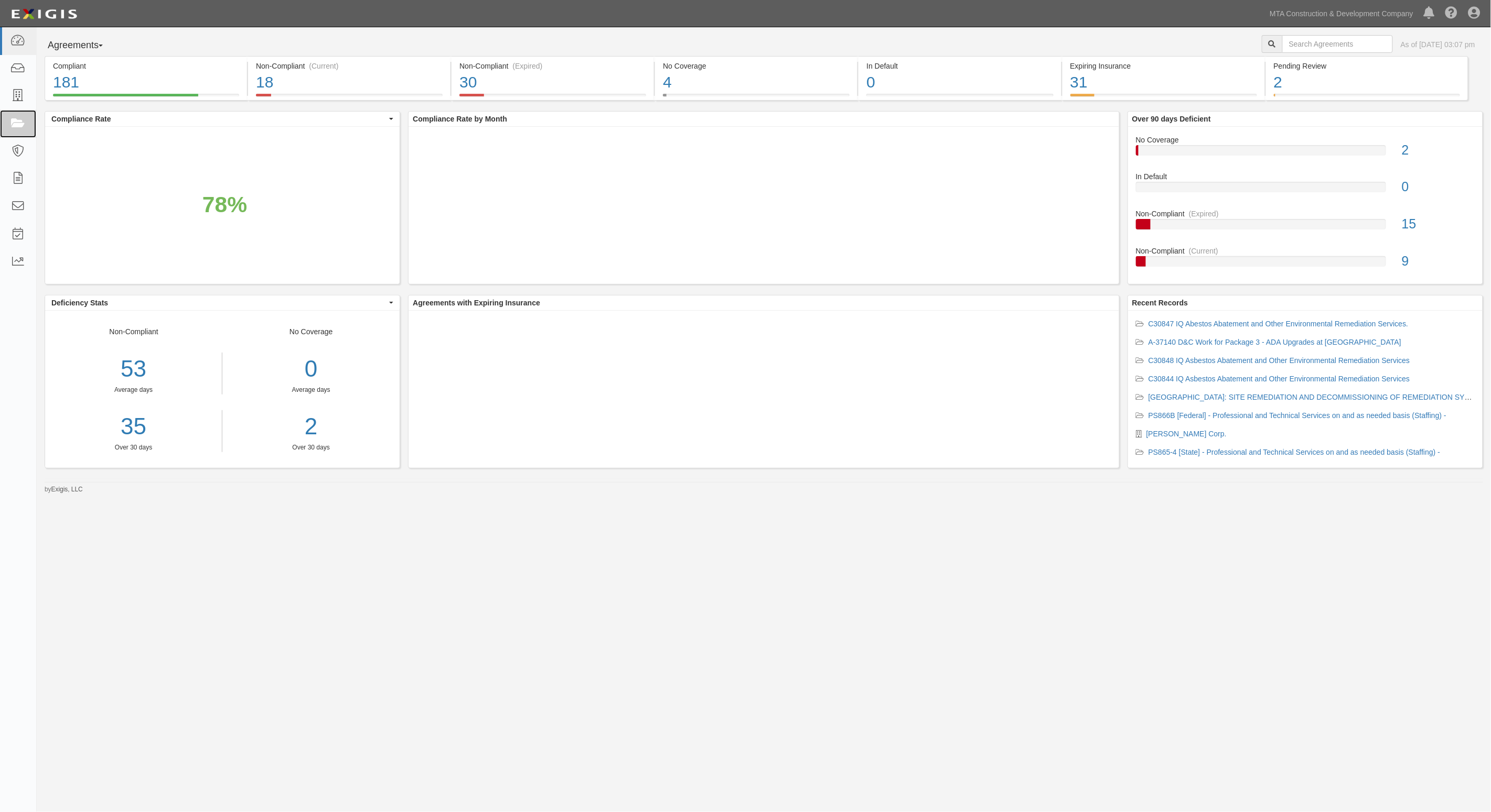
click at [20, 127] on icon at bounding box center [18, 123] width 14 height 12
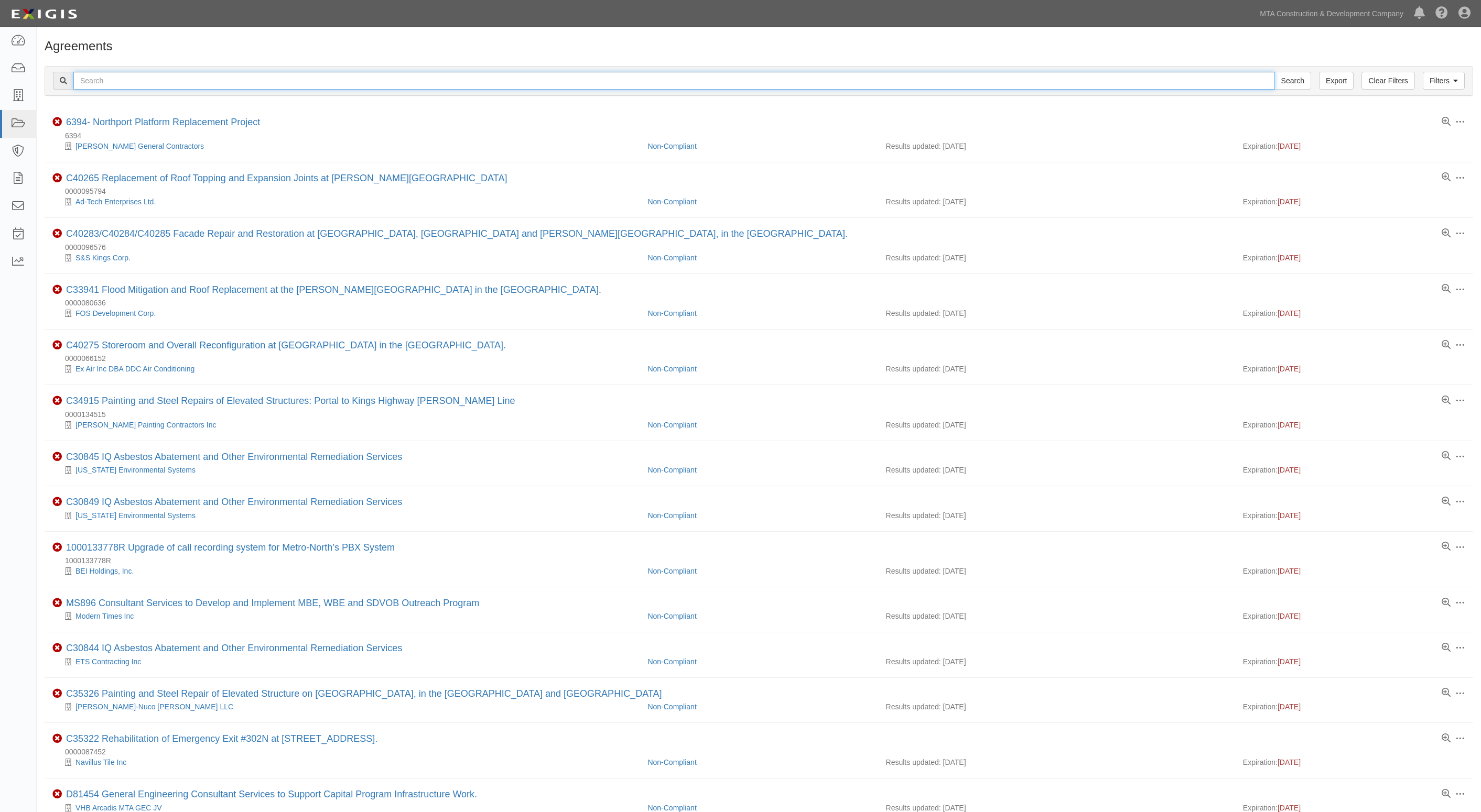
click at [153, 83] on input "text" at bounding box center [674, 81] width 1202 height 18
type input "c40903"
click at [1275, 72] on input "Search" at bounding box center [1293, 81] width 37 height 18
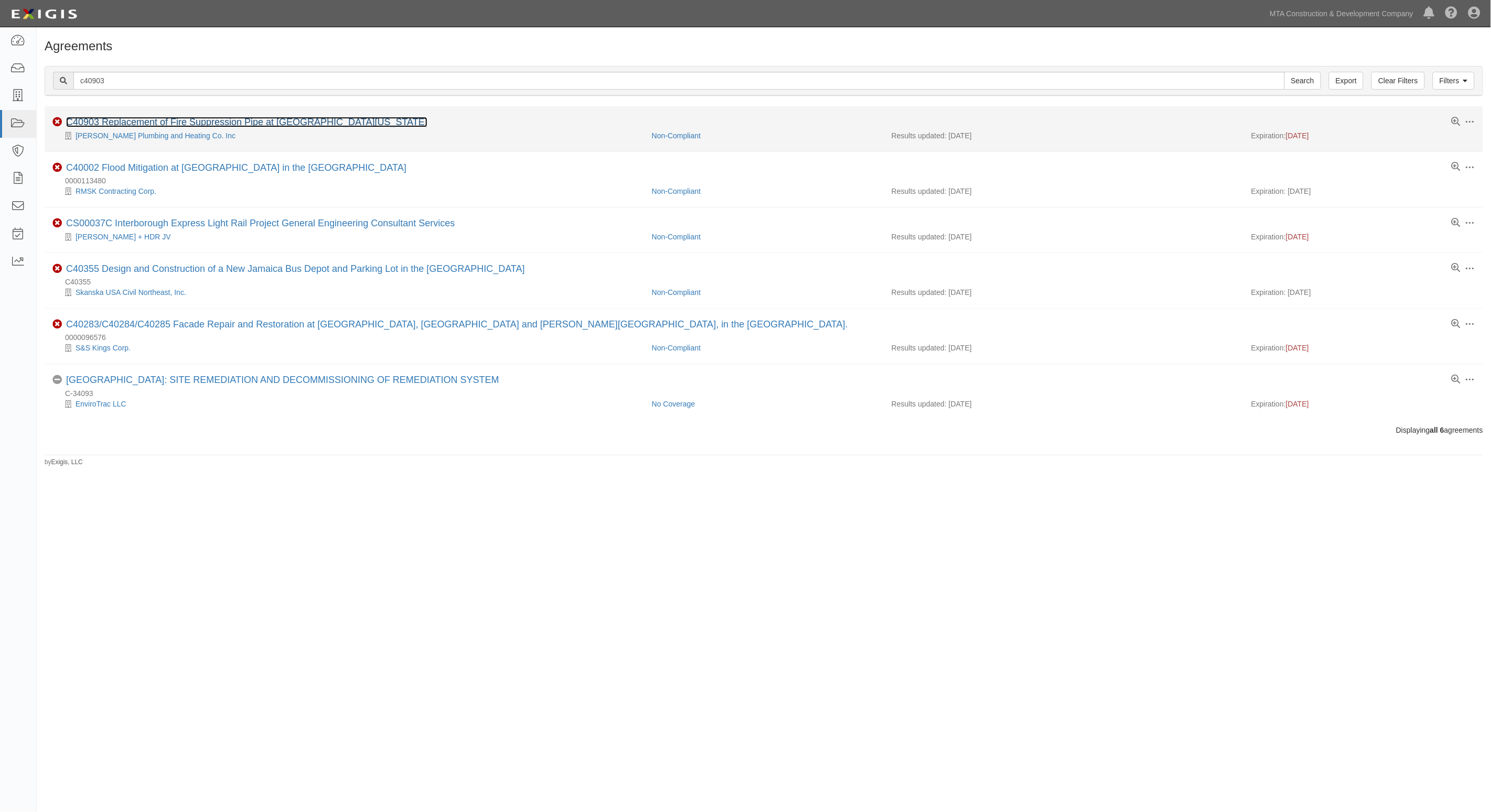
click at [131, 119] on link "C40903 Replacement of Fire Suppression Pipe at [GEOGRAPHIC_DATA][US_STATE]" at bounding box center [247, 122] width 362 height 11
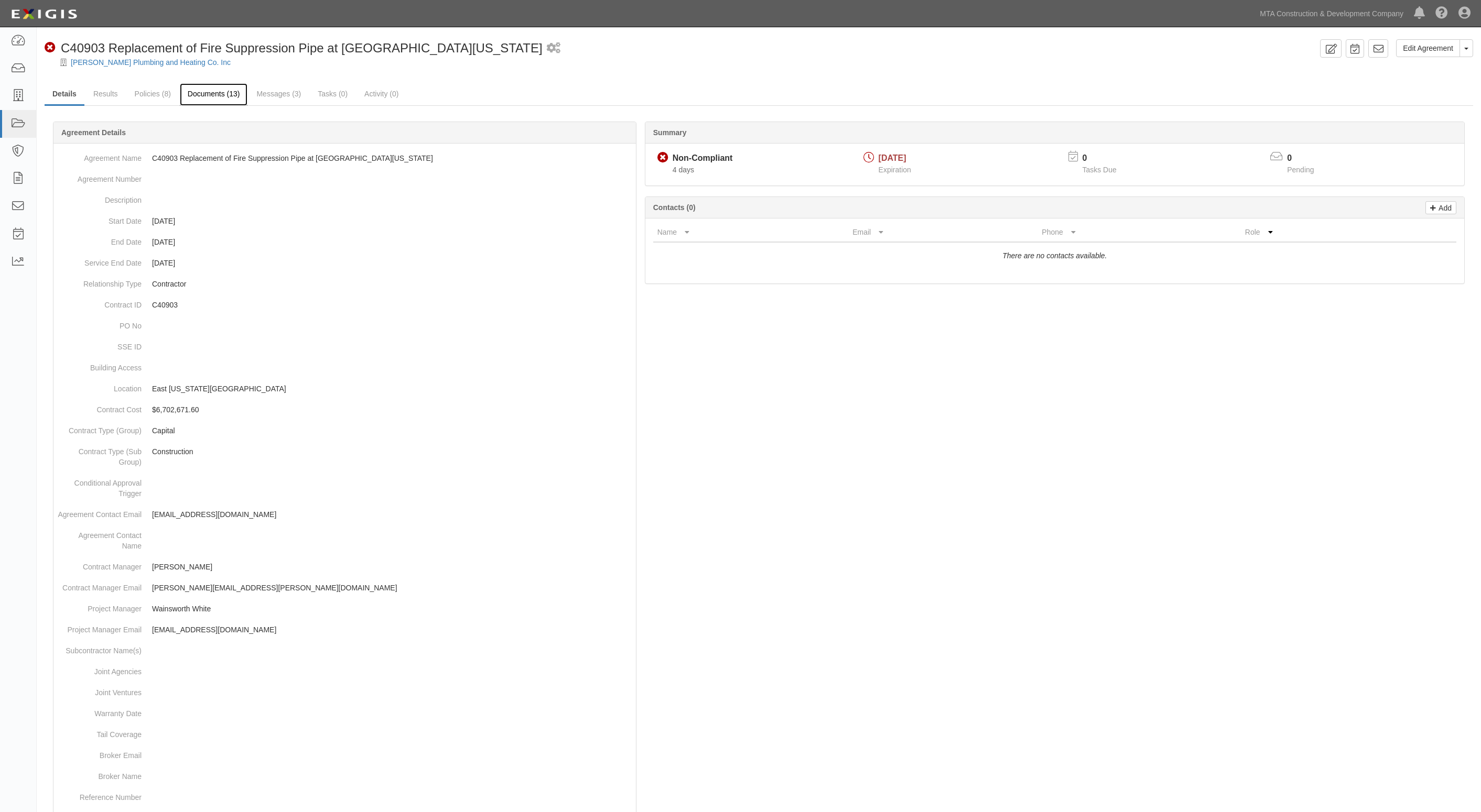
click at [216, 90] on link "Documents (13)" at bounding box center [214, 94] width 68 height 22
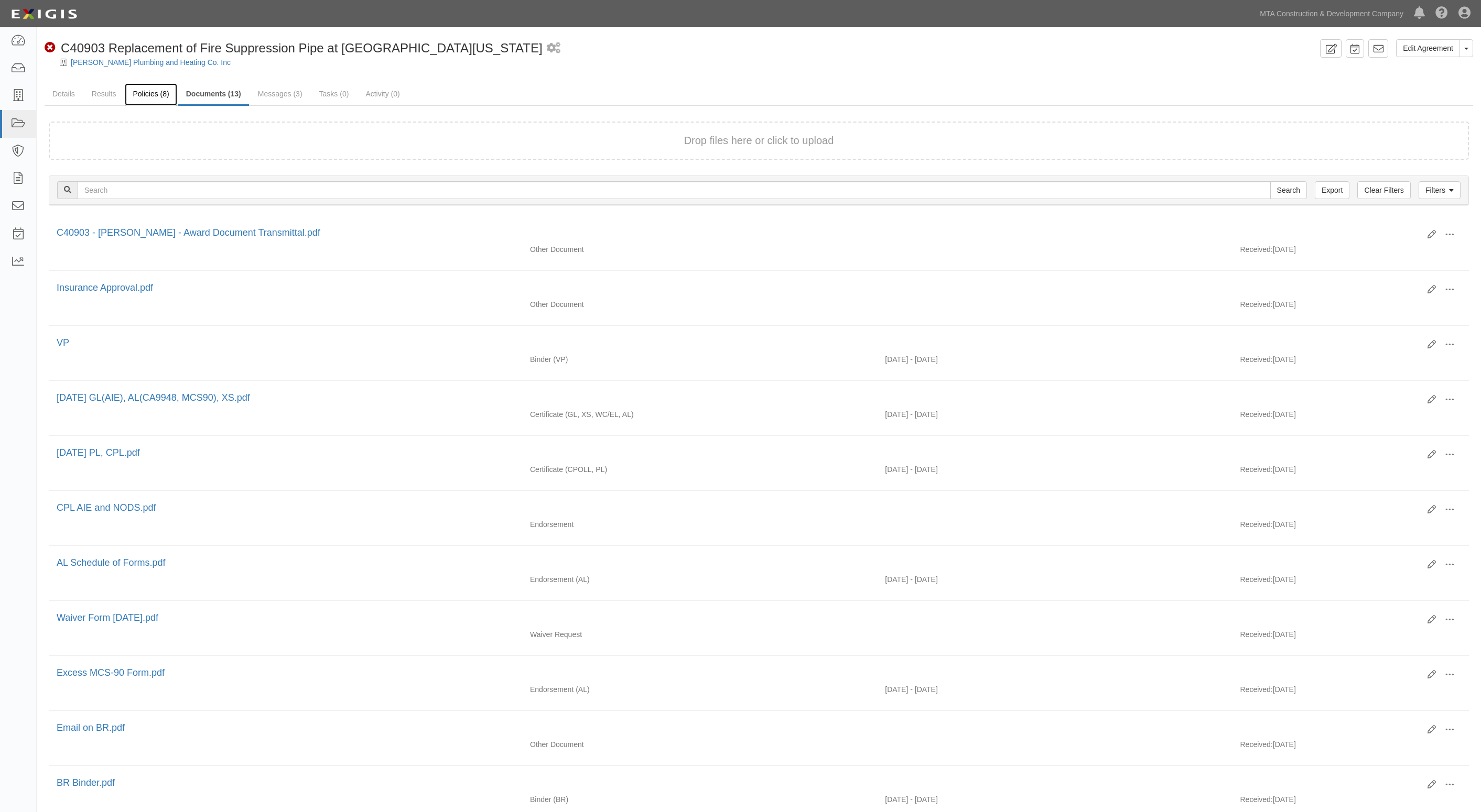
click at [147, 90] on link "Policies (8)" at bounding box center [151, 94] width 52 height 22
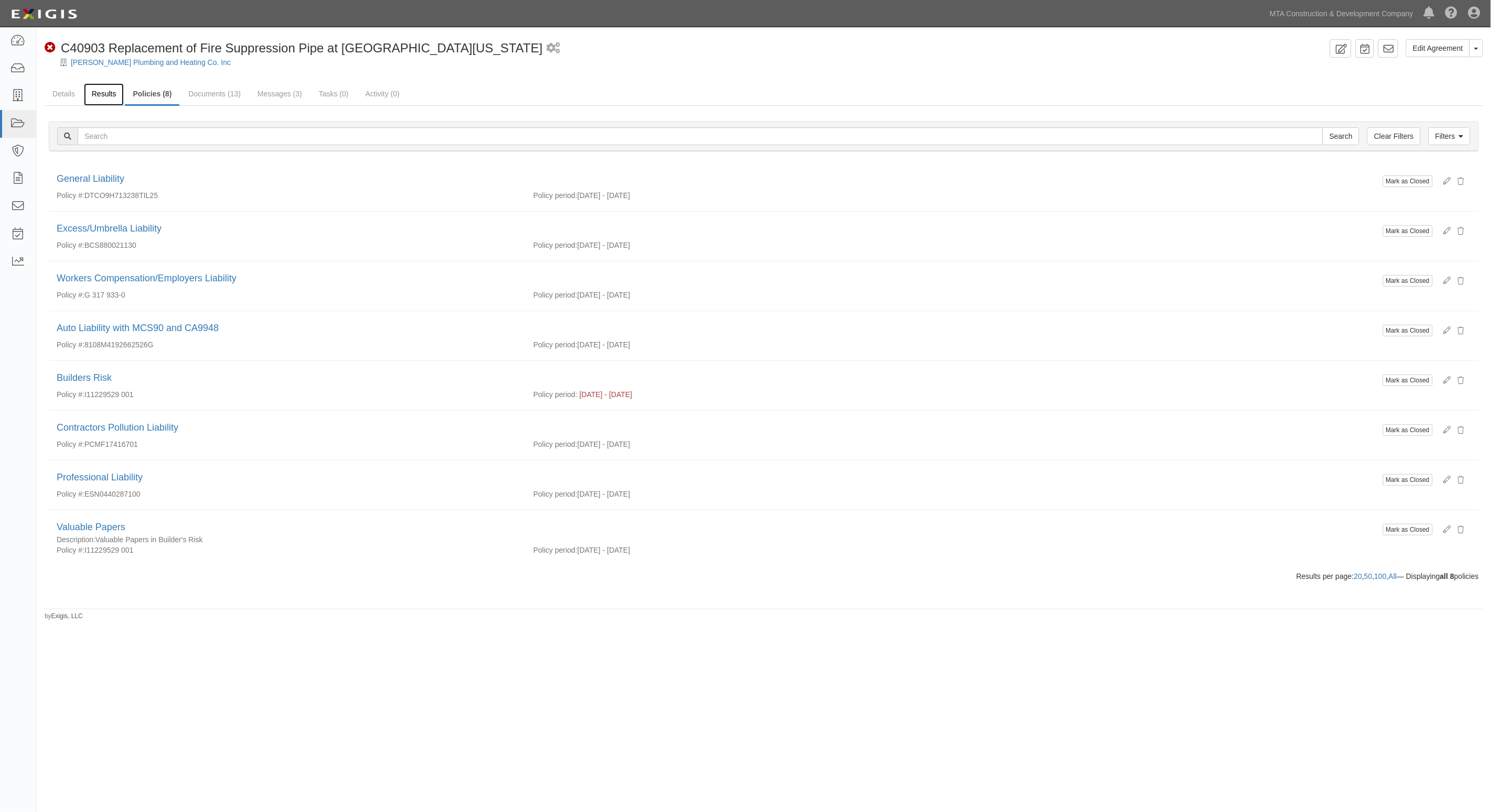
click at [101, 93] on link "Results" at bounding box center [103, 94] width 40 height 22
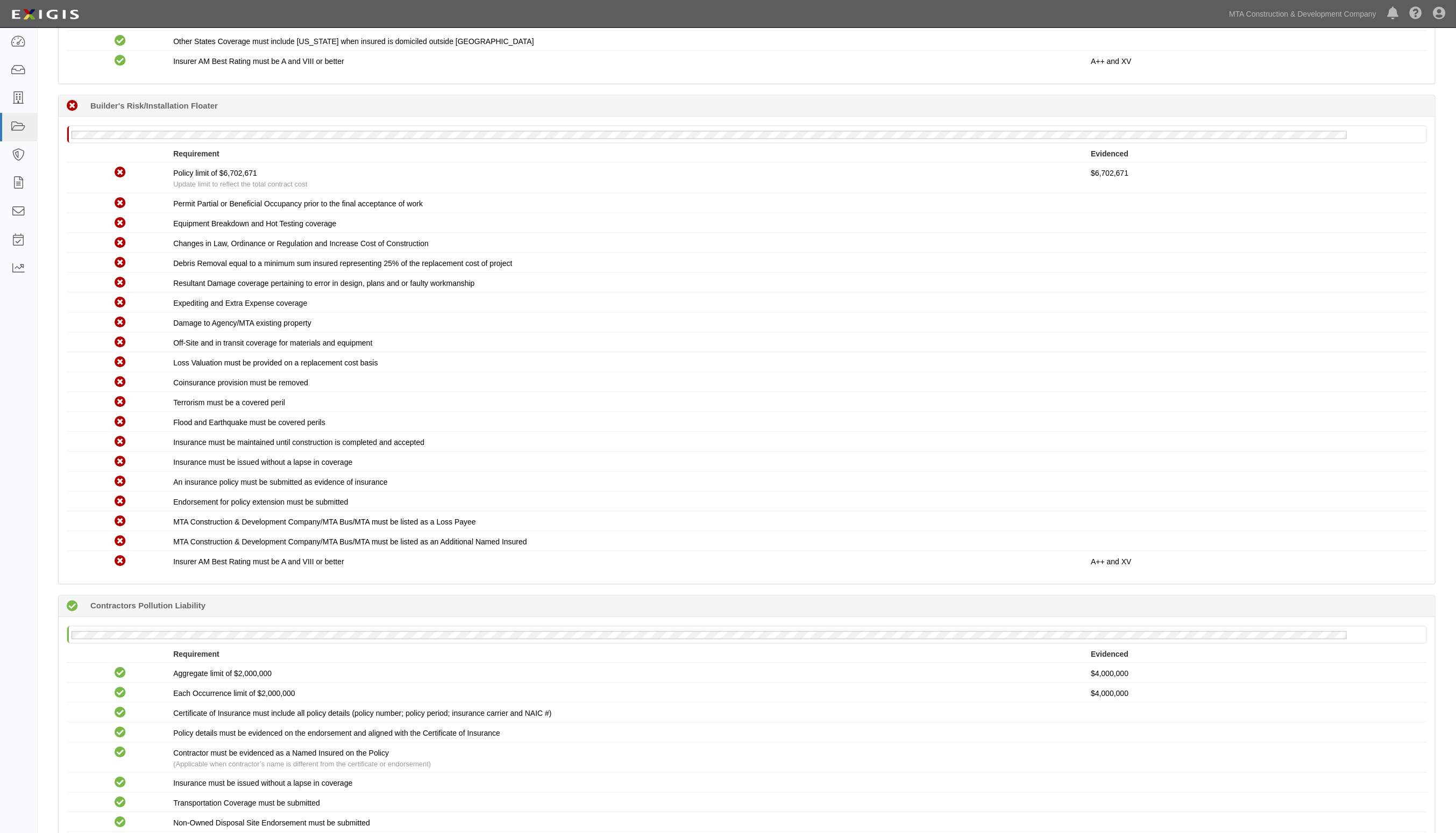
scroll to position [1412, 0]
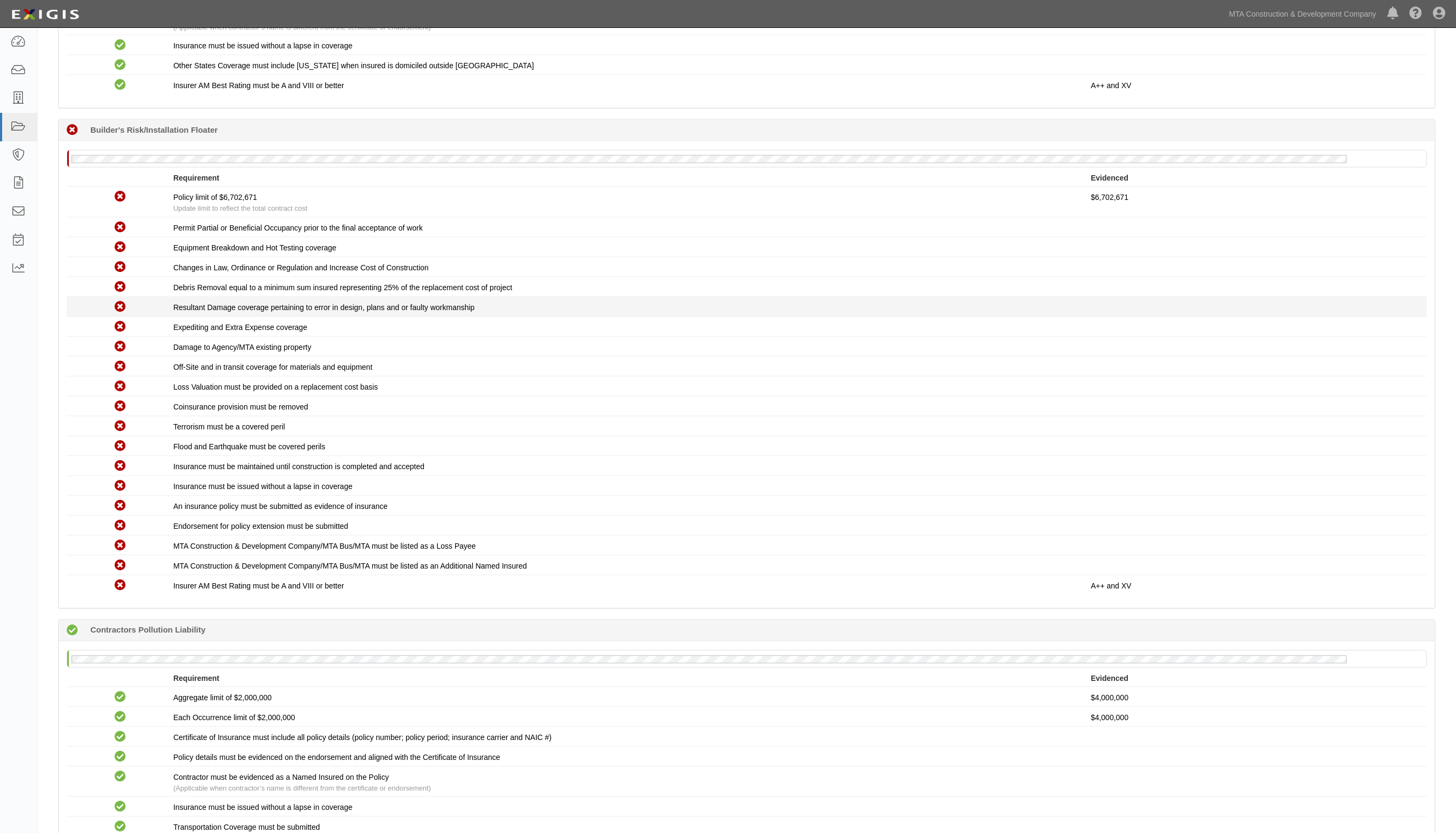
click at [827, 300] on div "Non-Compliant Resultant Damage coverage pertaining to error in design, plans an…" at bounding box center [747, 307] width 1377 height 14
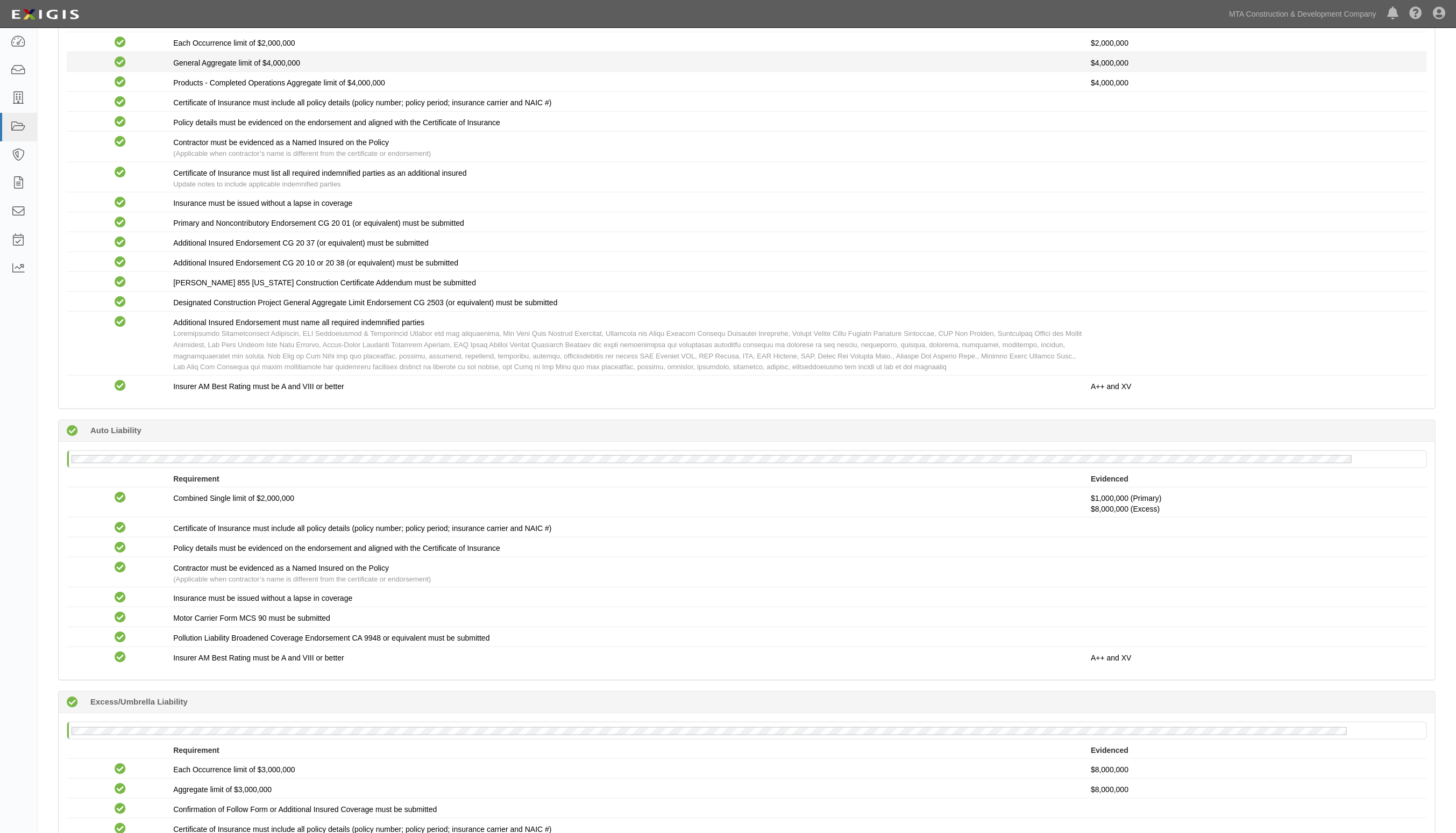
scroll to position [0, 0]
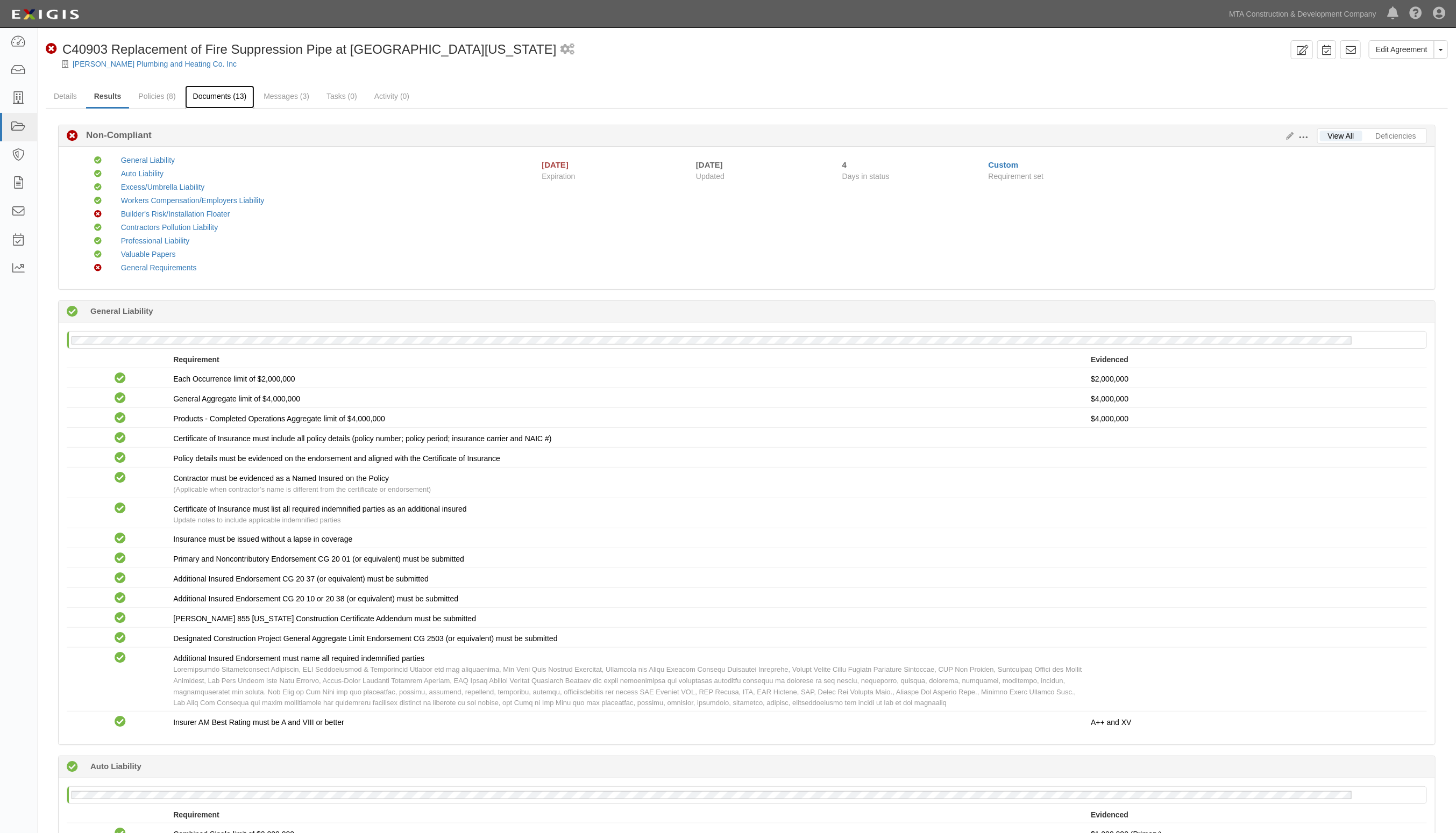
click at [215, 97] on link "Documents (13)" at bounding box center [220, 97] width 70 height 23
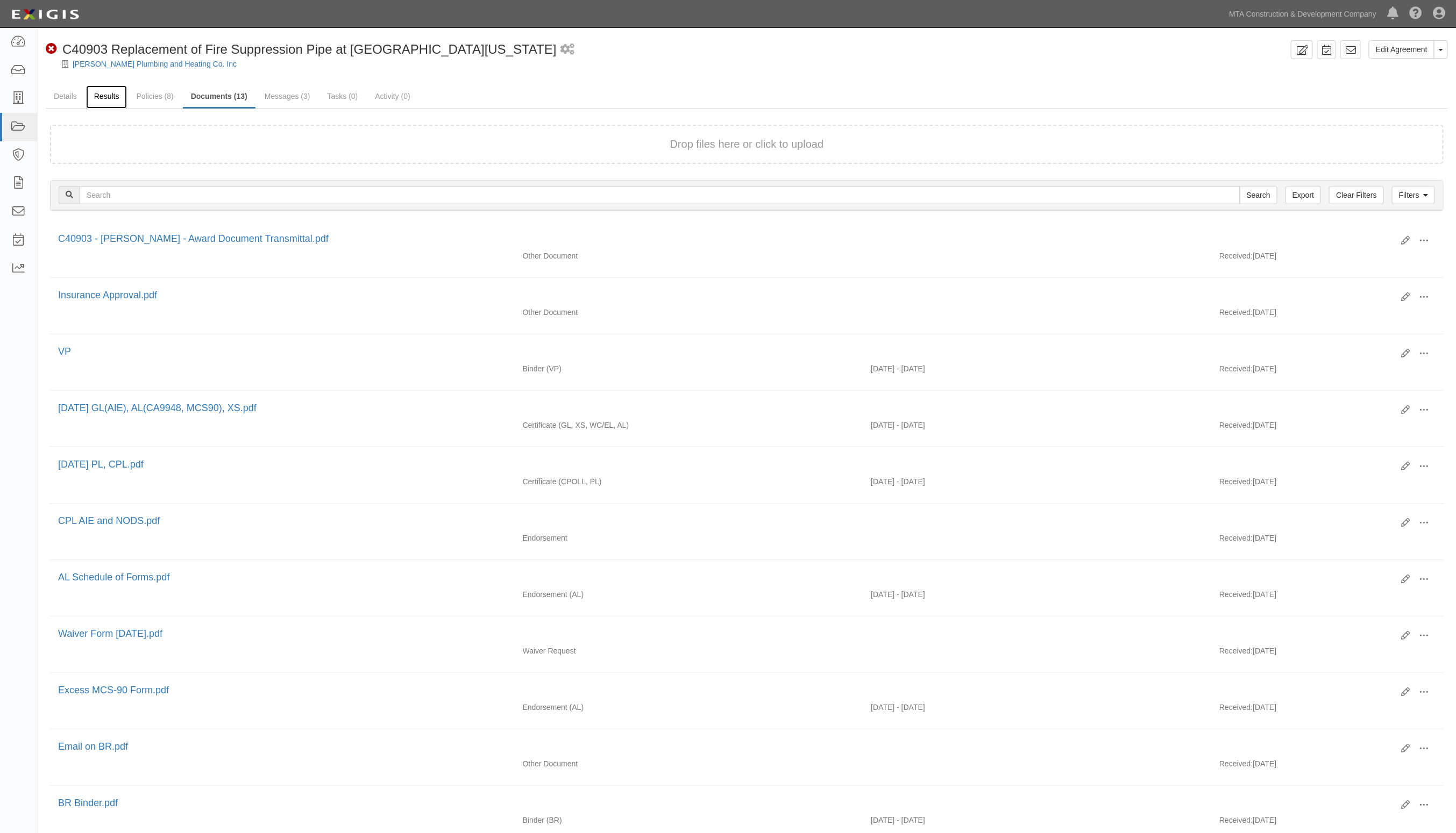
click at [92, 96] on link "Results" at bounding box center [106, 97] width 41 height 23
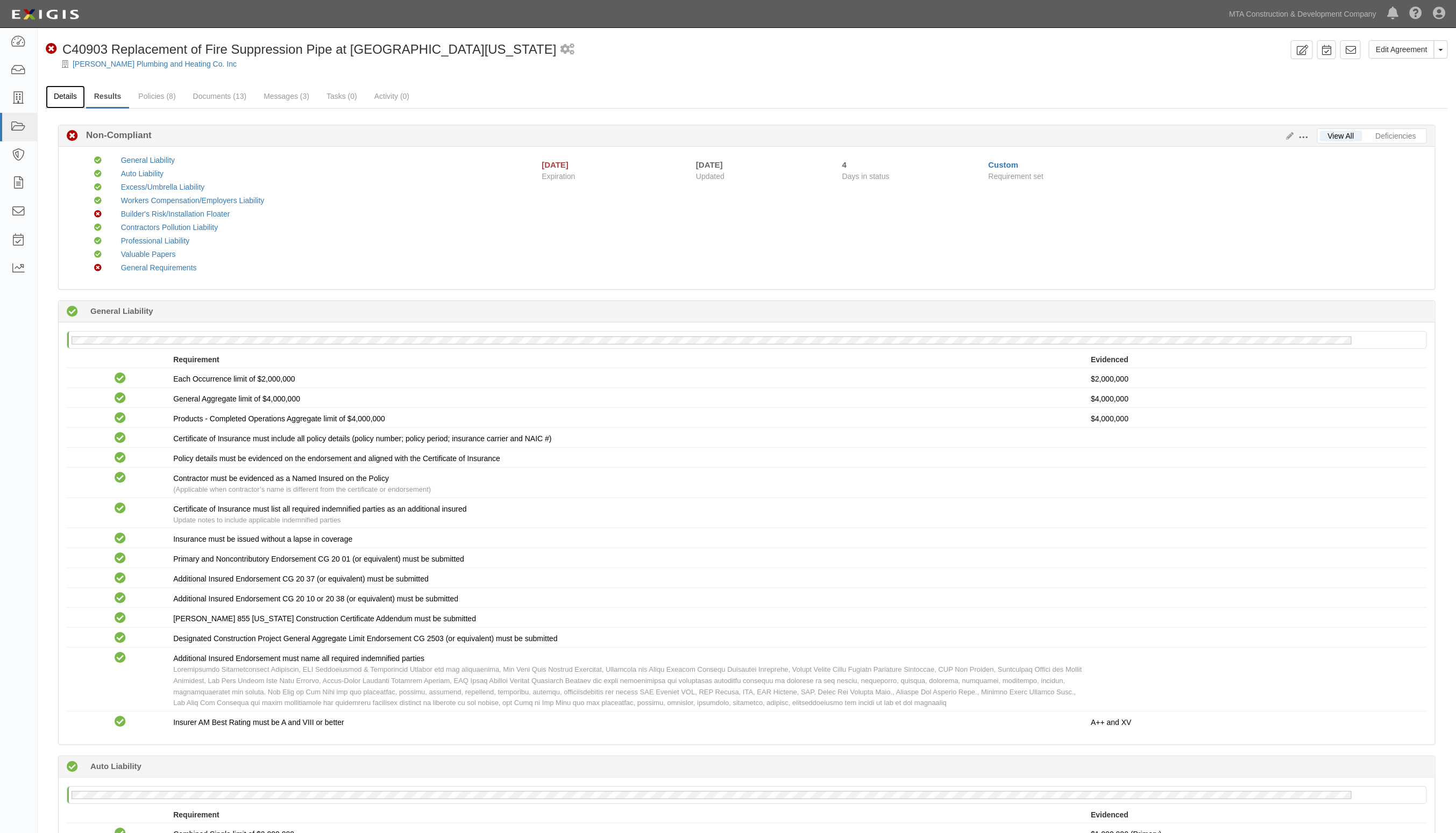
click at [58, 90] on link "Details" at bounding box center [65, 97] width 40 height 23
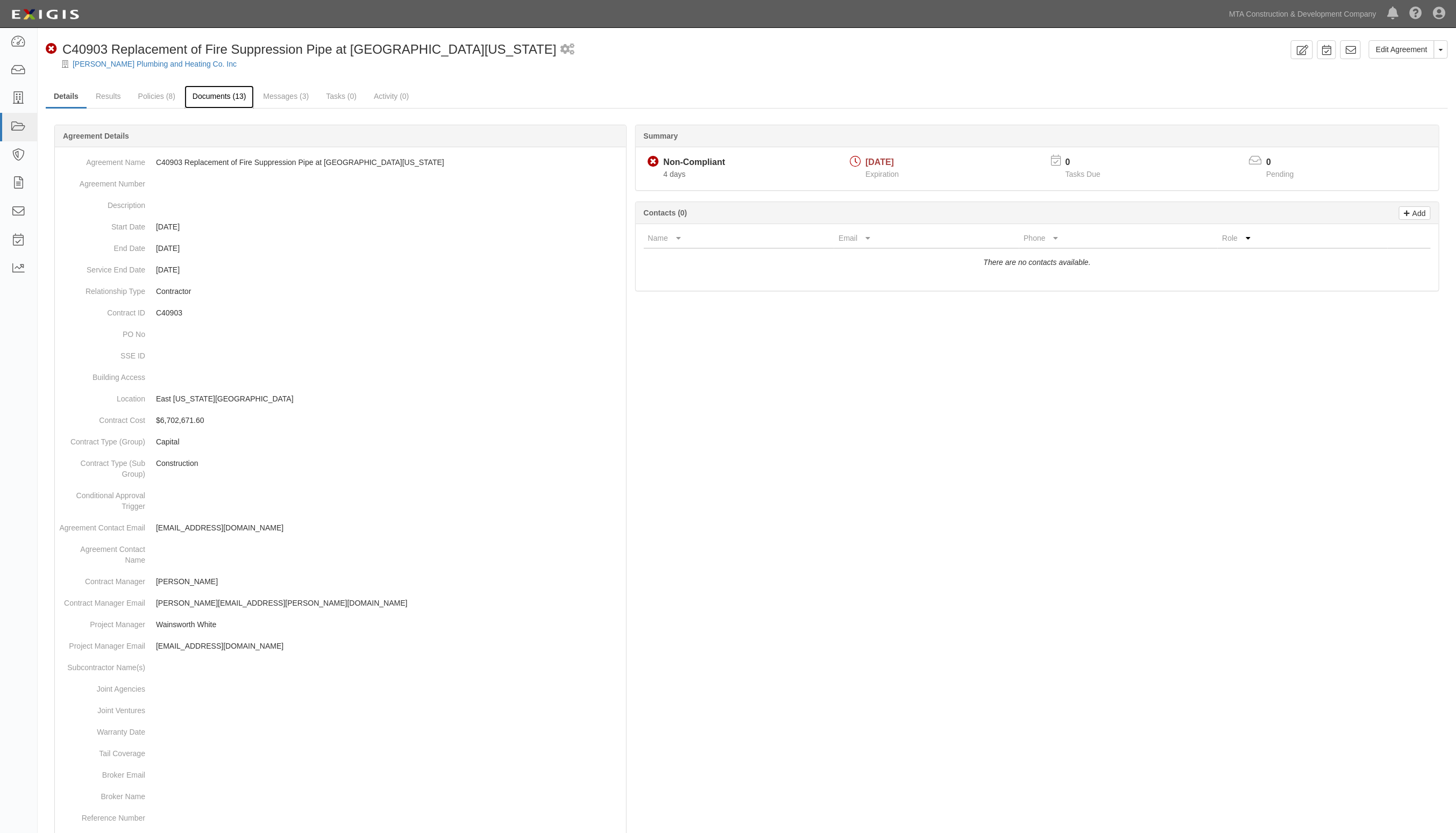
click at [212, 98] on link "Documents (13)" at bounding box center [219, 97] width 70 height 23
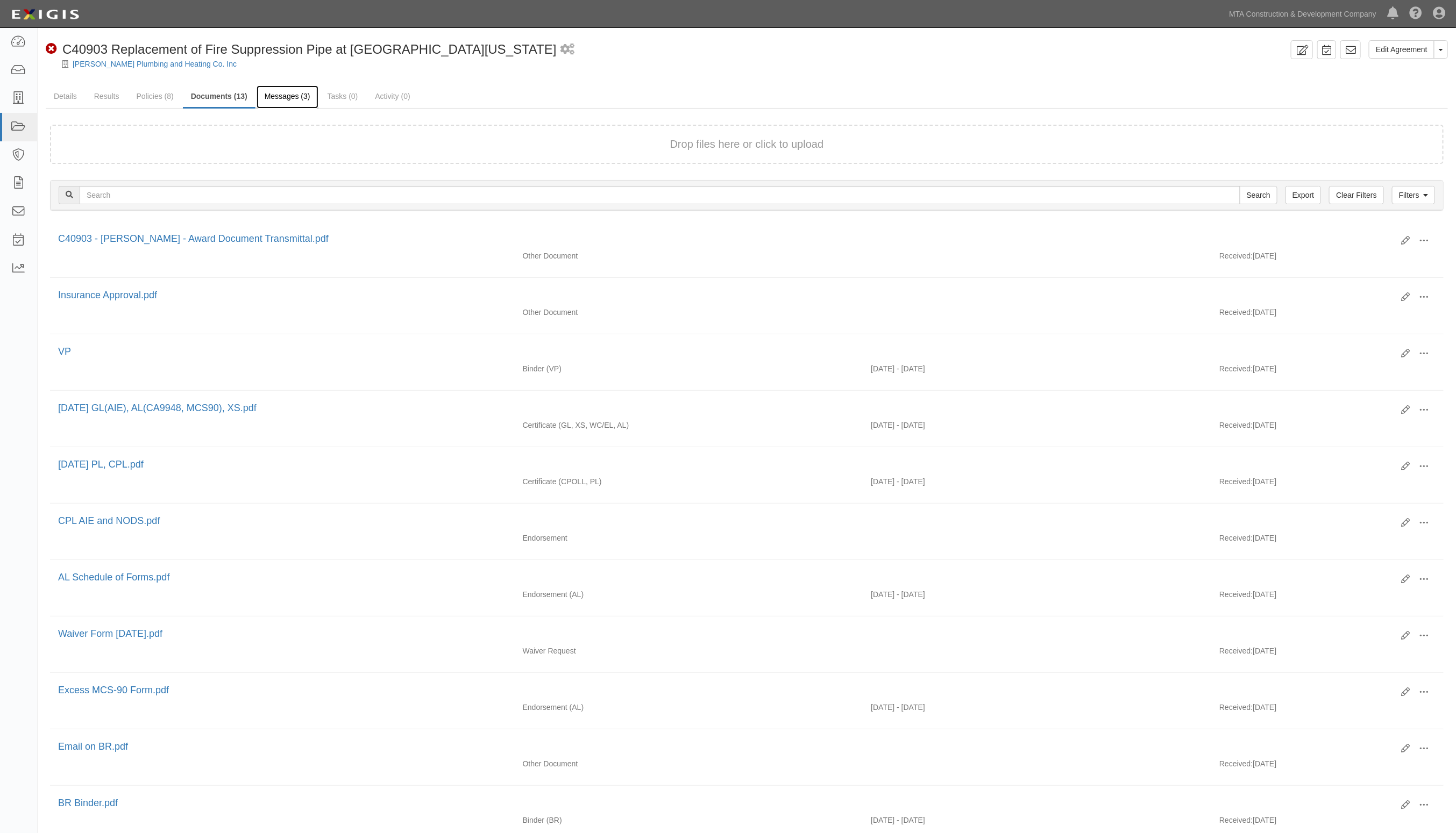
click at [286, 94] on link "Messages (3)" at bounding box center [287, 97] width 62 height 23
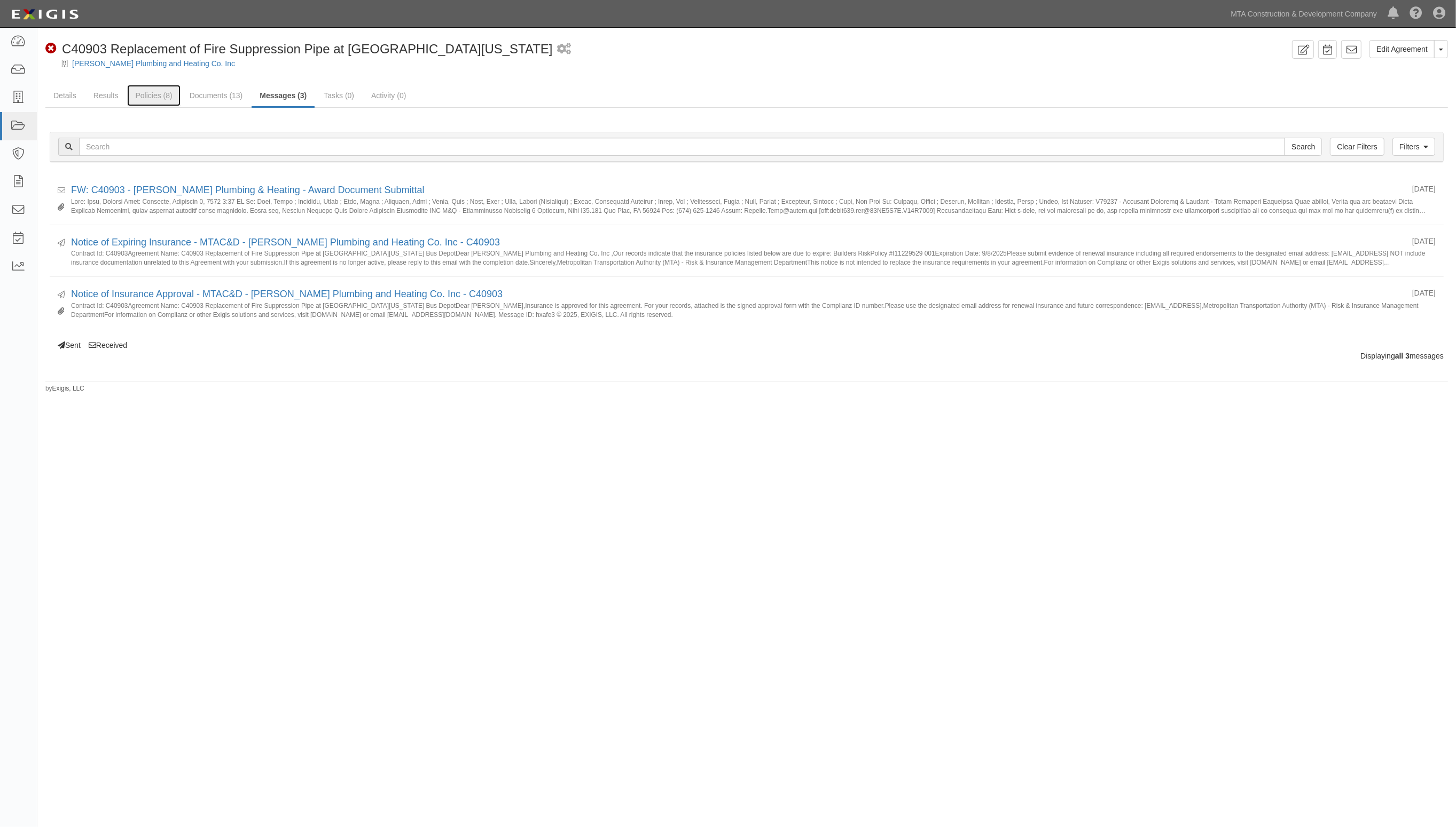
click at [156, 93] on link "Policies (8)" at bounding box center [154, 95] width 53 height 21
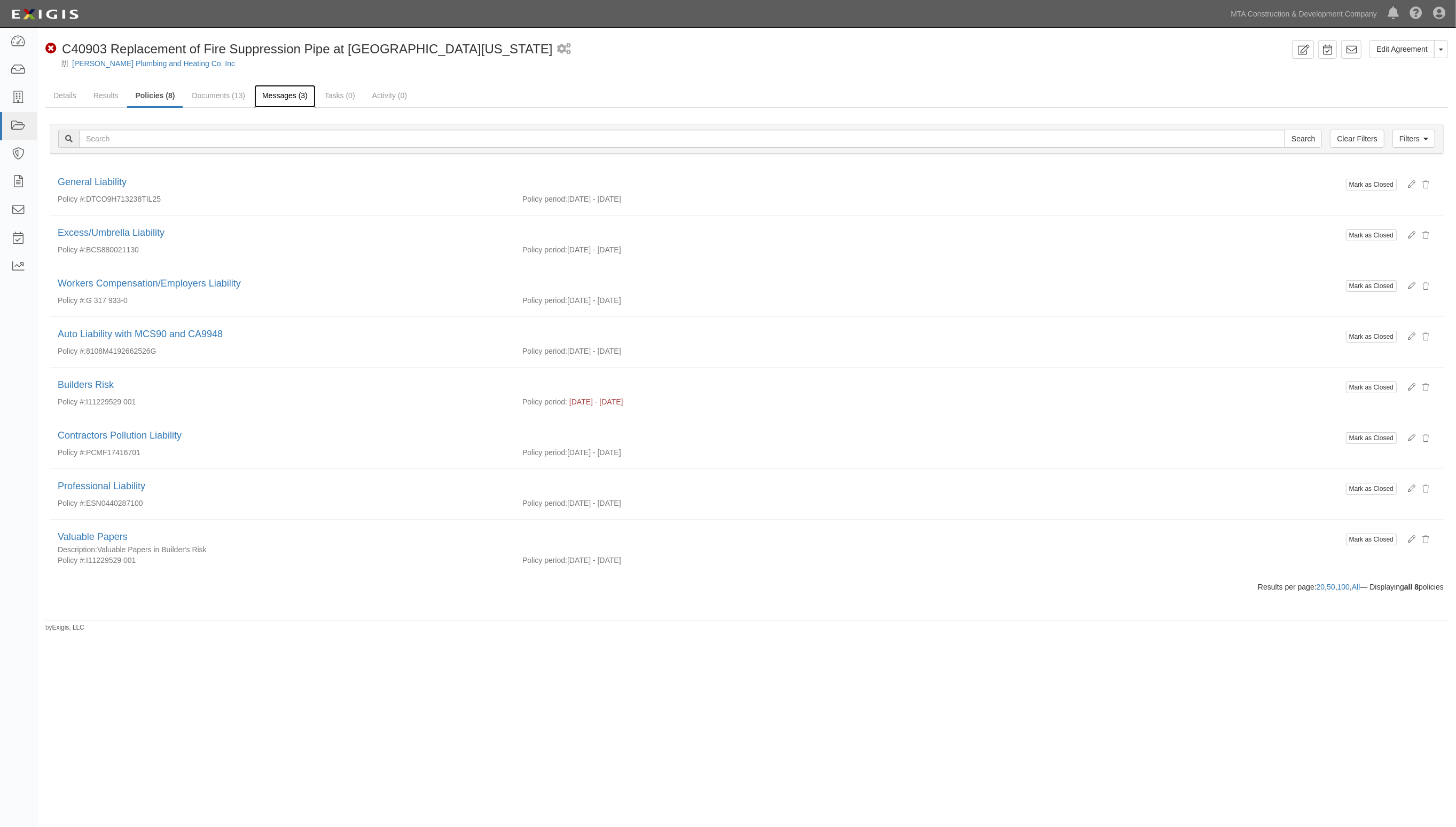
click at [288, 95] on link "Messages (3)" at bounding box center [284, 96] width 61 height 23
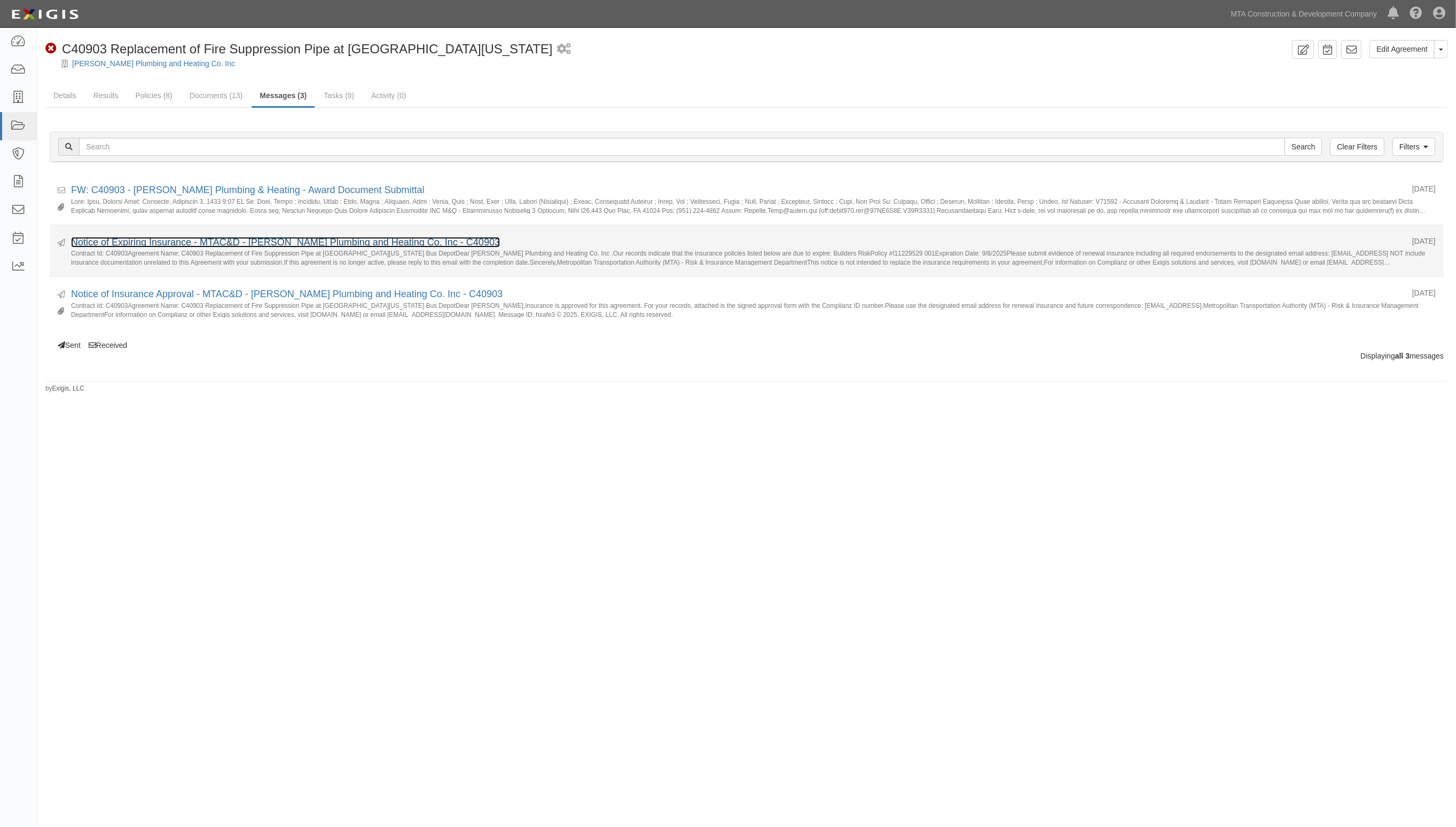
click at [153, 240] on link "Notice of Expiring Insurance - MTAC&D - [PERSON_NAME] Plumbing and Heating Co. …" at bounding box center [285, 242] width 429 height 11
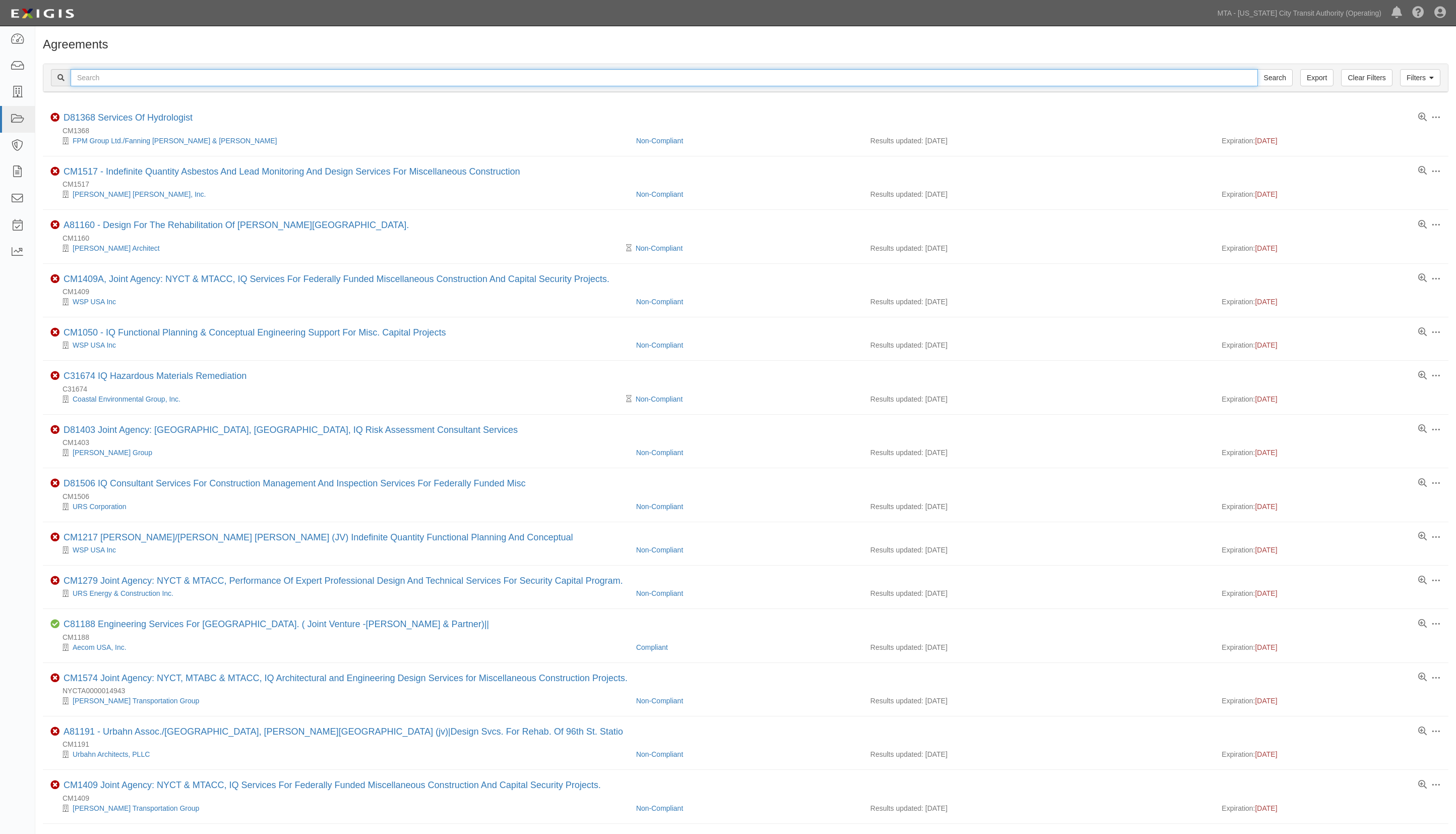
click at [128, 80] on input "text" at bounding box center [665, 78] width 1188 height 17
type input "32789"
click at [1257, 69] on input "Search" at bounding box center [1275, 78] width 35 height 17
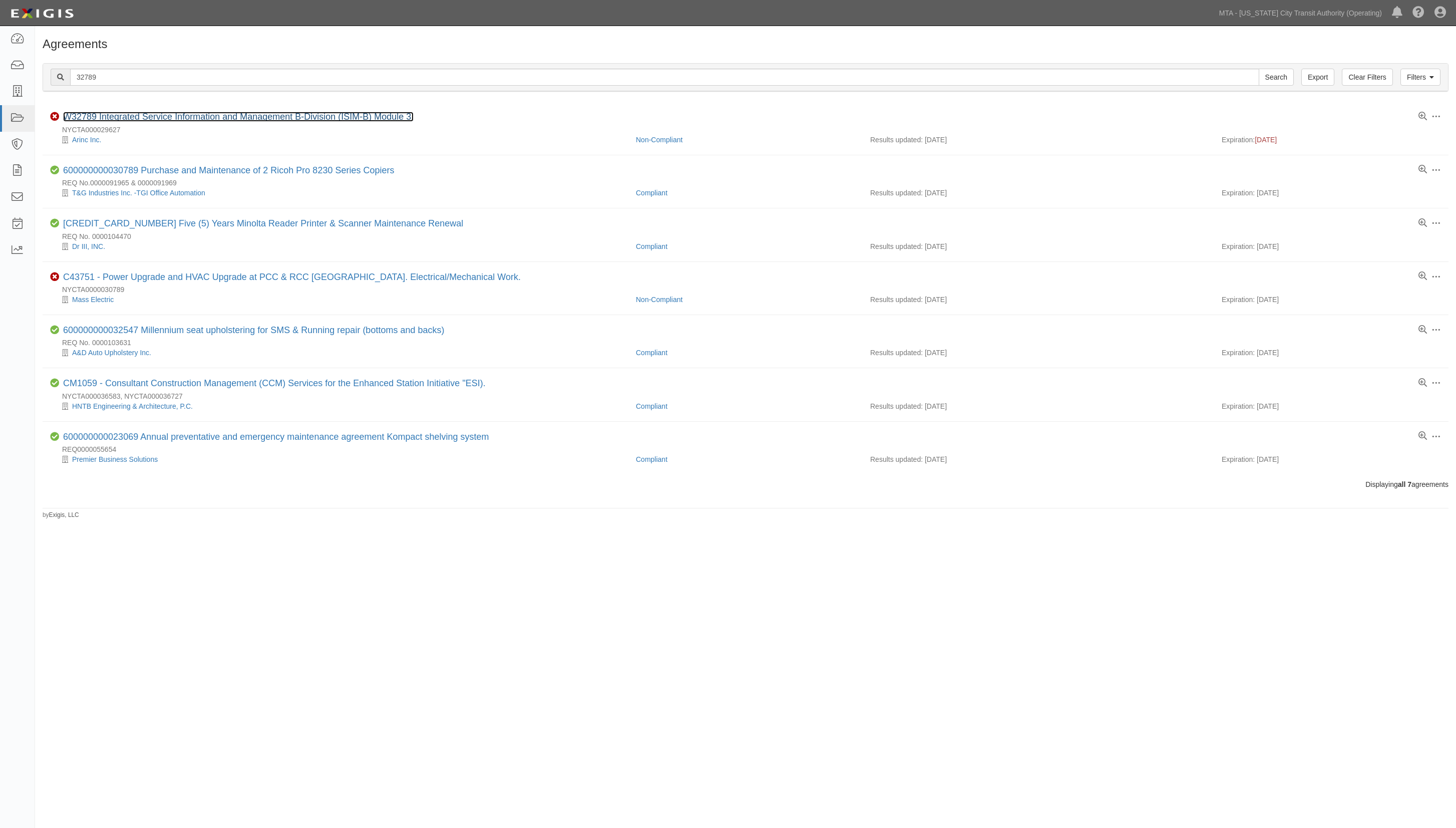
click at [135, 117] on link "W32789 Integrated Service Information and Management B-Division (ISIM-B) Module…" at bounding box center [238, 117] width 351 height 10
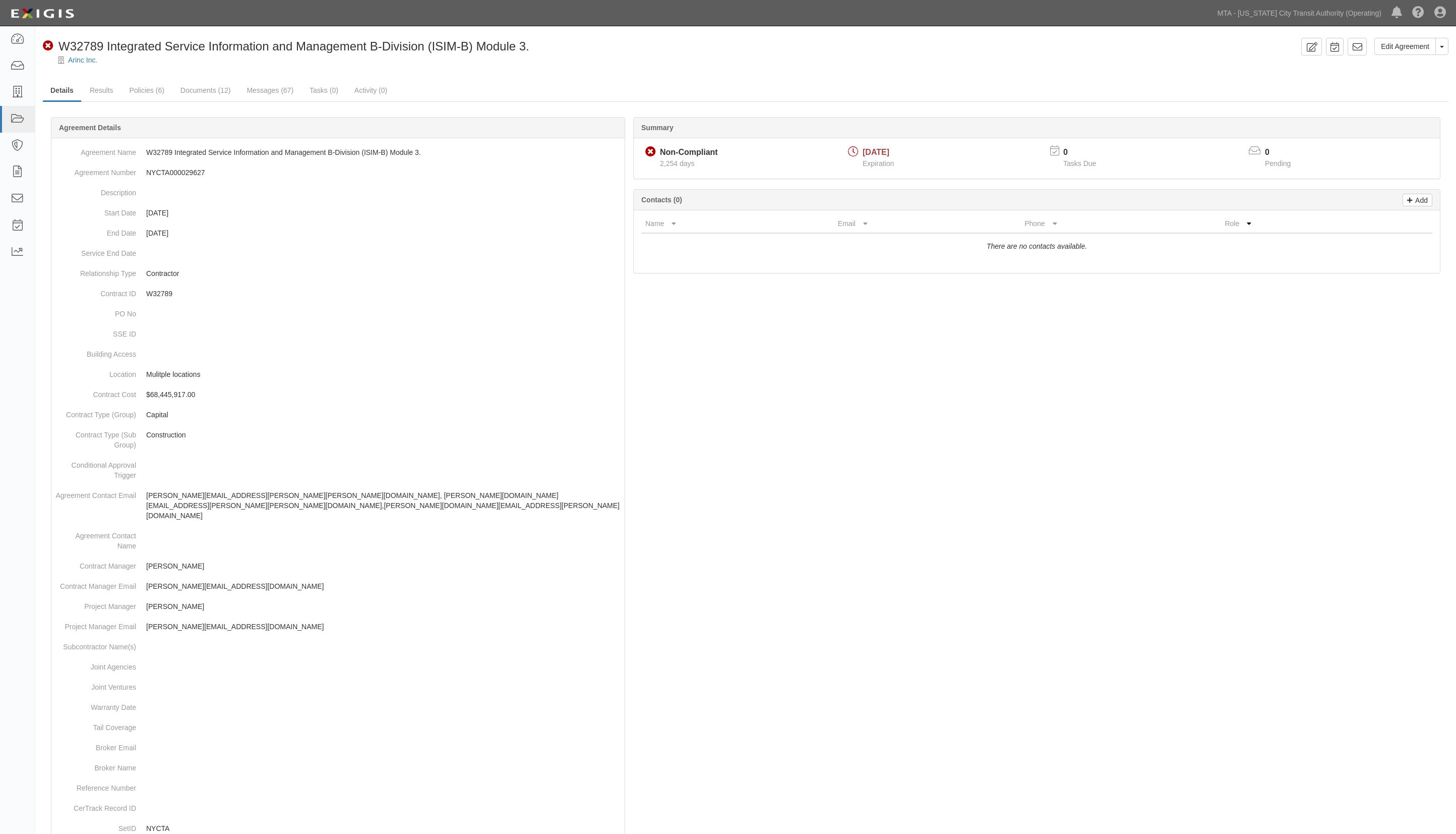
click at [85, 65] on div at bounding box center [746, 68] width 1421 height 8
click at [85, 61] on link "Arinc Inc." at bounding box center [83, 60] width 29 height 8
drag, startPoint x: 241, startPoint y: 570, endPoint x: 145, endPoint y: 573, distance: 96.0
click at [145, 576] on dd "fabrizio.raho@nyct.com" at bounding box center [337, 585] width 565 height 20
copy p "fabrizio.raho@nyct.com"
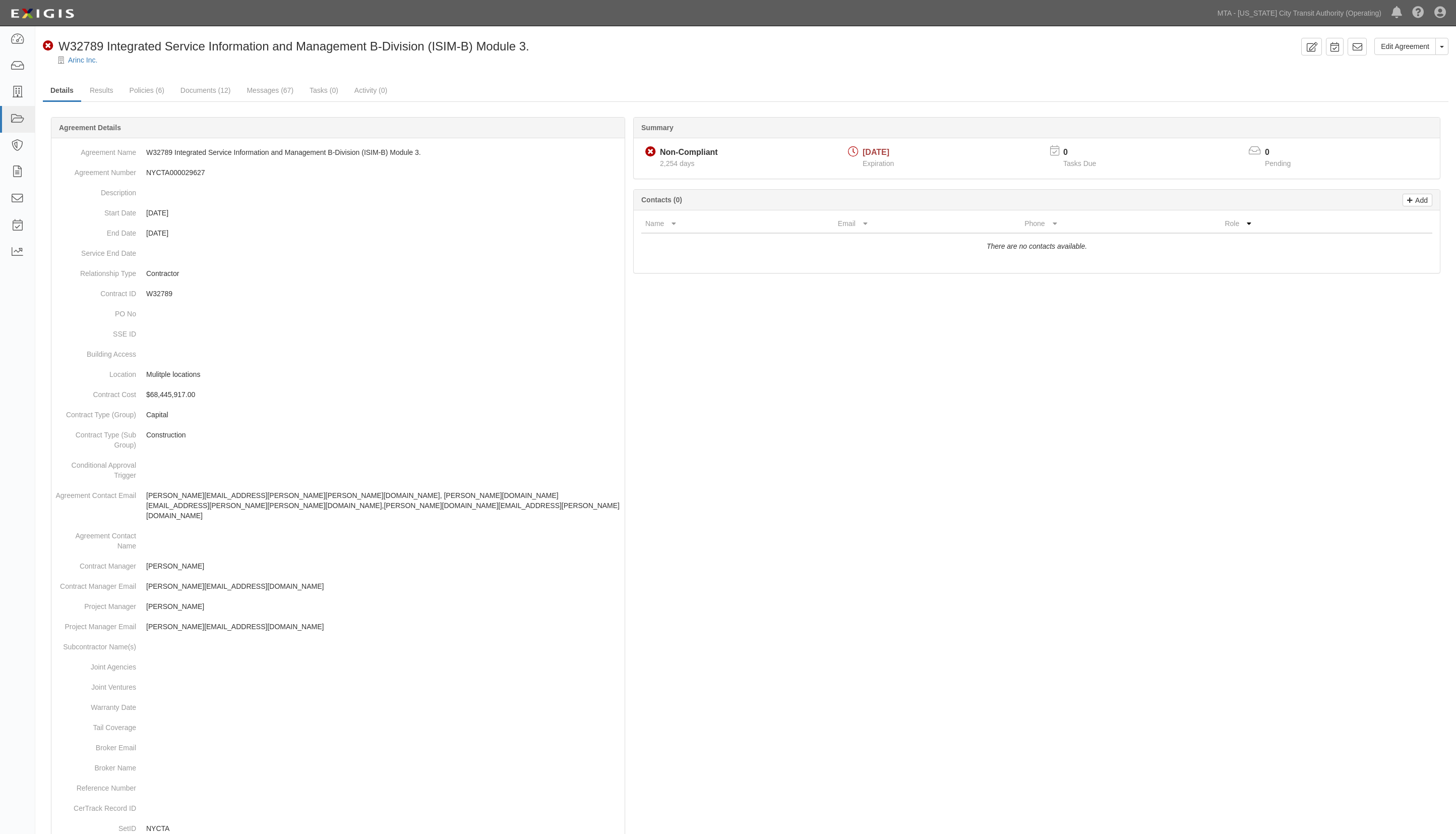
click at [574, 69] on div at bounding box center [746, 68] width 1421 height 8
click at [646, 61] on div "Arinc Inc." at bounding box center [753, 60] width 1406 height 10
click at [488, 73] on div at bounding box center [746, 68] width 1421 height 8
click at [208, 85] on link "Documents (12)" at bounding box center [205, 91] width 66 height 22
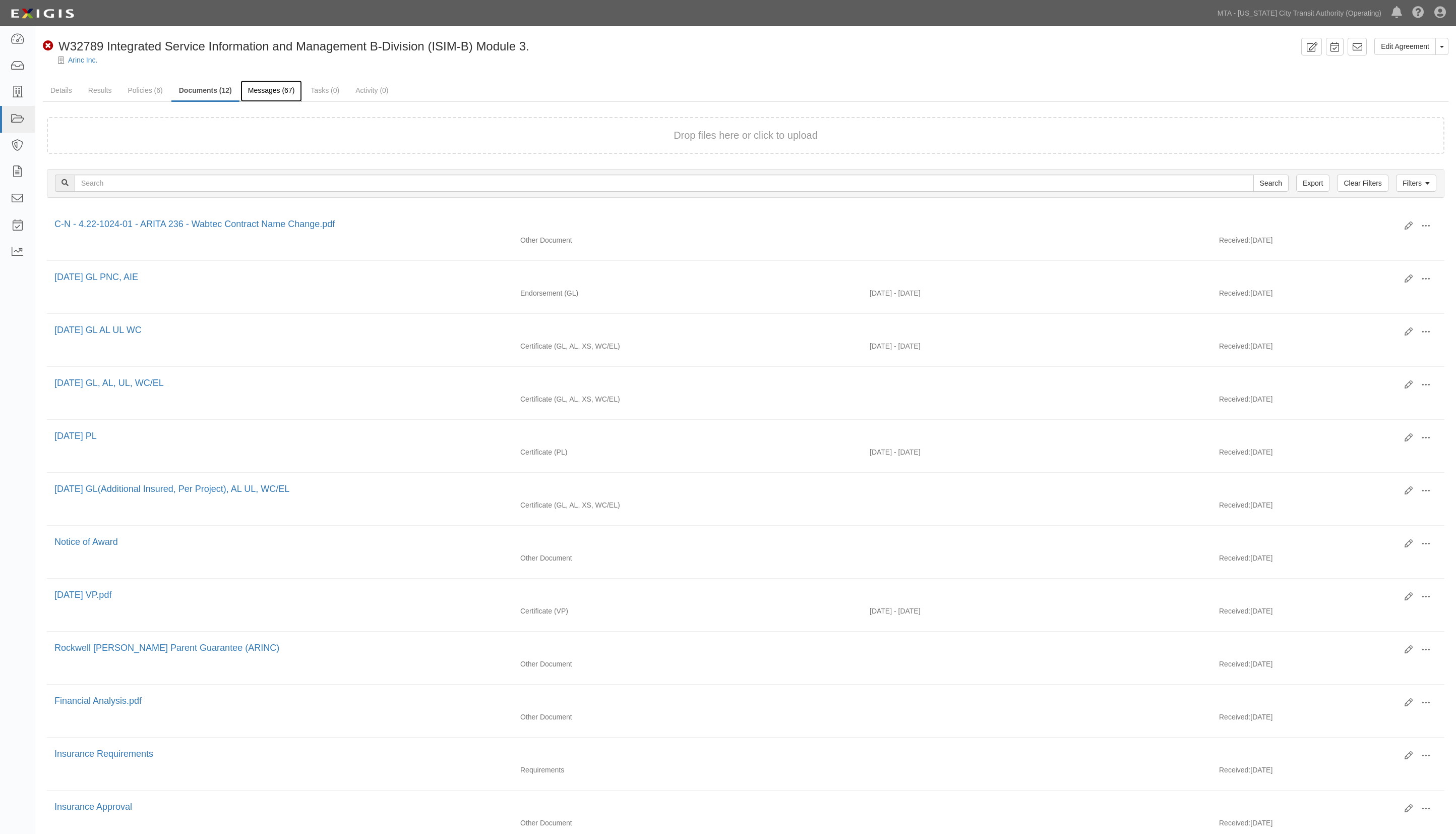
click at [271, 90] on link "Messages (67)" at bounding box center [272, 91] width 62 height 22
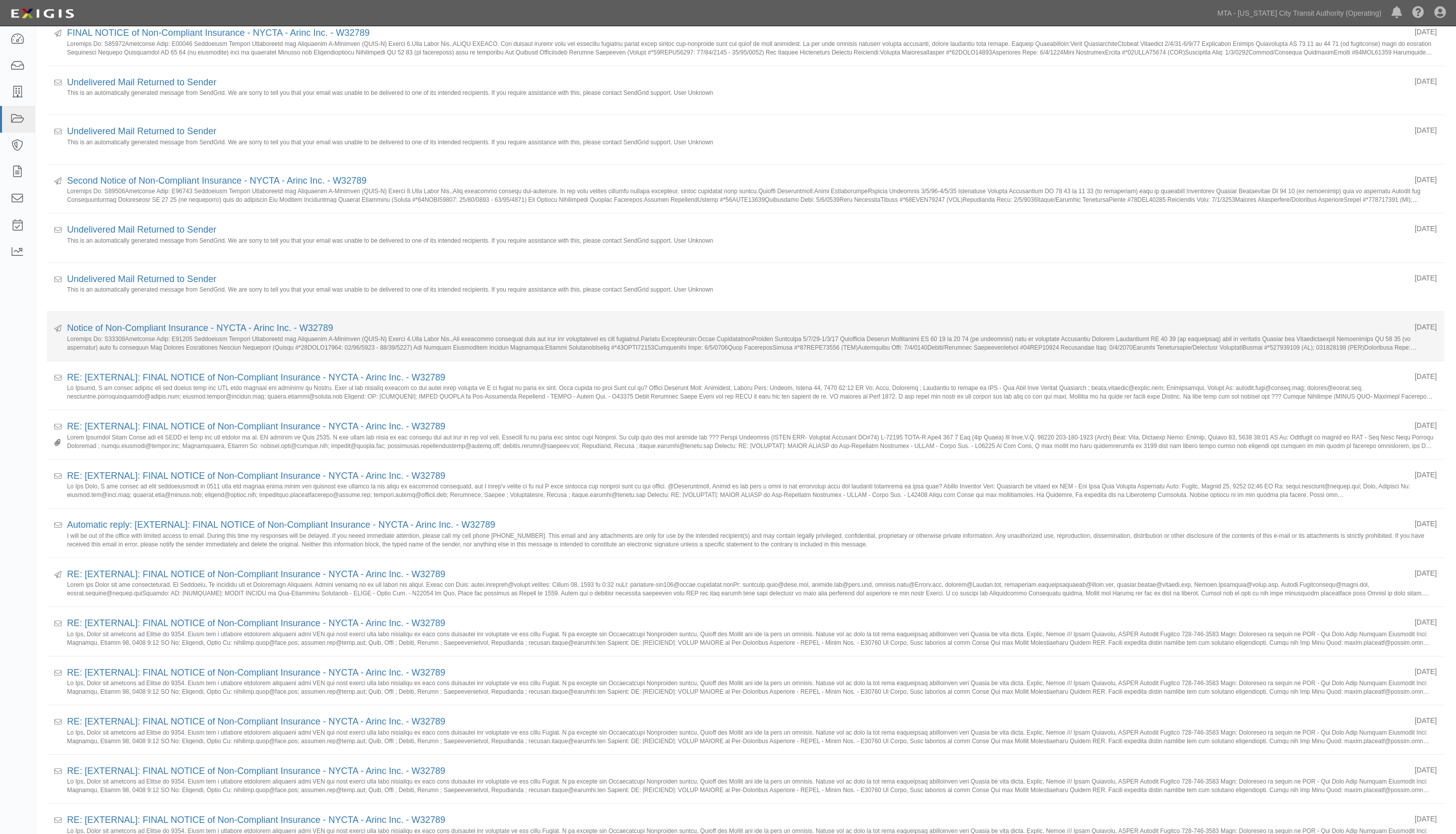
scroll to position [269, 0]
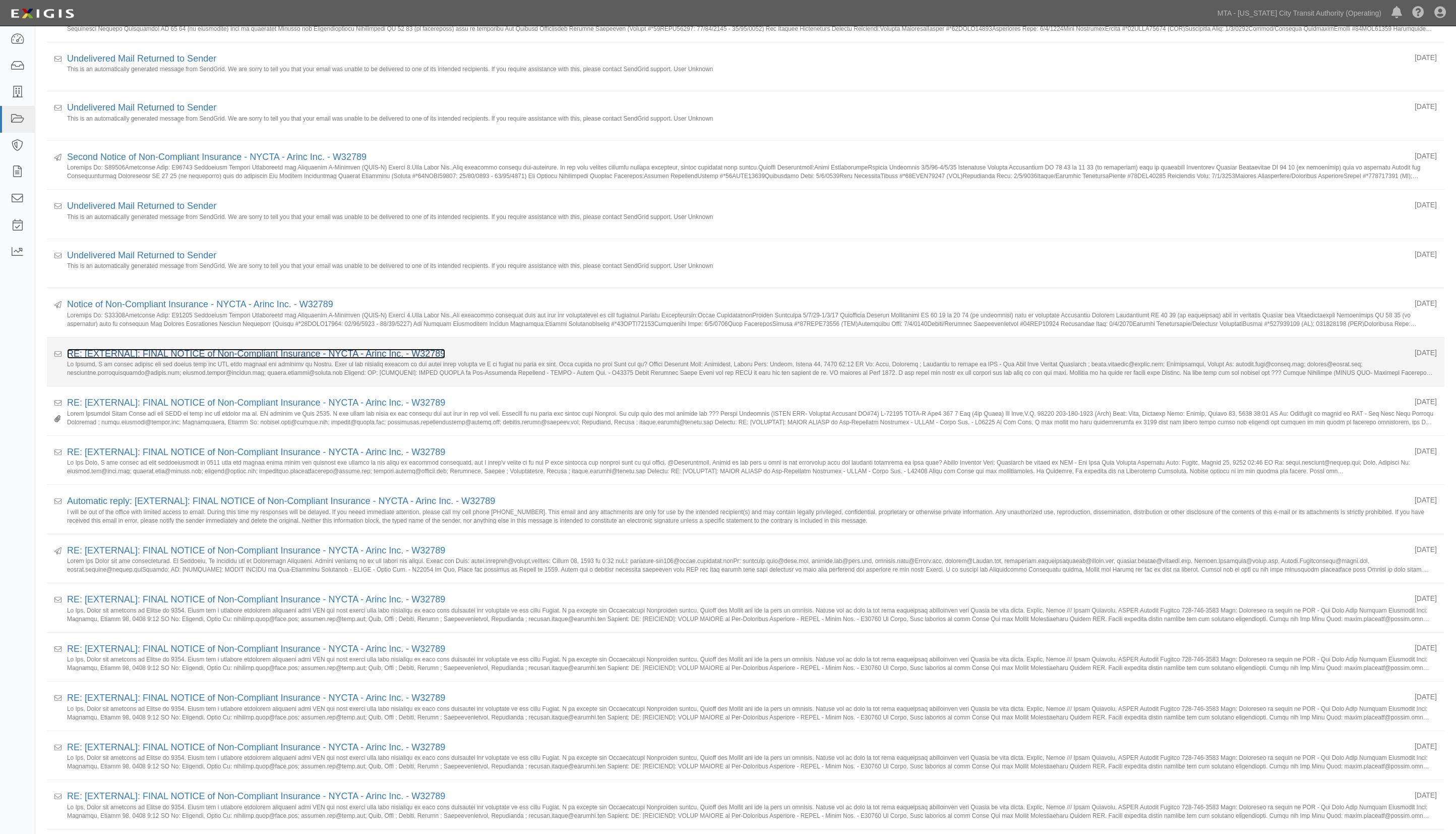
click at [131, 353] on link "RE: [EXTERNAL]: FINAL NOTICE of Non-Compliant Insurance - NYCTA - Arinc Inc. - …" at bounding box center [256, 354] width 378 height 10
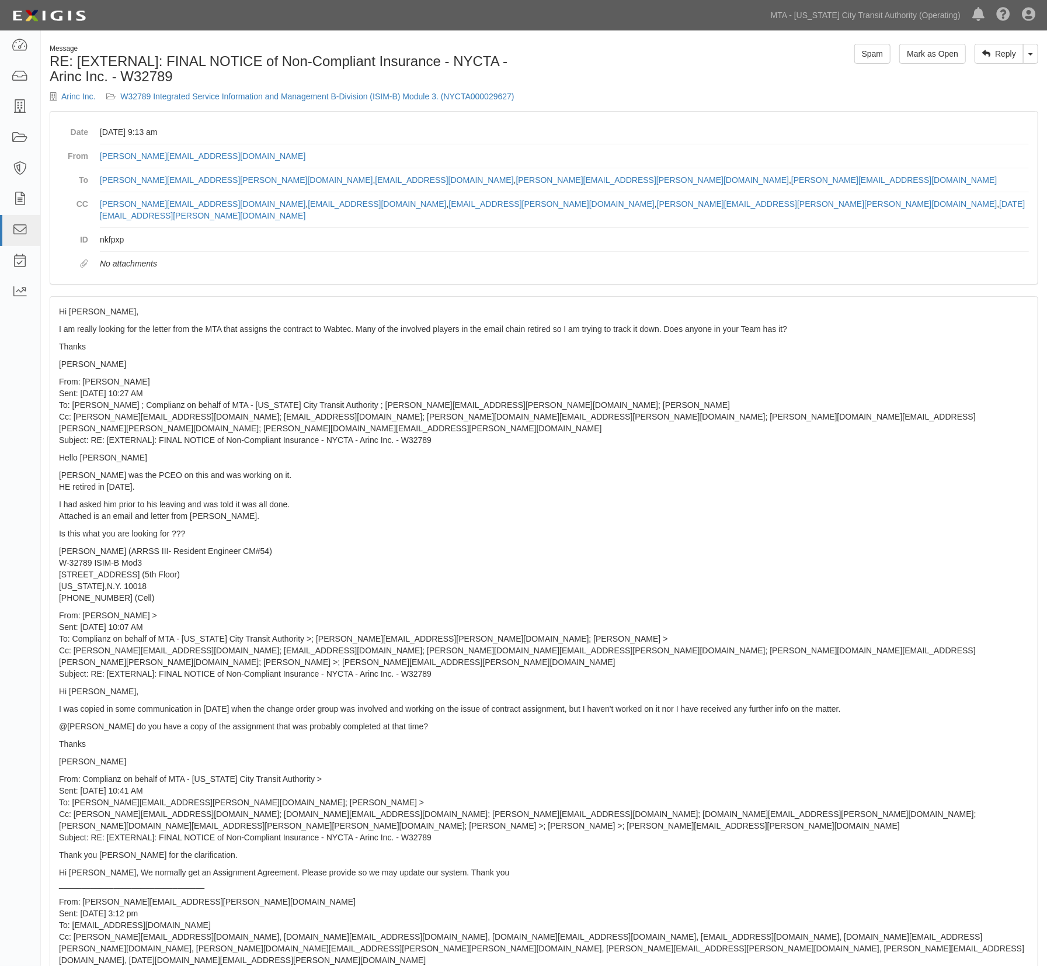
click at [323, 96] on link "W32789 Integrated Service Information and Management B-Division (ISIM-B) Module…" at bounding box center [317, 96] width 394 height 9
